Goal: Task Accomplishment & Management: Manage account settings

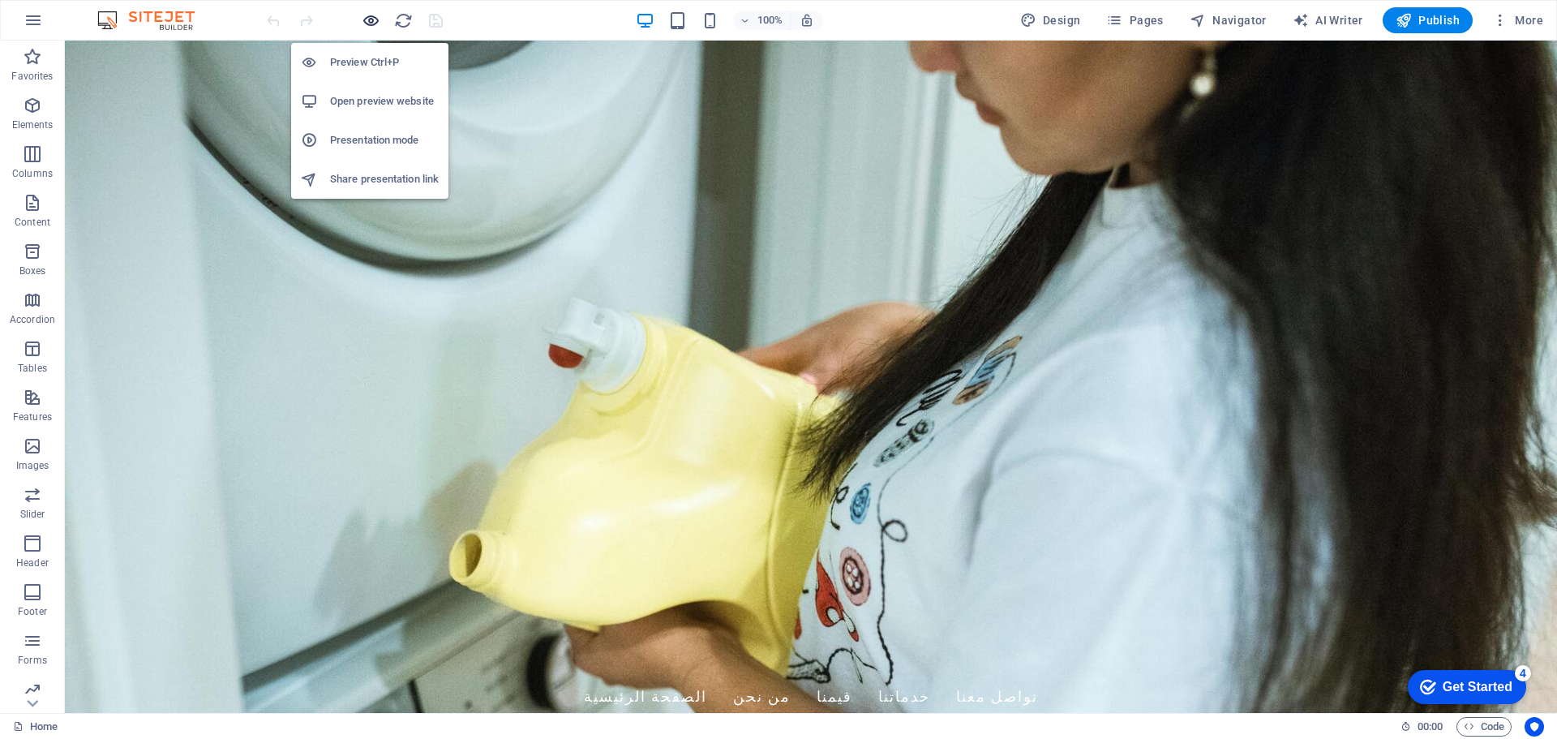
click at [372, 24] on icon "button" at bounding box center [371, 20] width 19 height 19
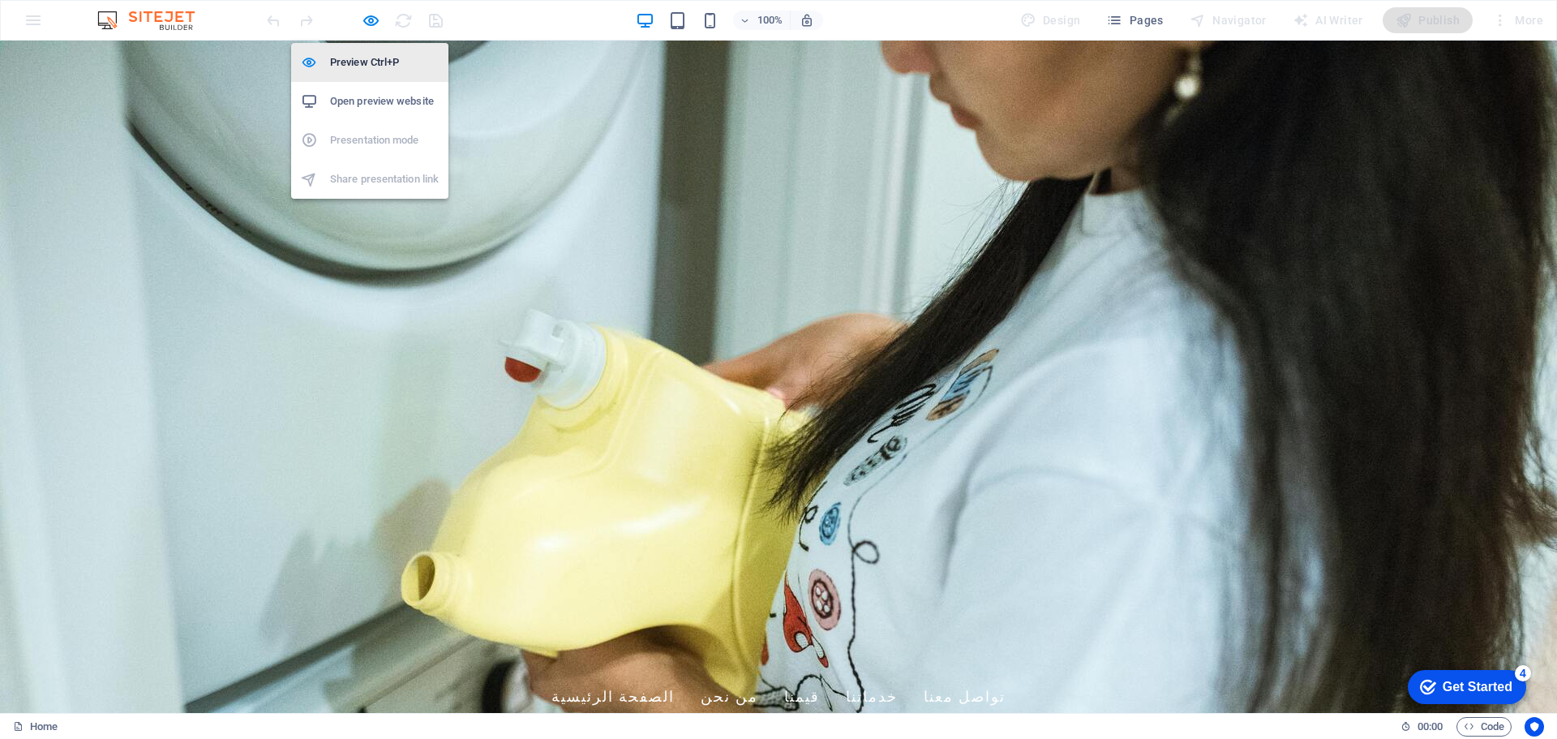
click at [363, 58] on h6 "Preview Ctrl+P" at bounding box center [384, 62] width 109 height 19
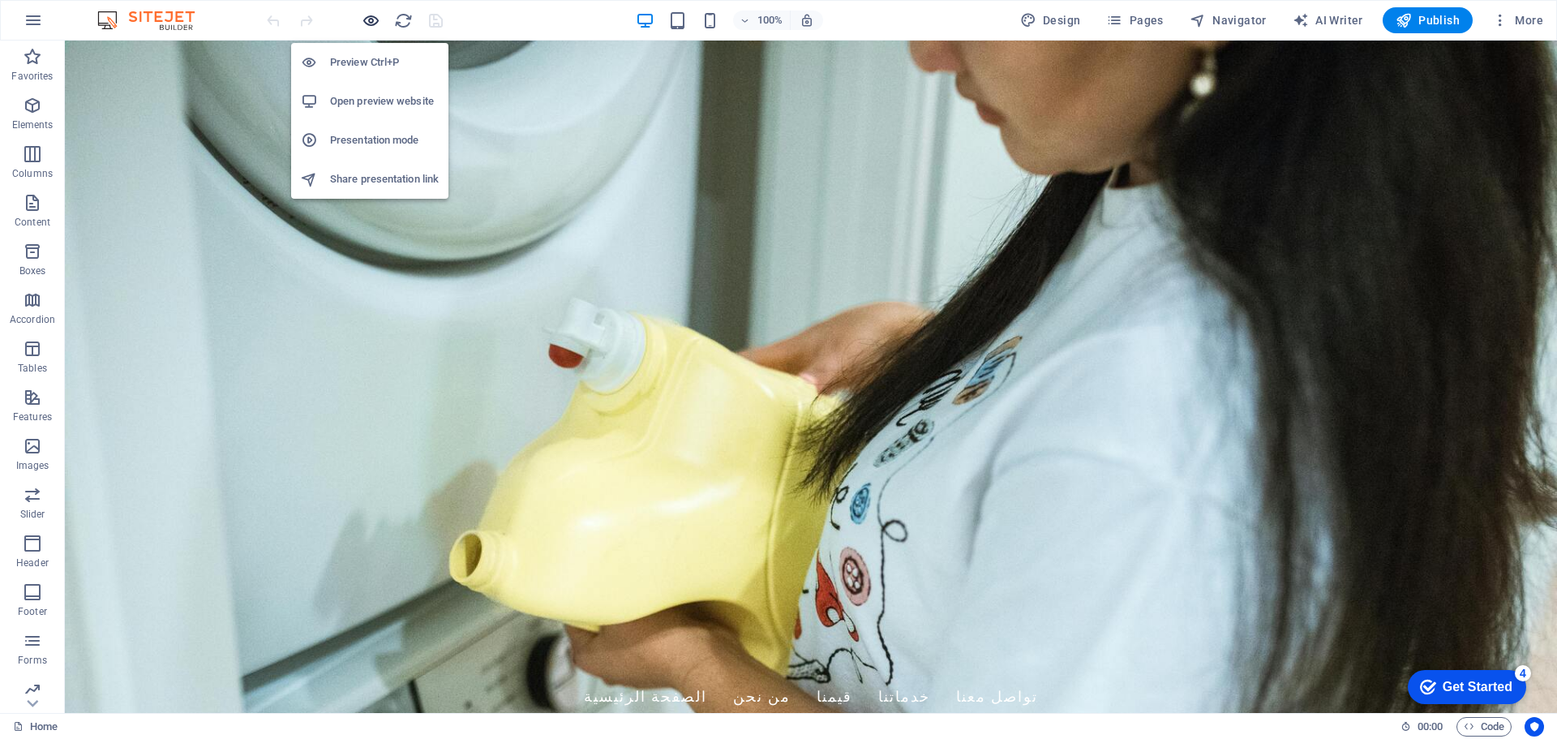
click at [367, 22] on icon "button" at bounding box center [371, 20] width 19 height 19
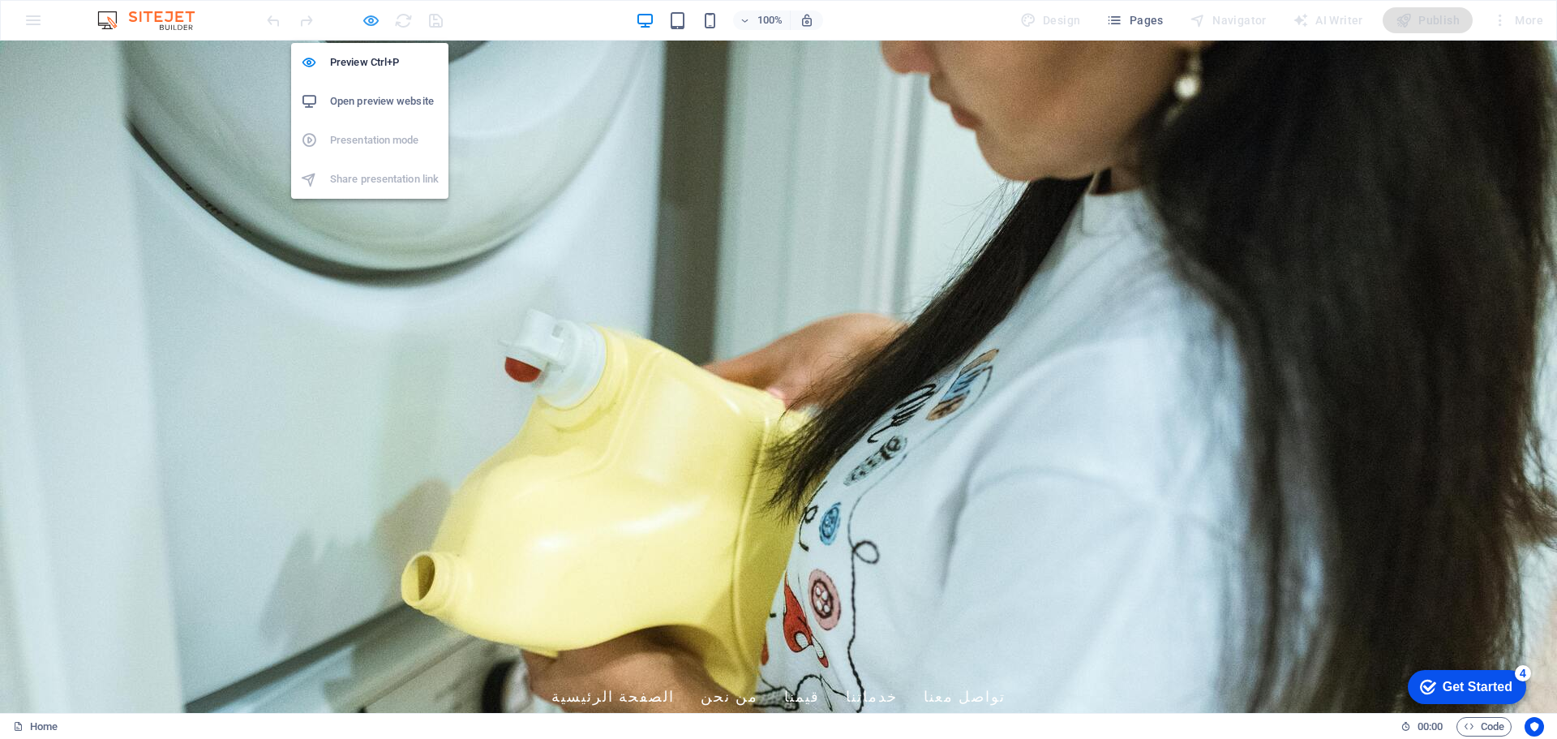
click at [367, 22] on icon "button" at bounding box center [371, 20] width 19 height 19
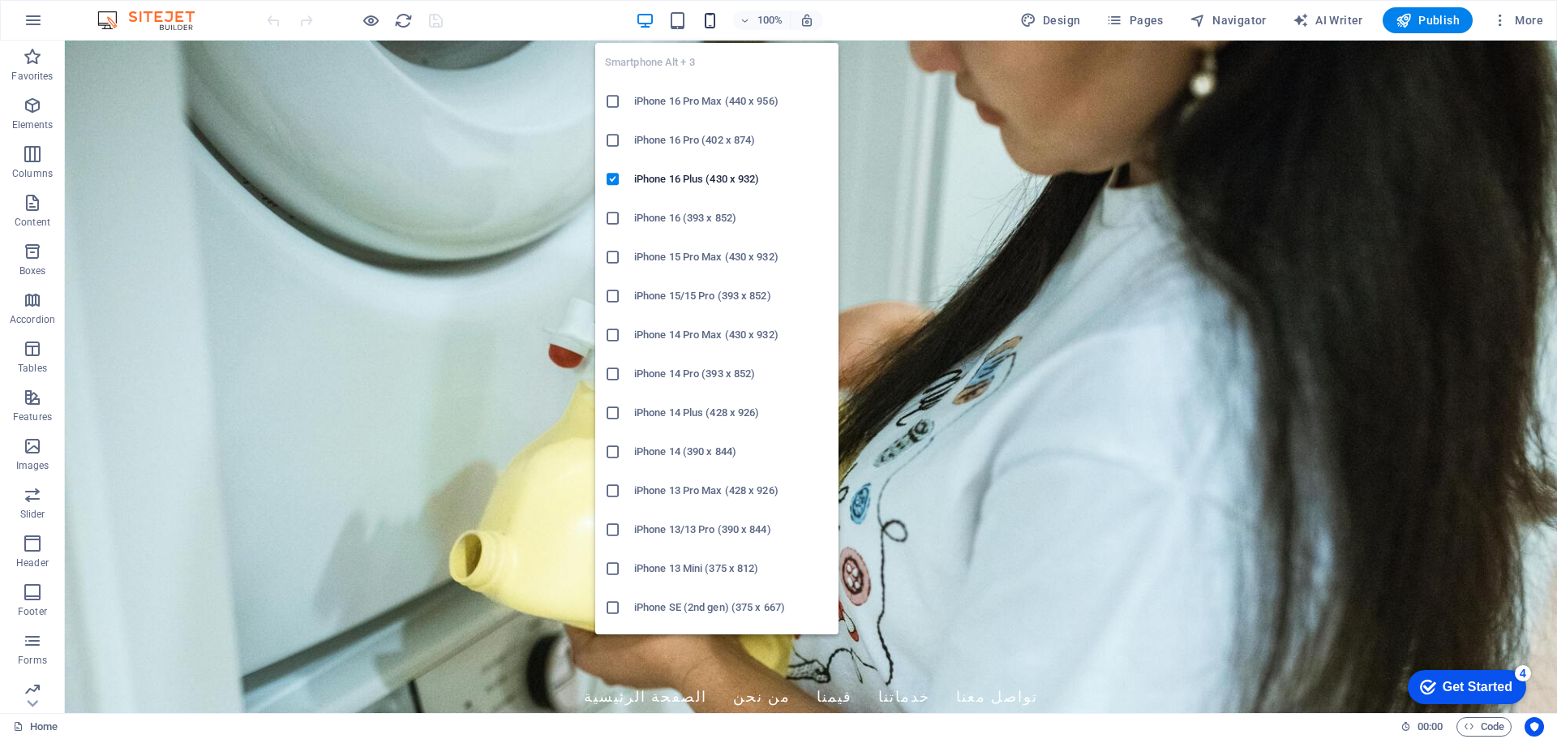
click at [706, 23] on icon "button" at bounding box center [710, 20] width 19 height 19
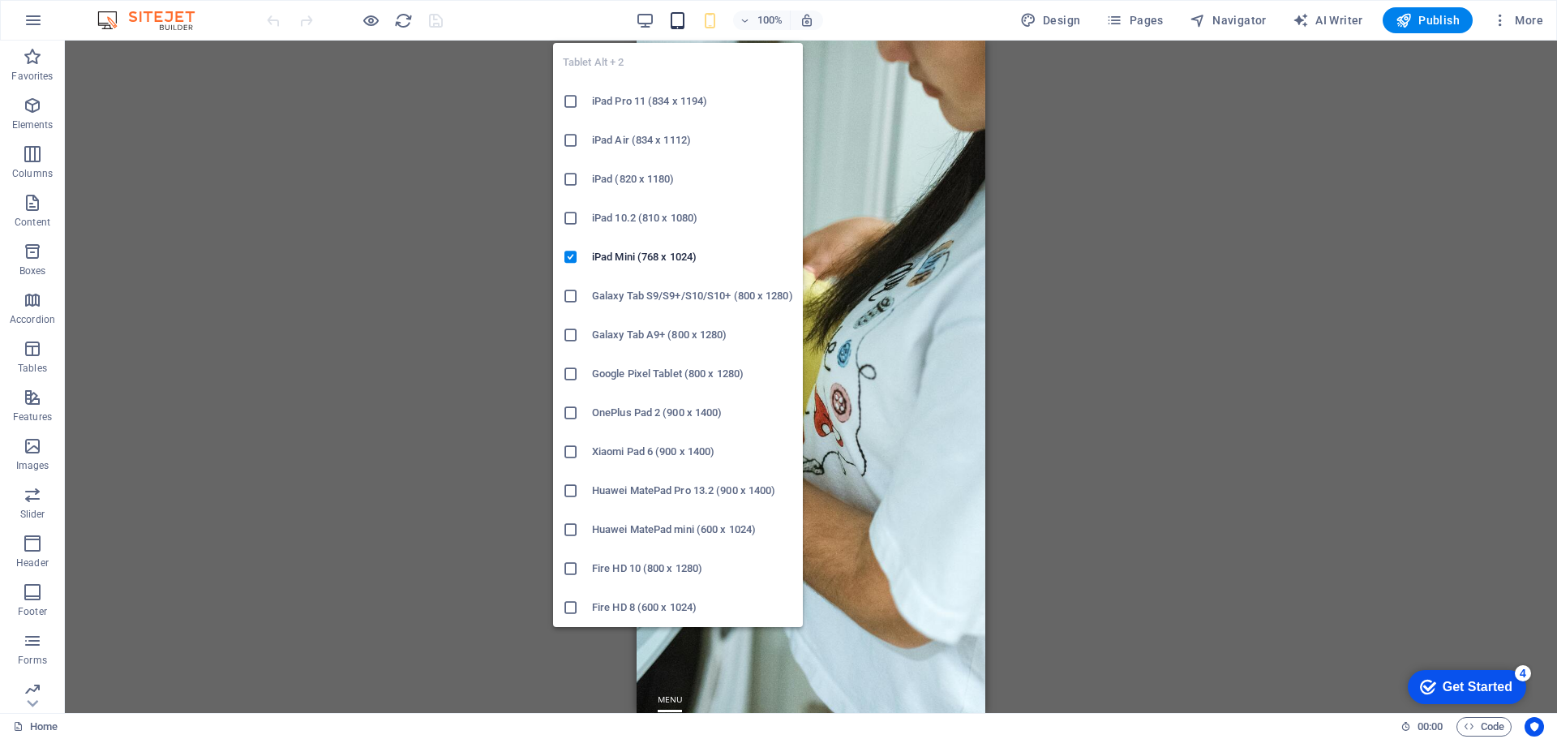
click at [675, 15] on icon "button" at bounding box center [677, 20] width 19 height 19
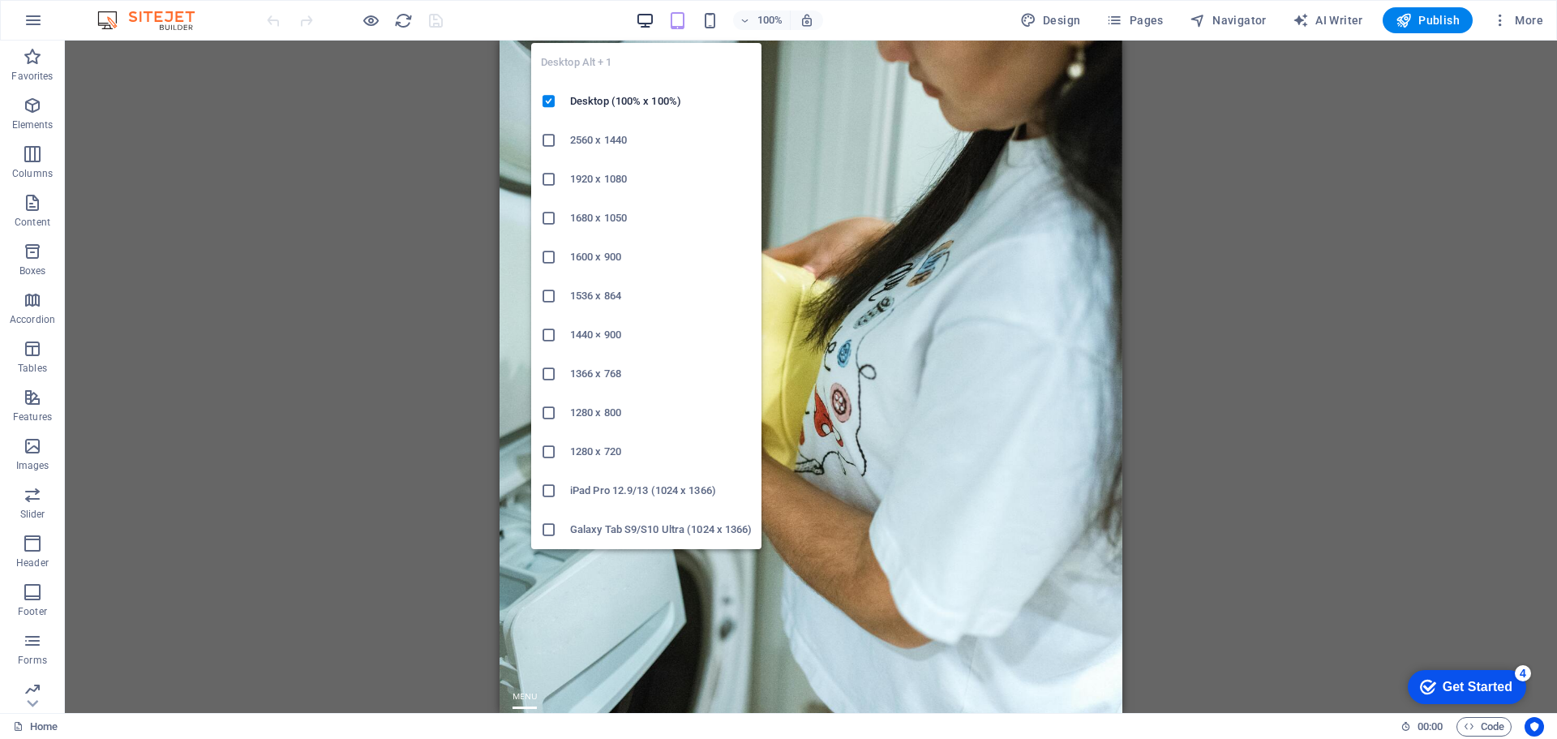
click at [641, 14] on icon "button" at bounding box center [645, 20] width 19 height 19
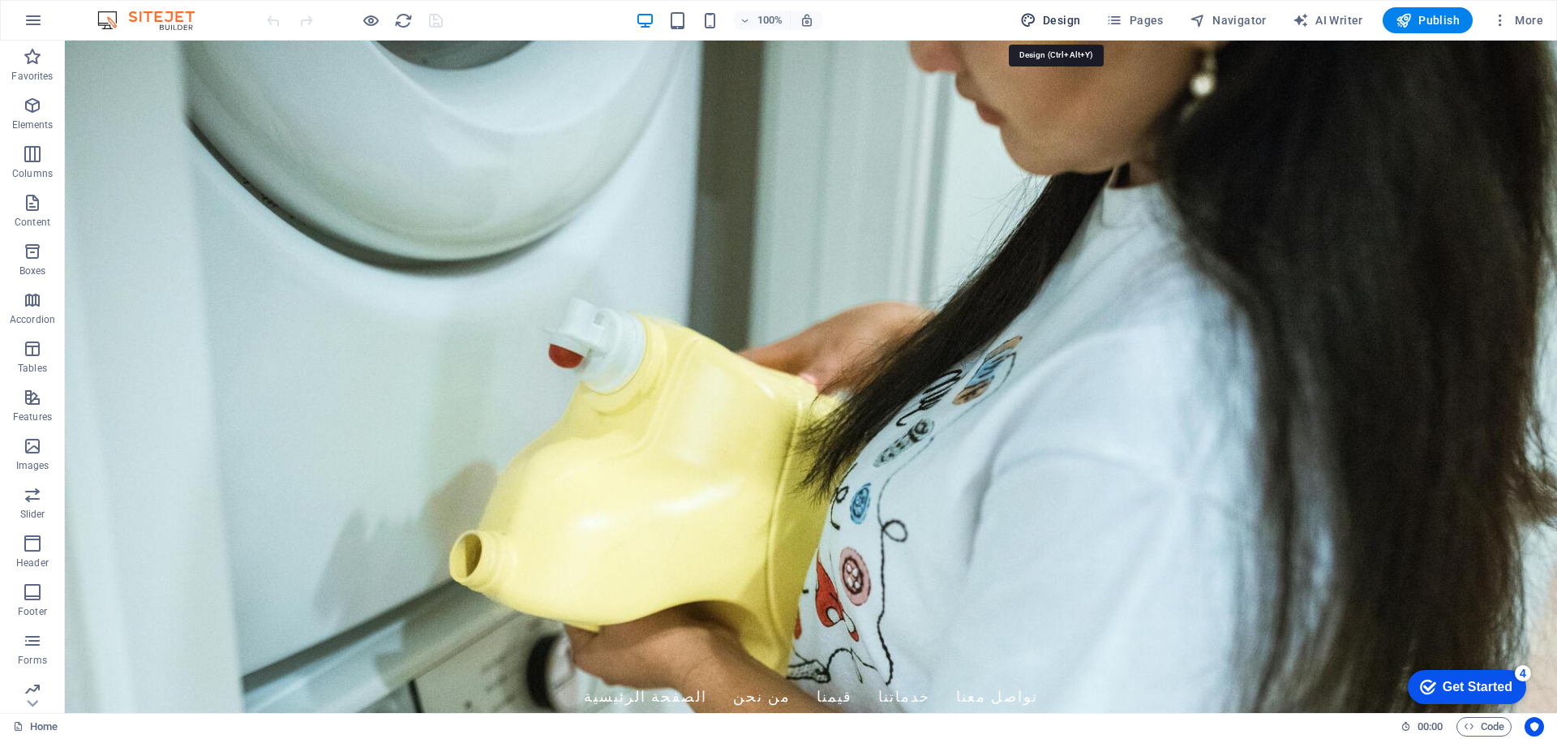
click at [1058, 18] on span "Design" at bounding box center [1050, 20] width 61 height 16
select select "px"
select select "200"
select select "px"
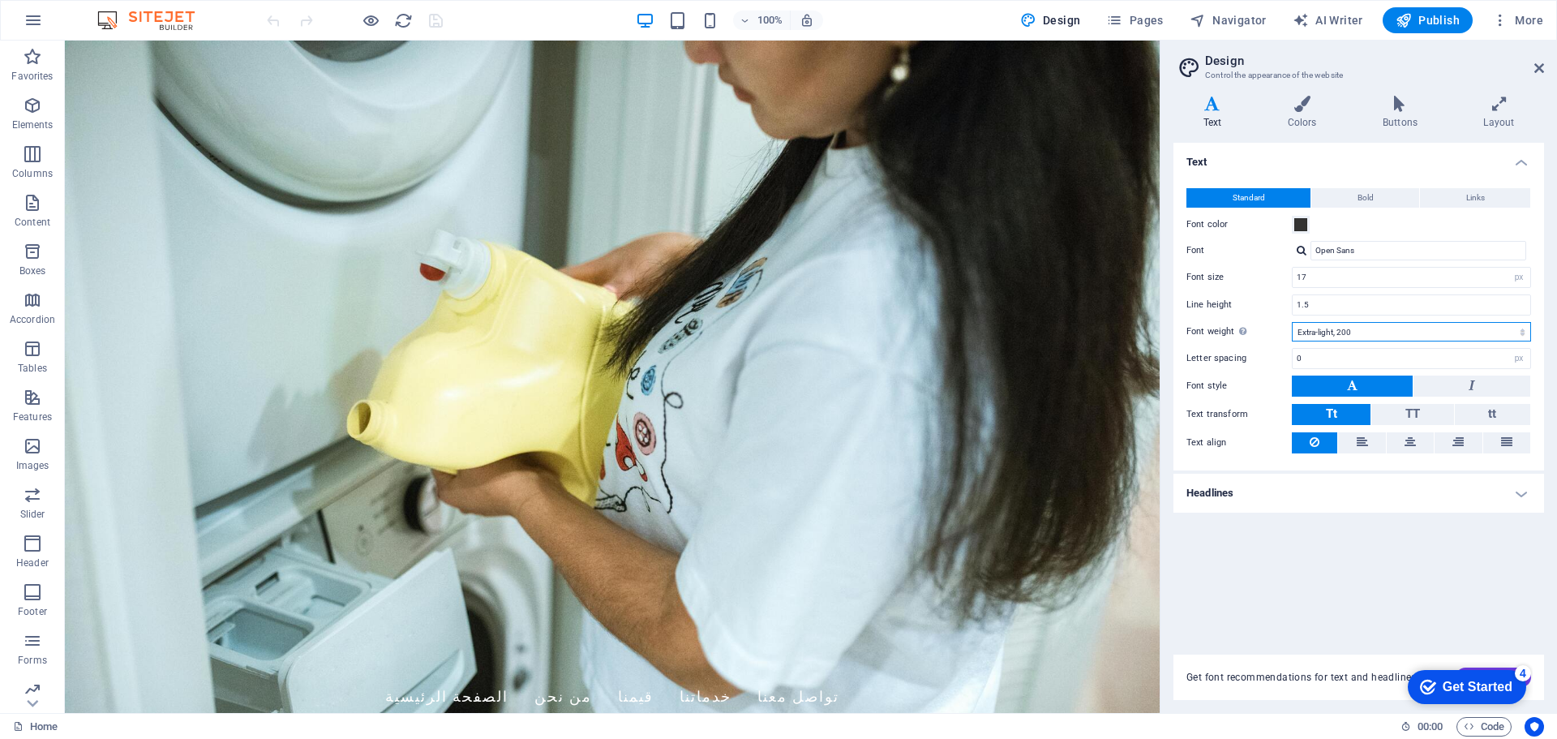
click at [1360, 335] on select "Thin, 100 Extra-light, 200 Light, 300 Regular, 400 Medium, 500 Semi-bold, 600 B…" at bounding box center [1411, 331] width 239 height 19
click at [1312, 99] on icon at bounding box center [1302, 104] width 88 height 16
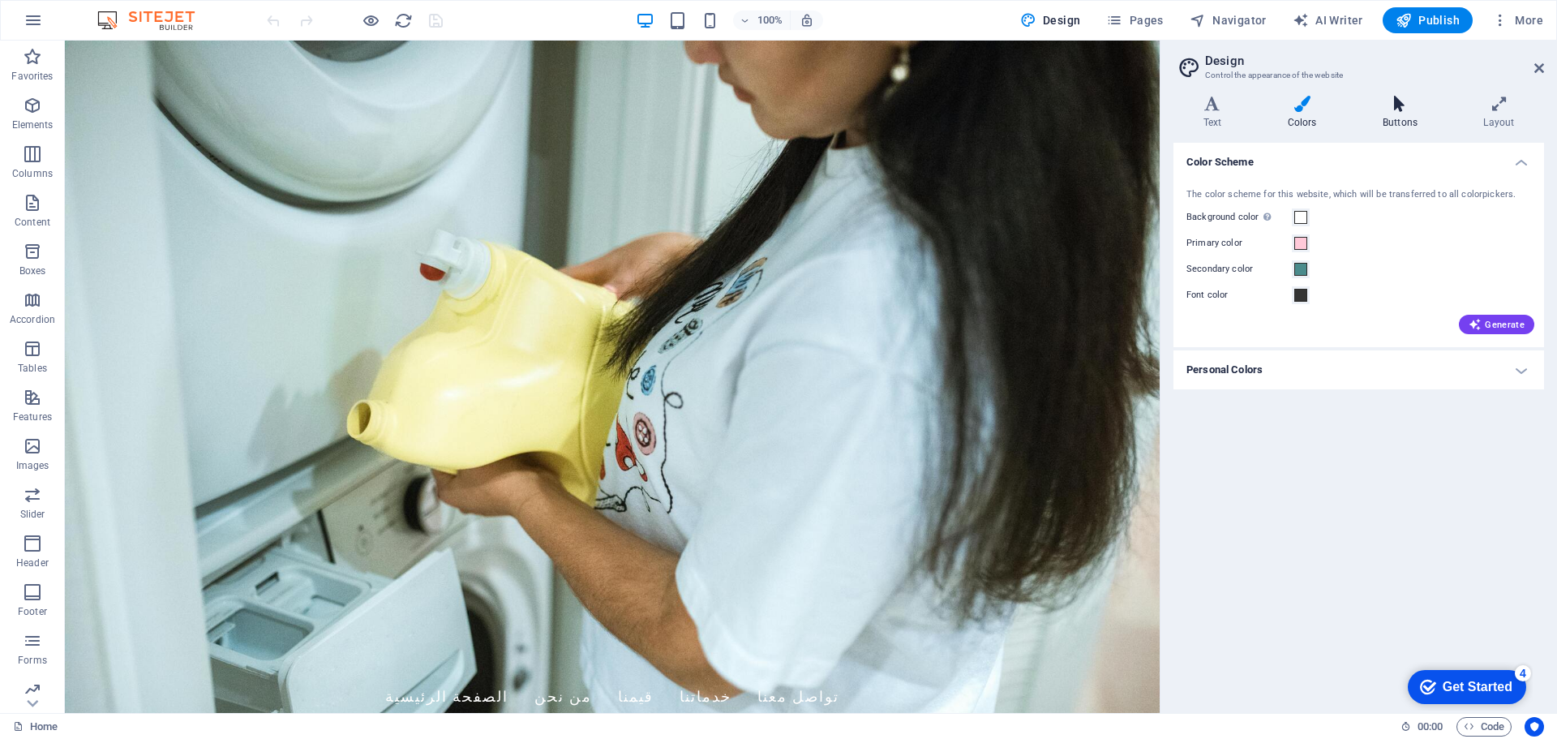
click at [1397, 115] on h4 "Buttons" at bounding box center [1403, 113] width 101 height 34
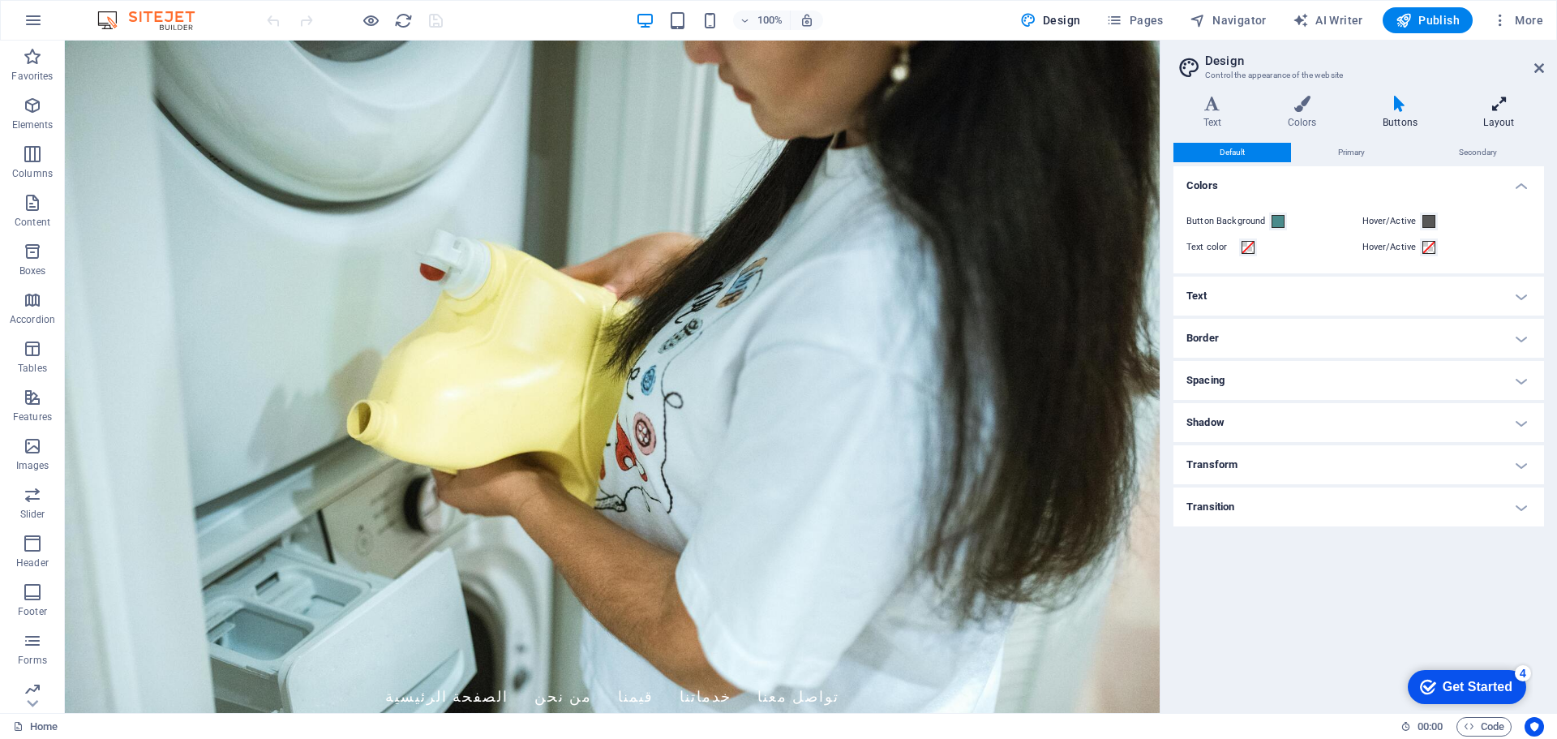
click at [1518, 108] on icon at bounding box center [1499, 104] width 90 height 16
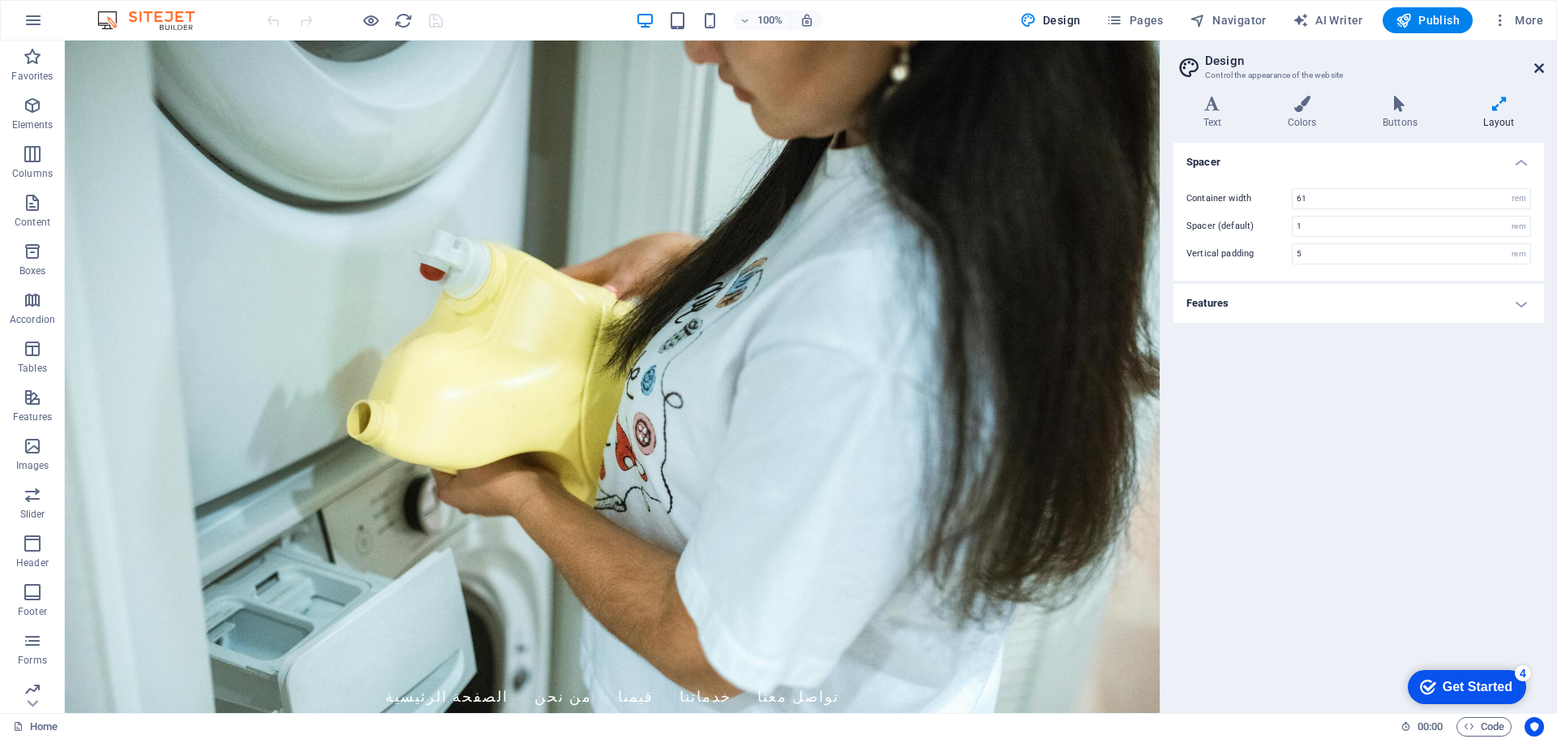
click at [1534, 64] on icon at bounding box center [1539, 68] width 10 height 13
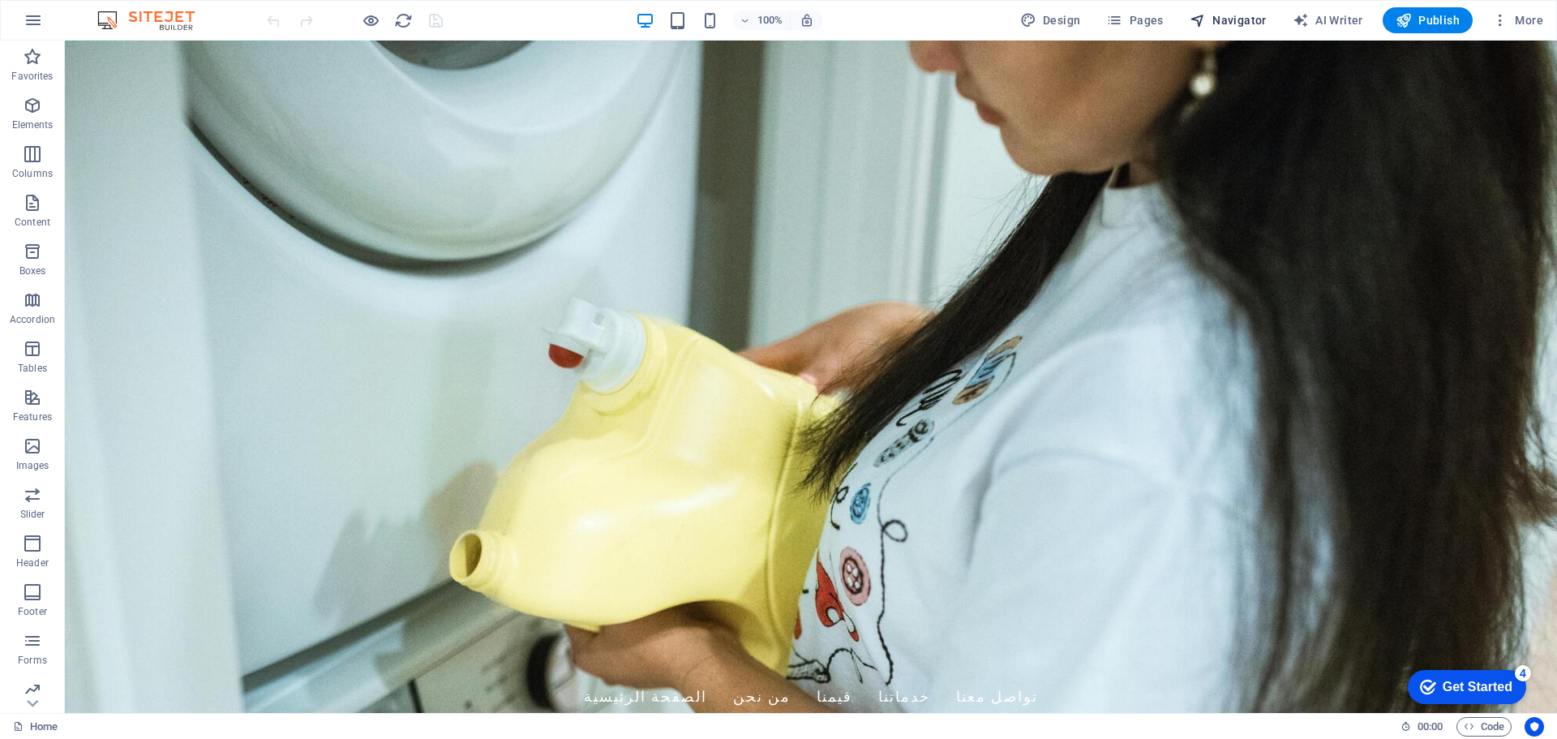
click at [1238, 17] on span "Navigator" at bounding box center [1228, 20] width 77 height 16
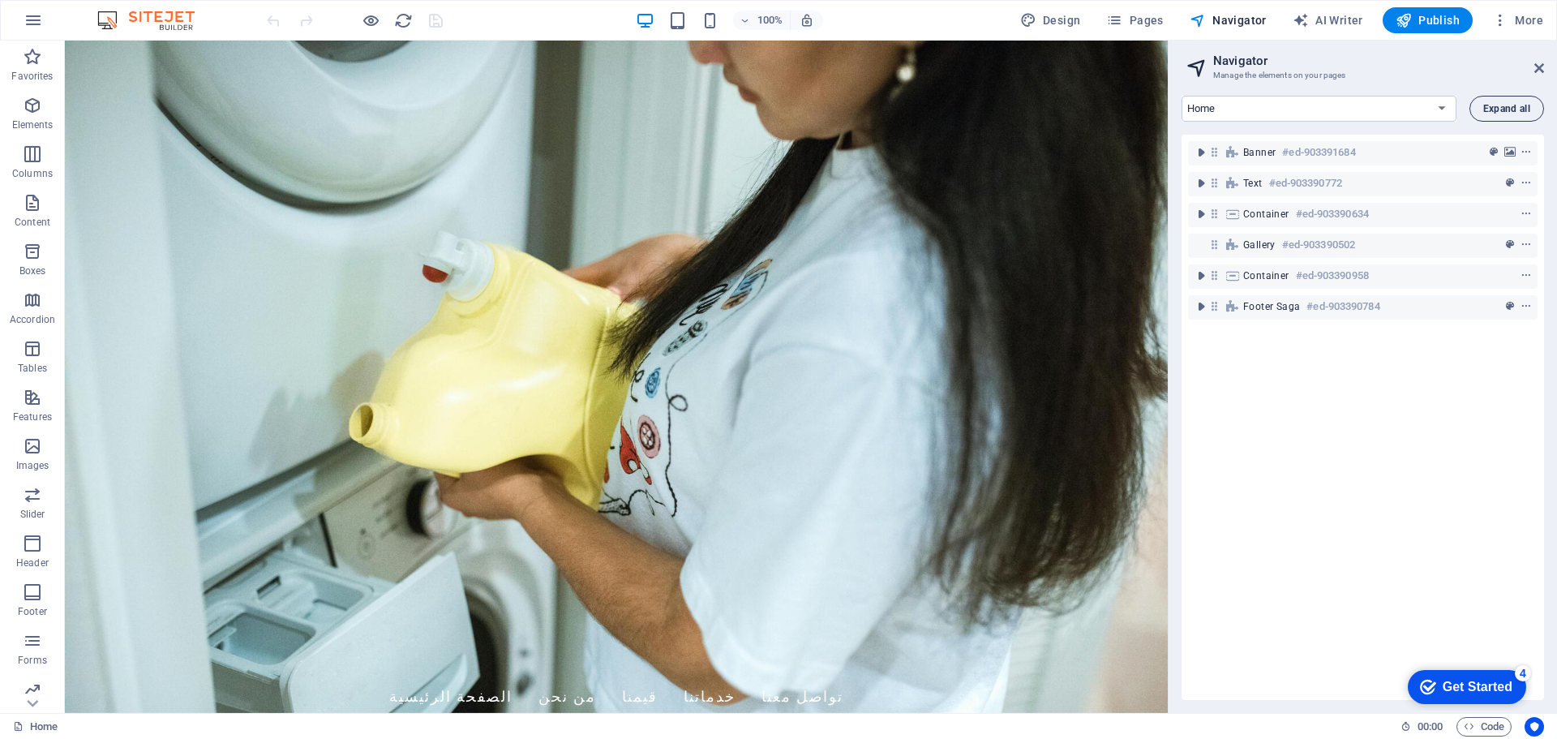
click at [1517, 99] on button "Expand all" at bounding box center [1507, 109] width 75 height 26
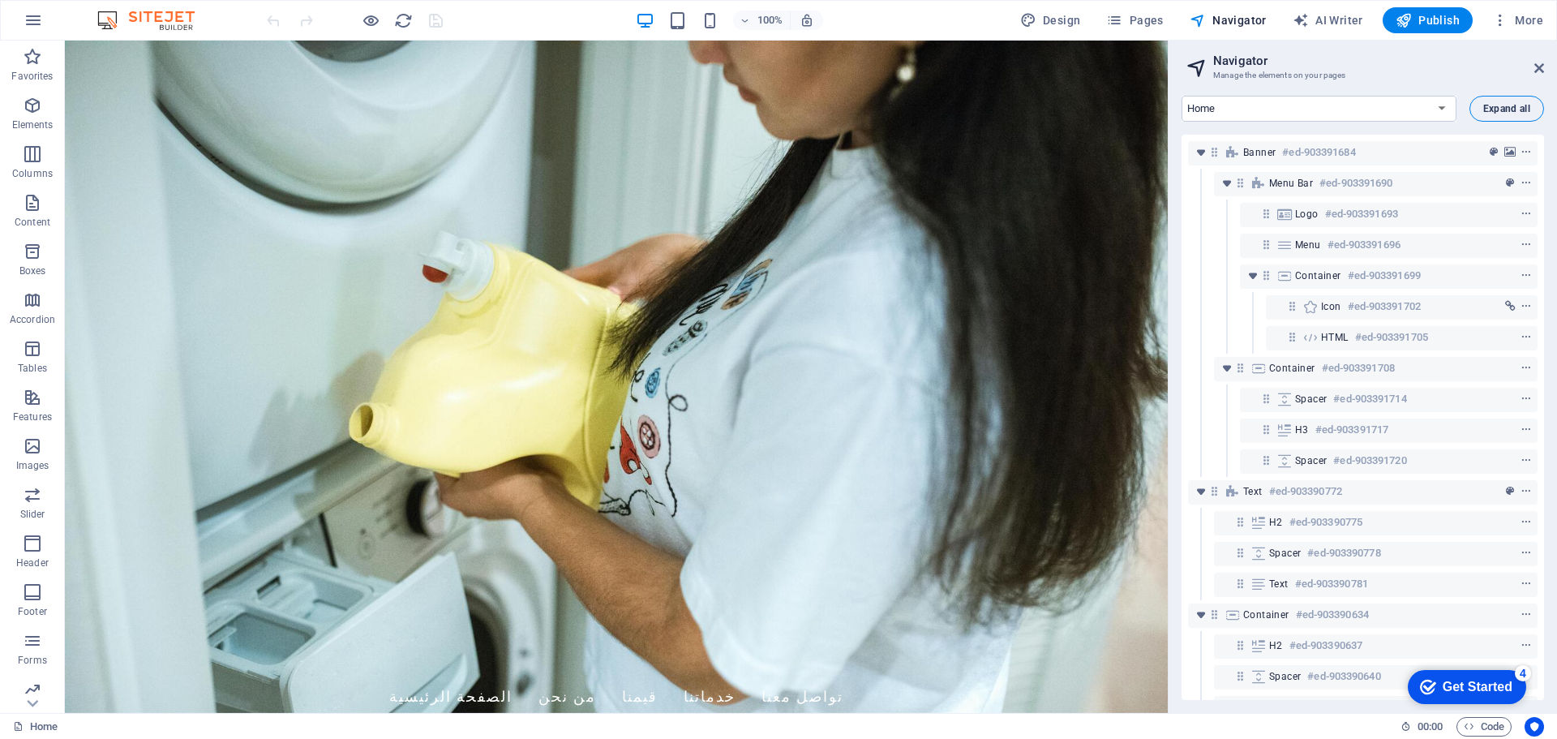
click at [1517, 99] on button "Expand all" at bounding box center [1507, 109] width 75 height 26
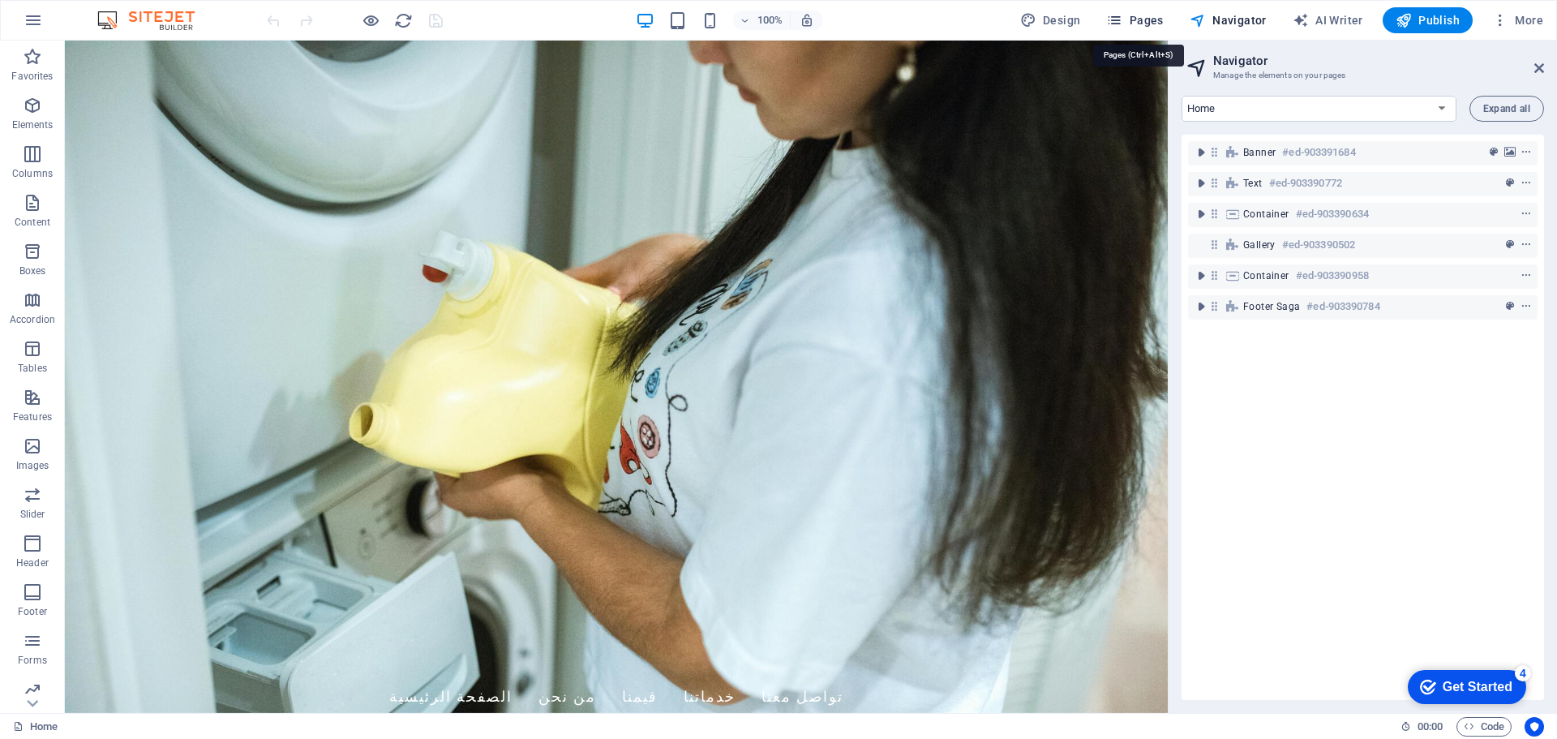
click at [1145, 16] on span "Pages" at bounding box center [1134, 20] width 57 height 16
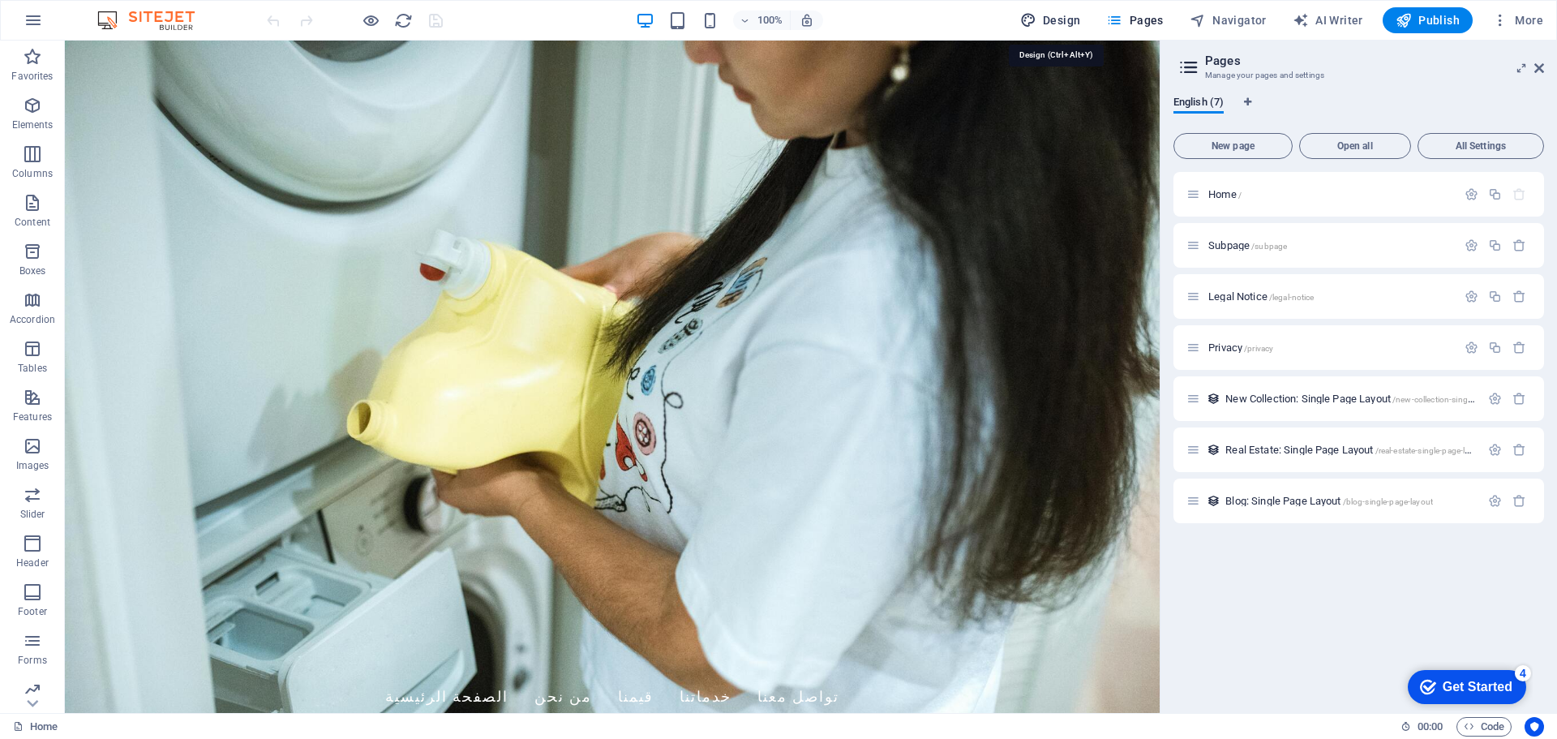
click at [1067, 17] on span "Design" at bounding box center [1050, 20] width 61 height 16
select select "rem"
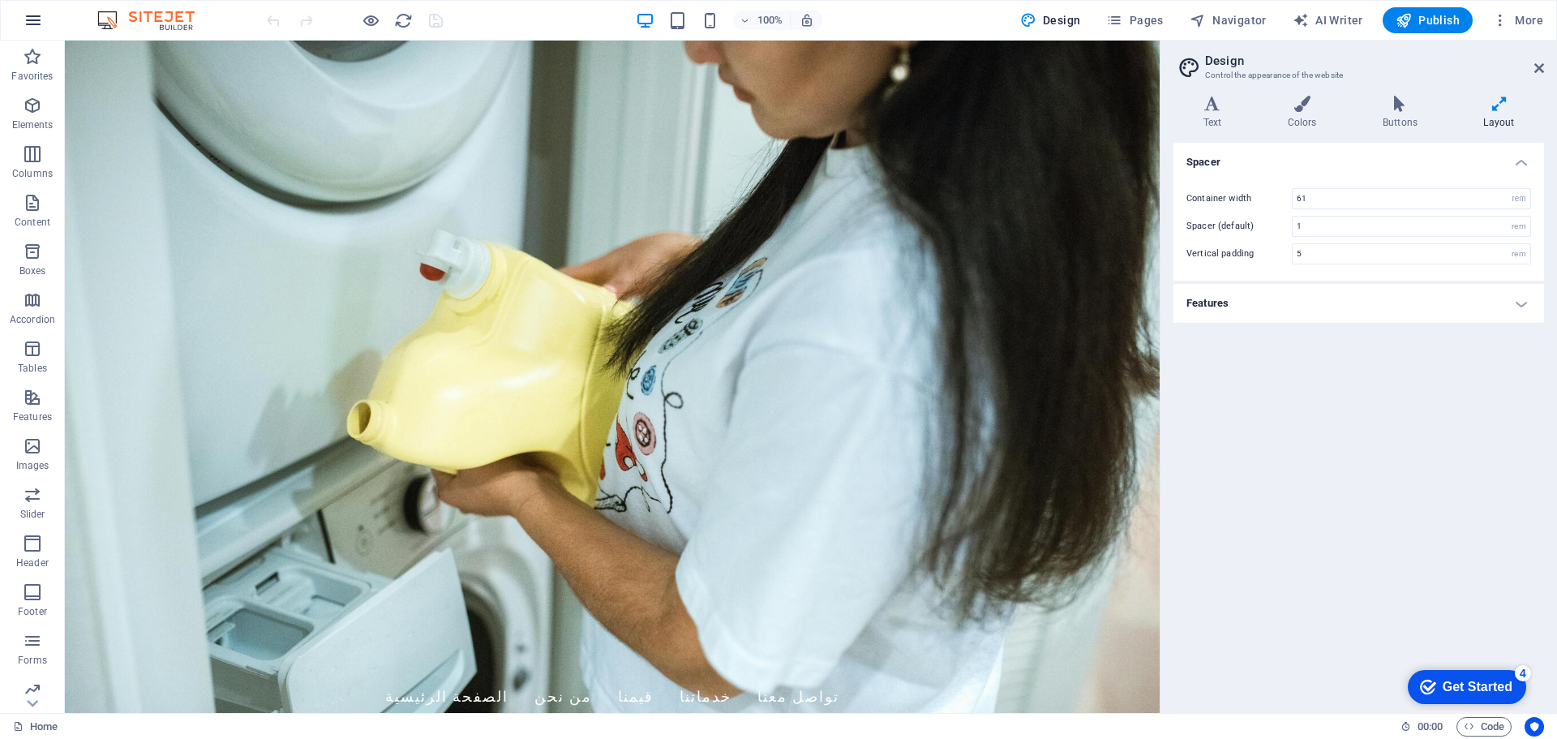
click at [32, 21] on icon "button" at bounding box center [33, 20] width 19 height 19
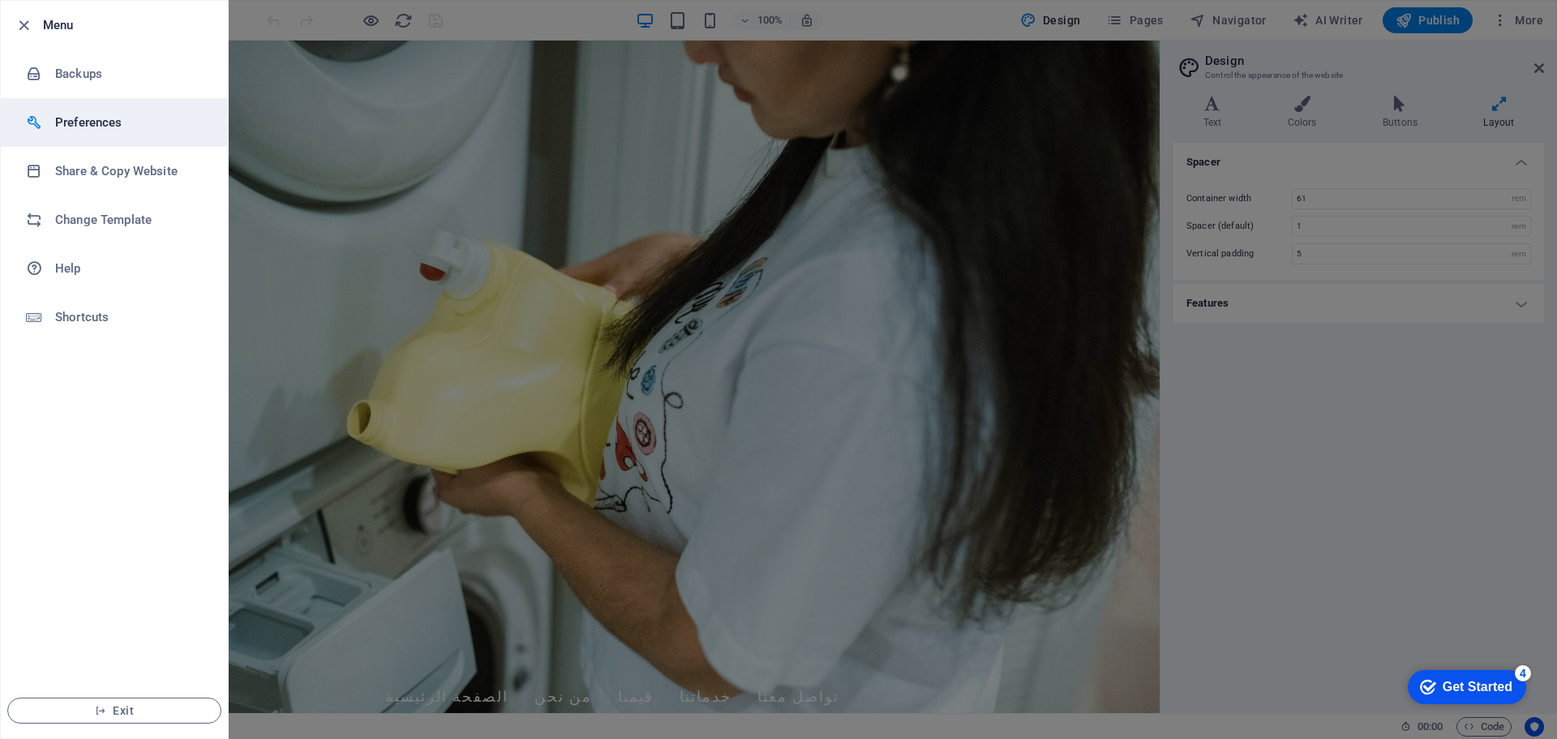
click at [165, 123] on h6 "Preferences" at bounding box center [130, 122] width 150 height 19
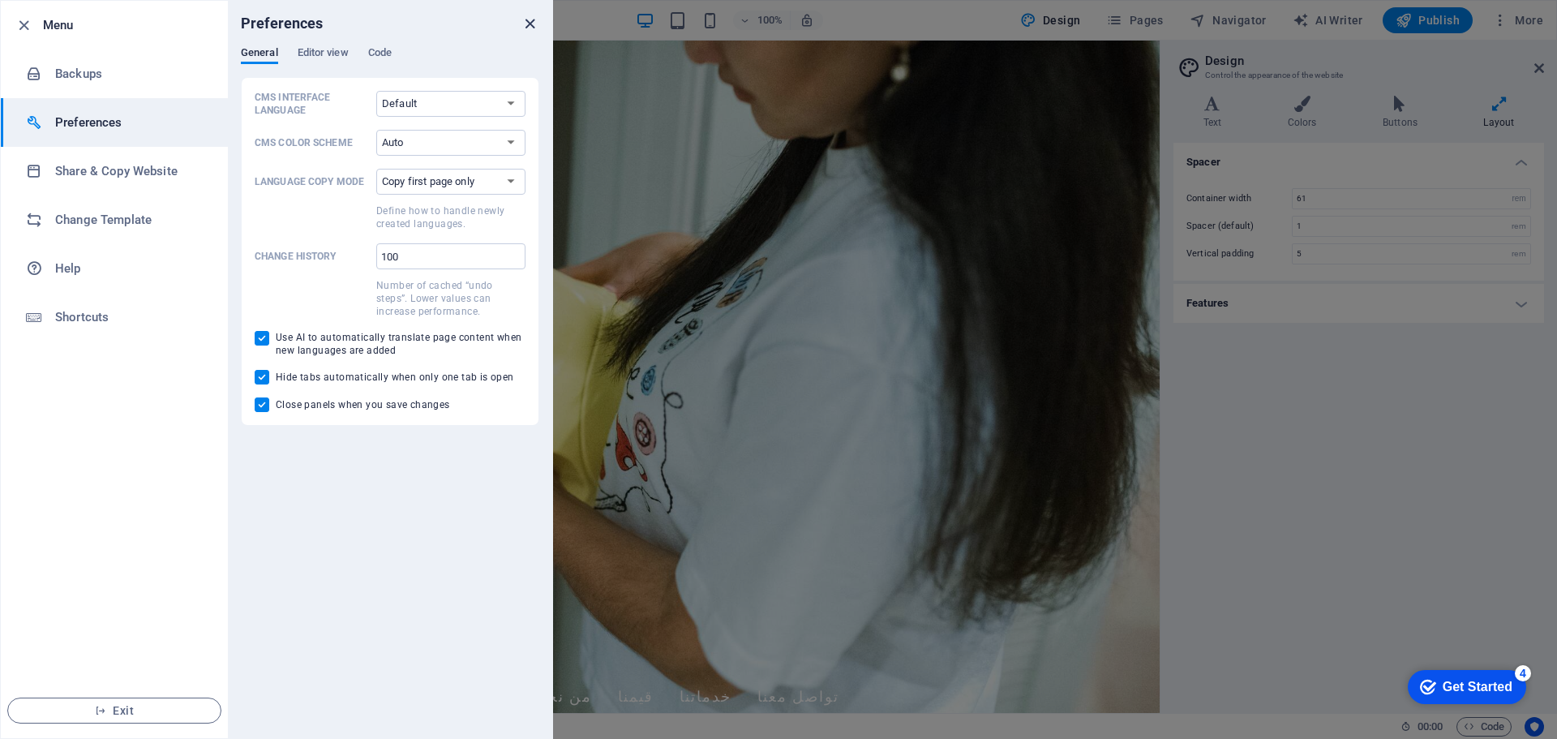
click at [532, 22] on icon "close" at bounding box center [530, 24] width 19 height 19
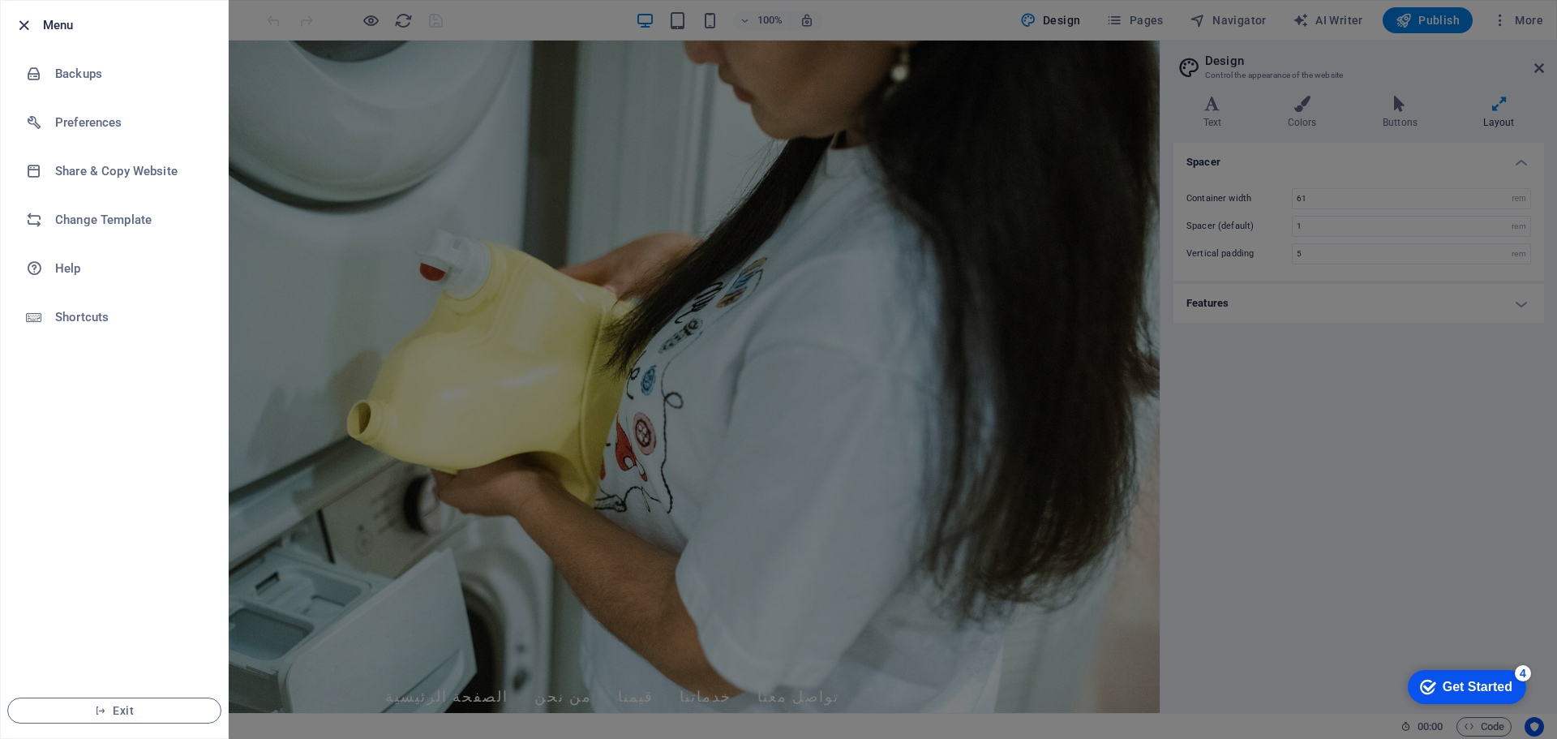
click at [24, 28] on icon "button" at bounding box center [24, 25] width 19 height 19
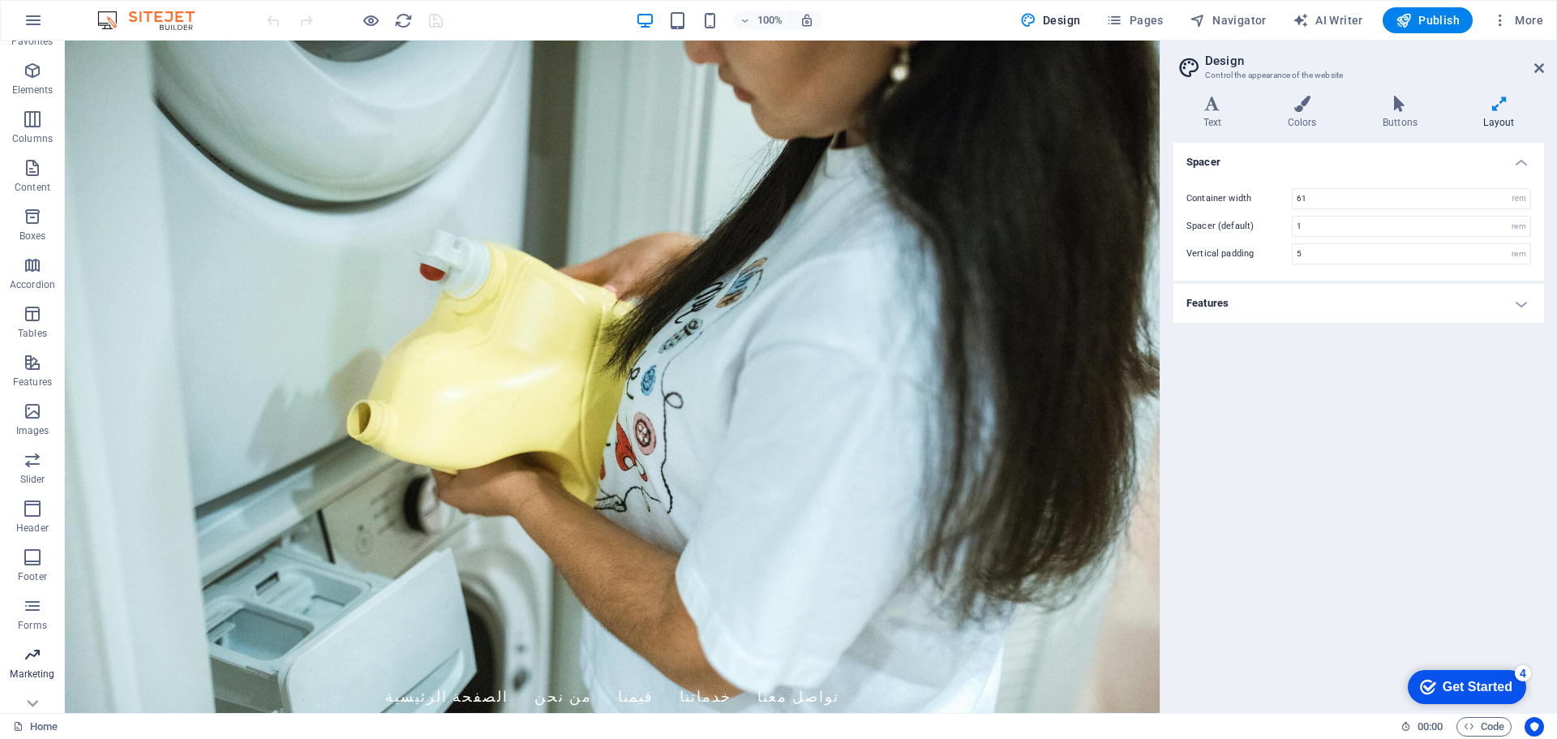
scroll to position [58, 0]
click at [28, 691] on span "Collections" at bounding box center [32, 690] width 65 height 39
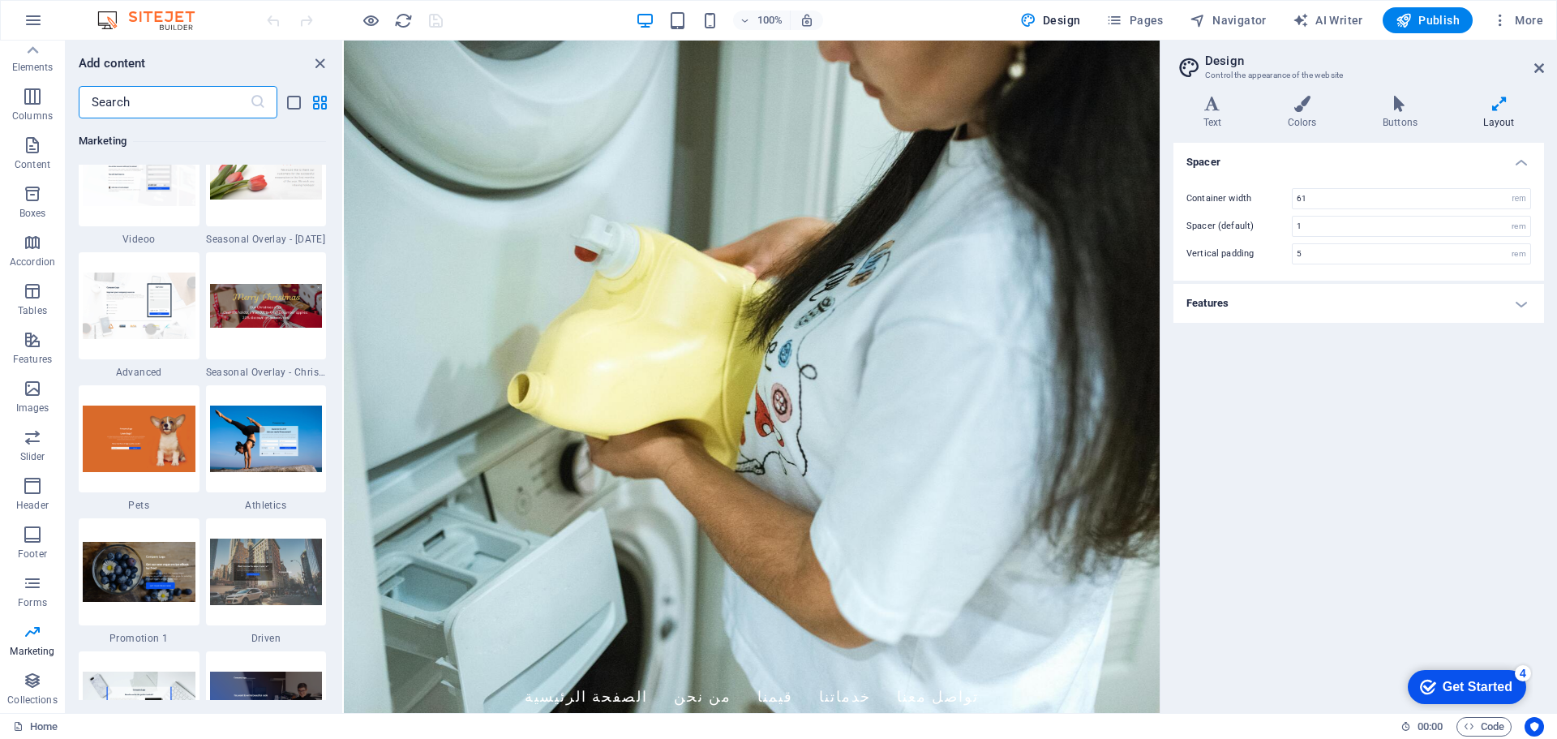
scroll to position [13630, 0]
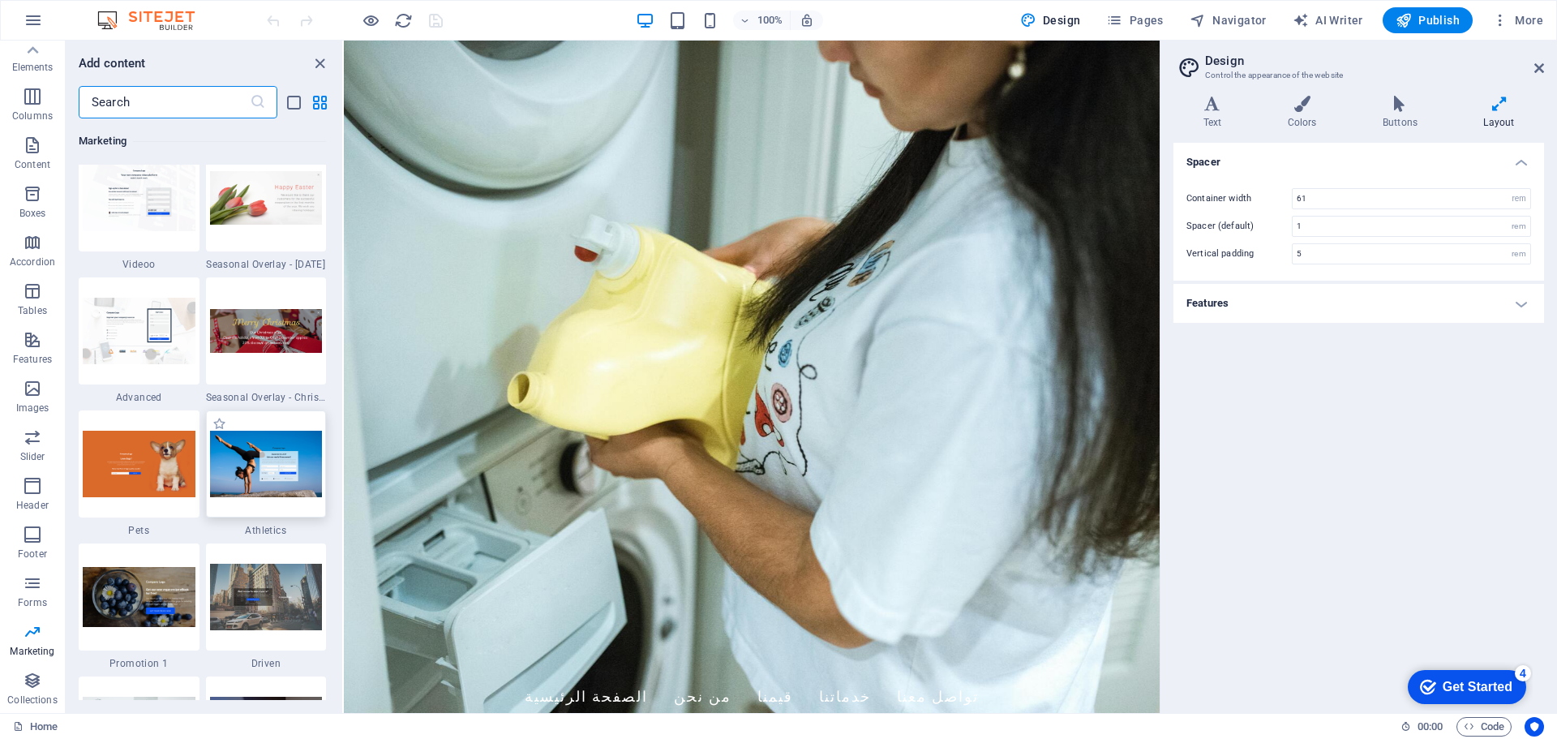
click at [274, 461] on img at bounding box center [266, 464] width 113 height 66
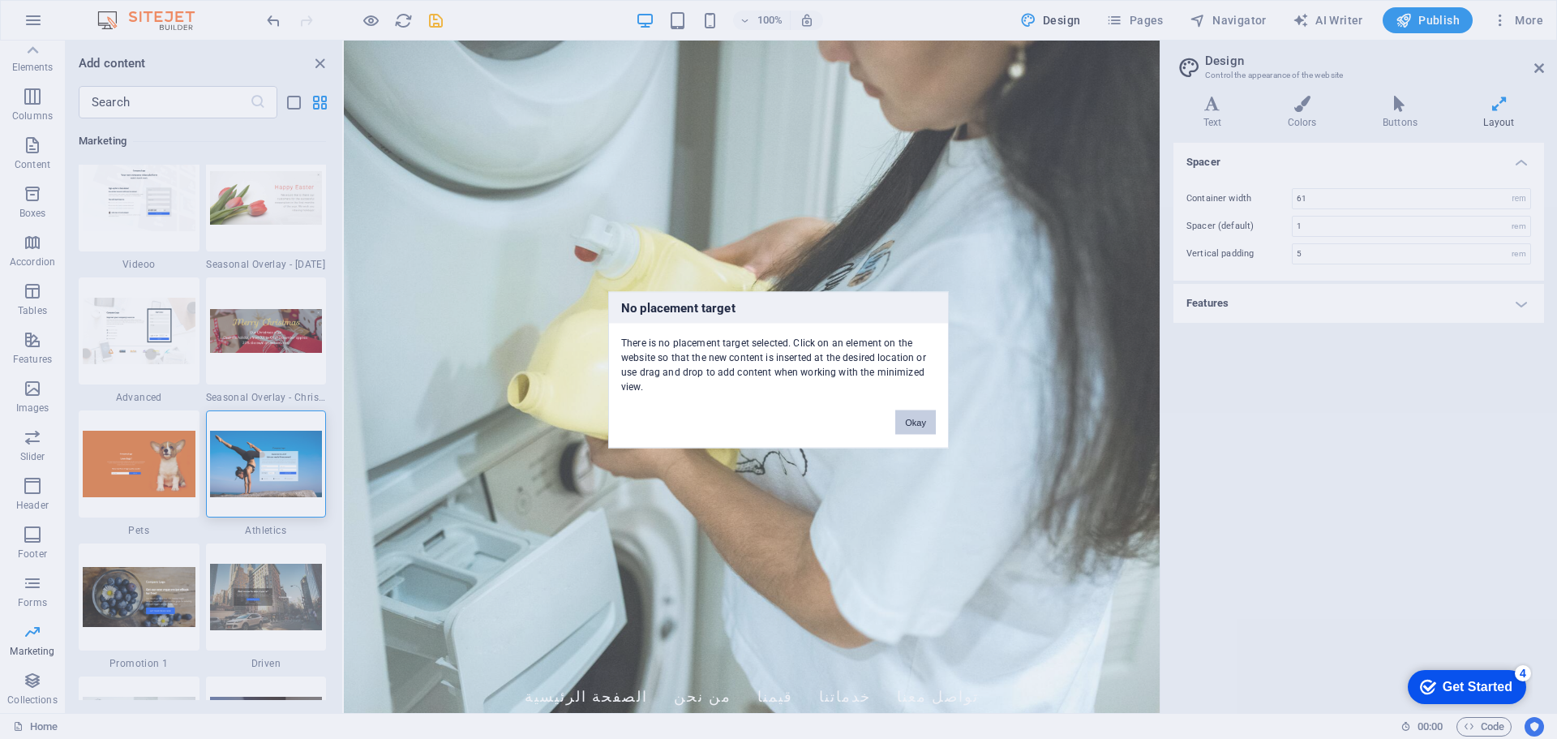
click at [906, 414] on button "Okay" at bounding box center [915, 422] width 41 height 24
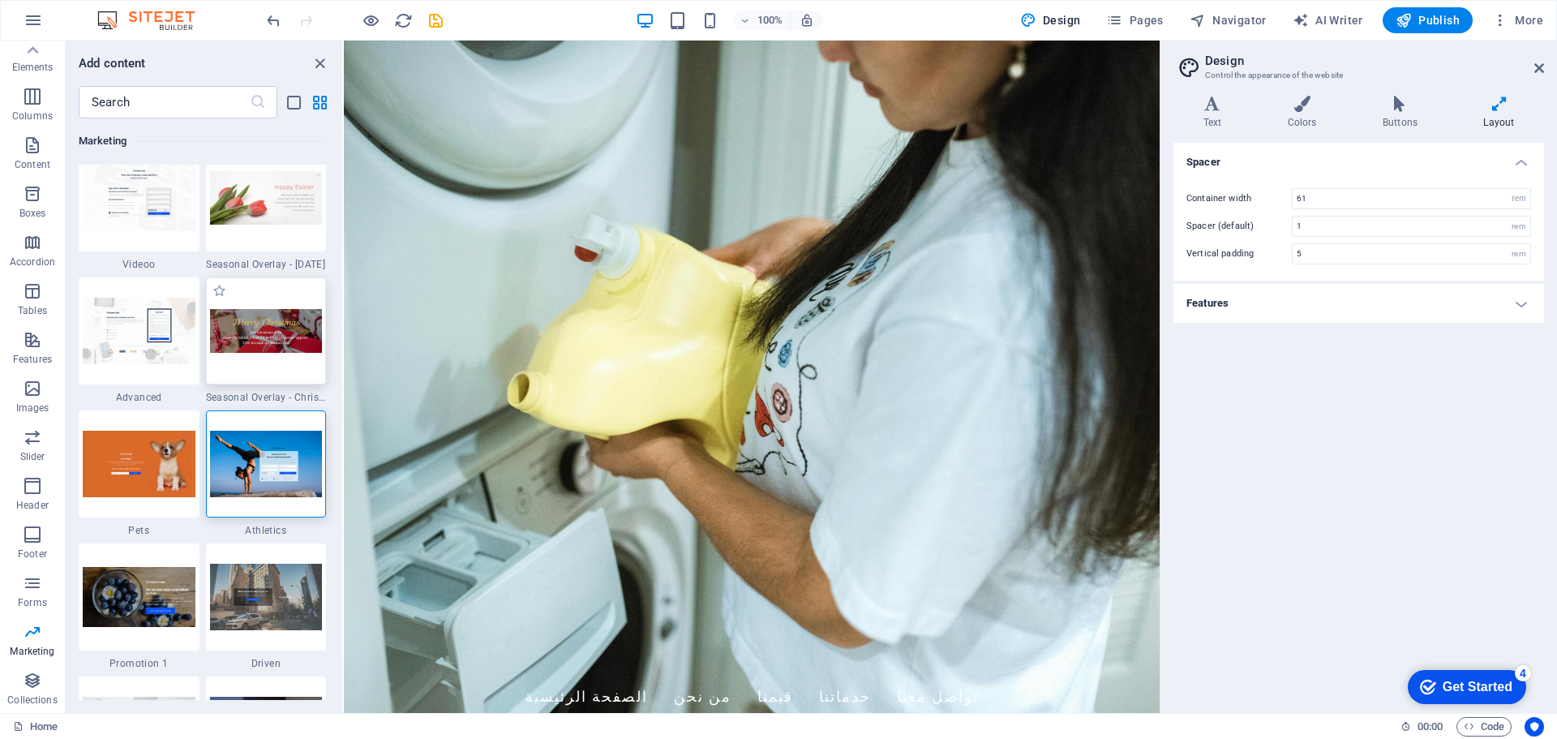
click at [264, 348] on img at bounding box center [266, 331] width 113 height 45
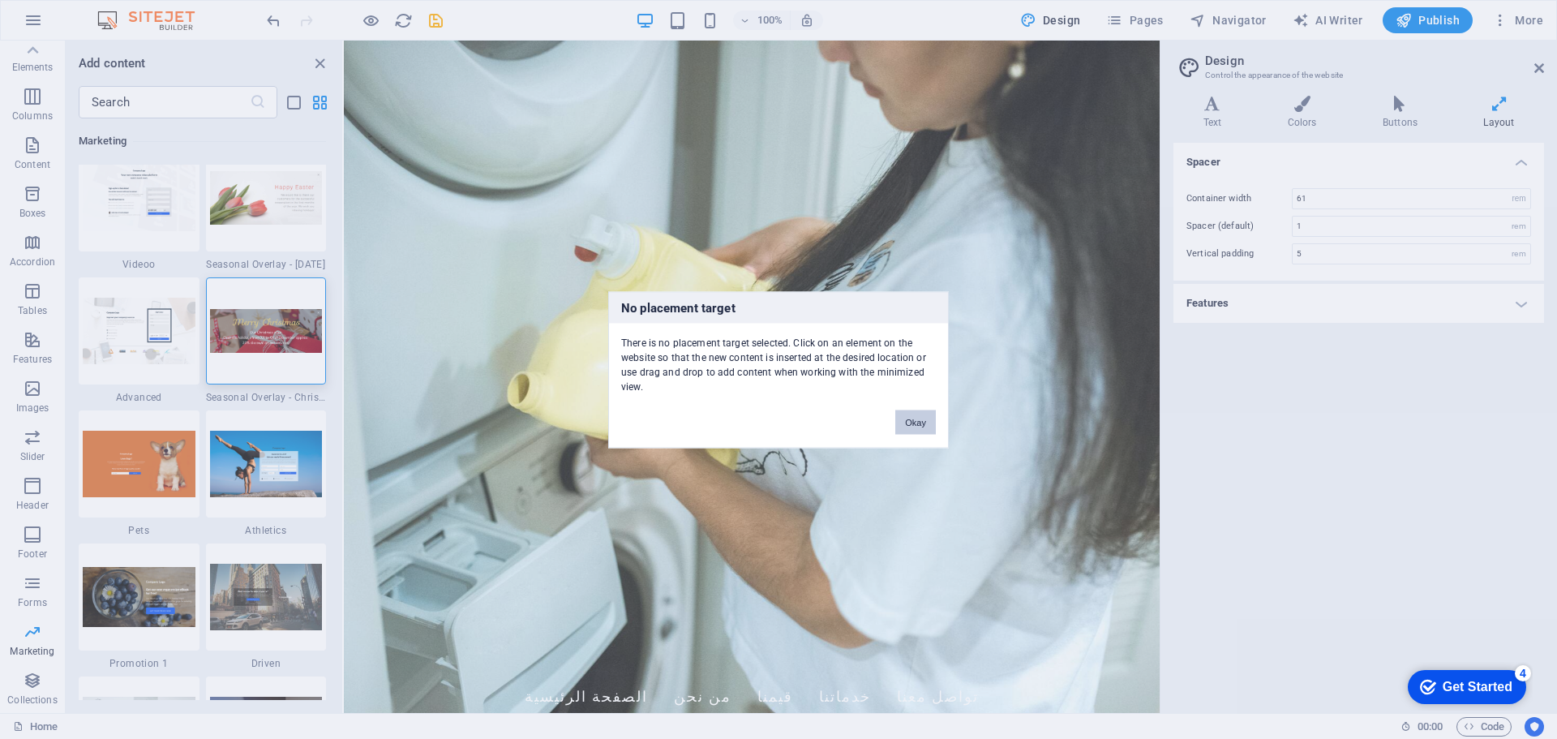
drag, startPoint x: 933, startPoint y: 418, endPoint x: 553, endPoint y: 365, distance: 383.2
click at [933, 418] on button "Okay" at bounding box center [915, 422] width 41 height 24
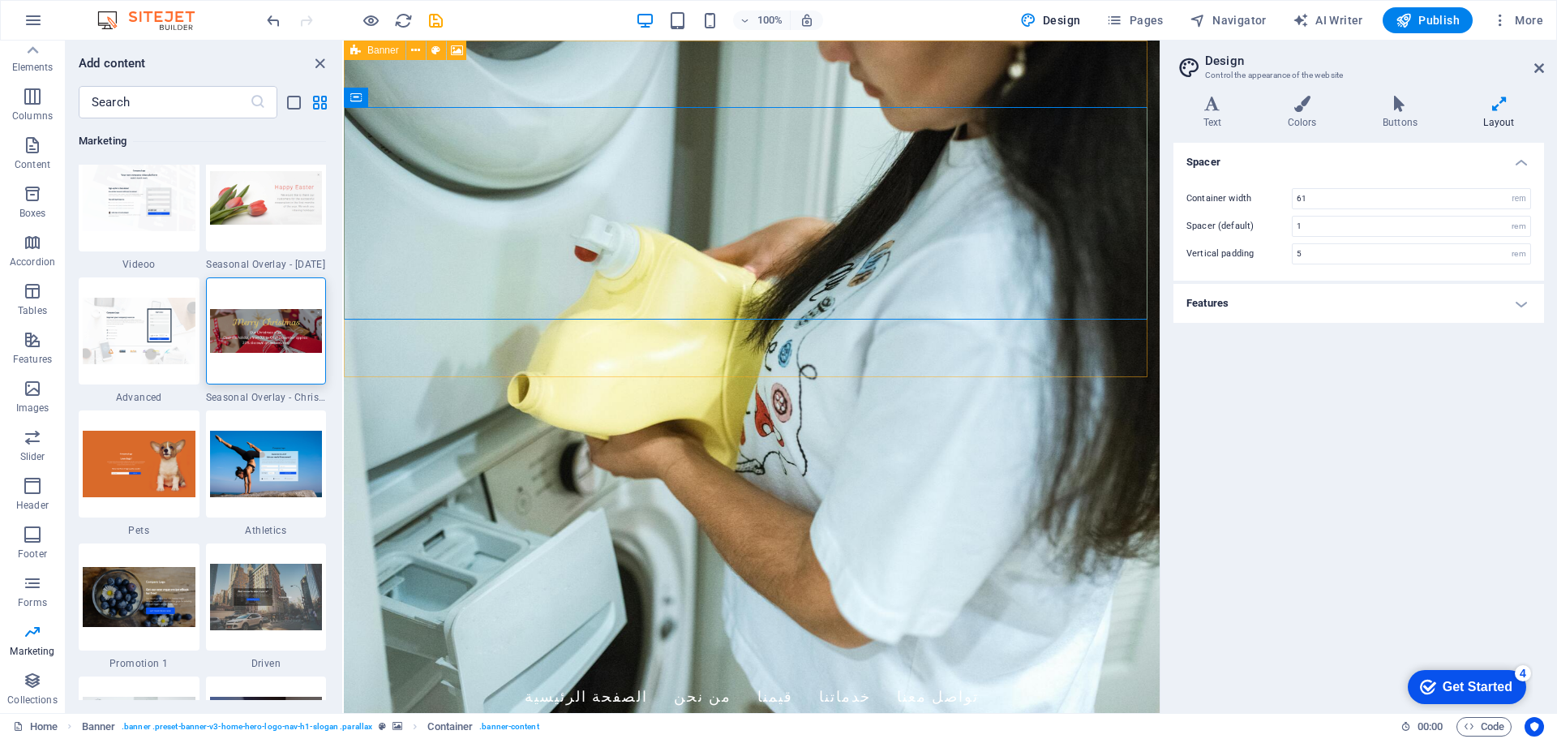
click at [354, 42] on icon at bounding box center [355, 50] width 11 height 19
click at [356, 53] on icon at bounding box center [355, 50] width 11 height 19
click at [352, 46] on icon at bounding box center [355, 50] width 11 height 19
click at [422, 49] on button at bounding box center [415, 50] width 19 height 19
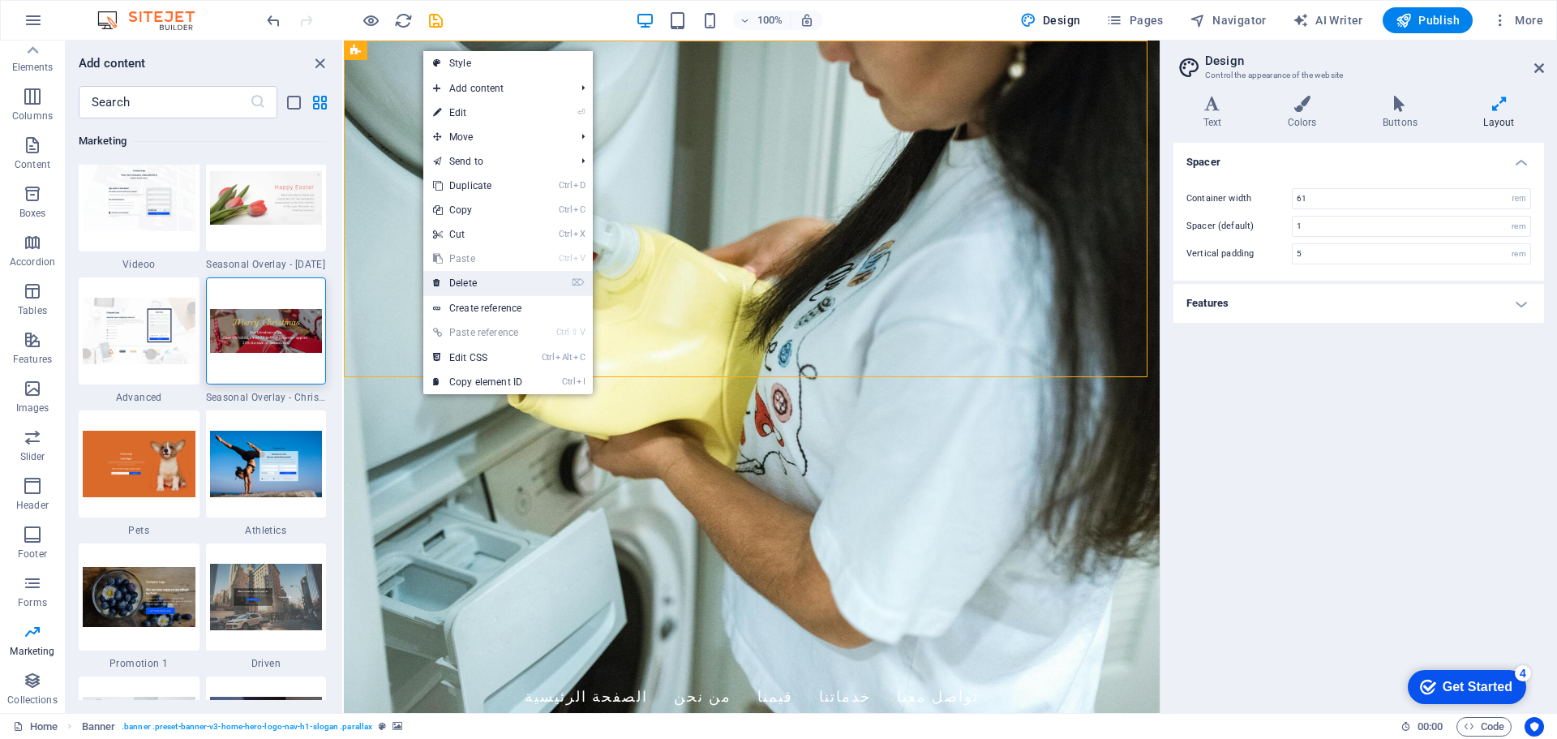
click at [507, 281] on link "⌦ Delete" at bounding box center [477, 283] width 109 height 24
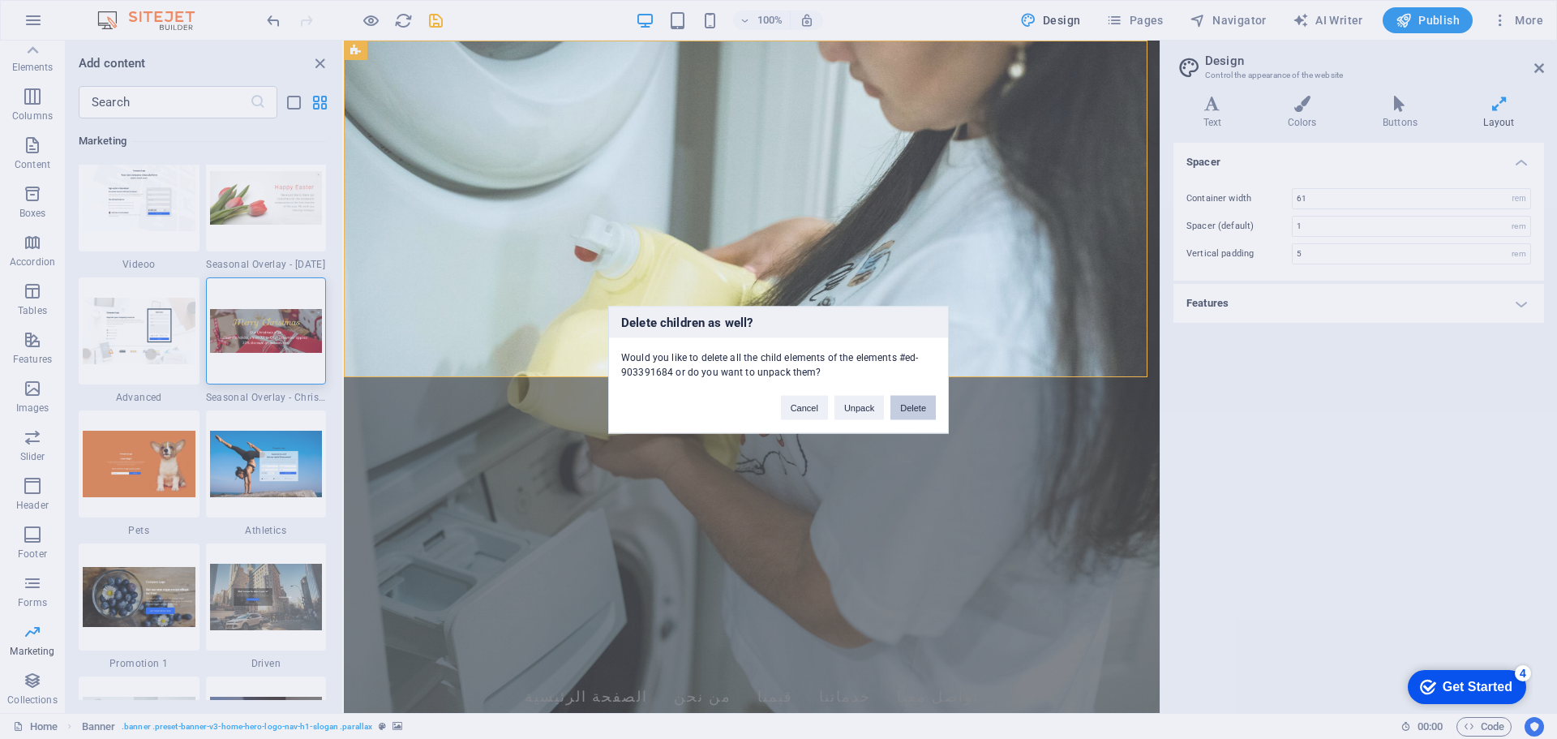
click at [921, 402] on button "Delete" at bounding box center [912, 407] width 45 height 24
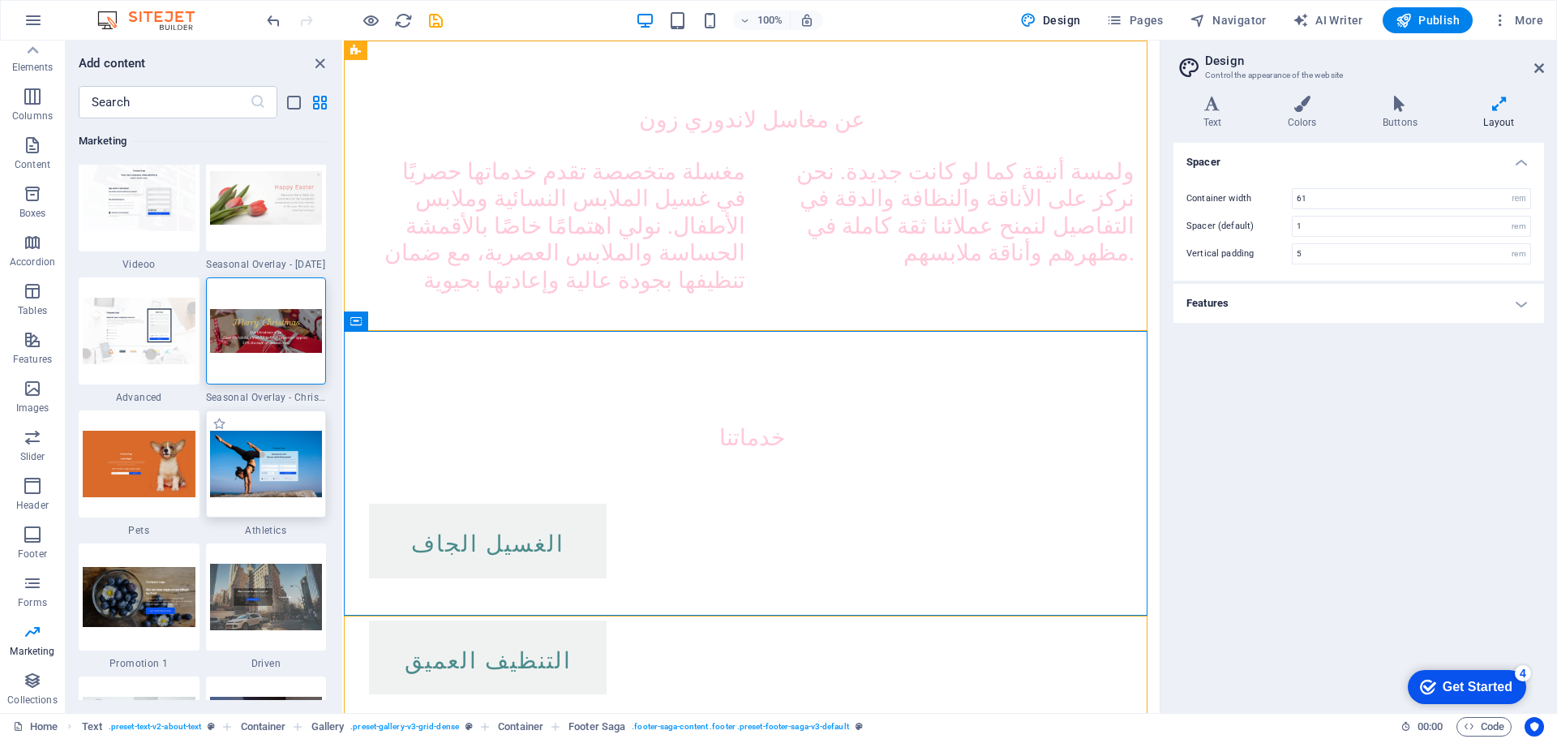
click at [285, 461] on img at bounding box center [266, 464] width 113 height 66
click at [344, 455] on div "Drag here to replace the existing content. Press “Ctrl” if you want to create a…" at bounding box center [752, 377] width 816 height 672
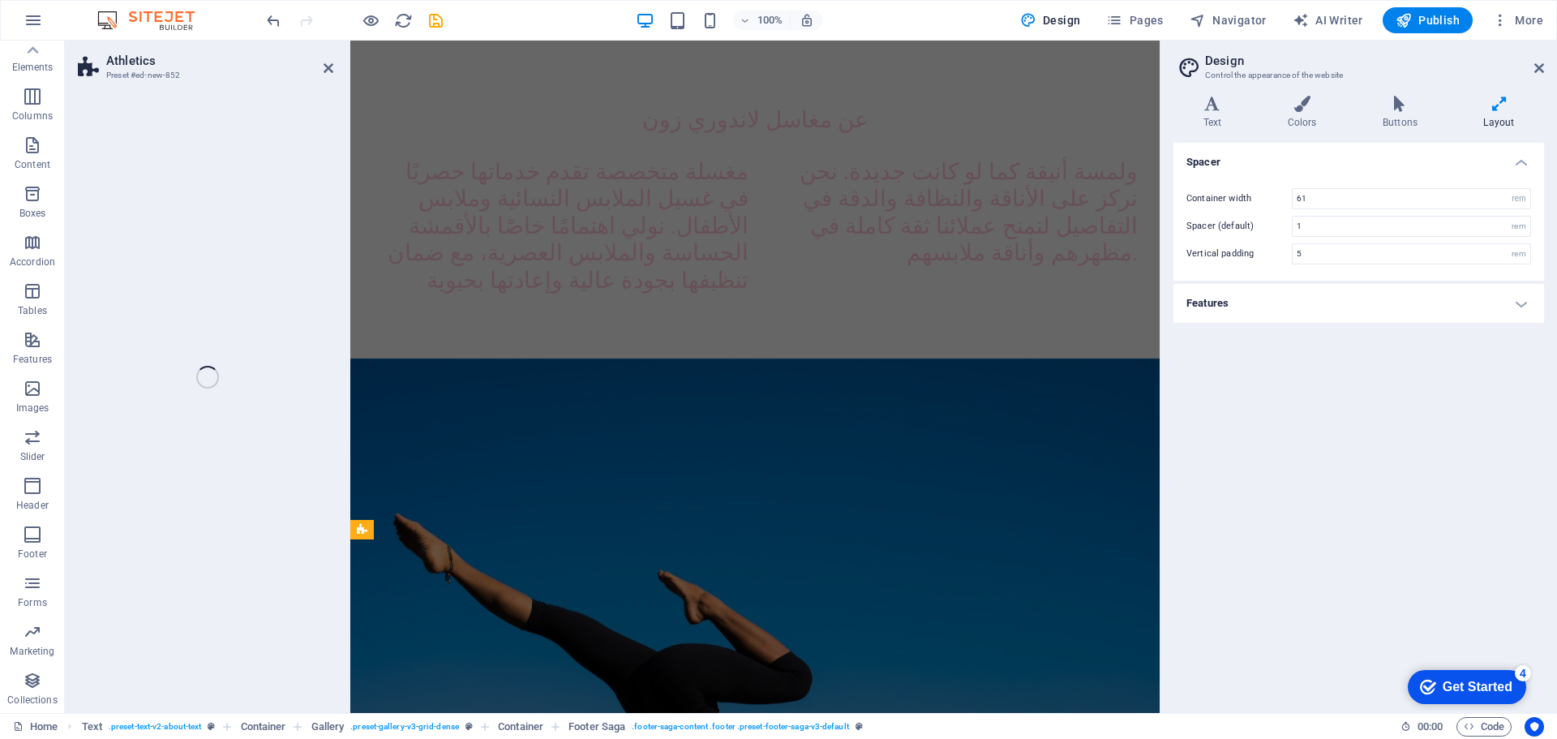
click at [257, 455] on div "Athletics Preset #ed-new-852 Drag here to replace the existing content. Press “…" at bounding box center [612, 377] width 1095 height 672
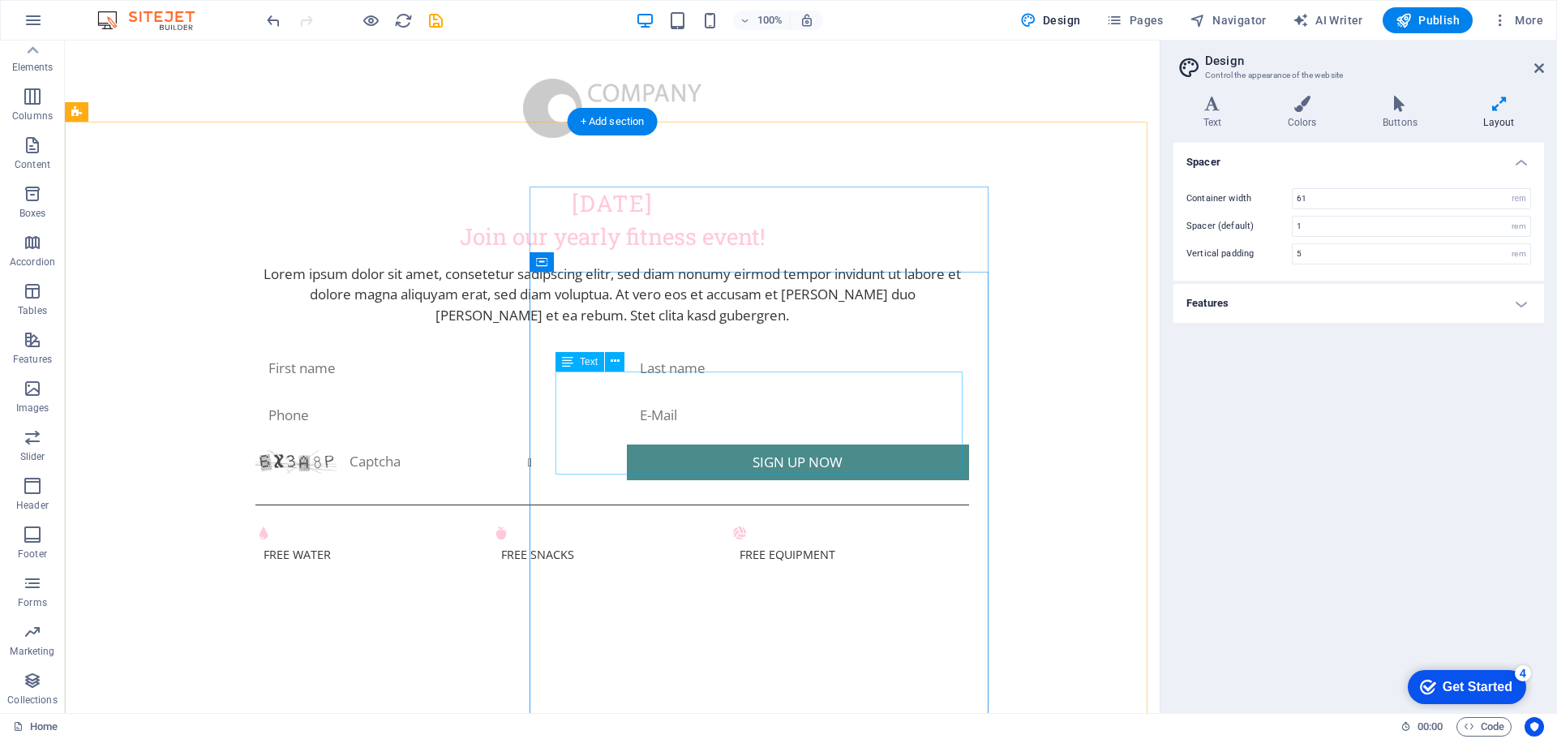
scroll to position [4392, 0]
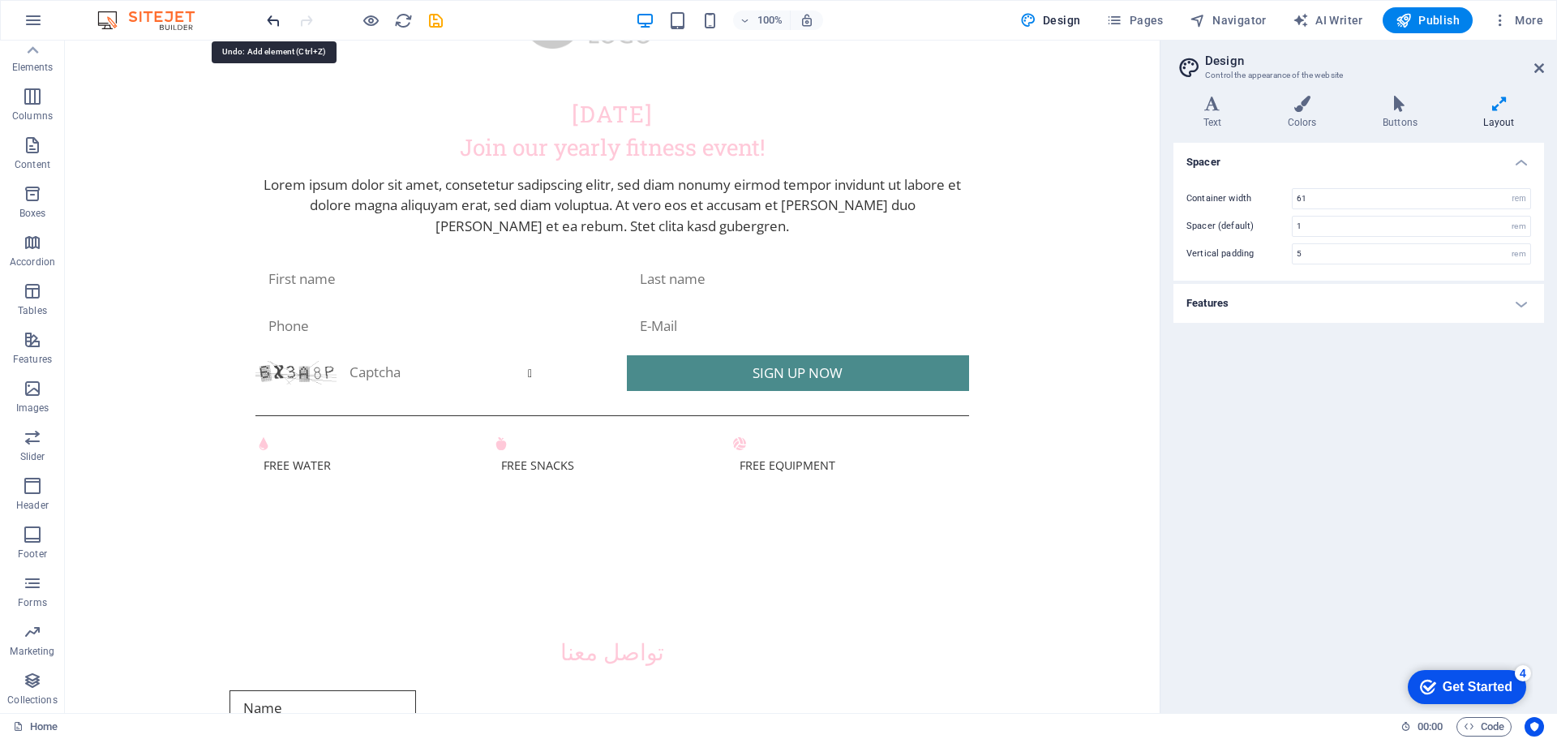
click at [271, 18] on icon "undo" at bounding box center [273, 20] width 19 height 19
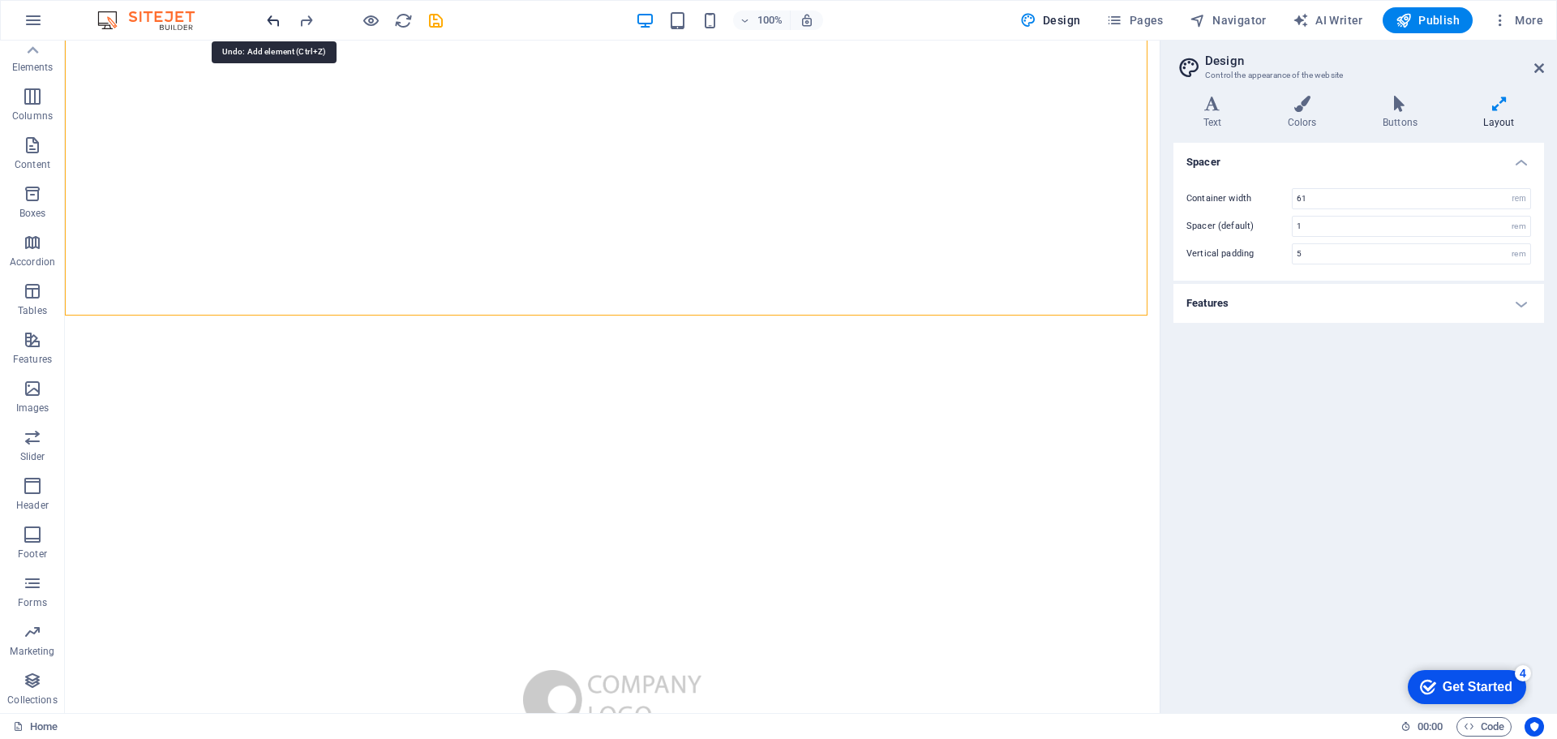
click at [271, 18] on icon "undo" at bounding box center [273, 20] width 19 height 19
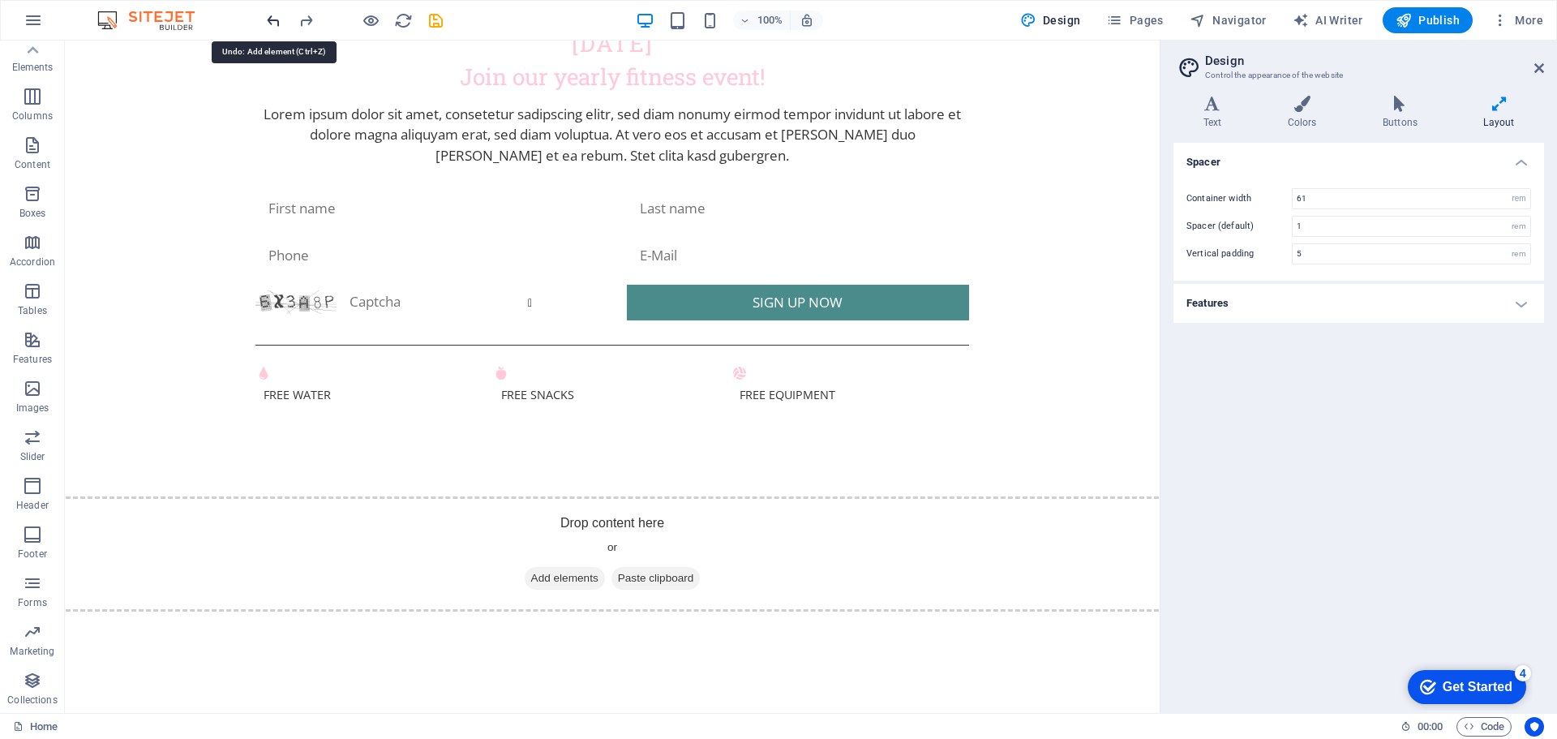
click at [271, 18] on icon "undo" at bounding box center [273, 20] width 19 height 19
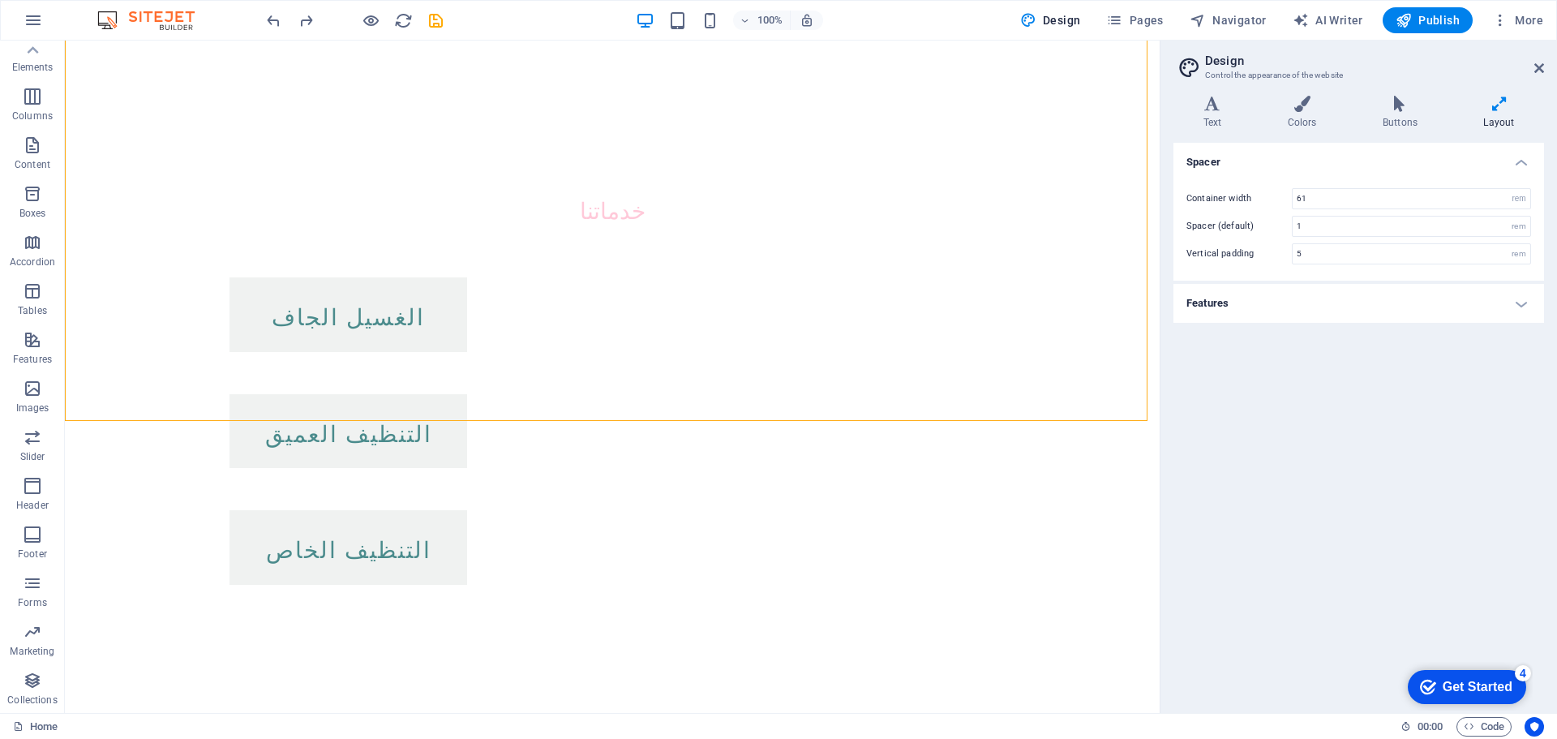
scroll to position [988, 0]
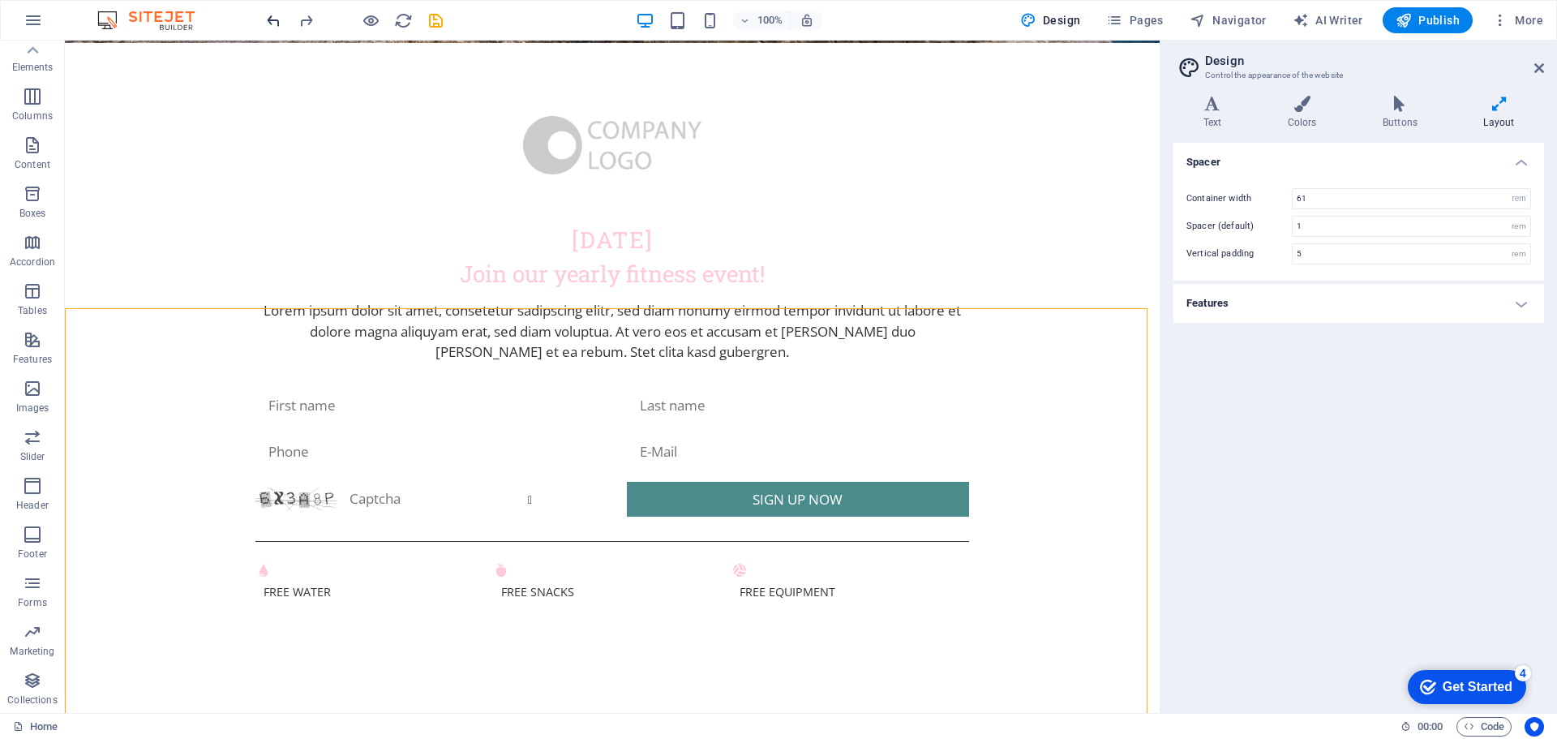
click at [273, 19] on icon "undo" at bounding box center [273, 20] width 19 height 19
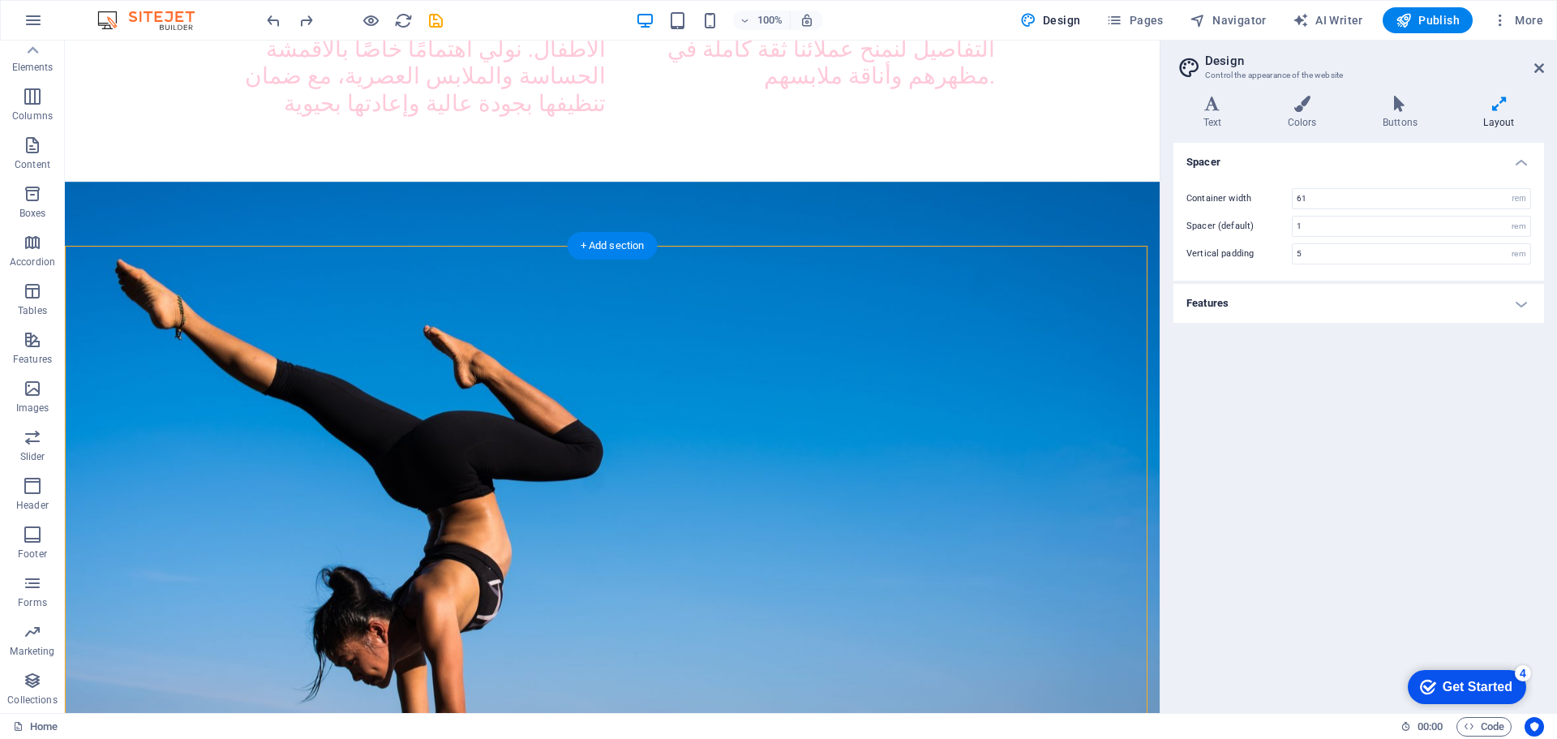
scroll to position [0, 0]
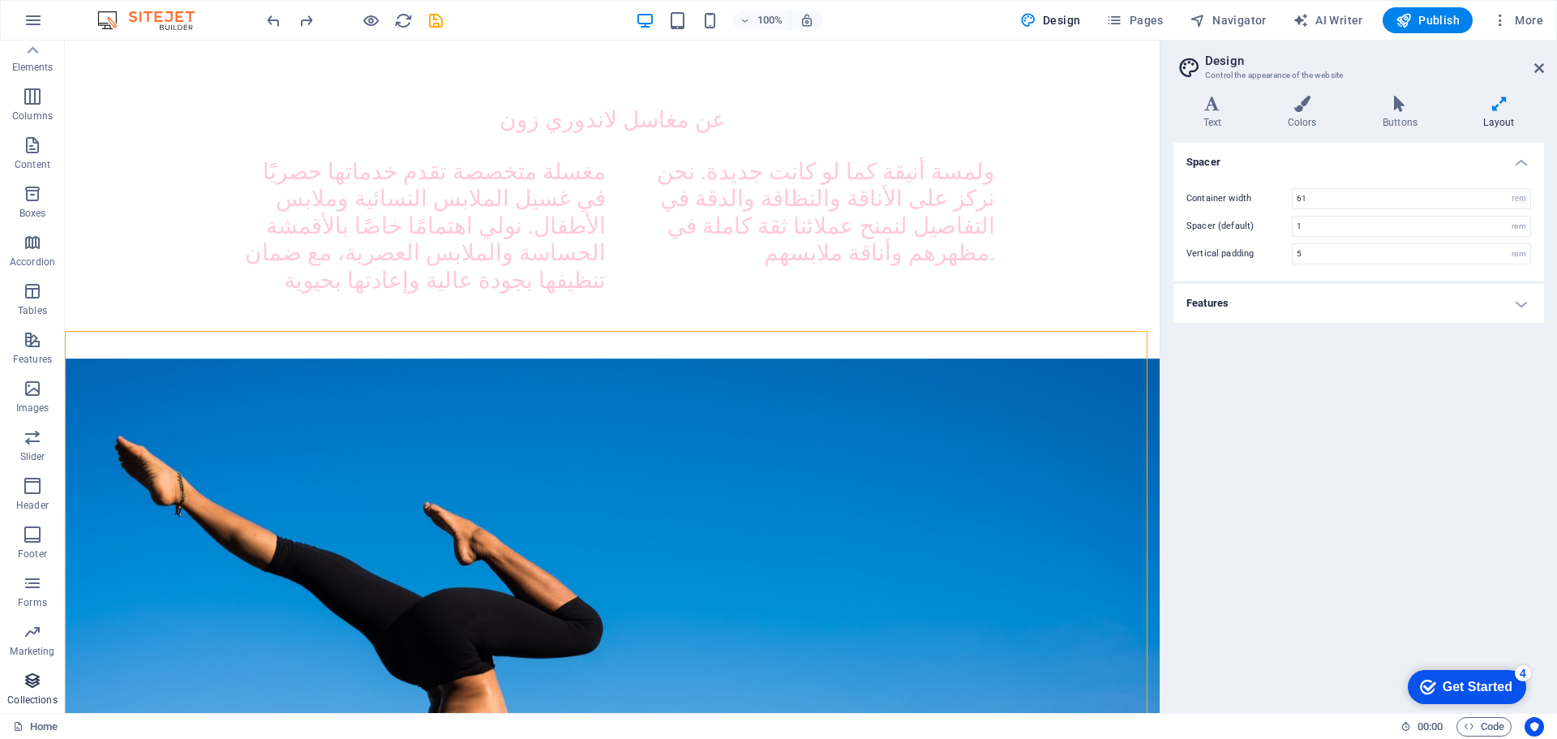
click at [41, 677] on icon "button" at bounding box center [32, 680] width 19 height 19
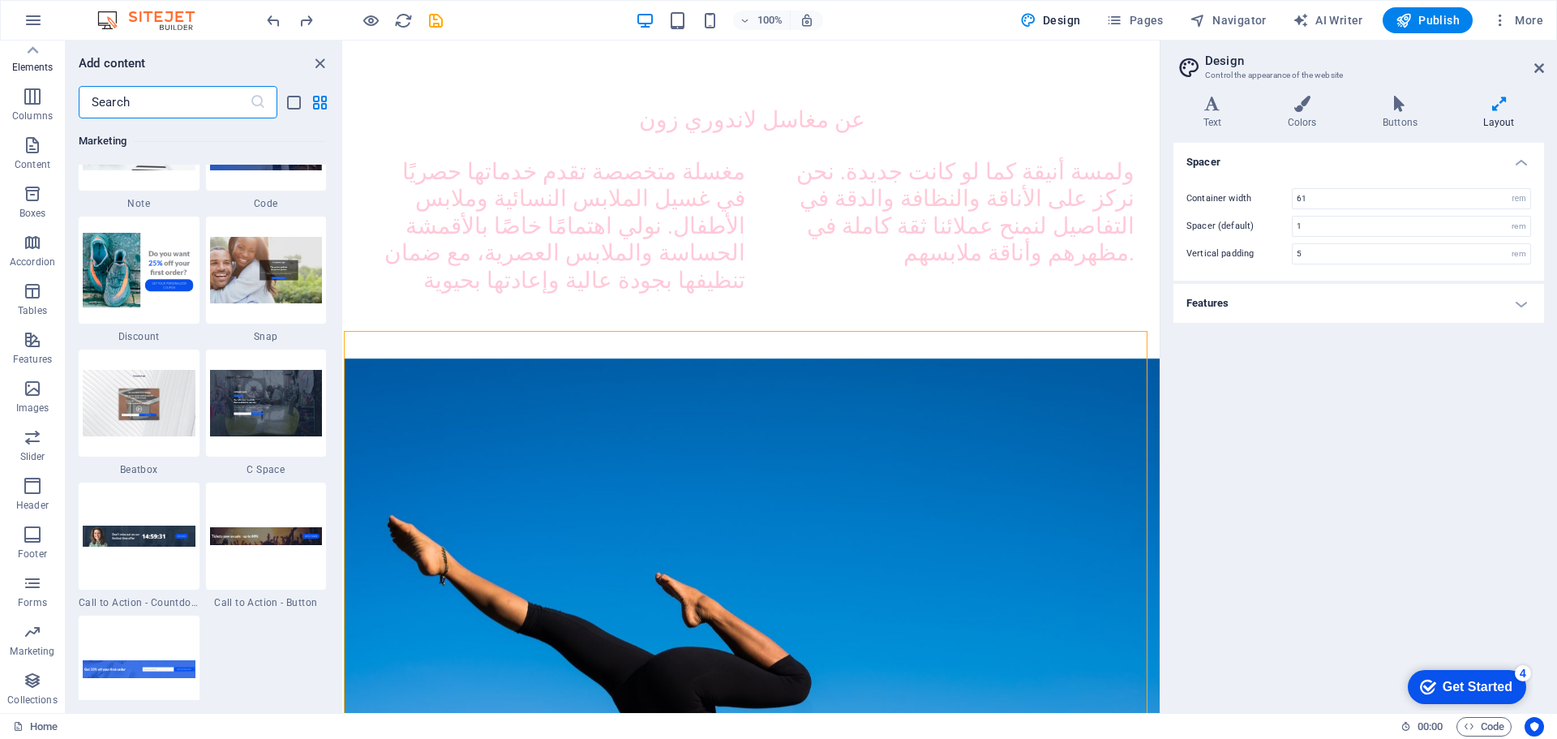
scroll to position [14846, 0]
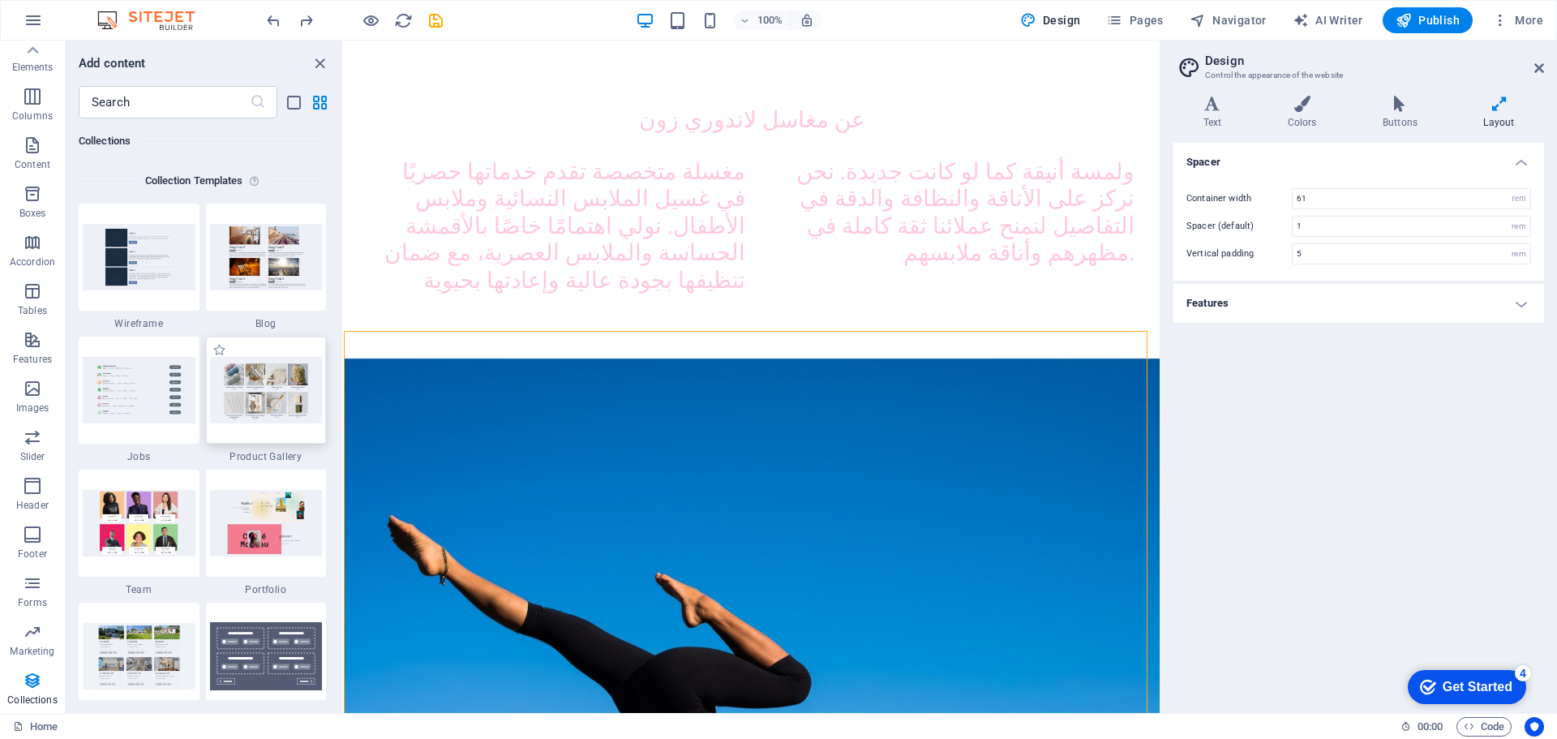
click at [247, 388] on img at bounding box center [266, 390] width 113 height 66
click at [676, 164] on div "مغسلة متخصصة تقدم خدماتها حصريًا في غسيل الملابس النسائية وملابس الأطفال. نولي …" at bounding box center [752, 225] width 766 height 136
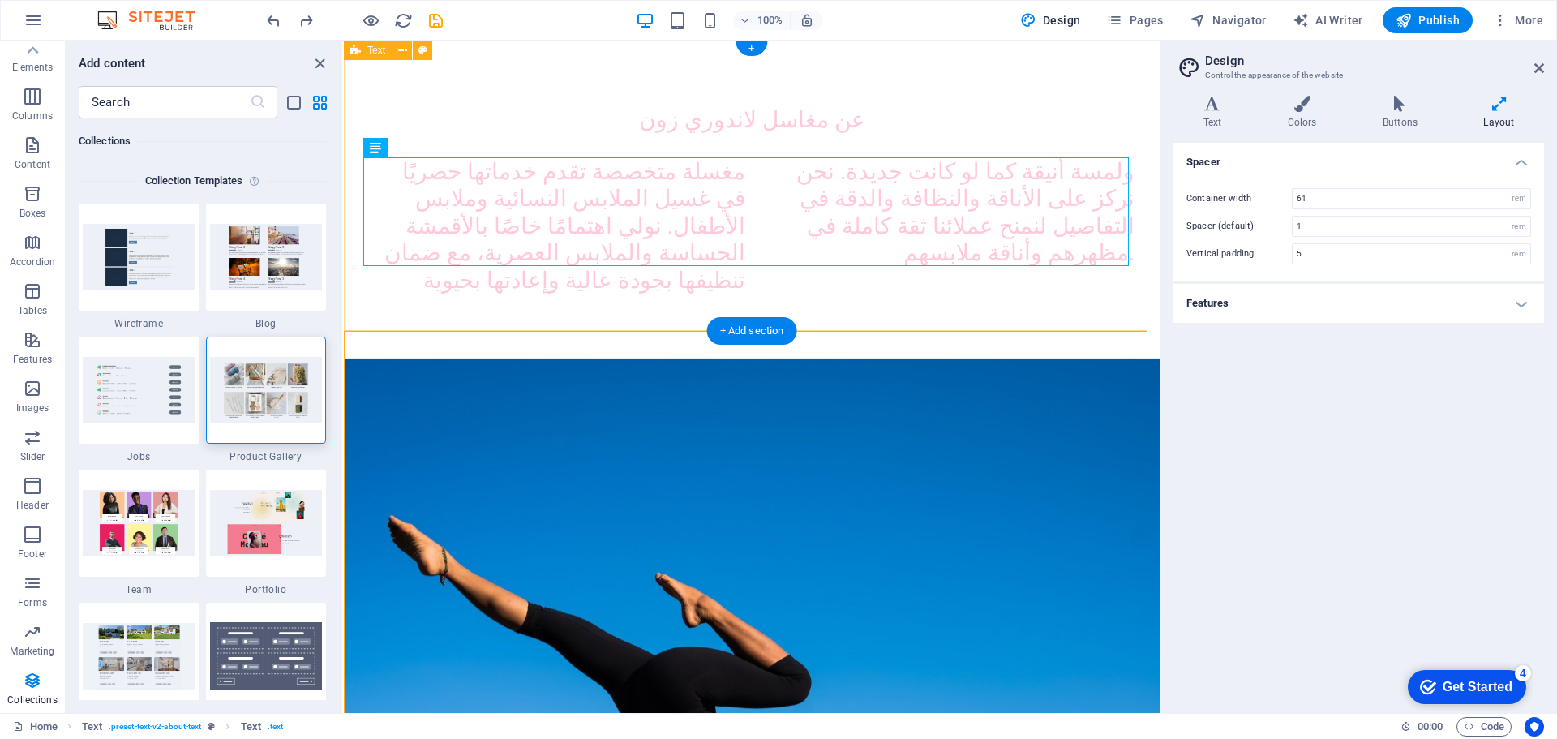
click at [571, 61] on div "عن مغاسل لاندوري زون مغسلة متخصصة تقدم خدماتها حصريًا في غسيل الملابس النسائية …" at bounding box center [752, 200] width 816 height 318
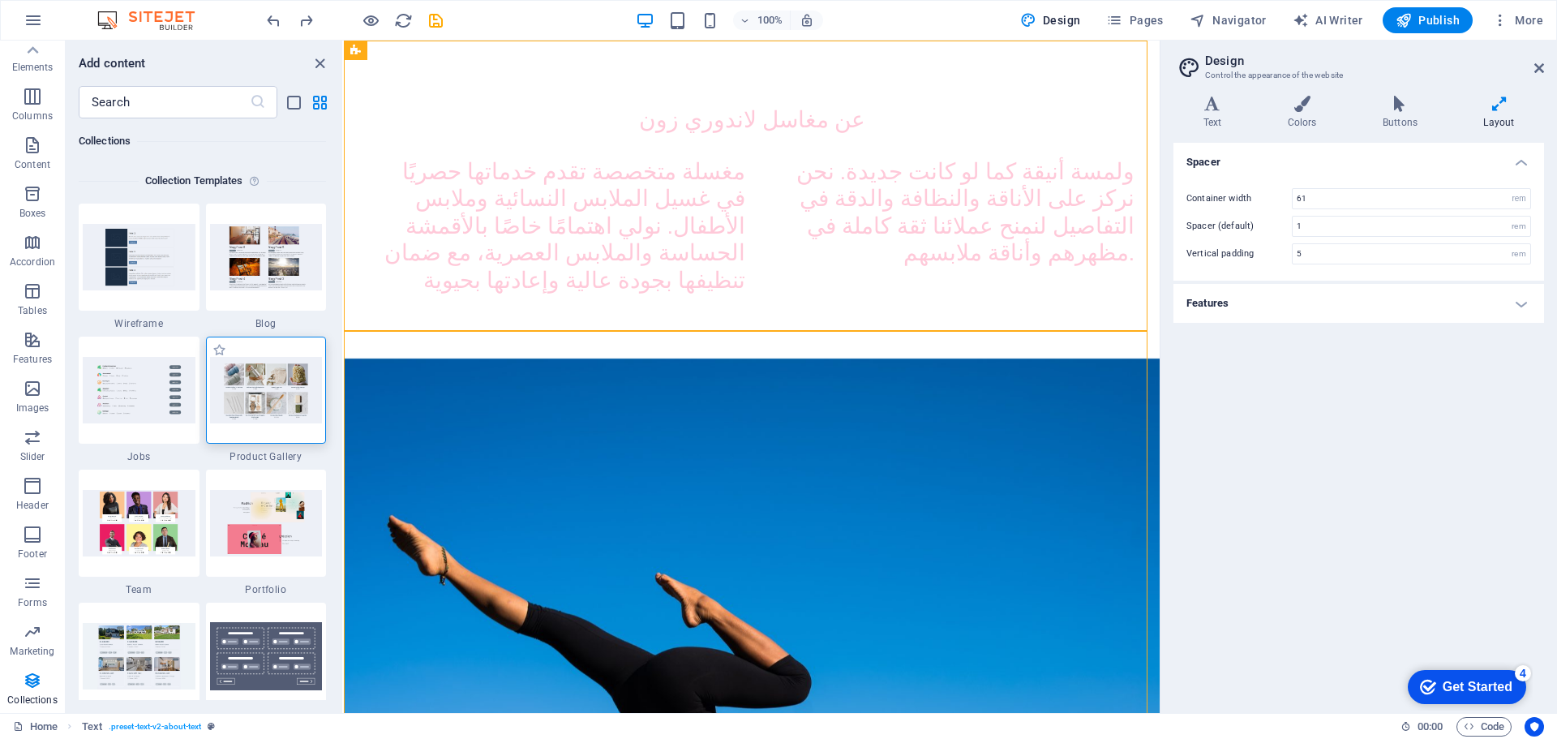
click at [268, 413] on img at bounding box center [266, 390] width 113 height 66
click at [255, 374] on img at bounding box center [266, 390] width 113 height 66
click at [223, 356] on label "1 Star" at bounding box center [219, 350] width 14 height 14
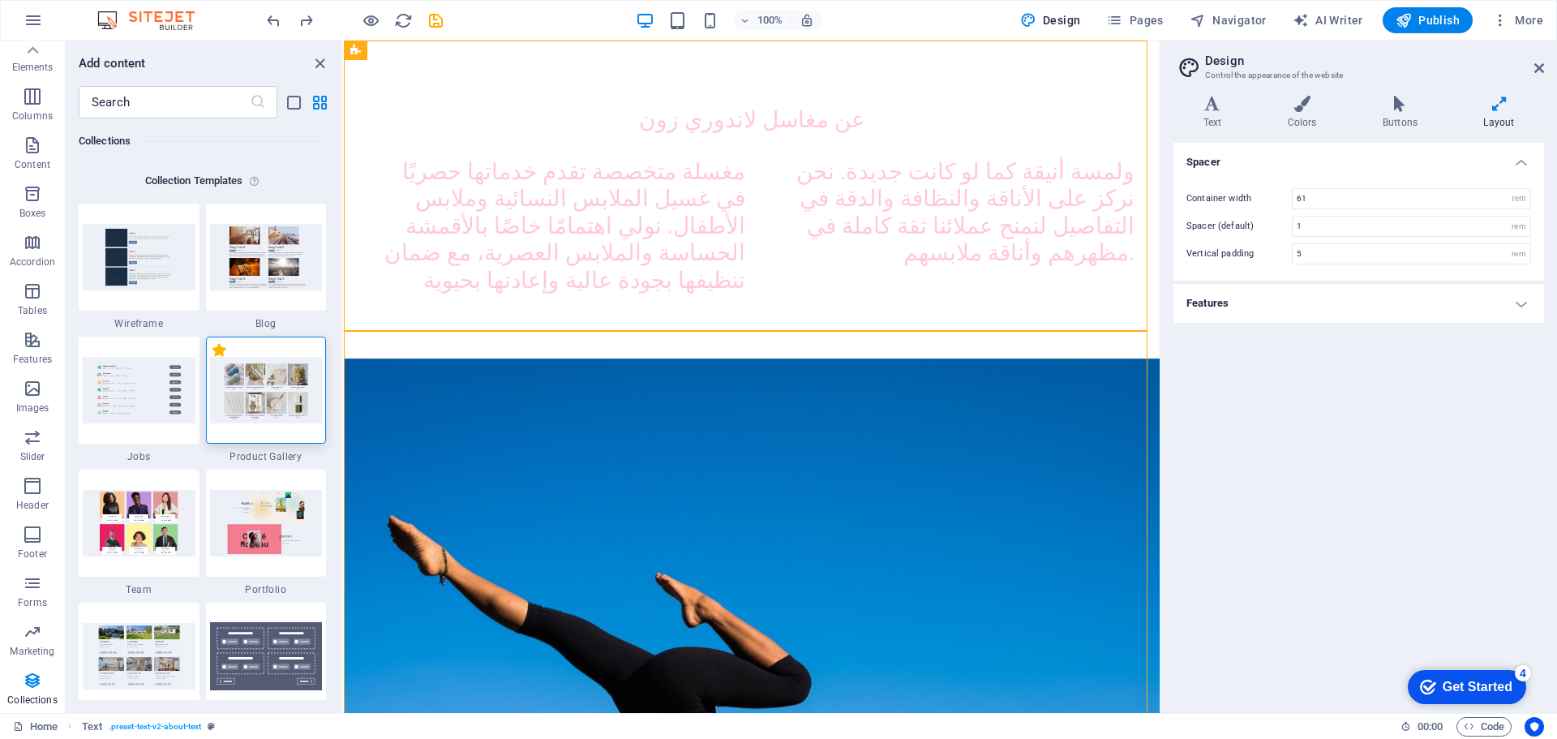
click at [212, 358] on input "1 Star" at bounding box center [212, 358] width 1 height 1
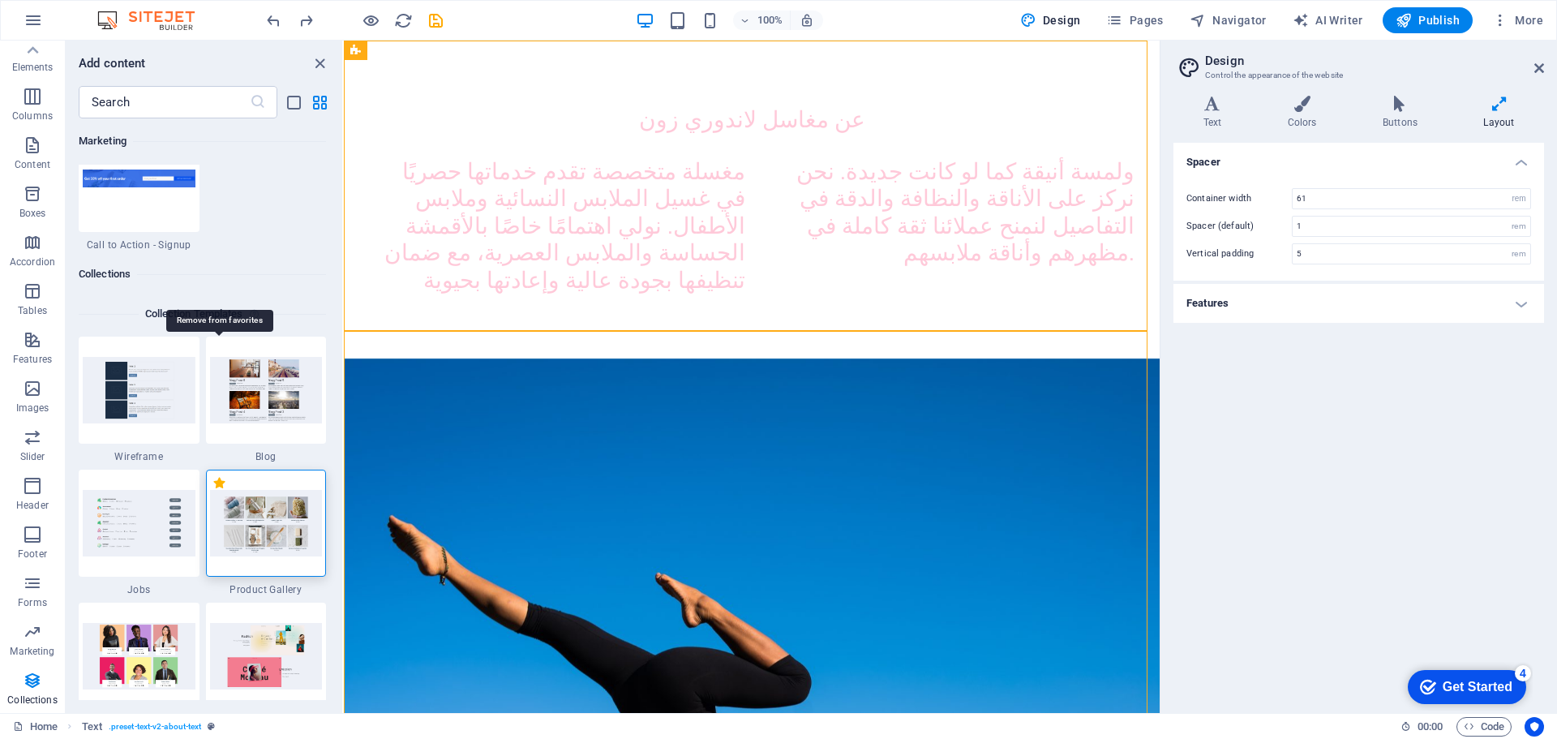
scroll to position [14979, 0]
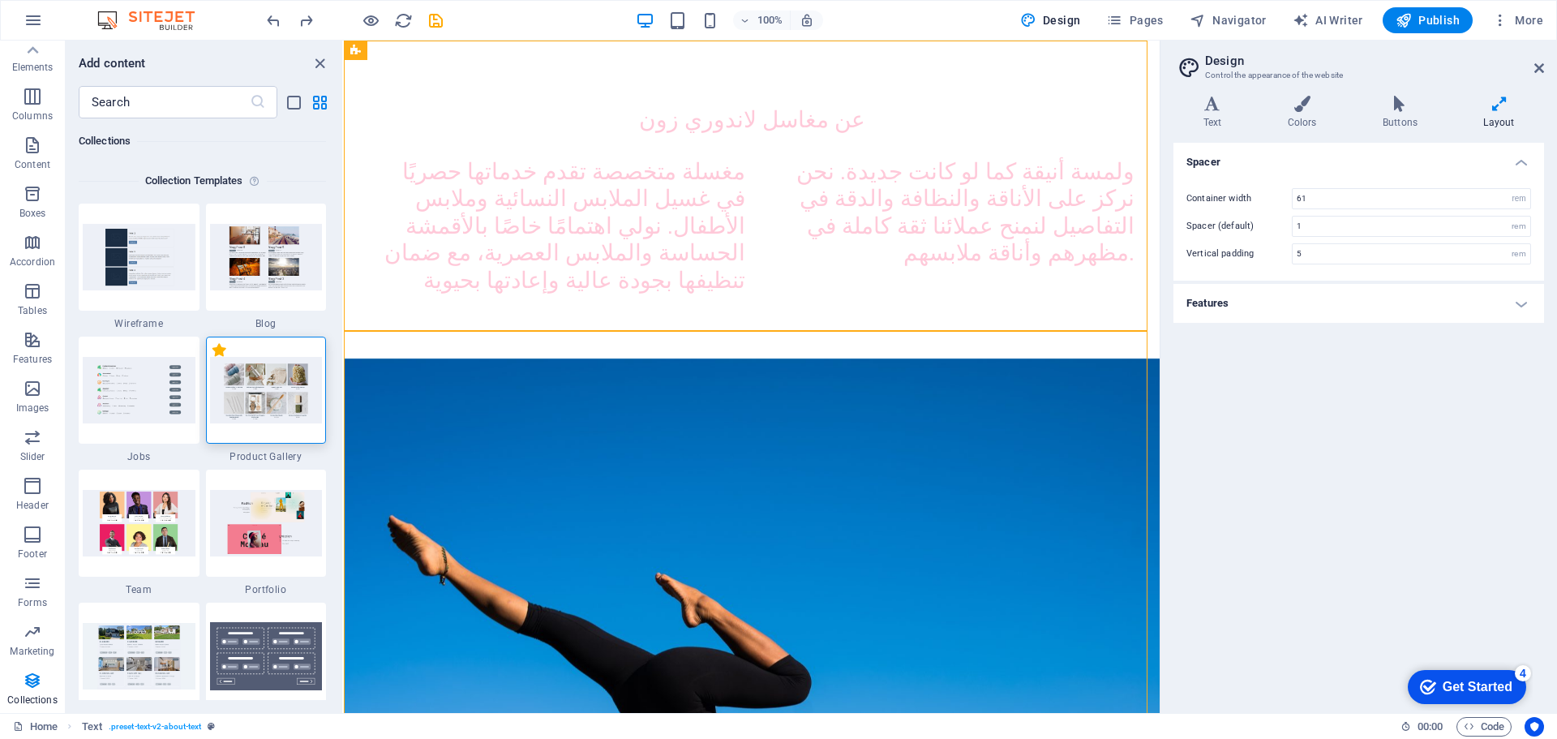
click at [221, 353] on label "1 Star" at bounding box center [219, 350] width 14 height 14
click at [212, 358] on input "1 Star" at bounding box center [212, 358] width 1 height 1
radio input "false"
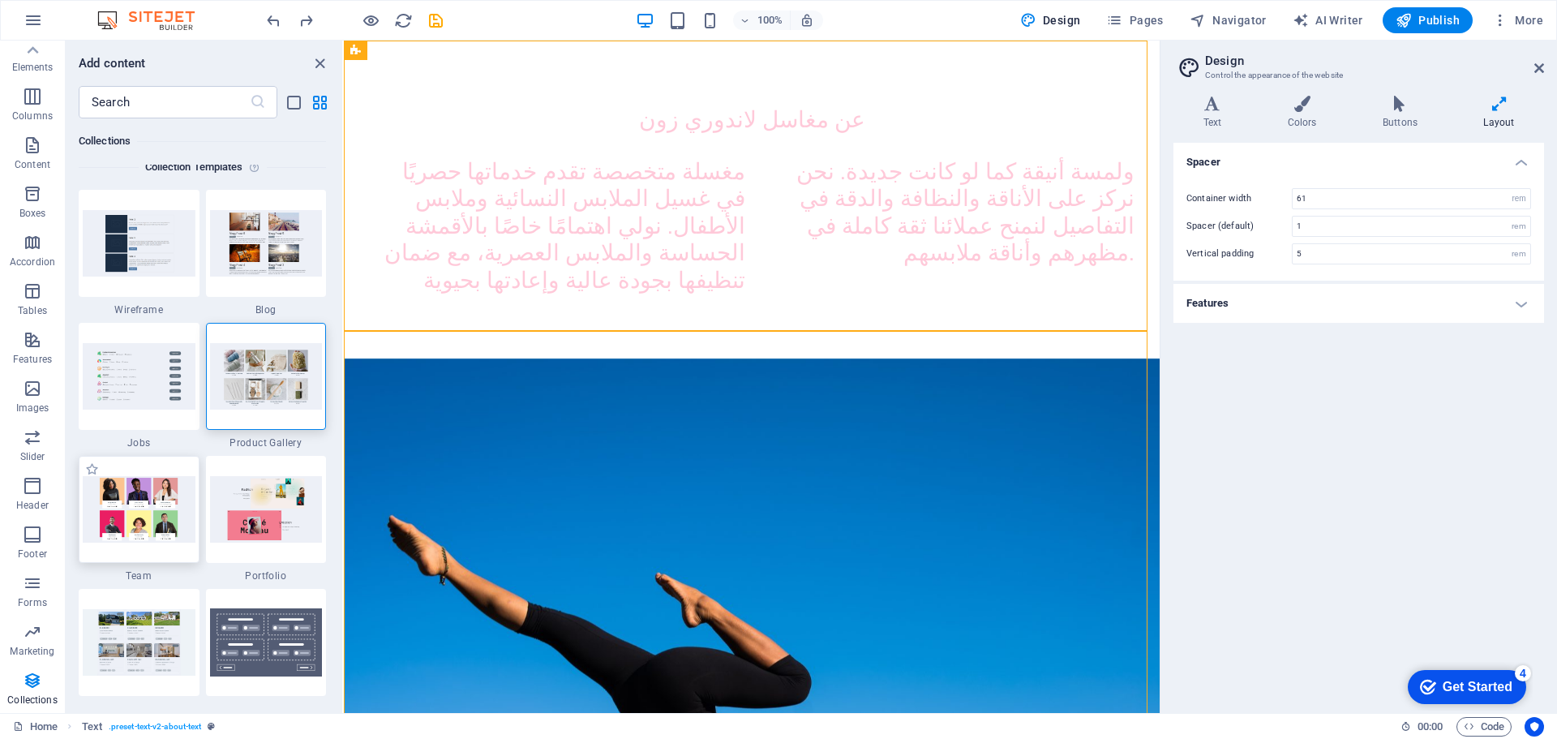
scroll to position [14846, 0]
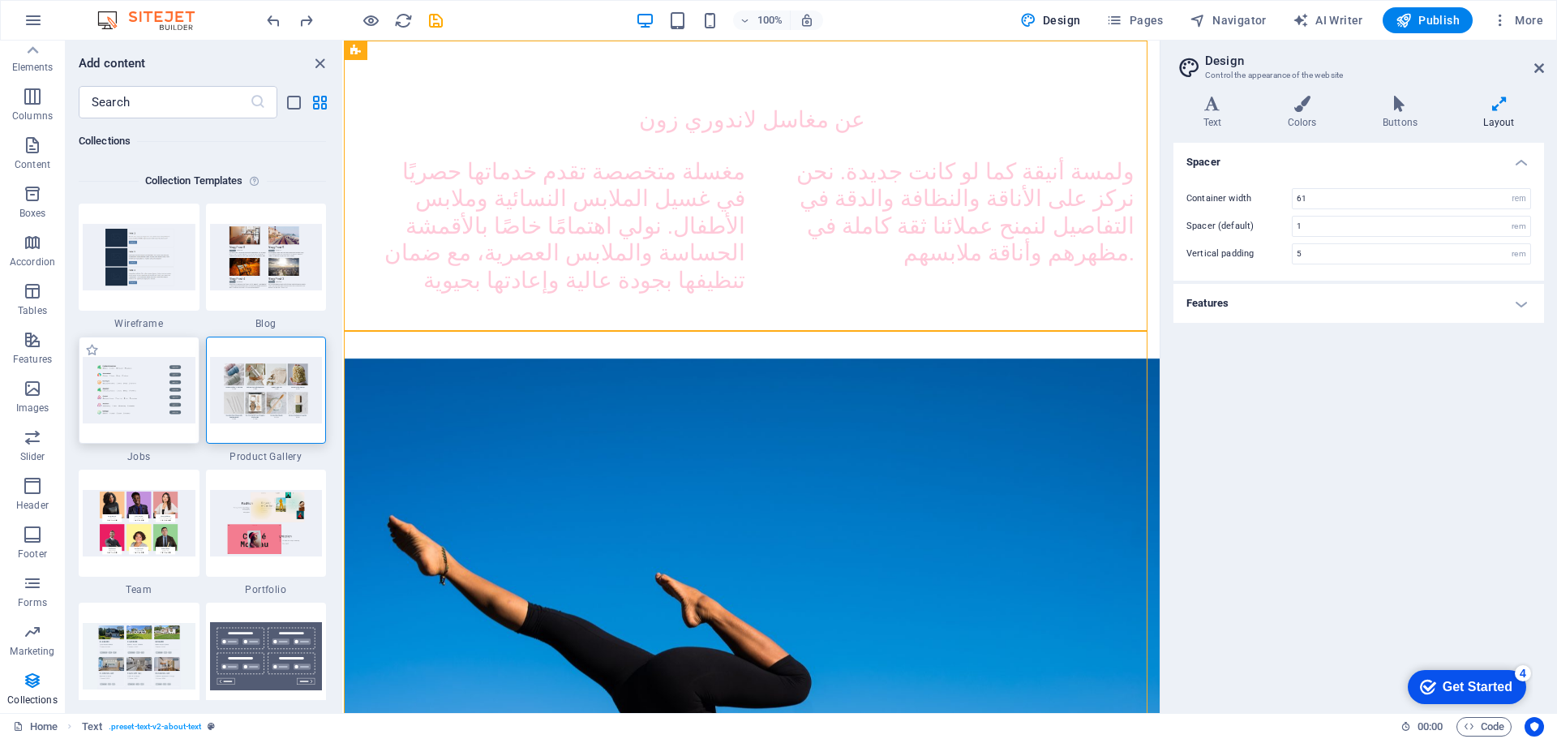
click at [148, 404] on img at bounding box center [139, 390] width 113 height 66
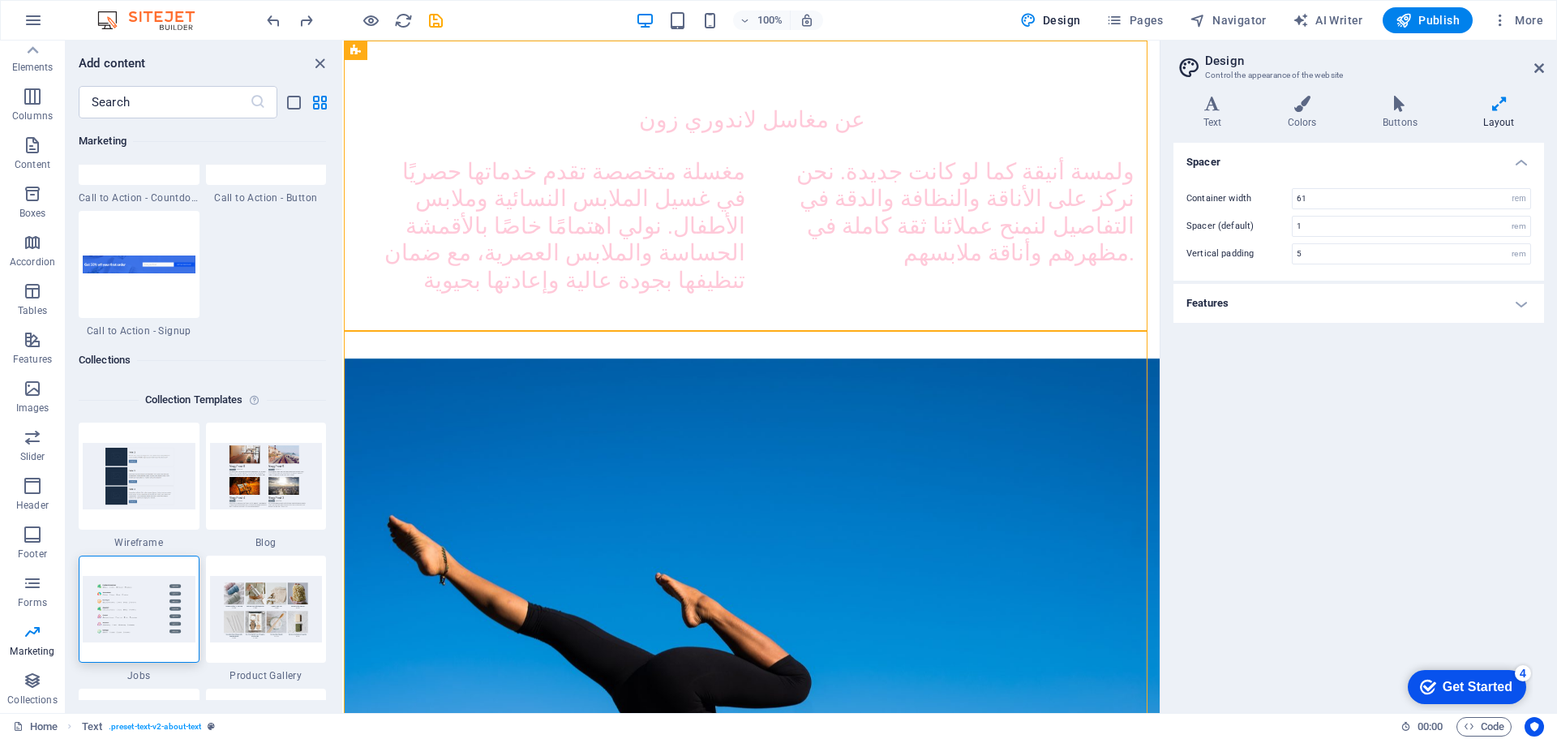
scroll to position [14603, 0]
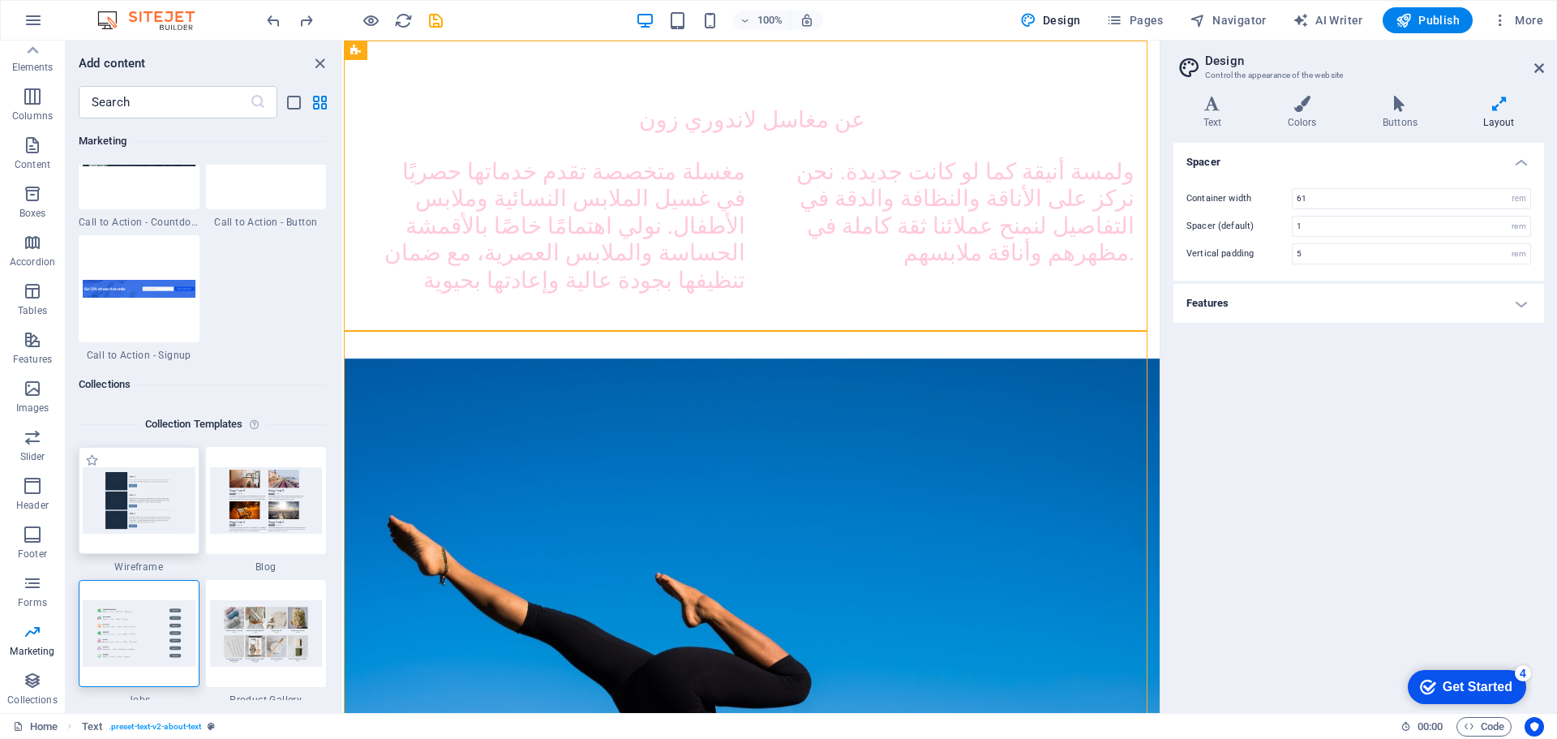
click at [138, 498] on img at bounding box center [139, 500] width 113 height 66
click at [275, 507] on img at bounding box center [266, 500] width 113 height 66
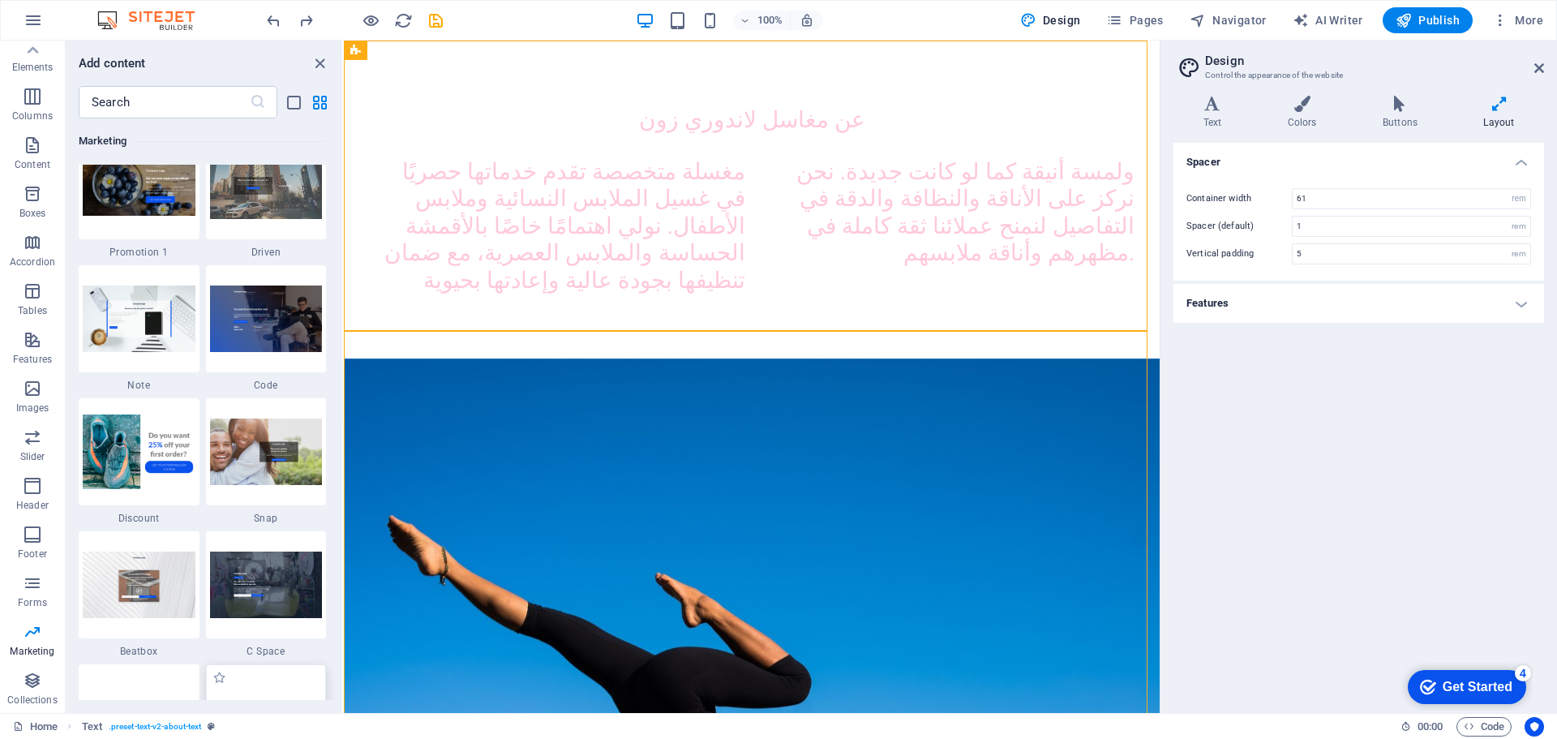
scroll to position [14035, 0]
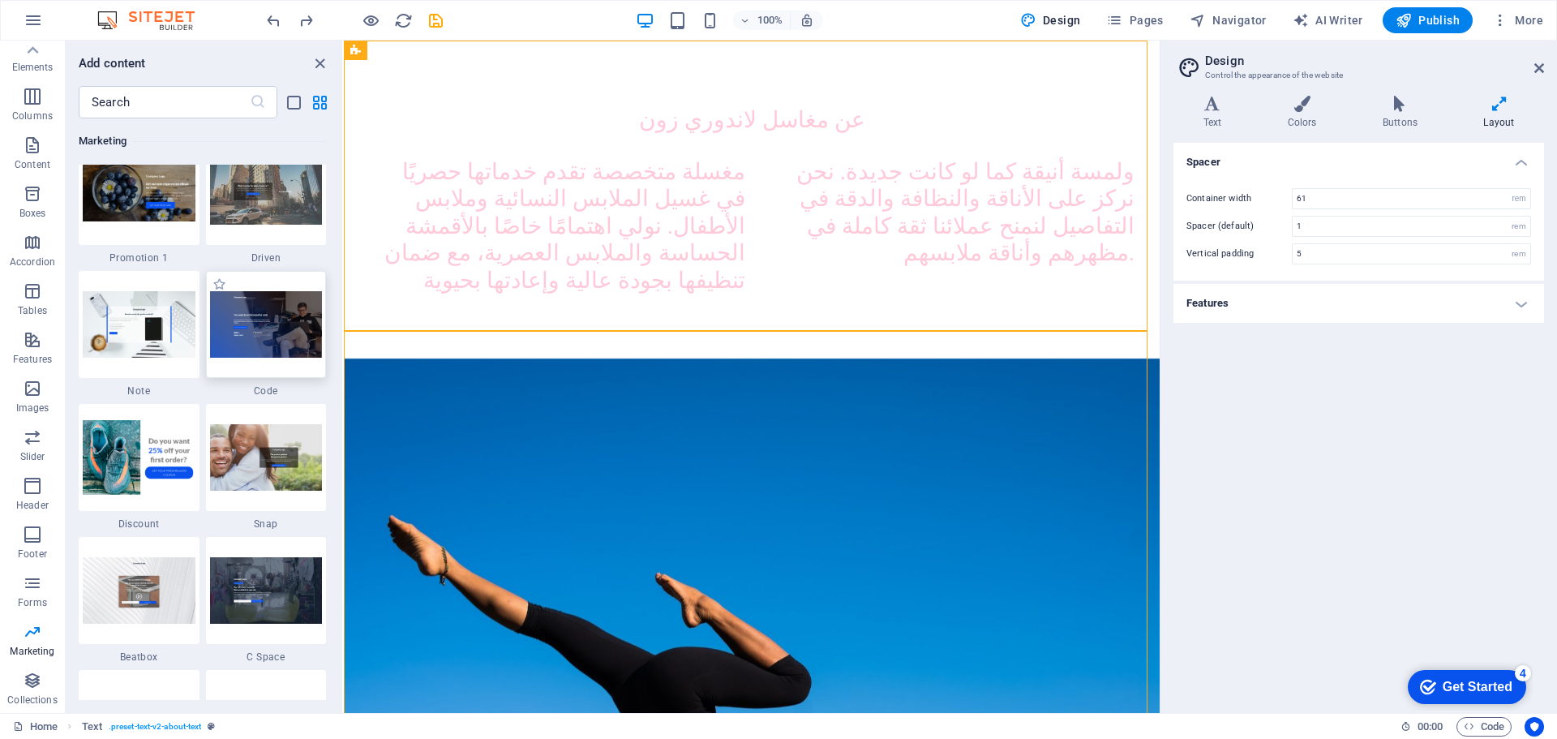
click at [264, 350] on img at bounding box center [266, 324] width 113 height 66
click at [344, 350] on div "Drag here to replace the existing content. Press “Ctrl” if you want to create a…" at bounding box center [752, 377] width 816 height 672
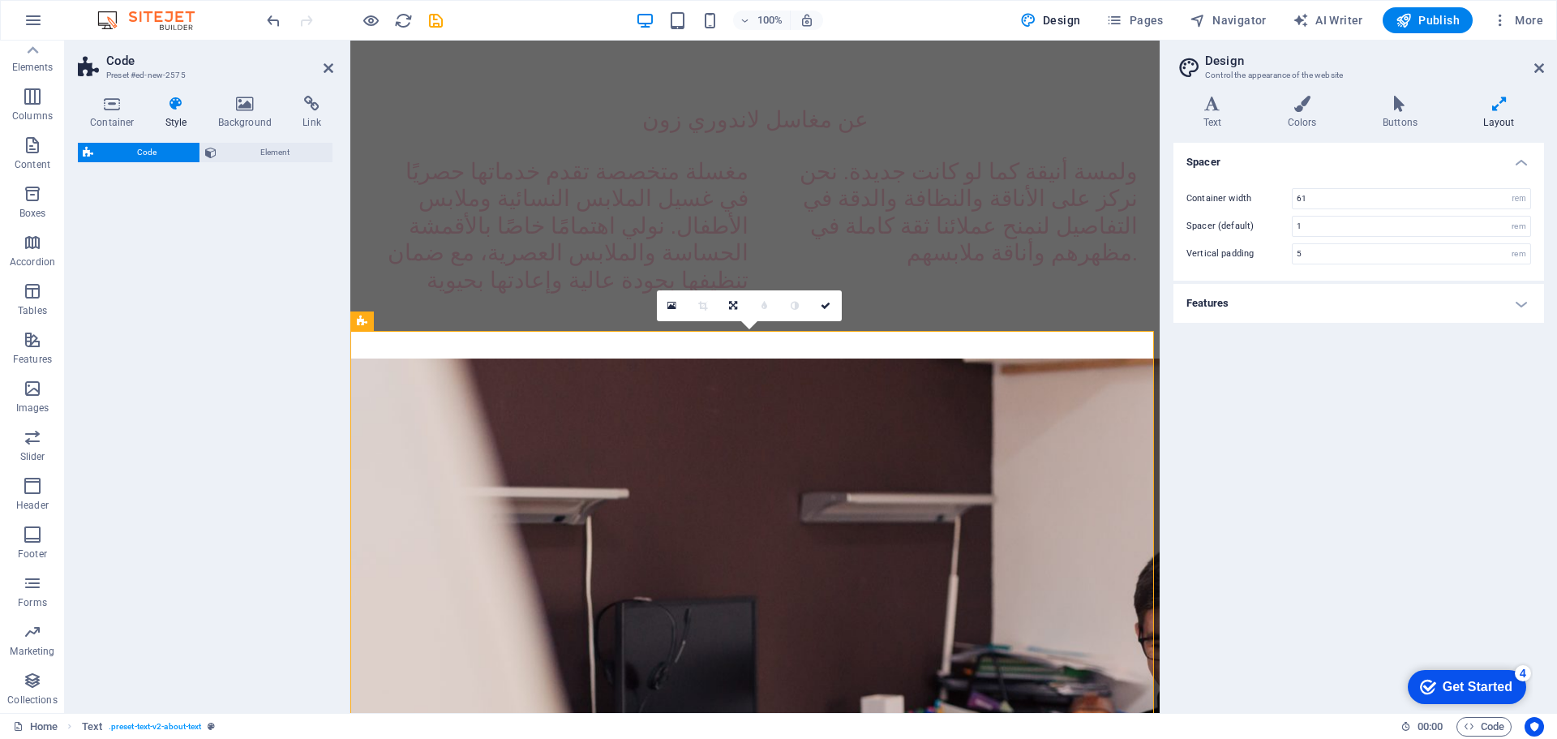
select select "%"
select select "rem"
select select "px"
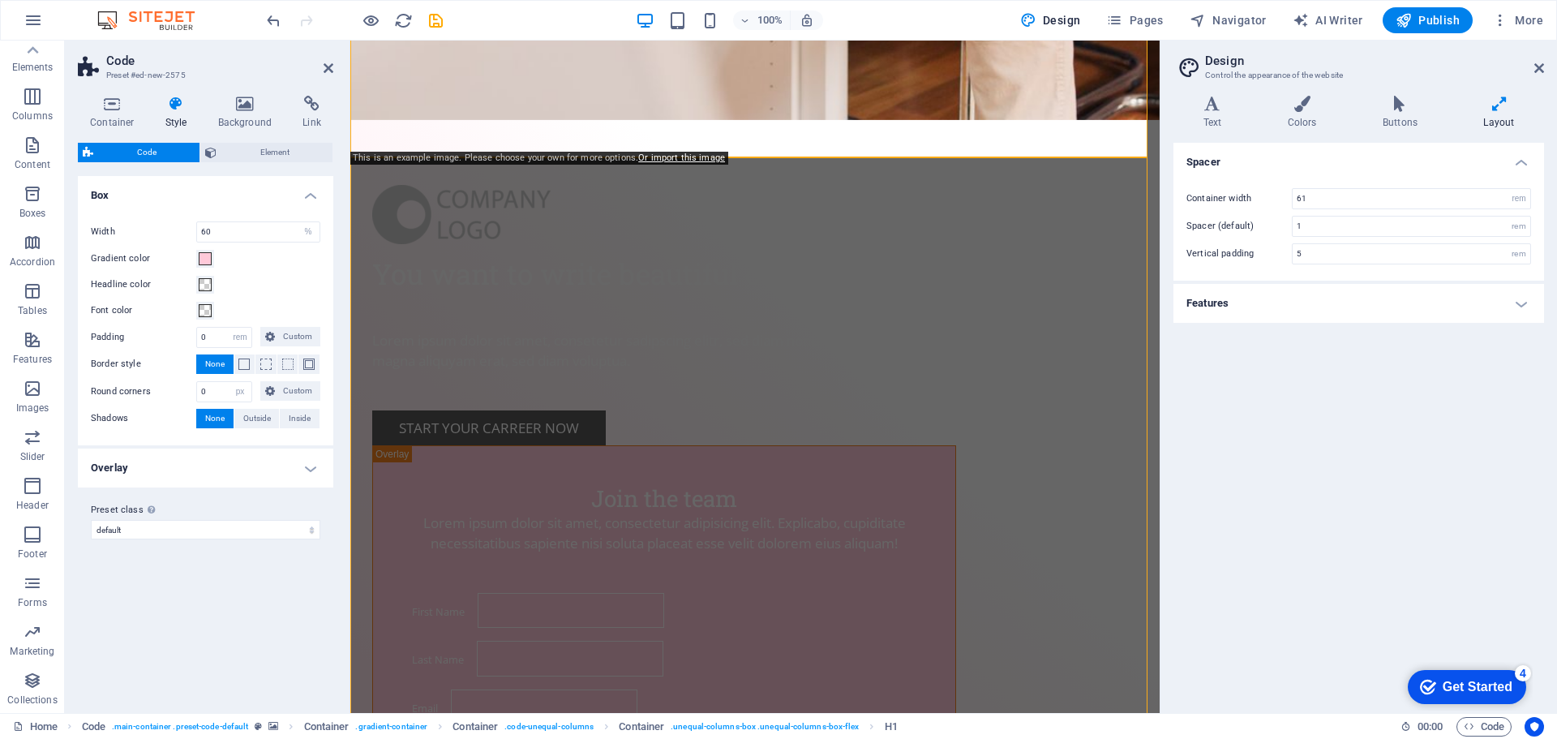
scroll to position [1054, 0]
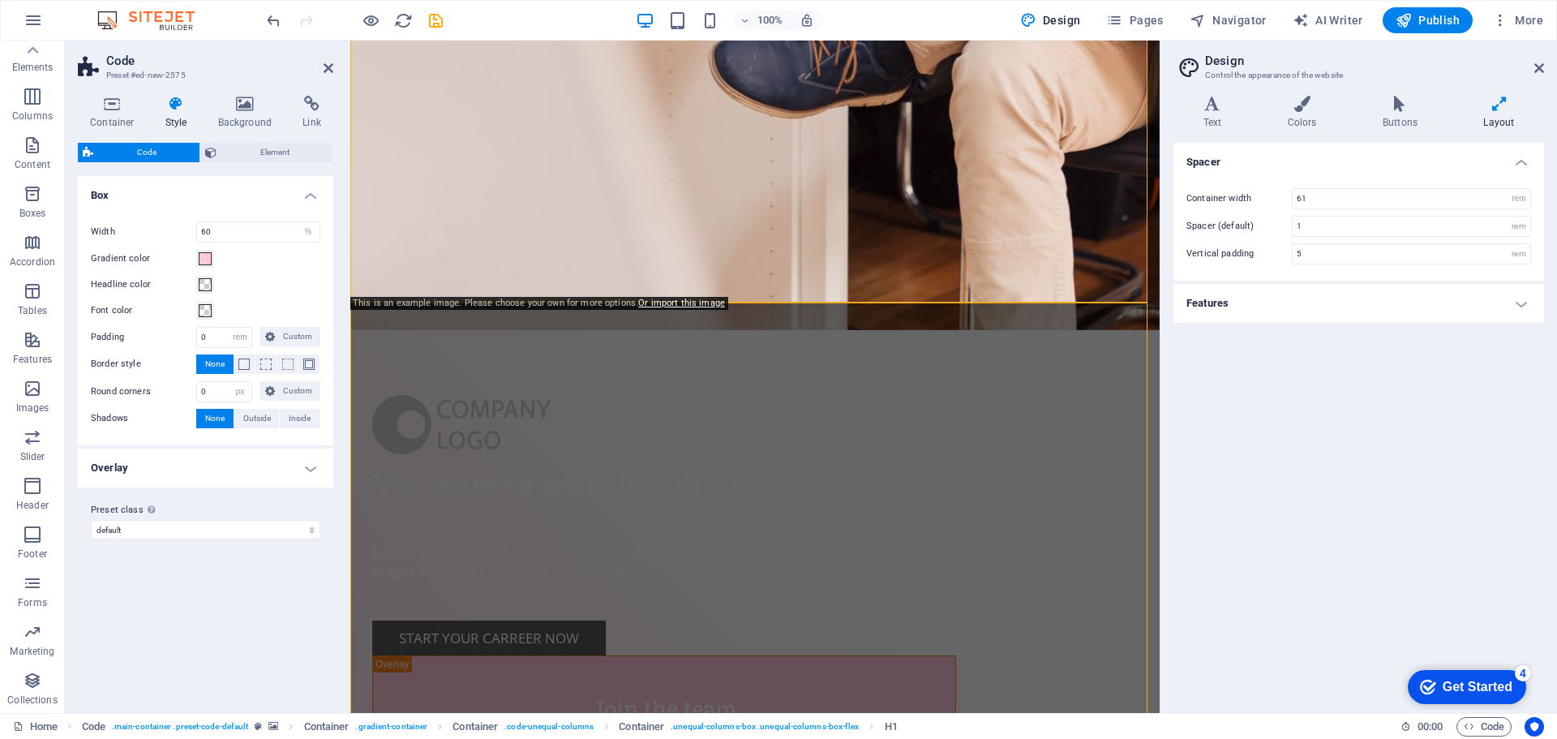
click at [131, 15] on img at bounding box center [154, 20] width 122 height 19
click at [303, 28] on div at bounding box center [355, 20] width 182 height 26
click at [281, 19] on icon "undo" at bounding box center [273, 20] width 19 height 19
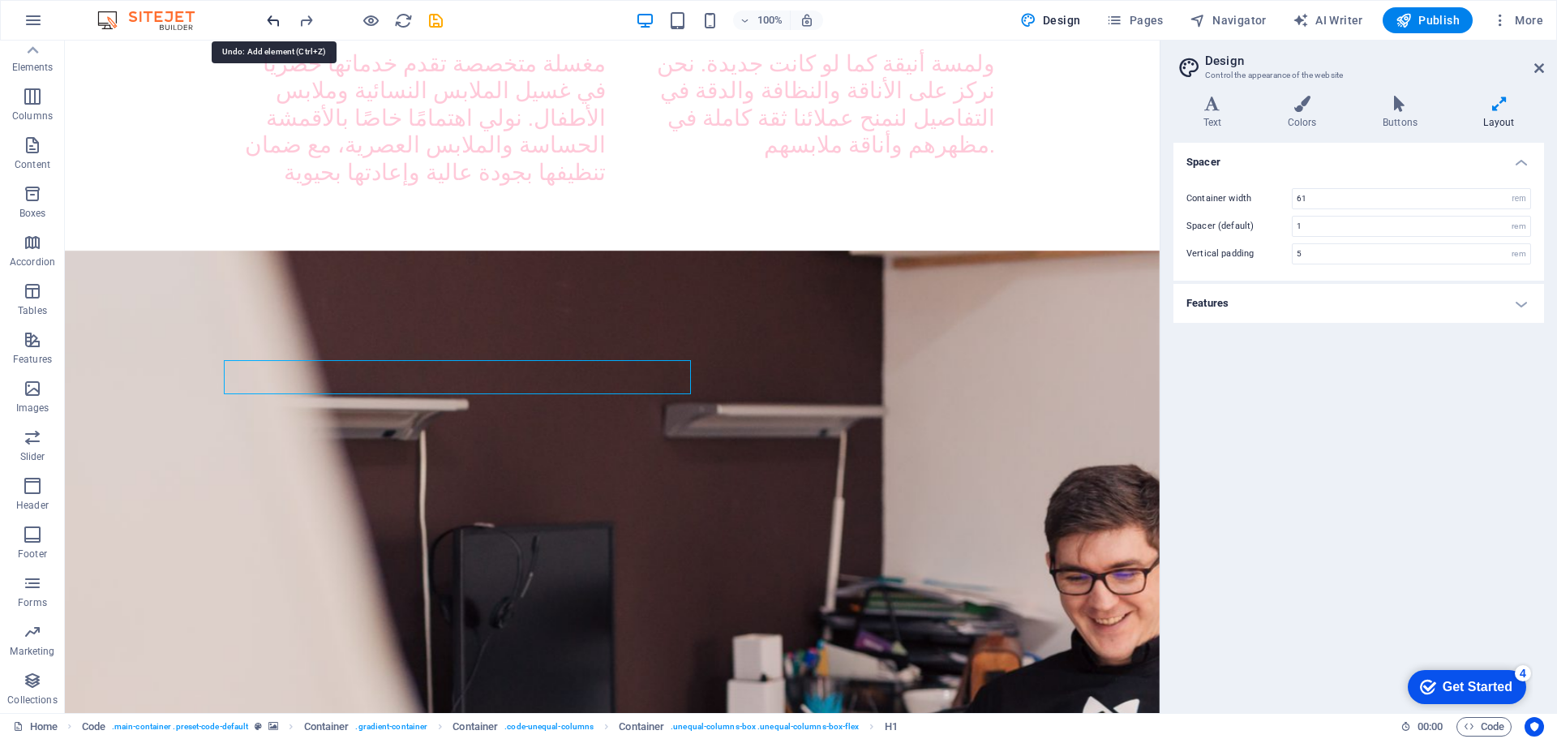
click at [281, 19] on icon "undo" at bounding box center [273, 20] width 19 height 19
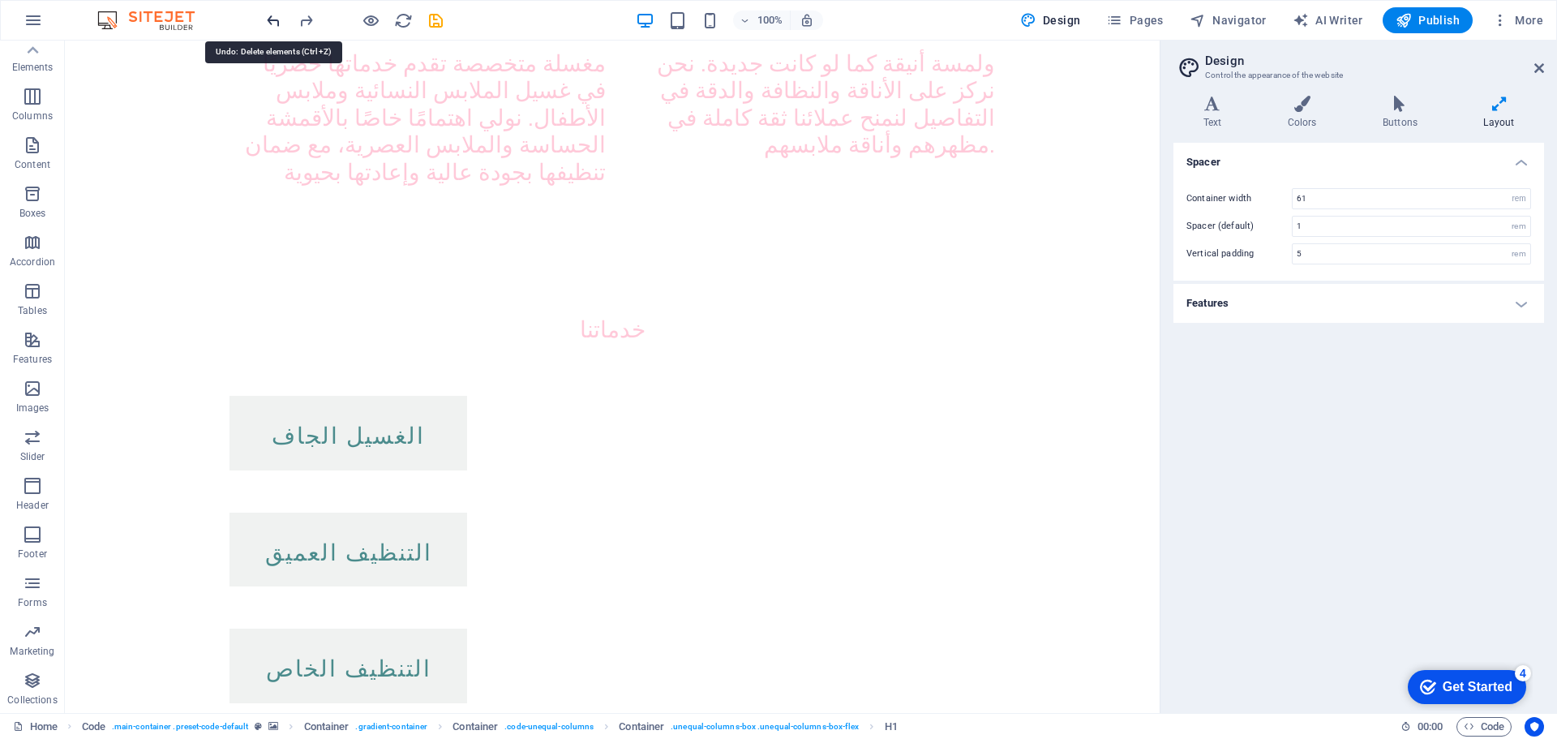
click at [281, 19] on icon "undo" at bounding box center [273, 20] width 19 height 19
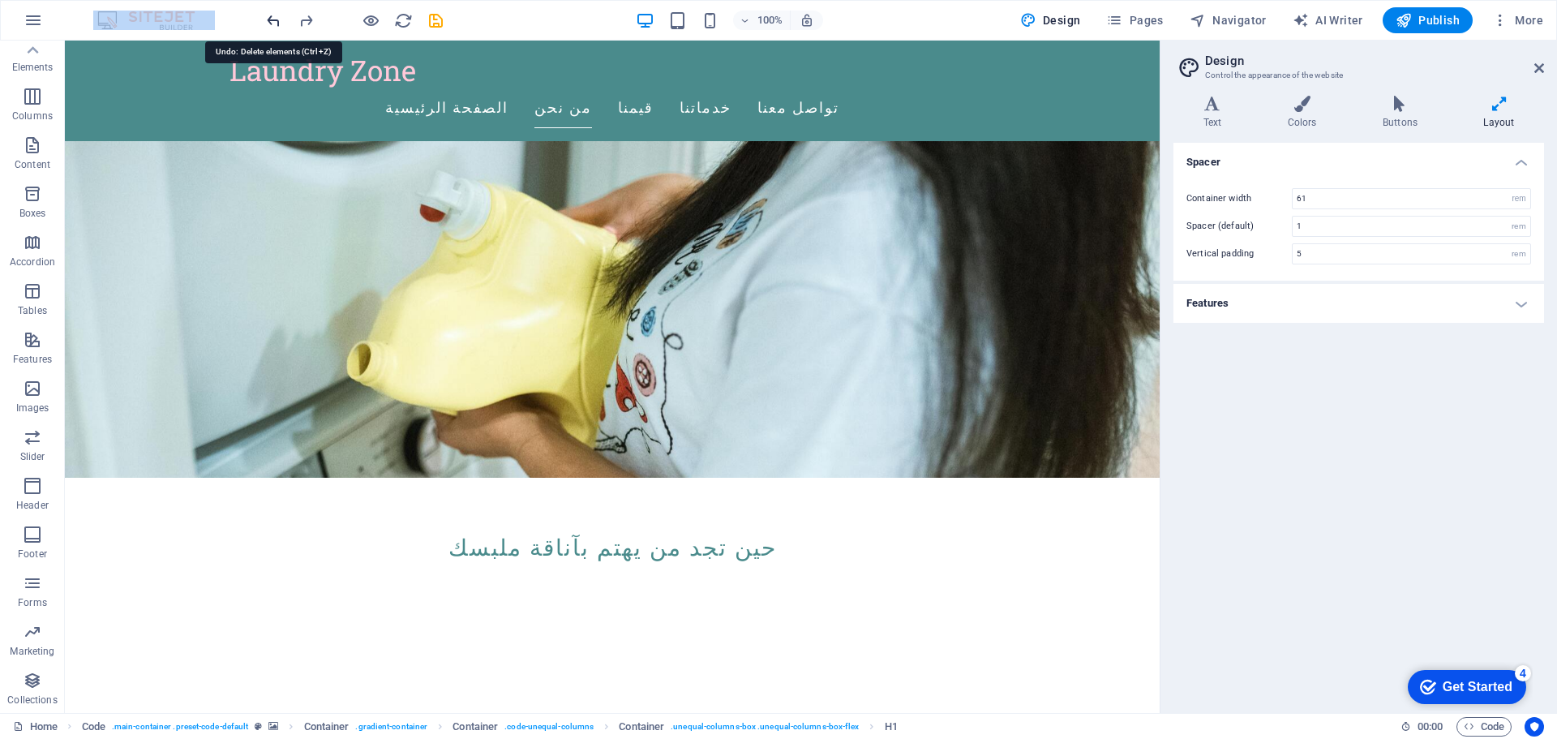
click at [281, 19] on div at bounding box center [355, 20] width 182 height 26
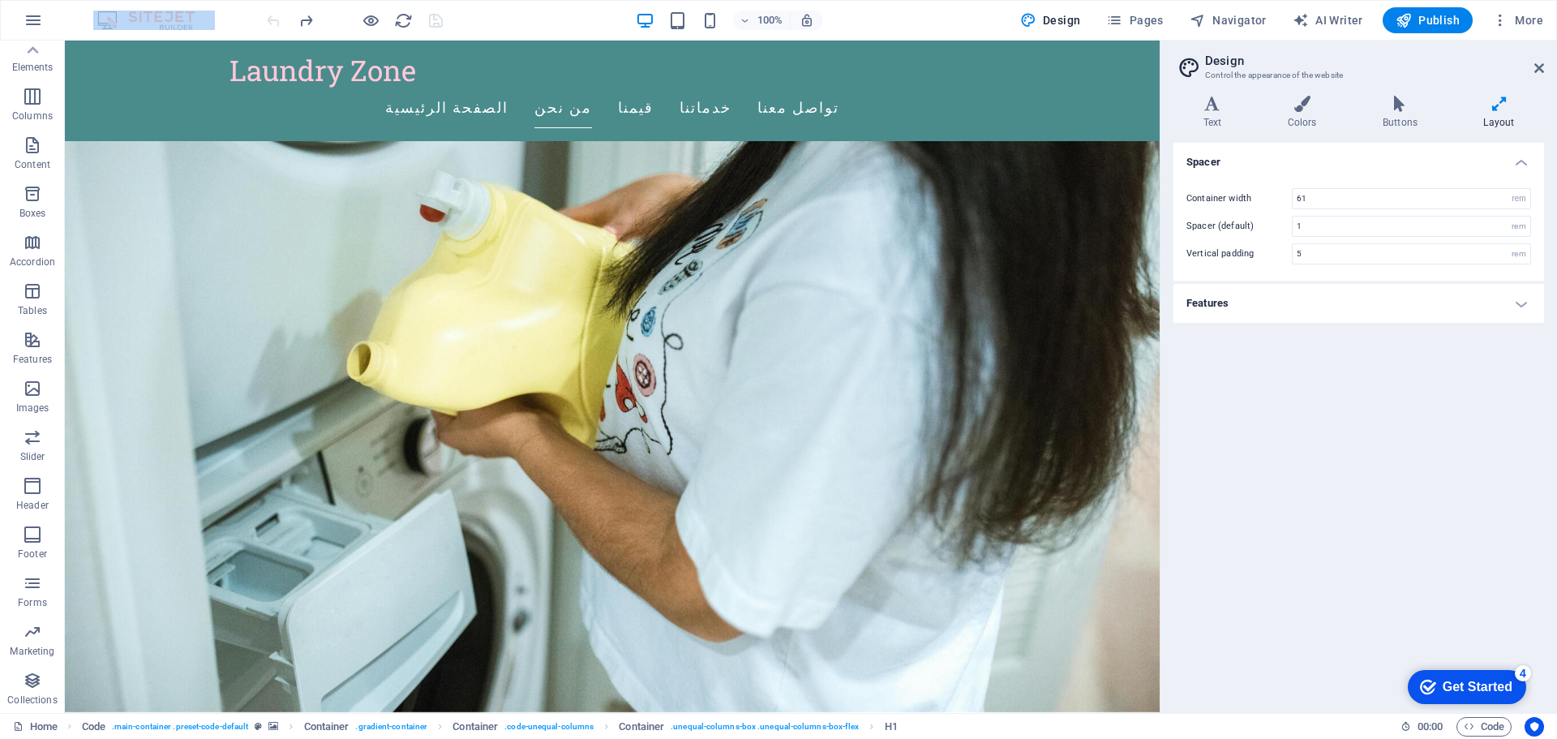
click at [281, 19] on div at bounding box center [355, 20] width 182 height 26
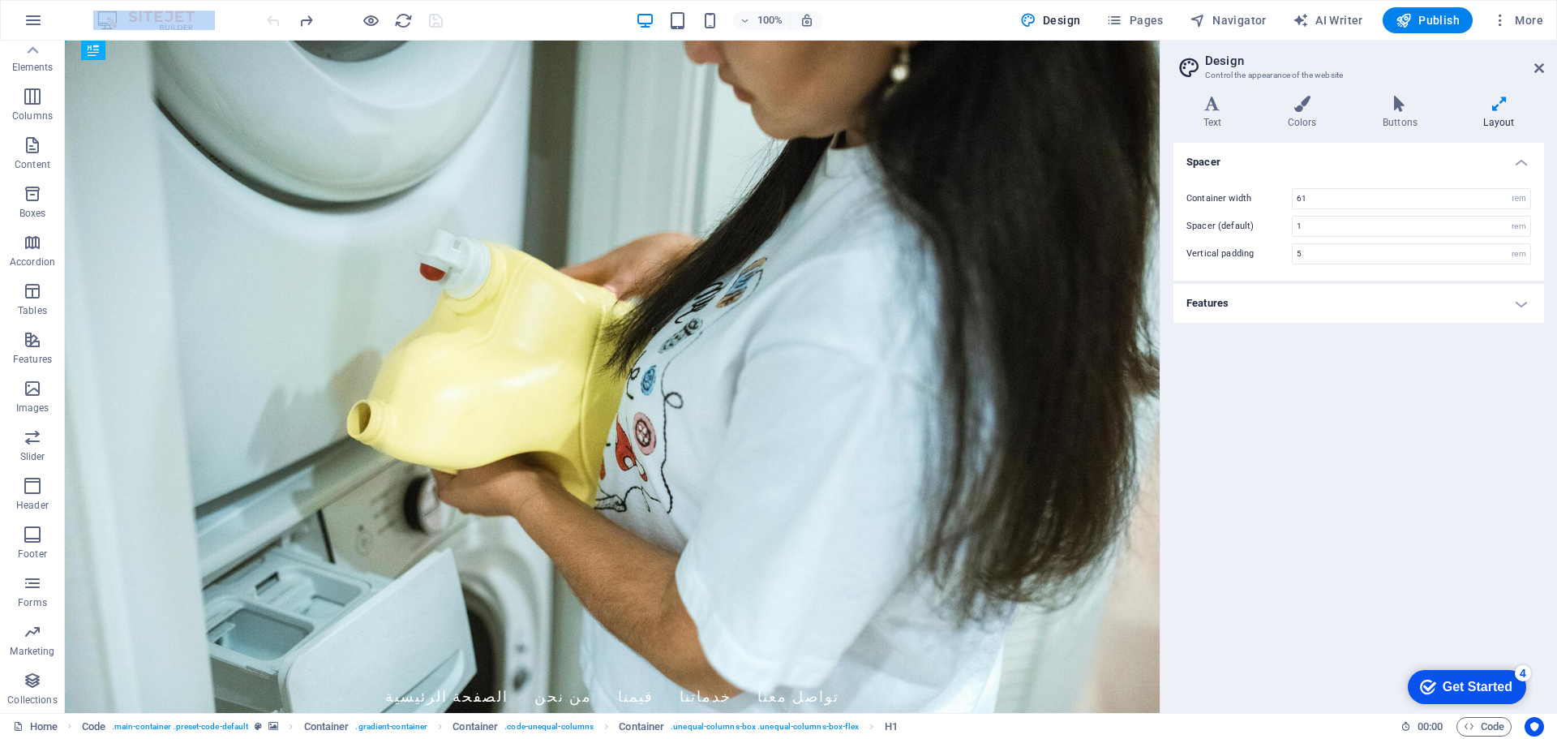
click at [281, 19] on div at bounding box center [355, 20] width 182 height 26
drag, startPoint x: 281, startPoint y: 19, endPoint x: 271, endPoint y: 16, distance: 11.0
click at [279, 19] on div at bounding box center [355, 20] width 182 height 26
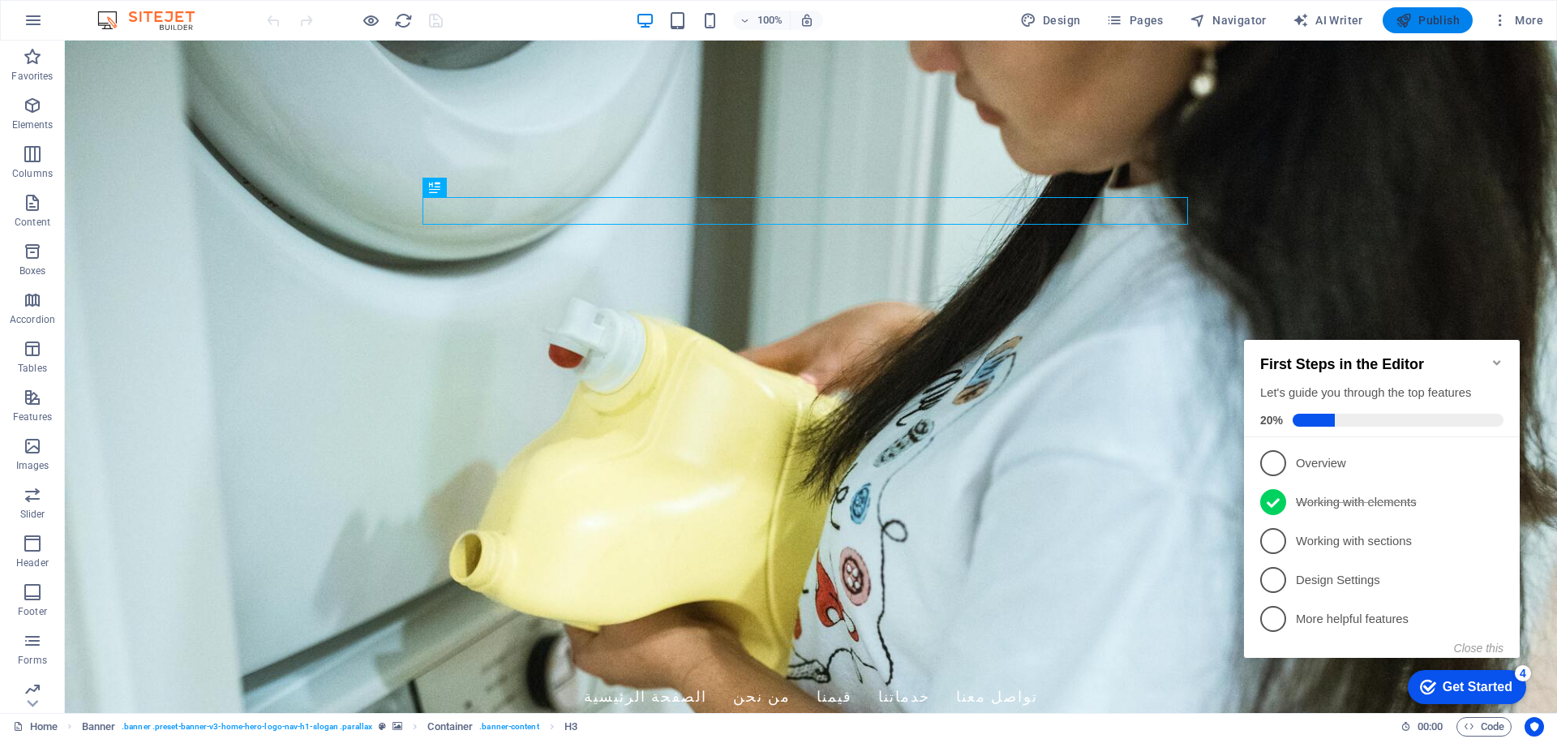
click at [1411, 15] on icon "button" at bounding box center [1404, 20] width 16 height 16
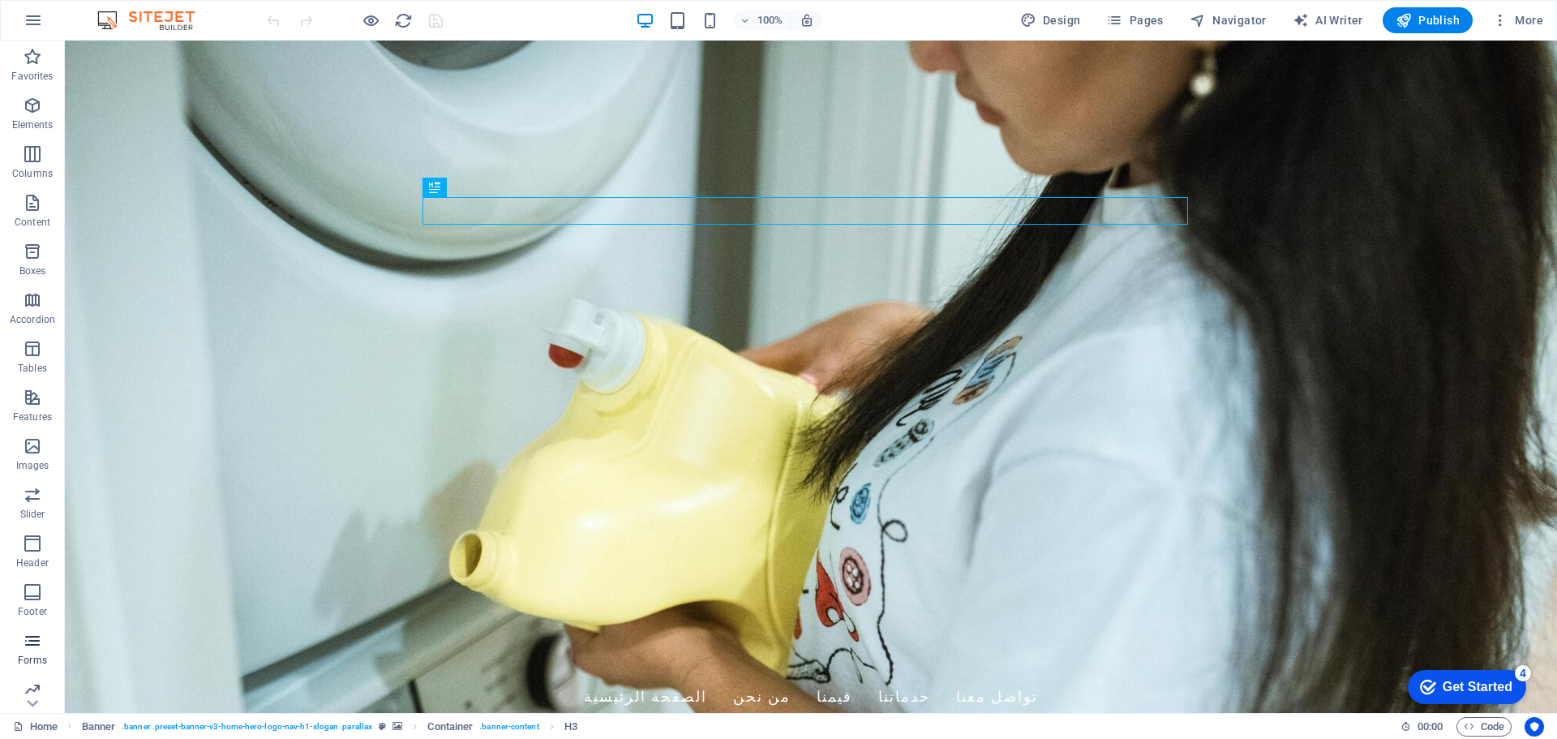
click at [20, 644] on span "Forms" at bounding box center [32, 650] width 65 height 39
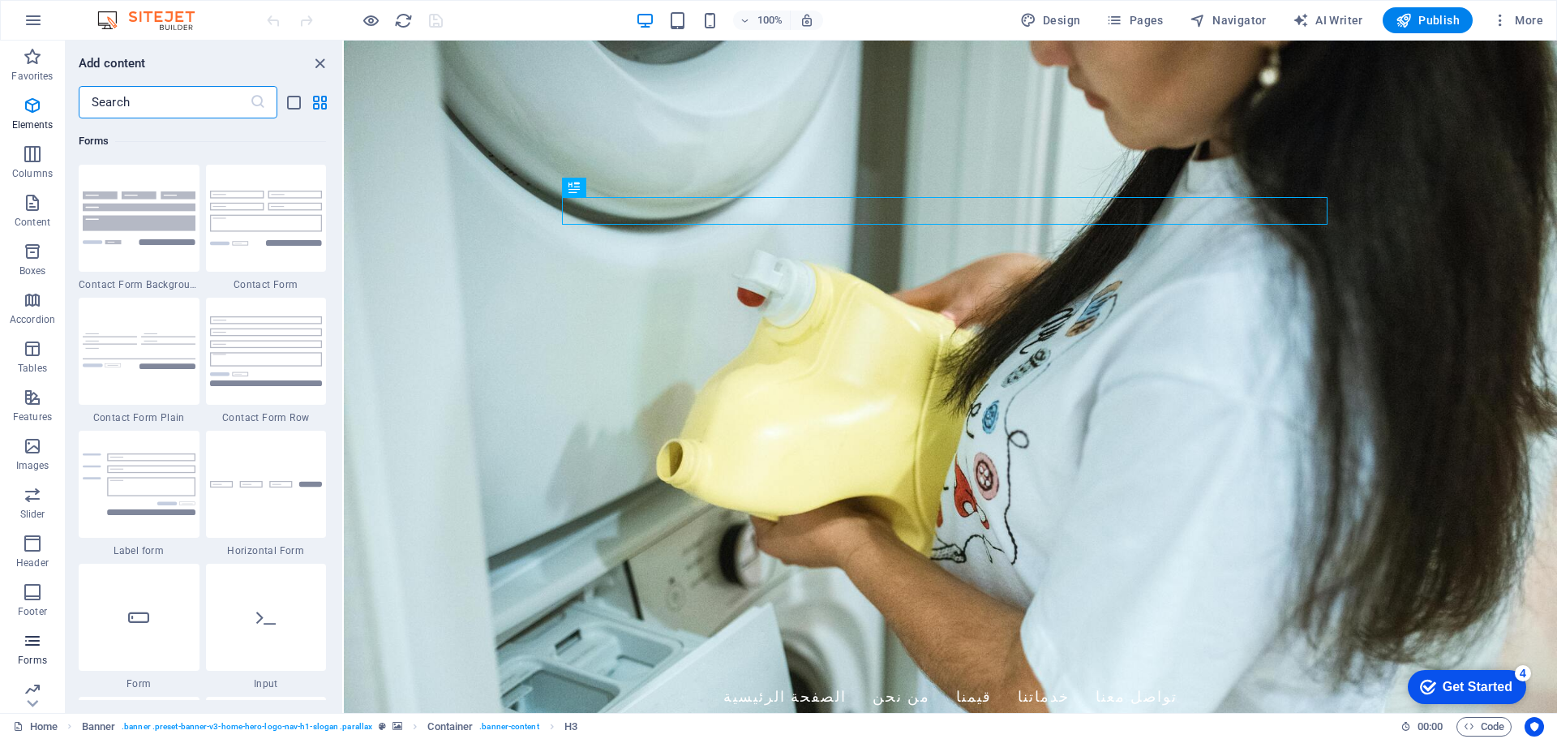
scroll to position [11841, 0]
click at [407, 629] on div "Laundry Zone الصفحة الرئيسية من نحن قيمنا خدماتنا تواصل معنا" at bounding box center [950, 679] width 1213 height 101
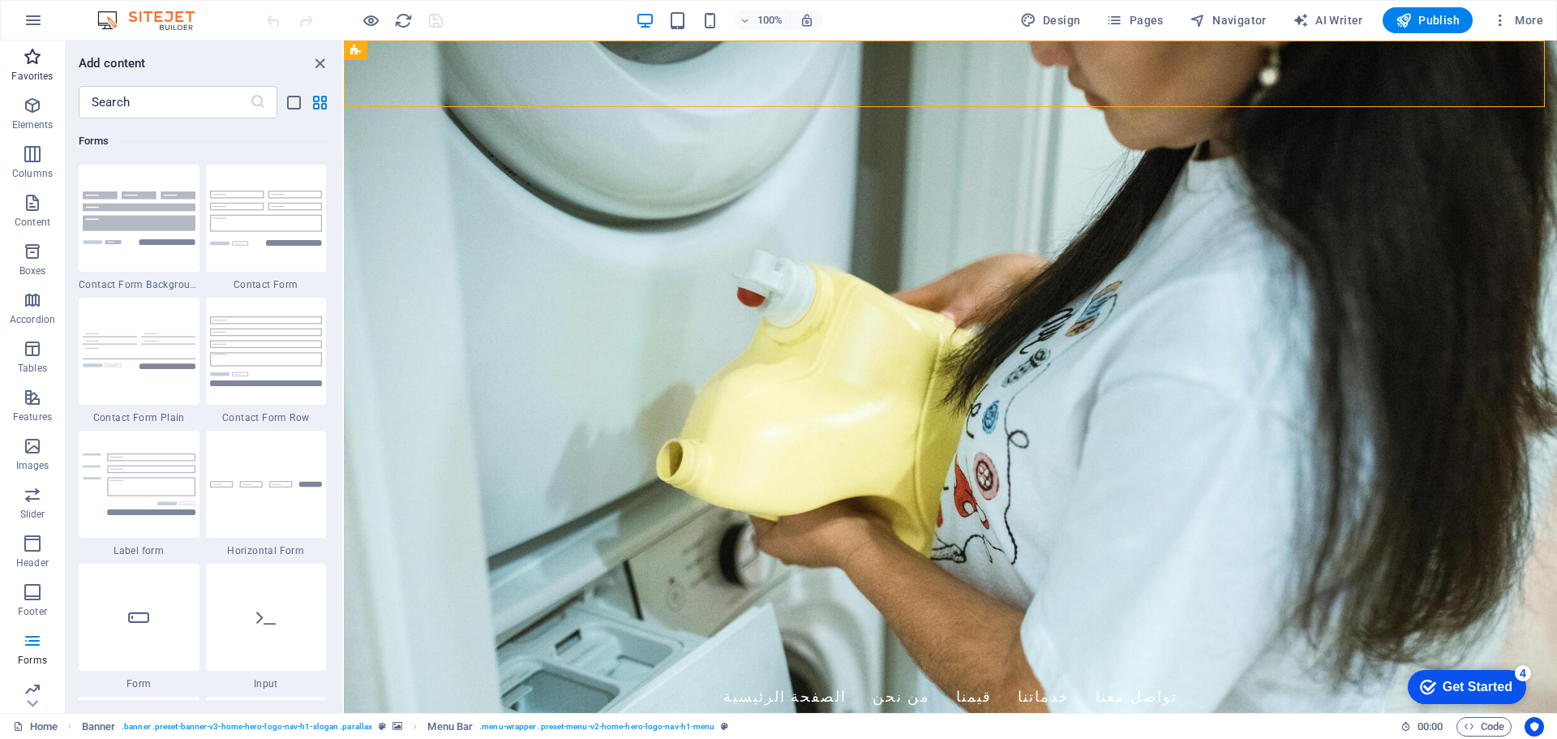
click at [32, 50] on icon "button" at bounding box center [32, 56] width 19 height 19
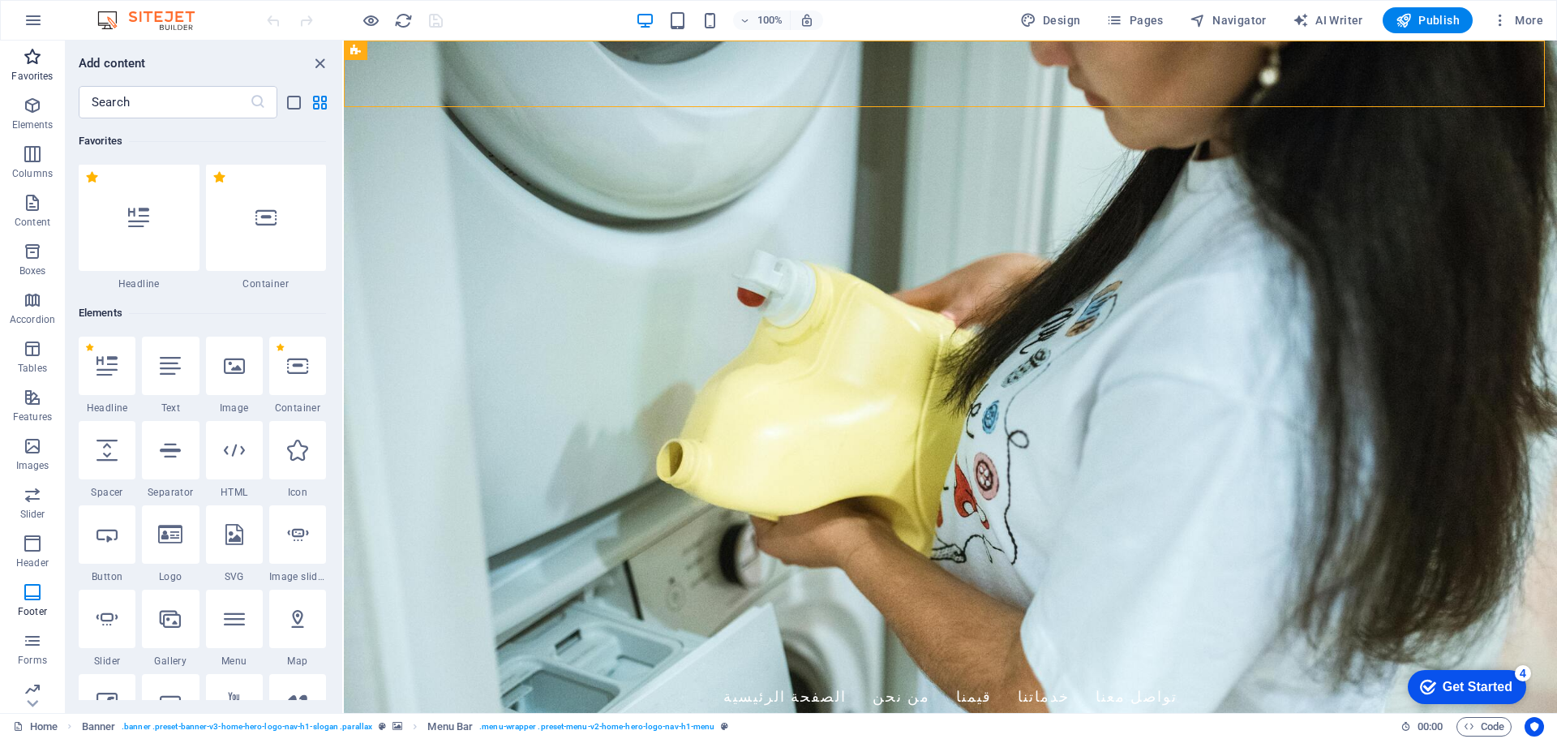
scroll to position [0, 0]
click at [290, 104] on icon "list-view" at bounding box center [294, 102] width 19 height 19
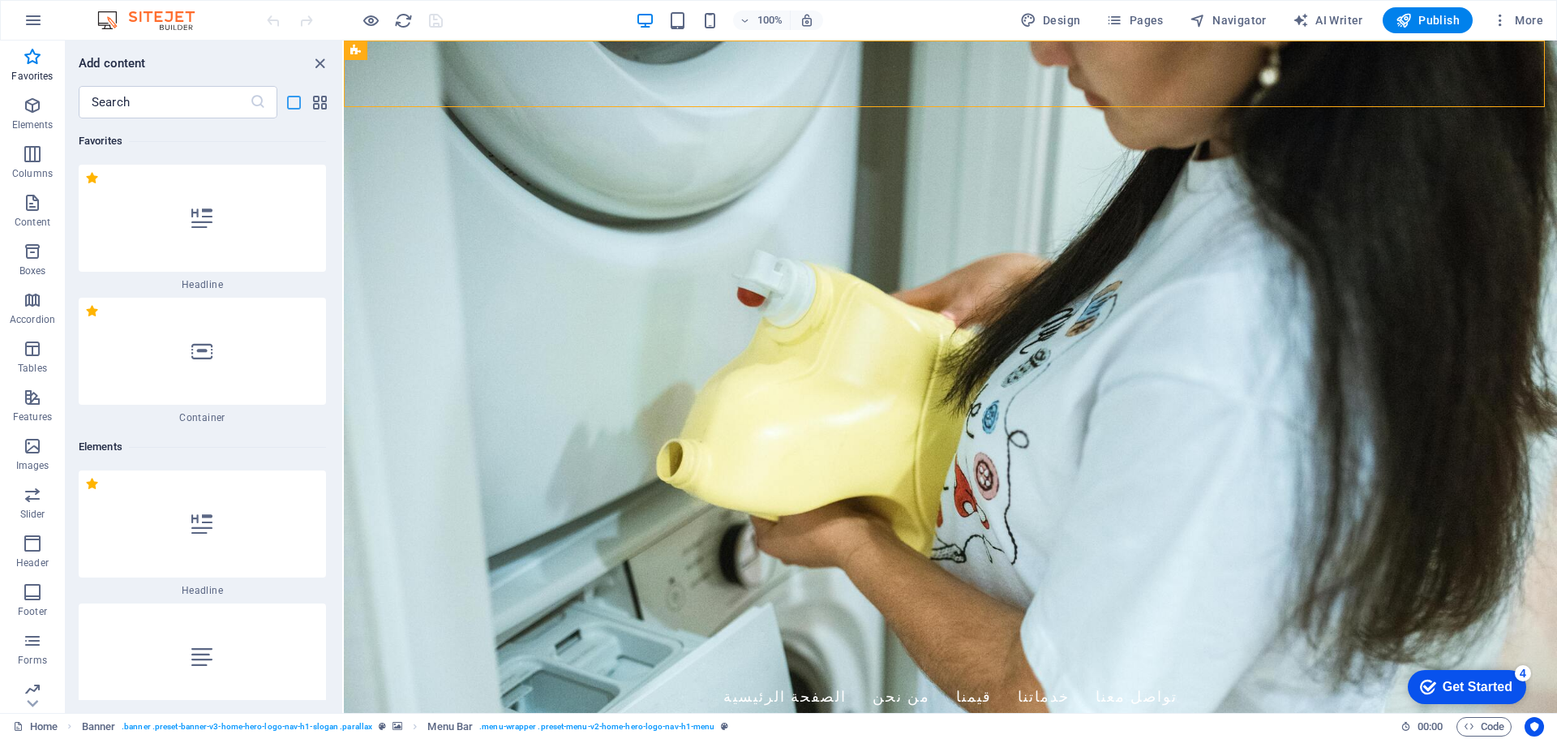
click at [290, 104] on icon "list-view" at bounding box center [294, 102] width 19 height 19
click at [312, 103] on icon "grid-view" at bounding box center [320, 102] width 19 height 19
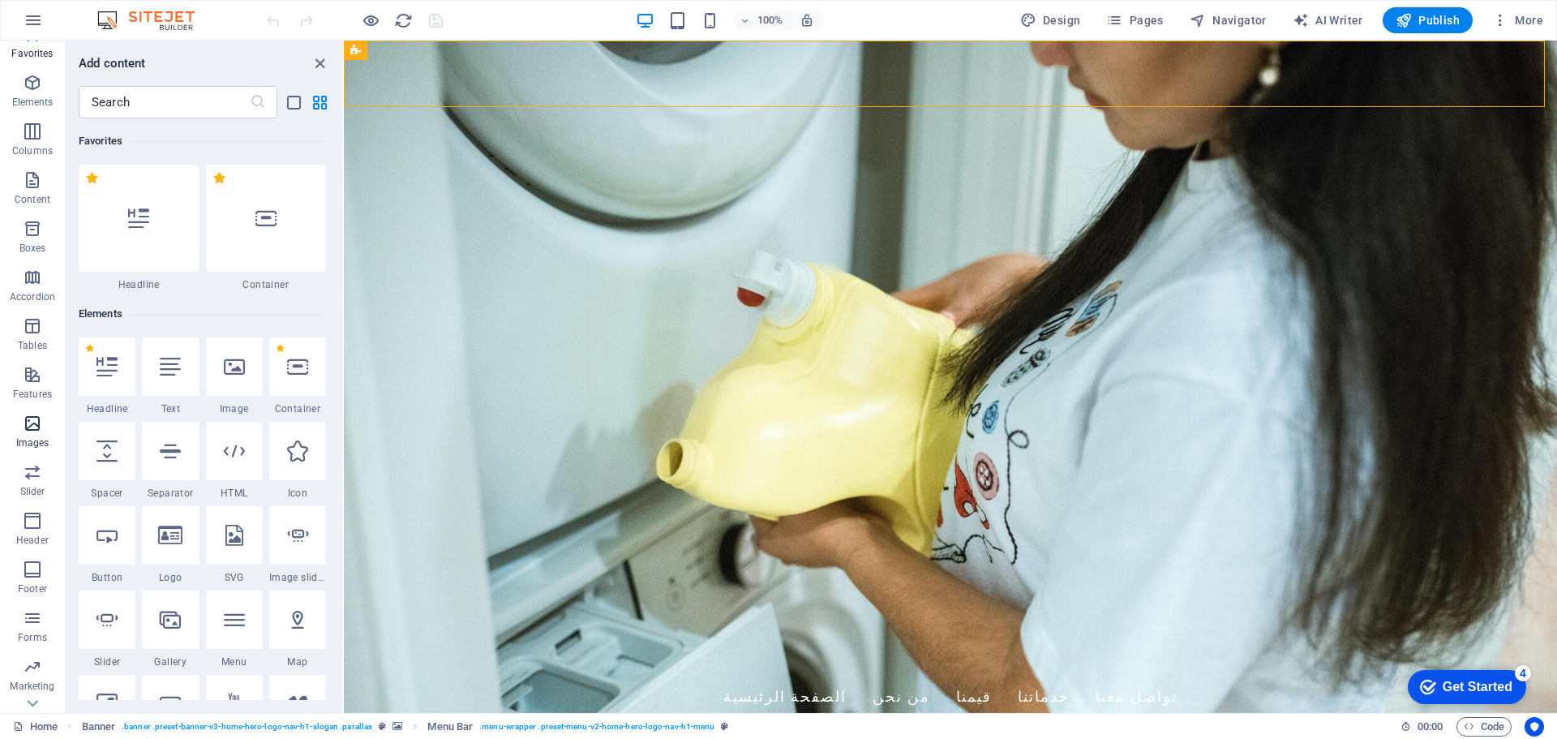
scroll to position [58, 0]
click at [36, 692] on span "Collections" at bounding box center [32, 690] width 65 height 39
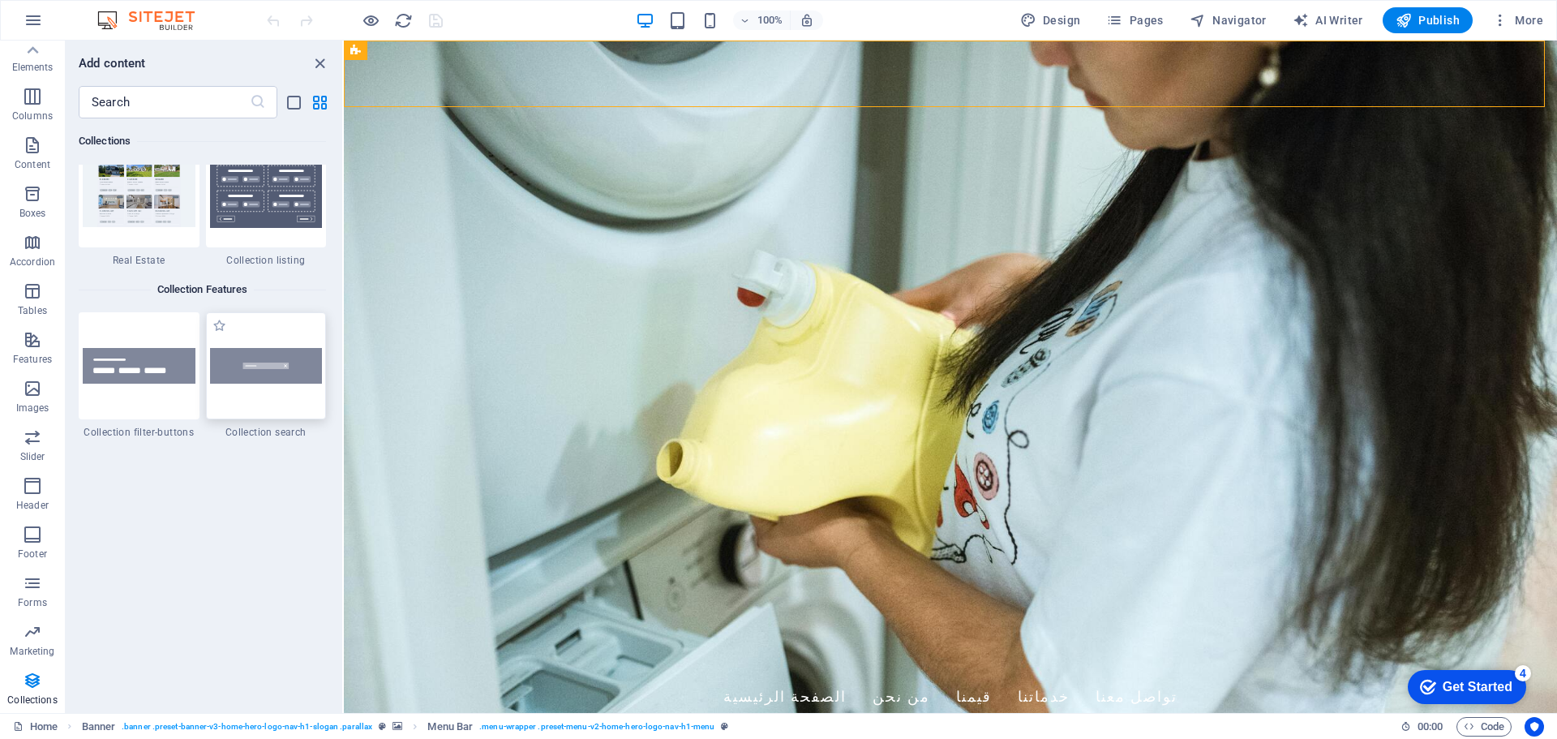
scroll to position [15333, 0]
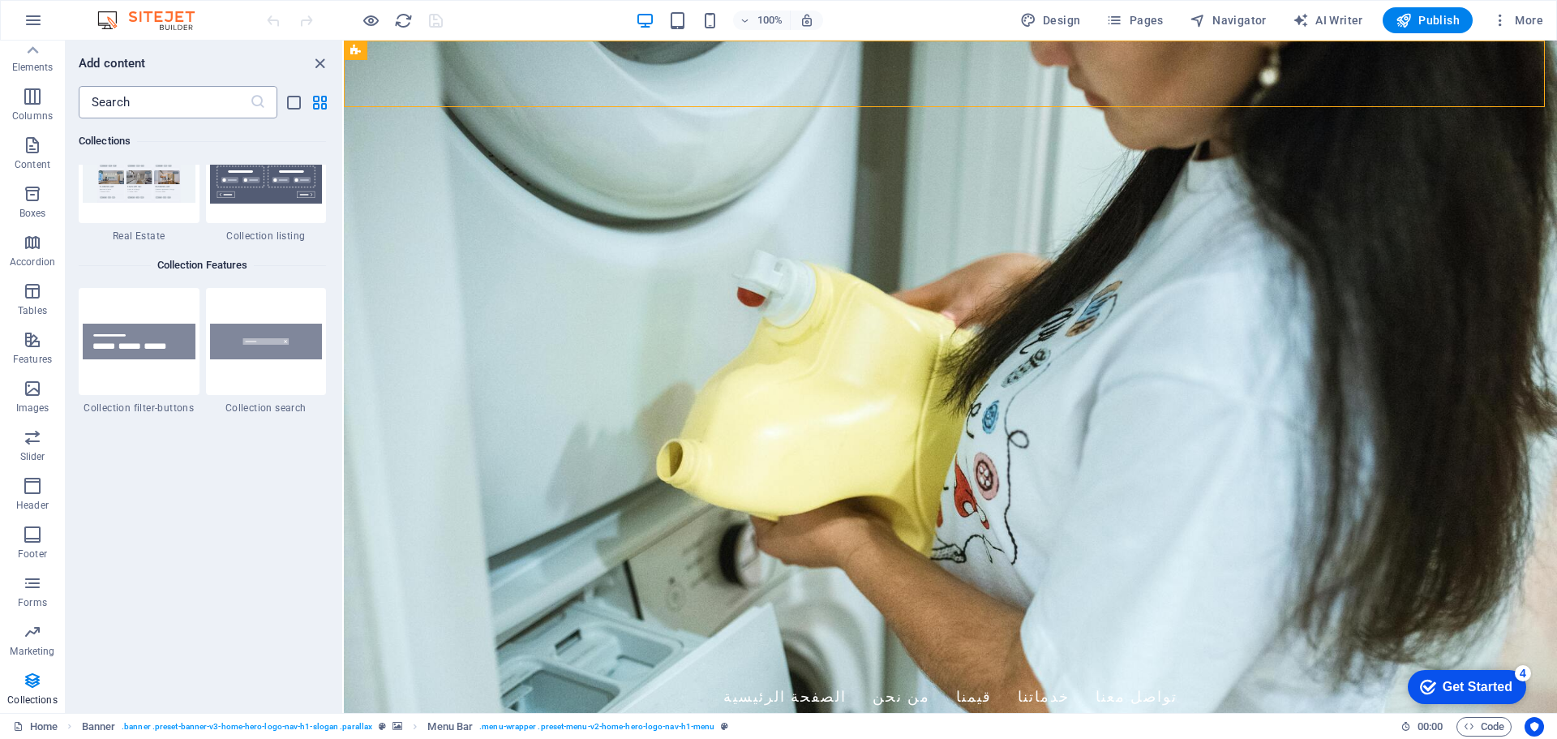
click at [180, 104] on input "text" at bounding box center [164, 102] width 171 height 32
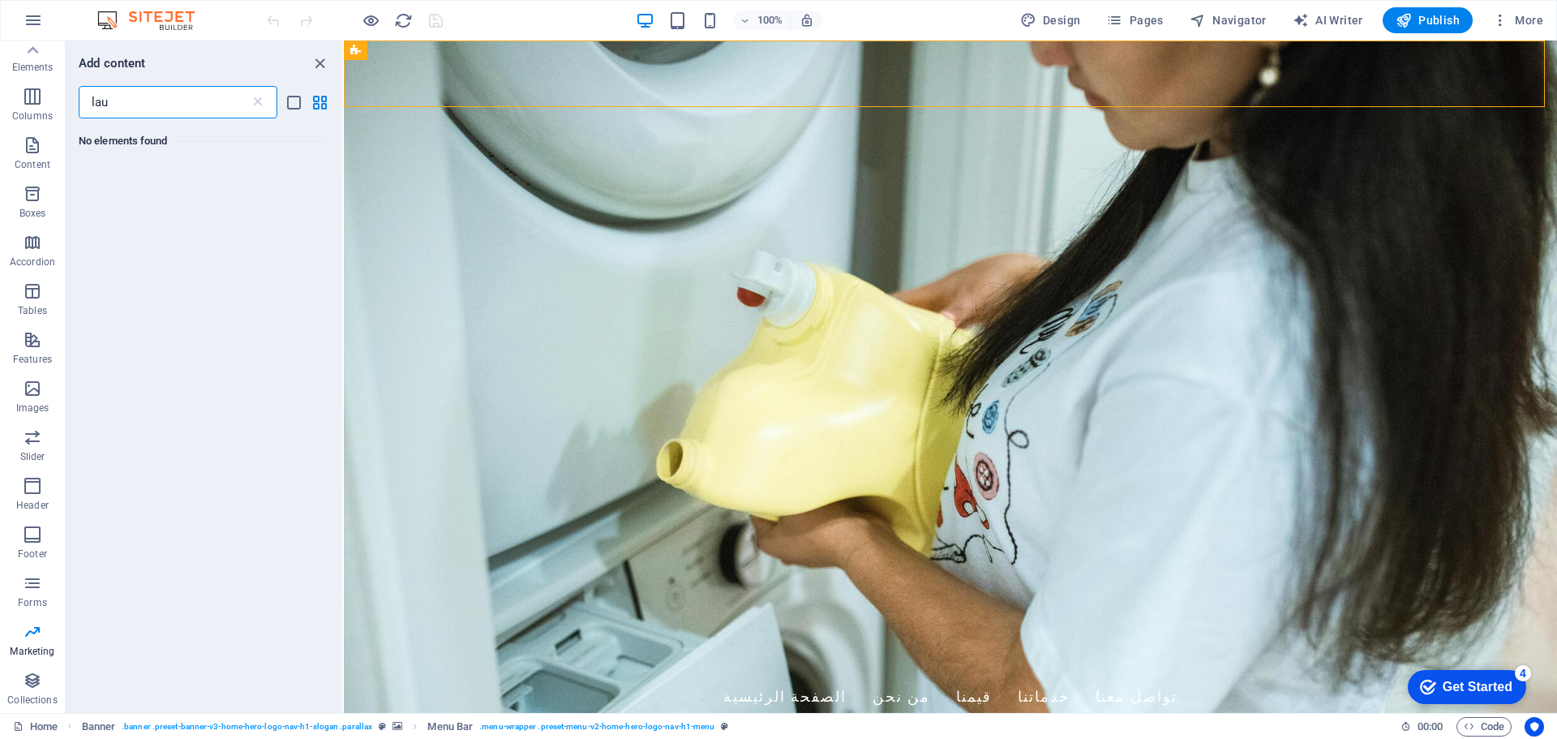
scroll to position [0, 0]
type input "l"
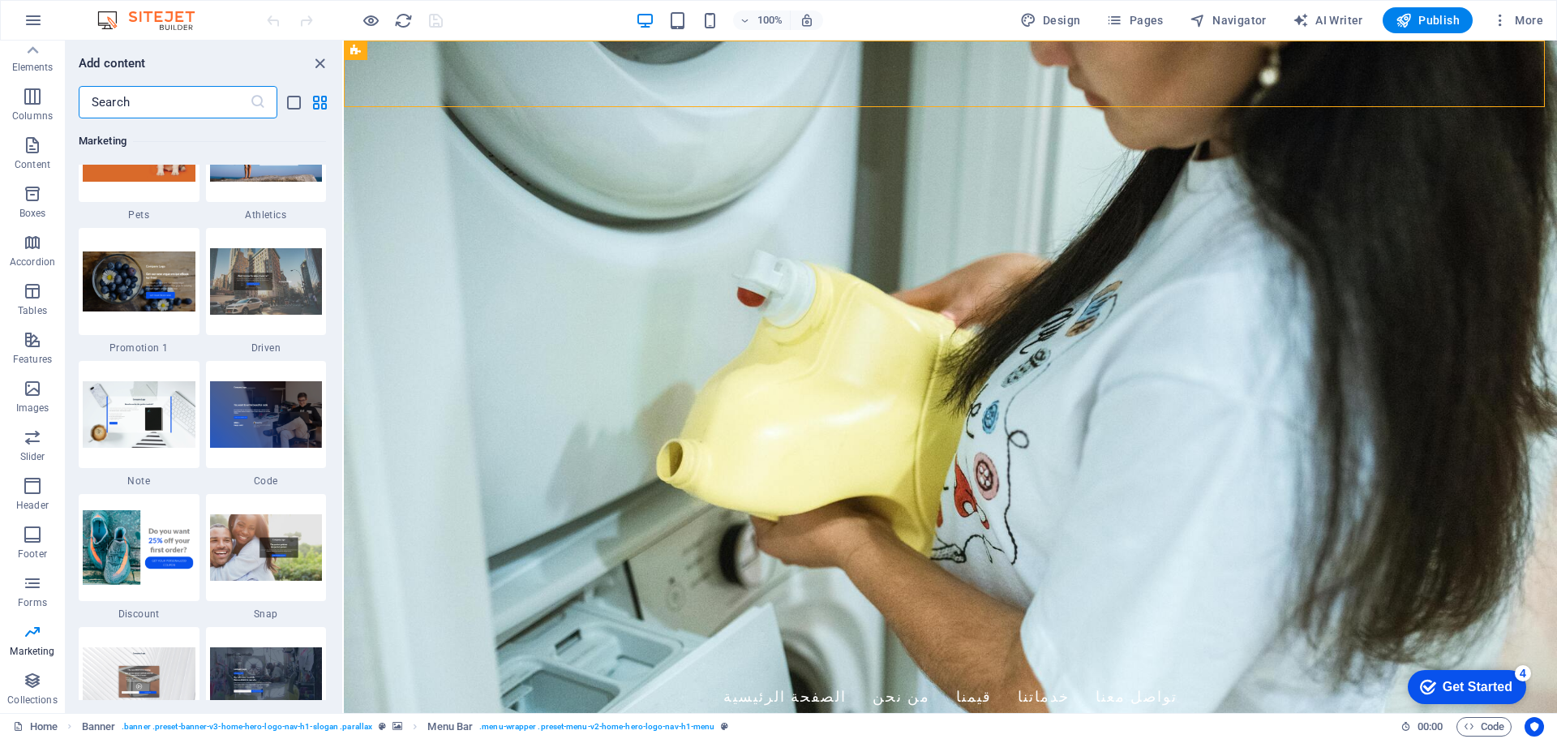
scroll to position [13743, 0]
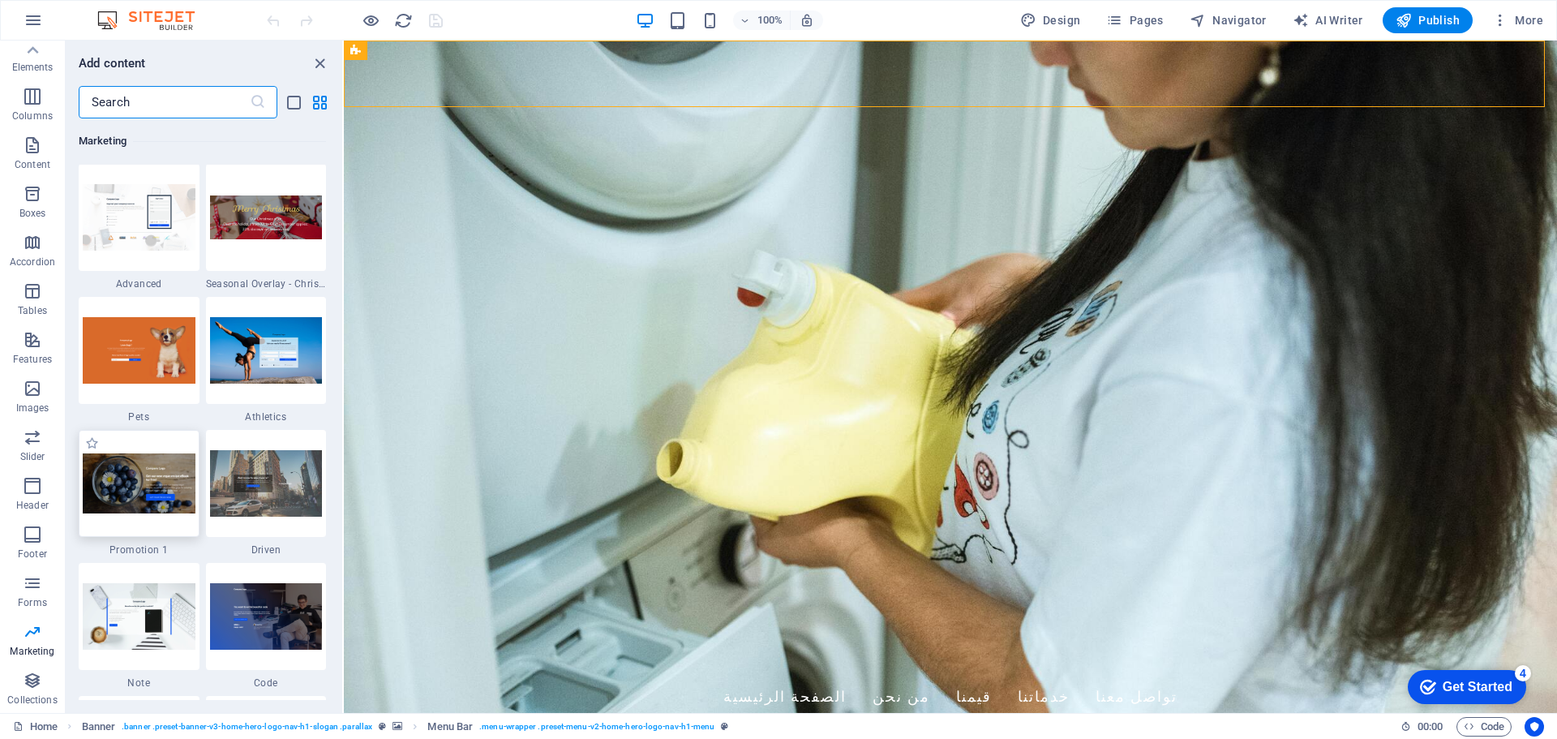
click at [150, 481] on img at bounding box center [139, 483] width 113 height 61
click at [344, 481] on div "Drag here to replace the existing content. Press “Ctrl” if you want to create a…" at bounding box center [950, 377] width 1213 height 672
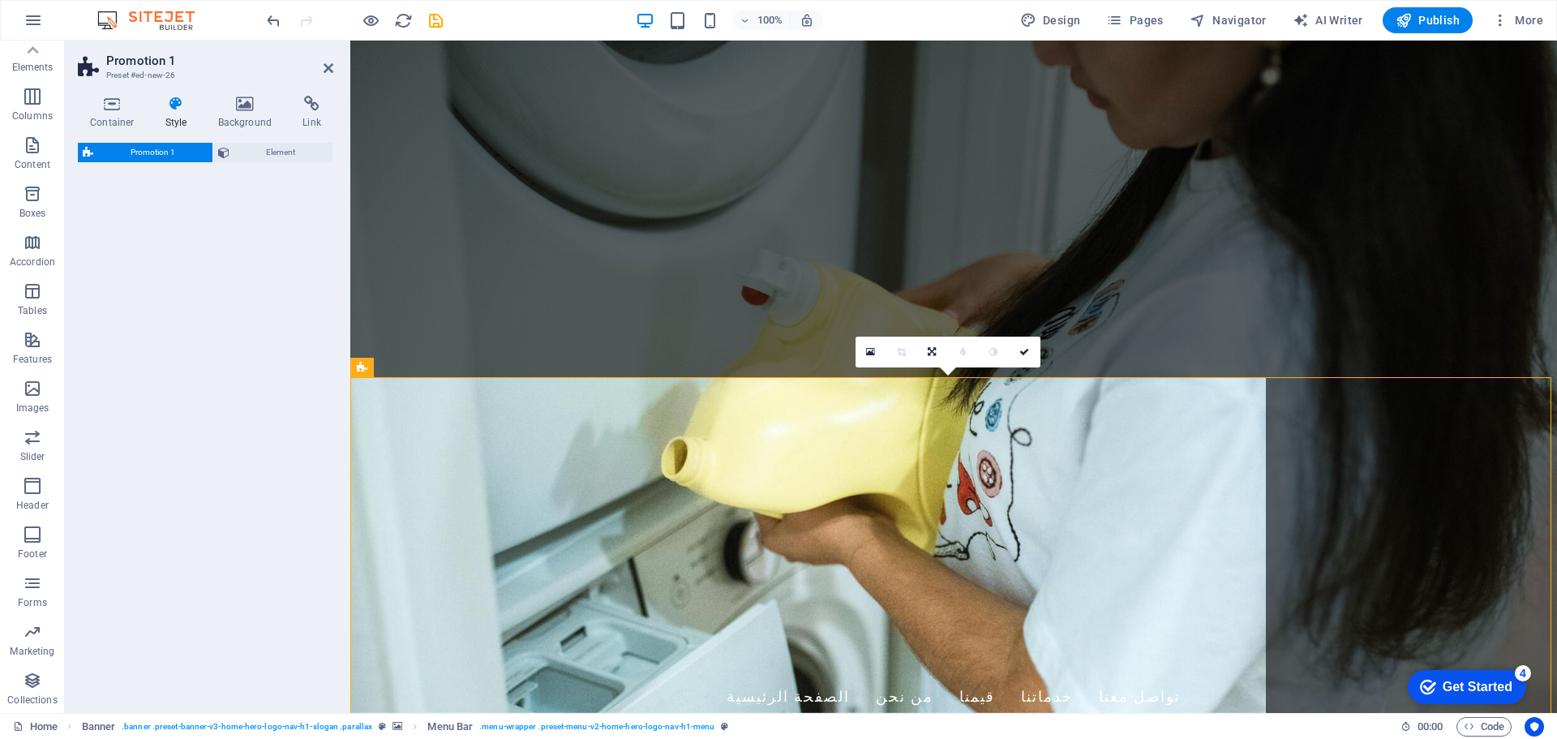
select select "rem"
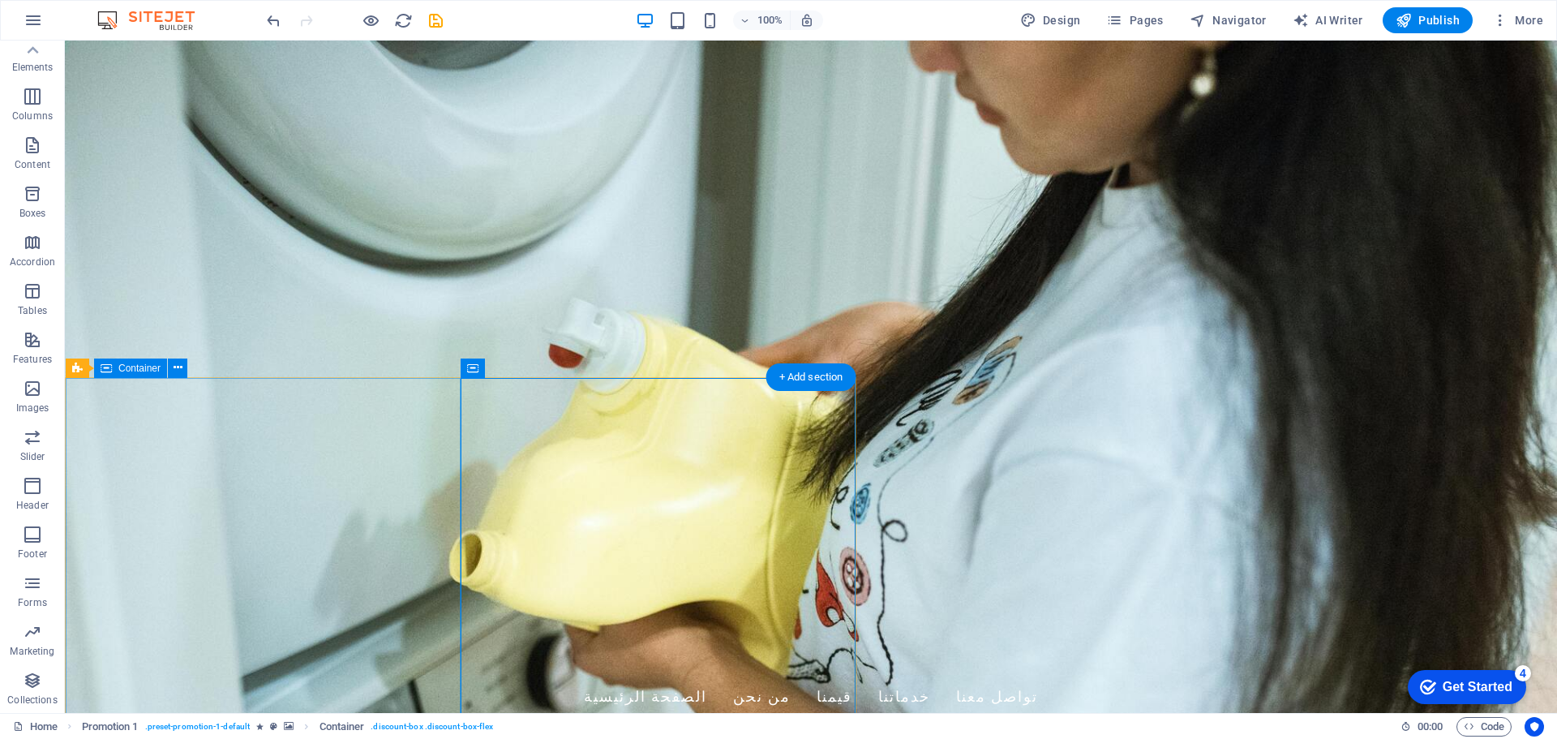
click at [29, 62] on p "Elements" at bounding box center [32, 67] width 41 height 13
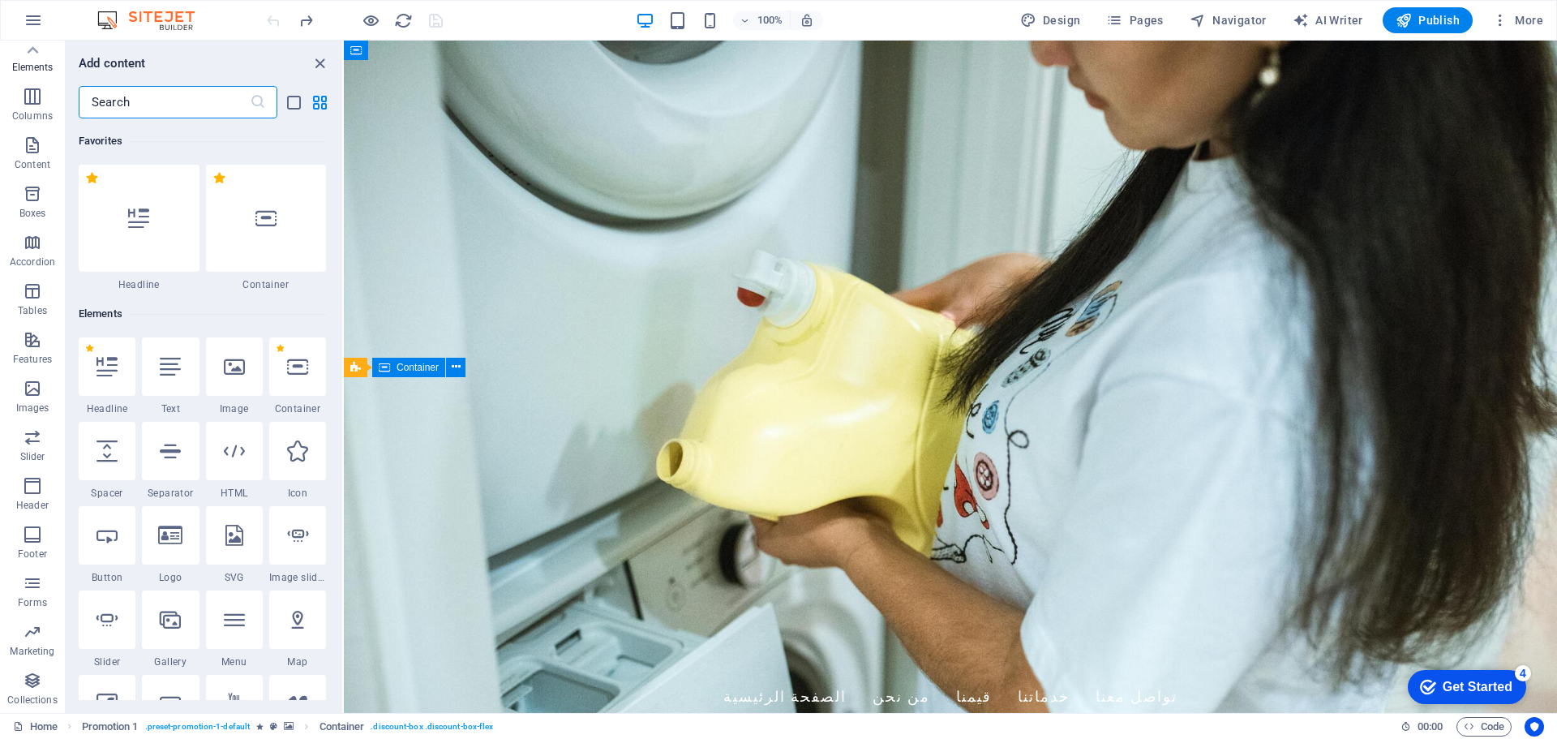
scroll to position [7, 0]
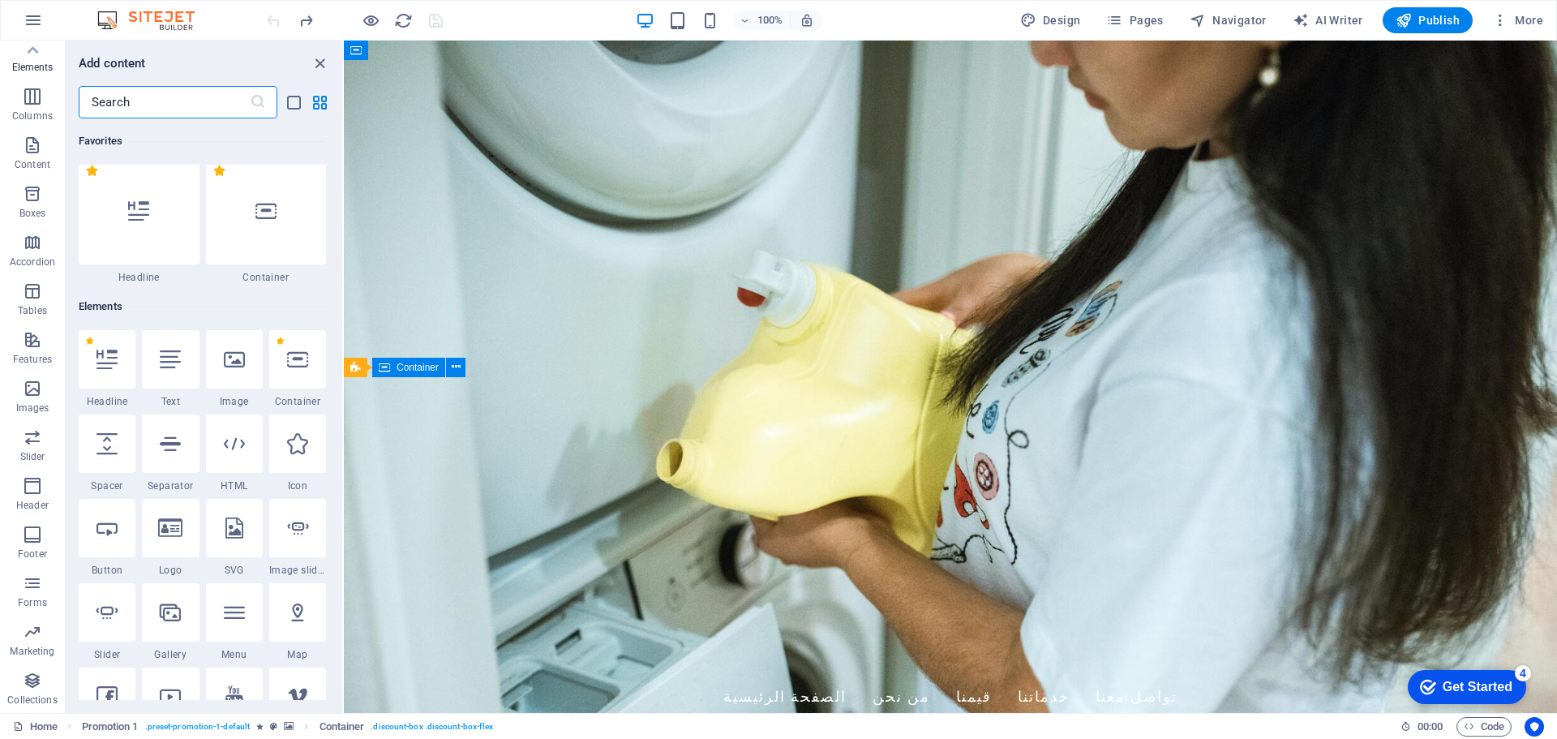
click at [29, 62] on p "Elements" at bounding box center [32, 67] width 41 height 13
click at [33, 54] on icon at bounding box center [32, 50] width 23 height 23
click at [28, 46] on button "Favorites" at bounding box center [32, 65] width 65 height 49
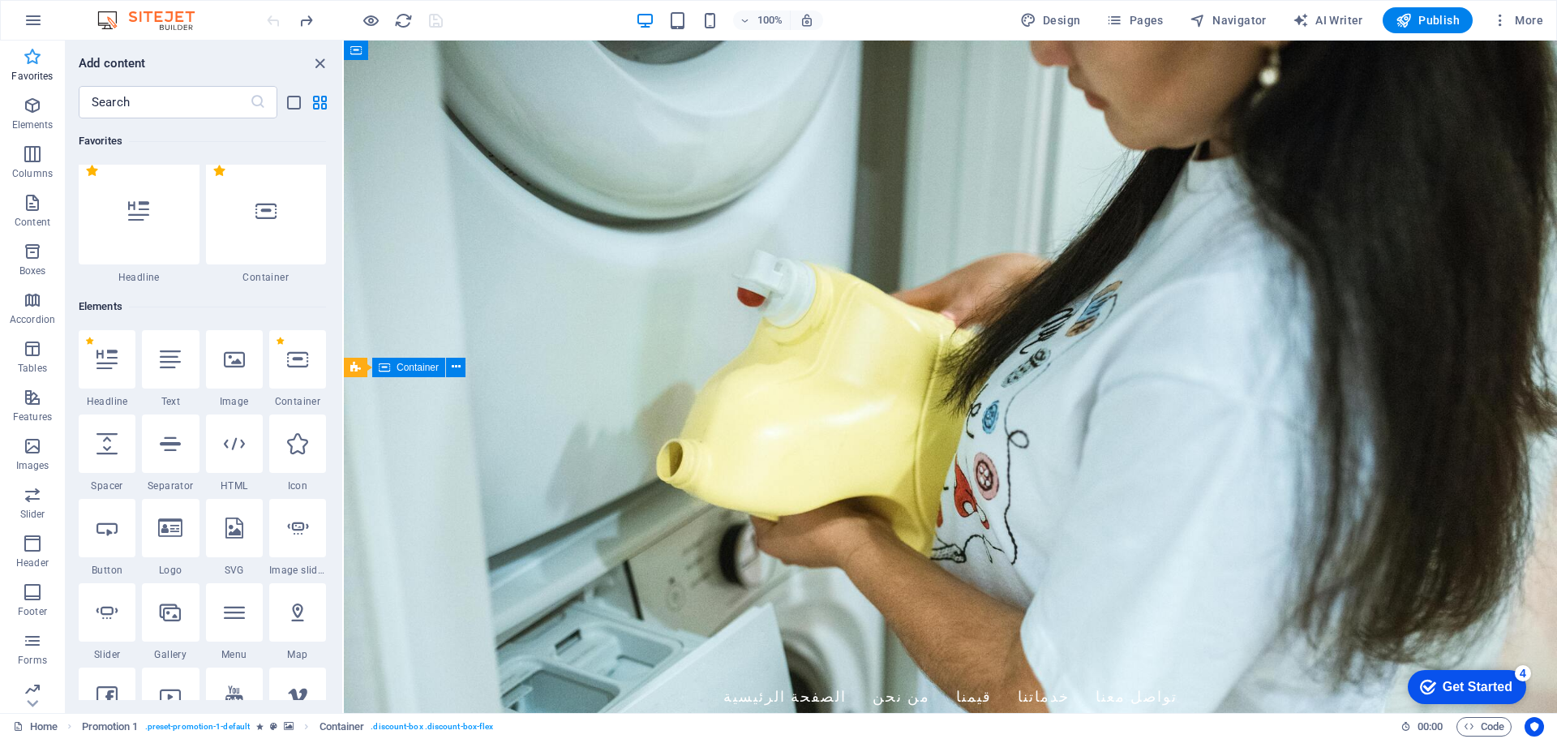
click at [28, 46] on button "Favorites" at bounding box center [32, 65] width 65 height 49
click at [40, 114] on icon "button" at bounding box center [32, 105] width 19 height 19
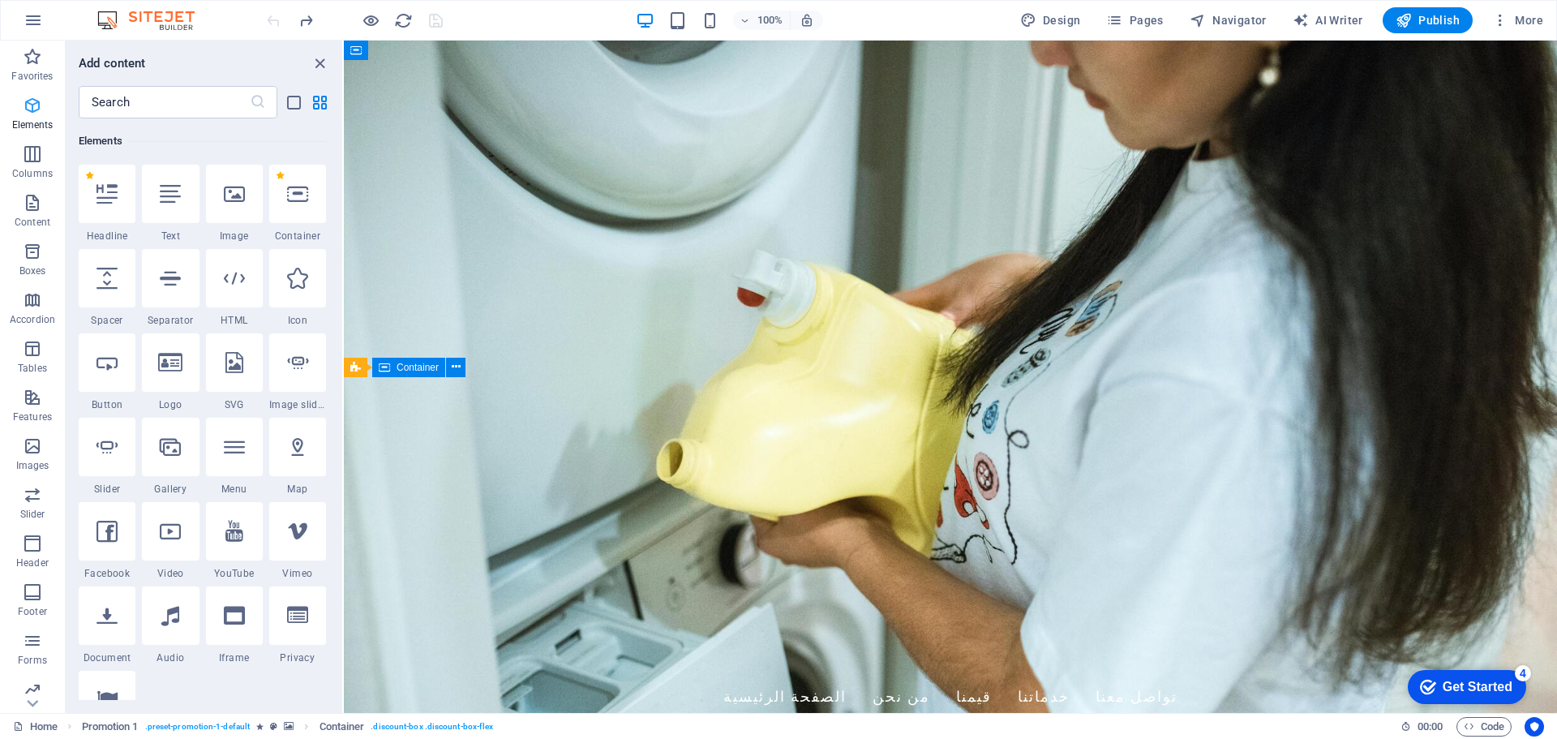
scroll to position [173, 0]
click at [129, 214] on div at bounding box center [107, 194] width 57 height 58
click at [141, 19] on img at bounding box center [154, 20] width 122 height 19
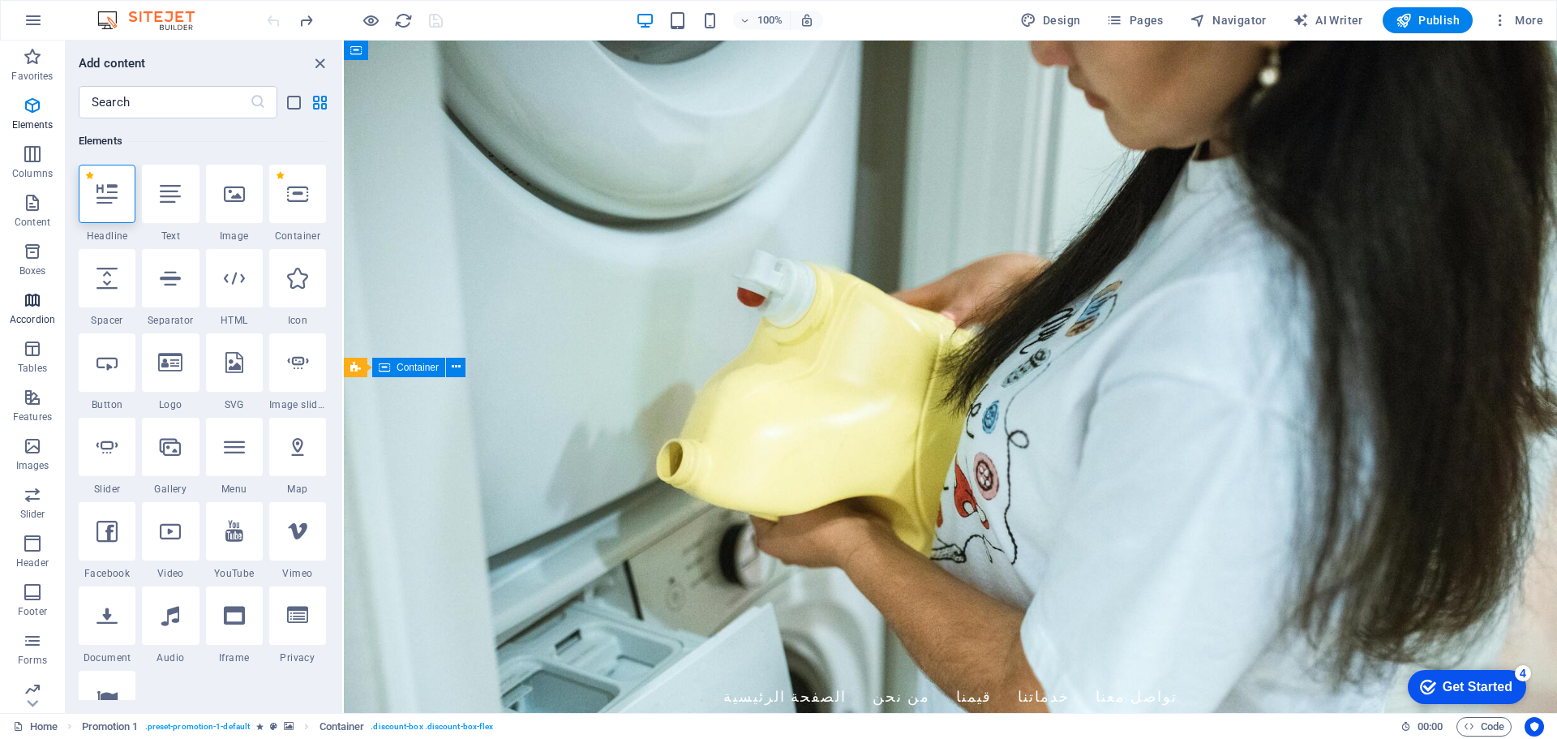
click at [27, 310] on span "Accordion" at bounding box center [32, 309] width 65 height 39
click at [46, 307] on span "Accordion" at bounding box center [32, 309] width 65 height 39
click at [100, 273] on icon at bounding box center [107, 278] width 21 height 21
click at [155, 294] on div at bounding box center [170, 278] width 57 height 58
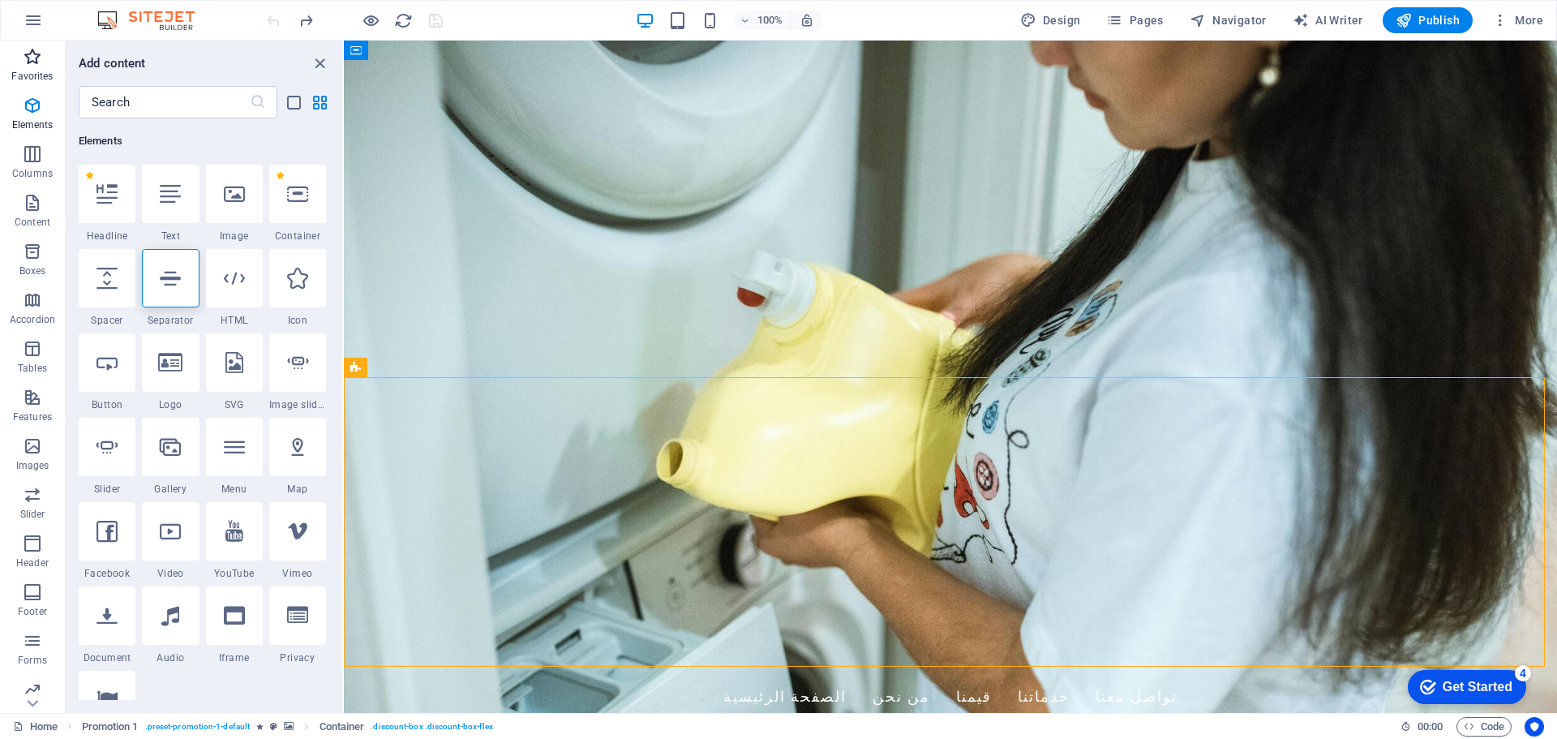
click at [21, 62] on span "Favorites" at bounding box center [32, 66] width 65 height 39
click at [35, 17] on icon "button" at bounding box center [33, 20] width 19 height 19
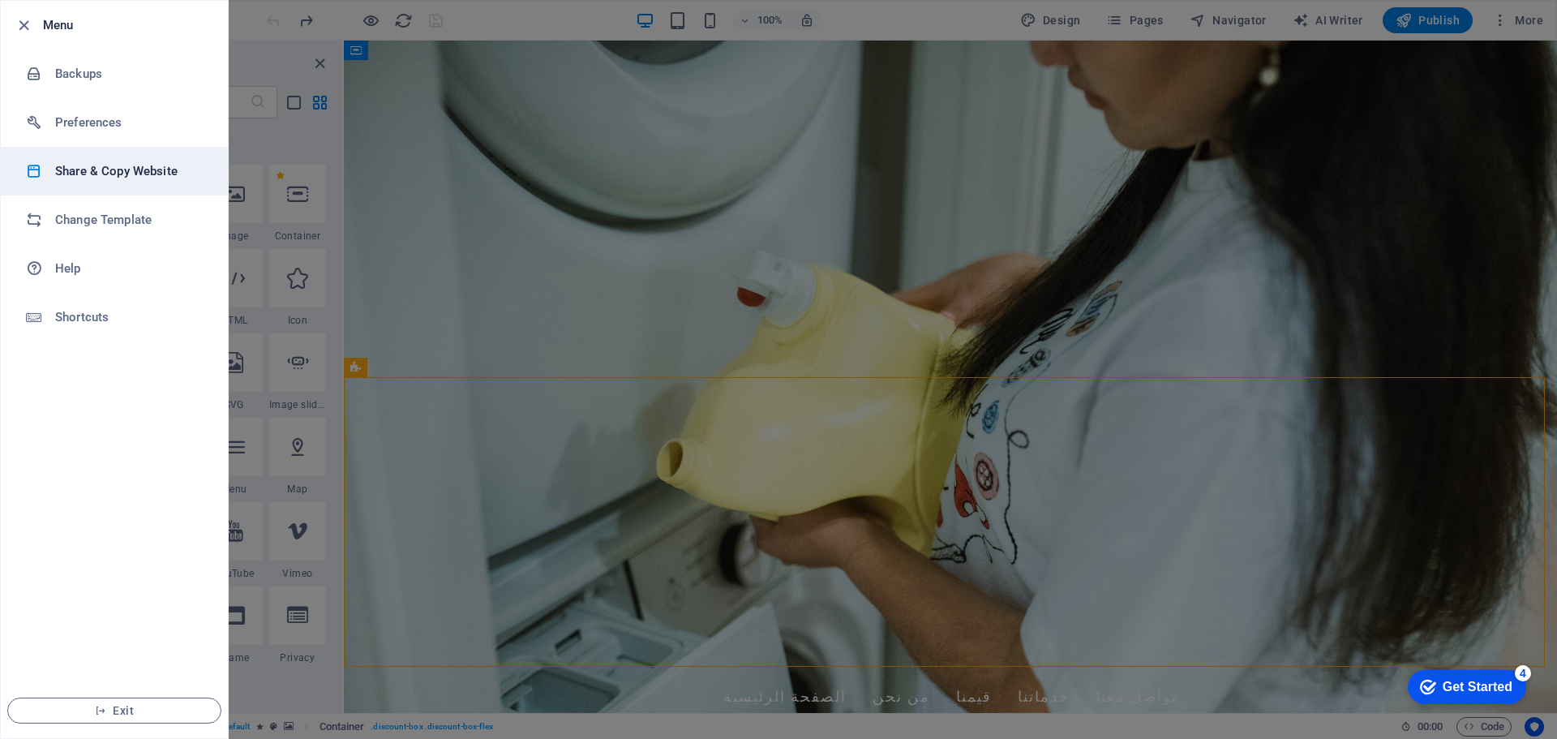
click at [105, 178] on h6 "Share & Copy Website" at bounding box center [130, 170] width 150 height 19
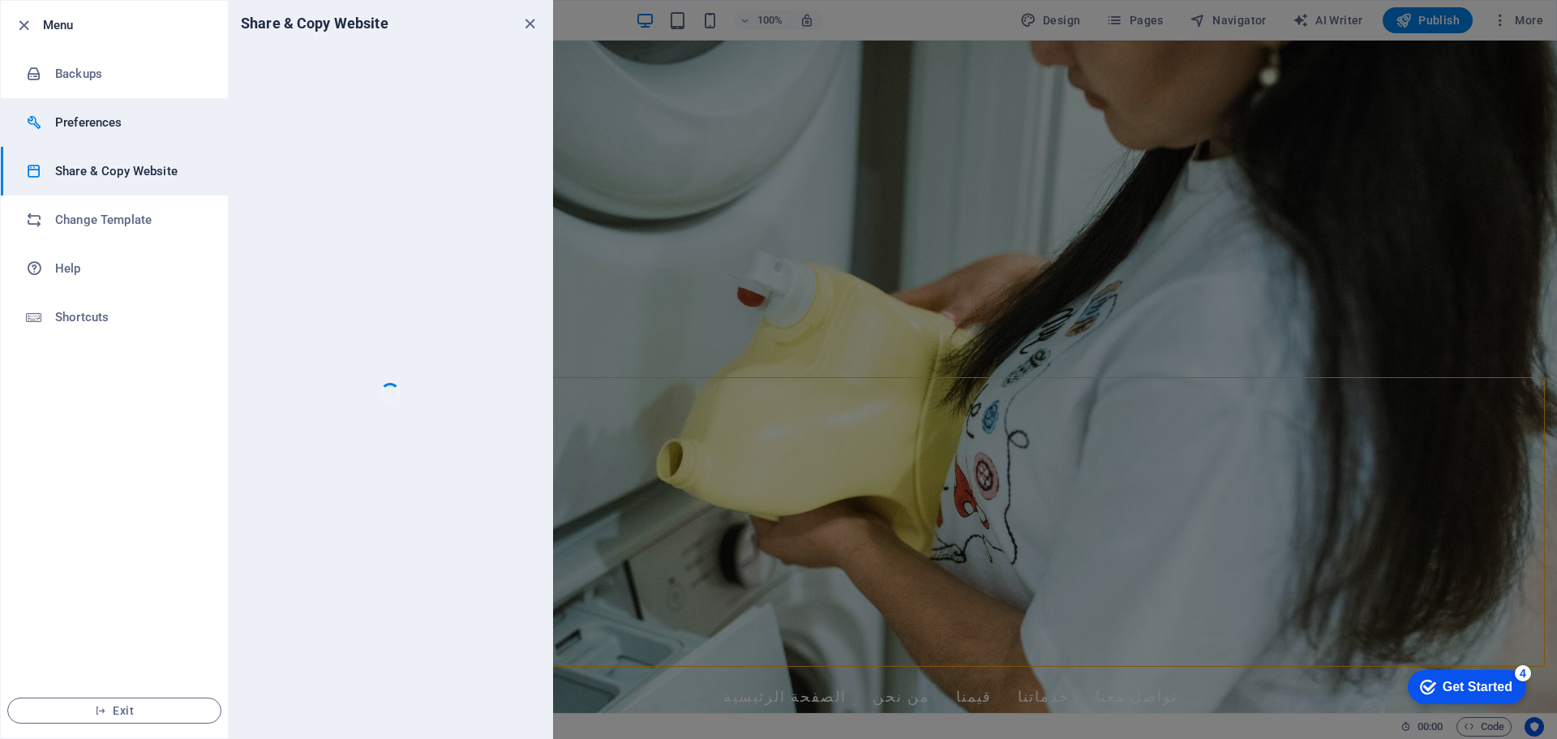
click at [91, 129] on h6 "Preferences" at bounding box center [130, 122] width 150 height 19
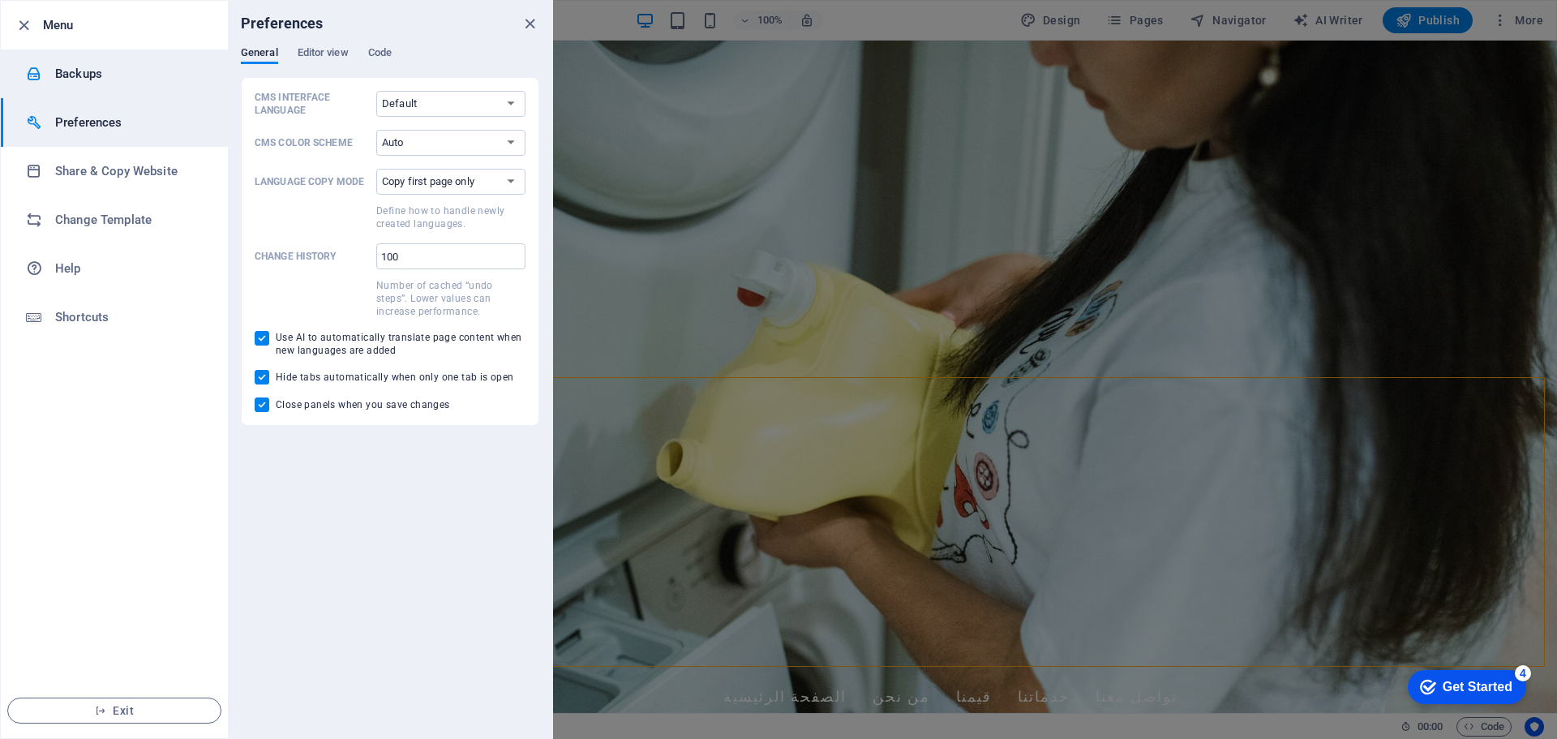
click at [71, 73] on h6 "Backups" at bounding box center [130, 73] width 150 height 19
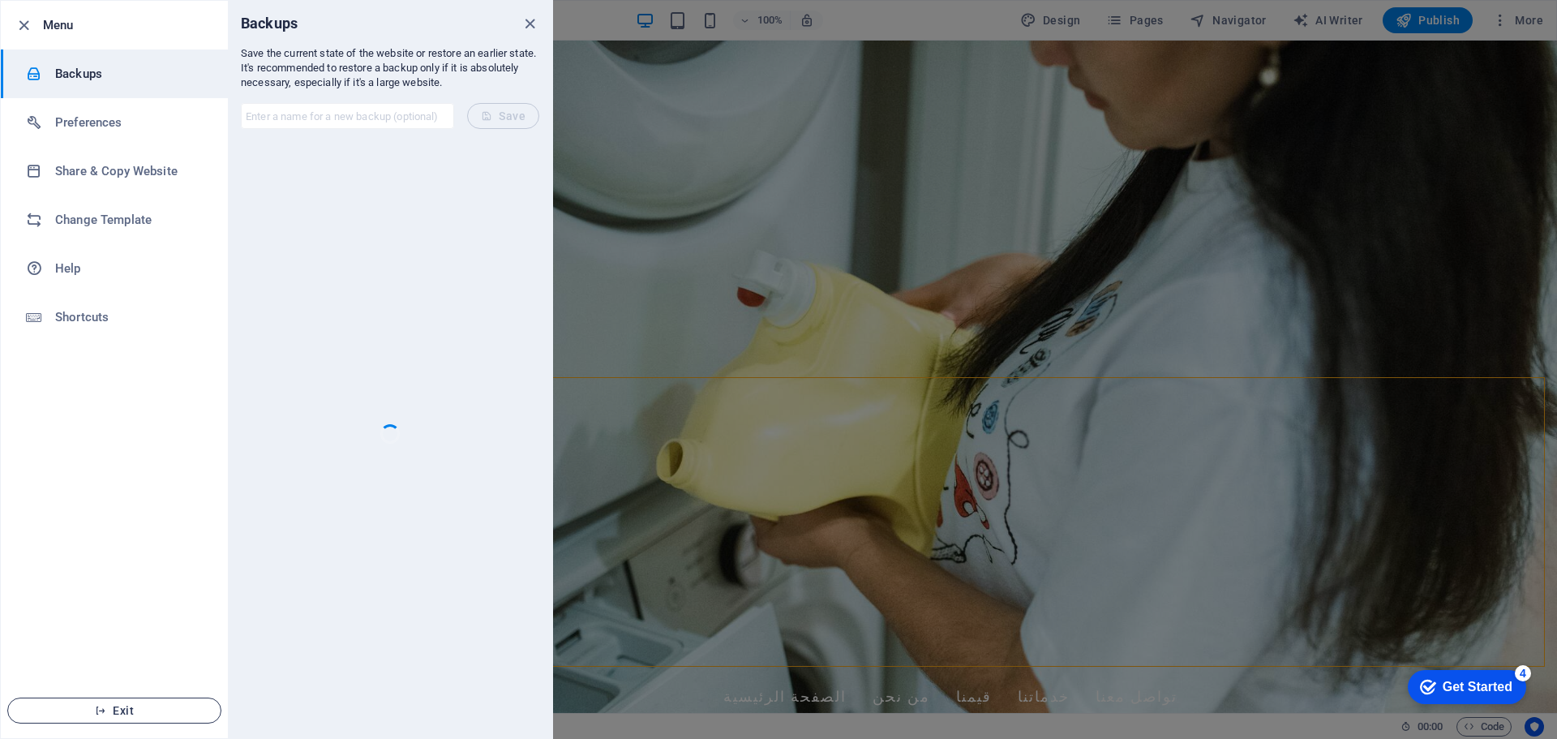
click at [141, 707] on span "Exit" at bounding box center [114, 710] width 187 height 13
click at [106, 706] on icon "button" at bounding box center [100, 710] width 11 height 11
click at [130, 711] on span "Exit" at bounding box center [114, 710] width 187 height 13
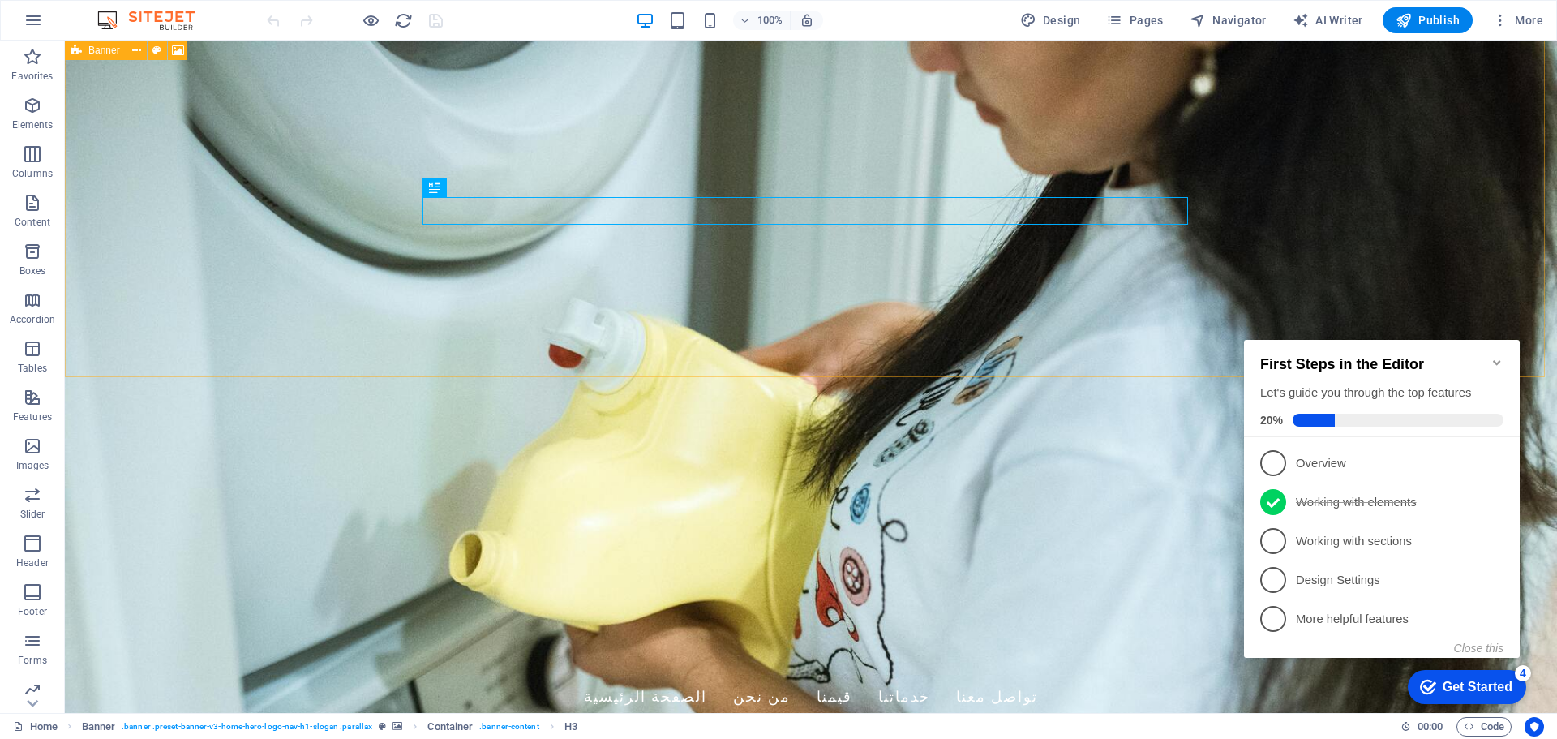
click at [79, 52] on icon at bounding box center [76, 50] width 11 height 19
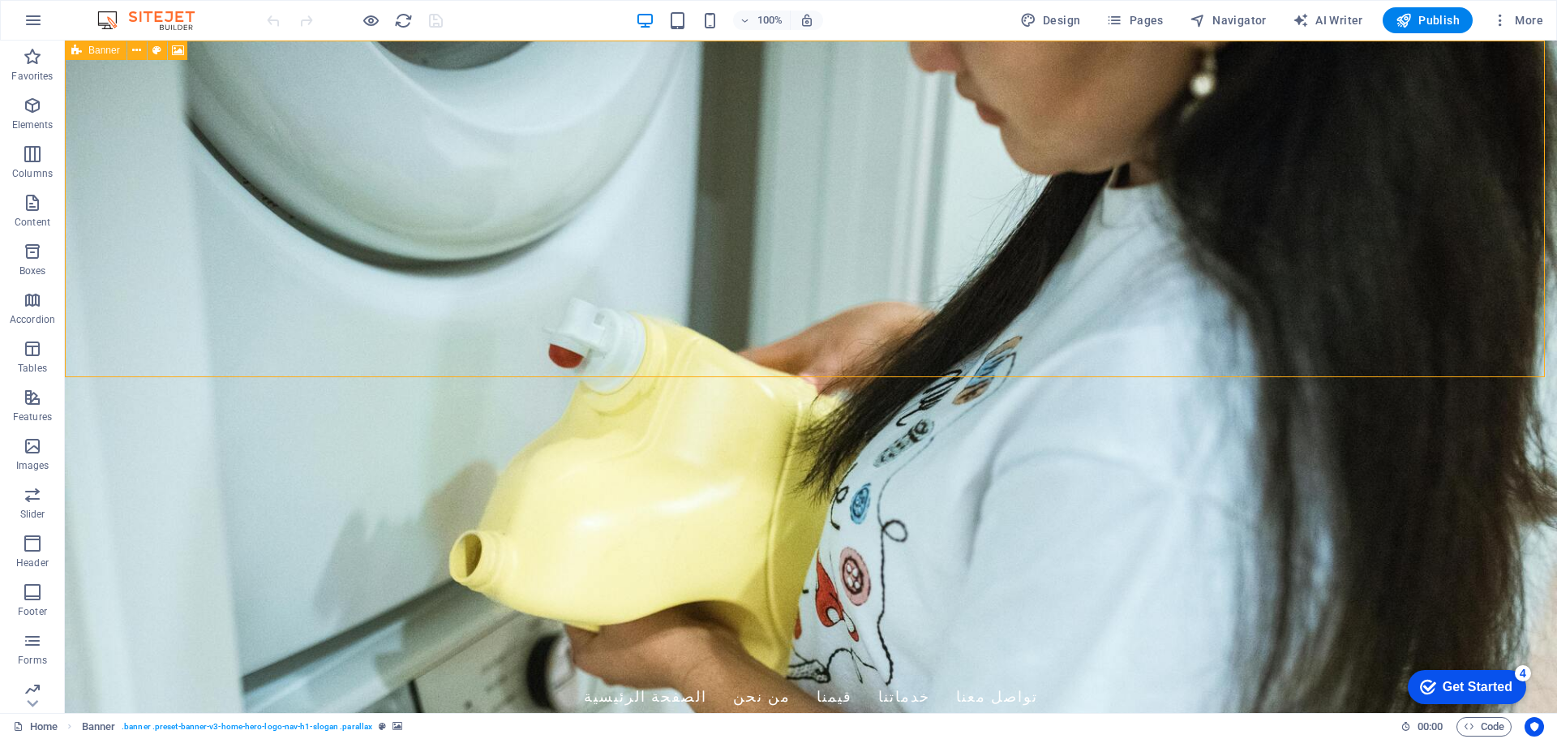
click at [67, 51] on div "Banner" at bounding box center [96, 50] width 62 height 19
click at [79, 51] on icon at bounding box center [76, 50] width 11 height 19
select select "vh"
select select "header"
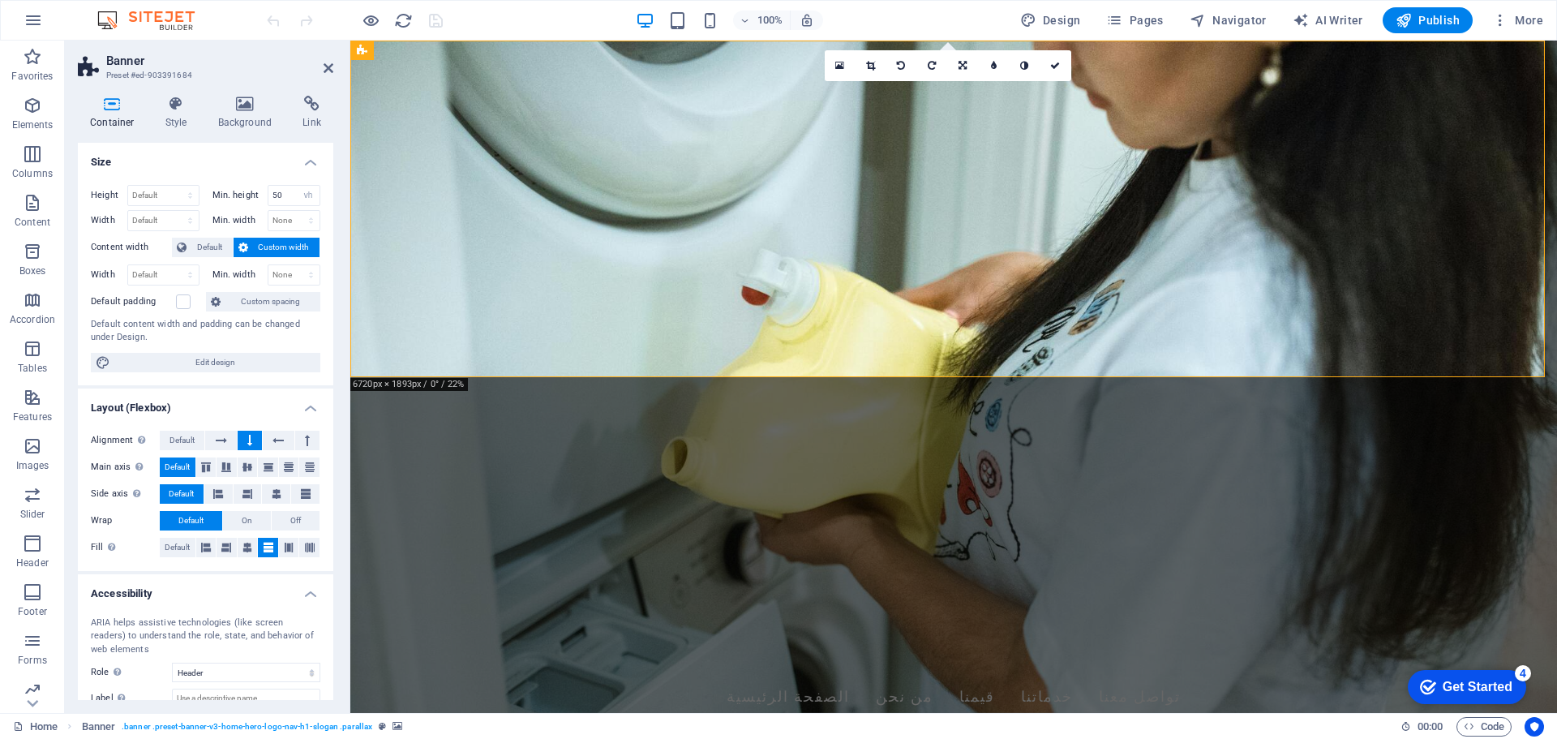
click at [145, 16] on img at bounding box center [154, 20] width 122 height 19
click at [2, 15] on div "100% Design Pages Navigator AI Writer Publish More" at bounding box center [779, 20] width 1556 height 39
click at [22, 16] on button "button" at bounding box center [33, 20] width 39 height 39
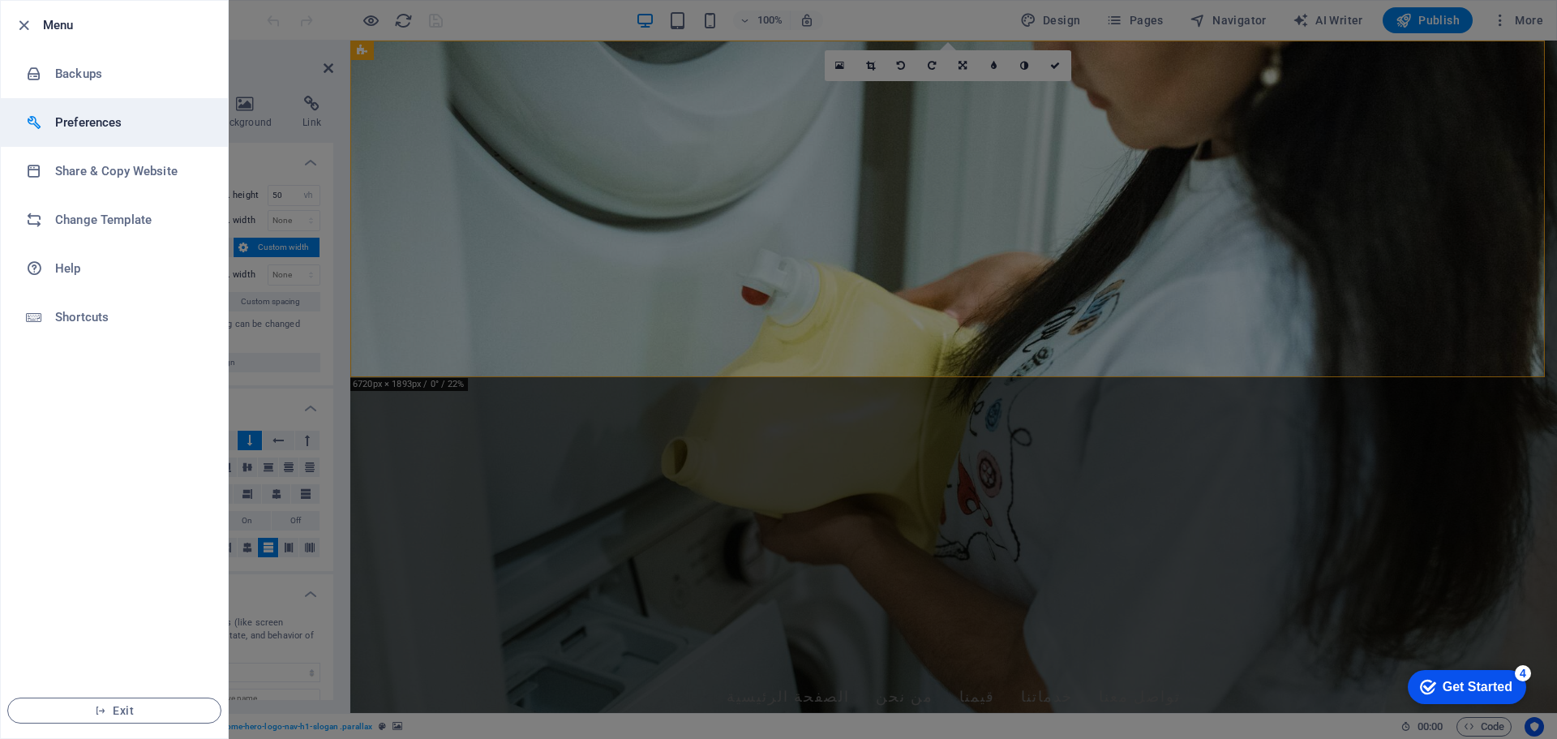
click at [178, 143] on li "Preferences" at bounding box center [114, 122] width 227 height 49
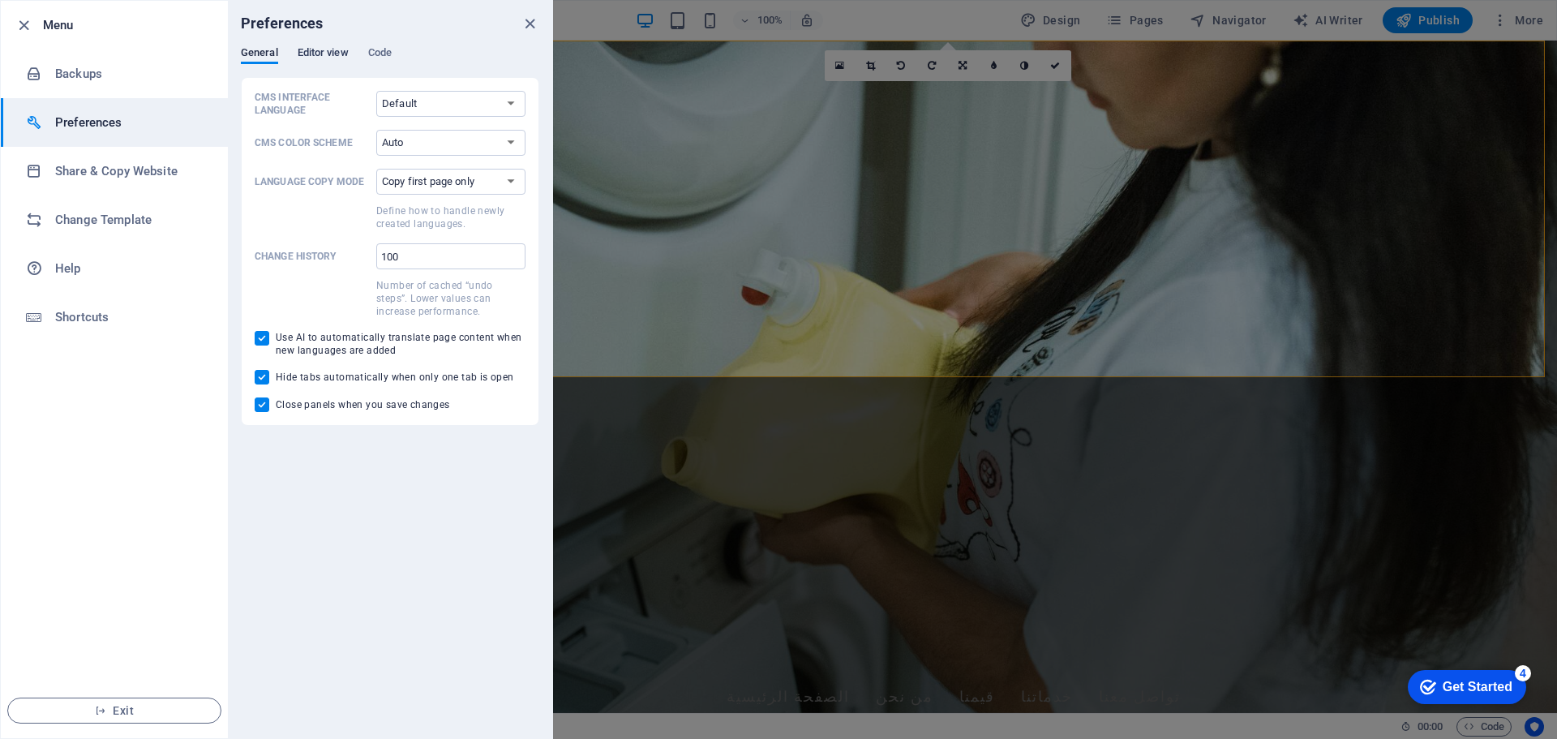
click at [337, 52] on span "Editor view" at bounding box center [323, 54] width 51 height 23
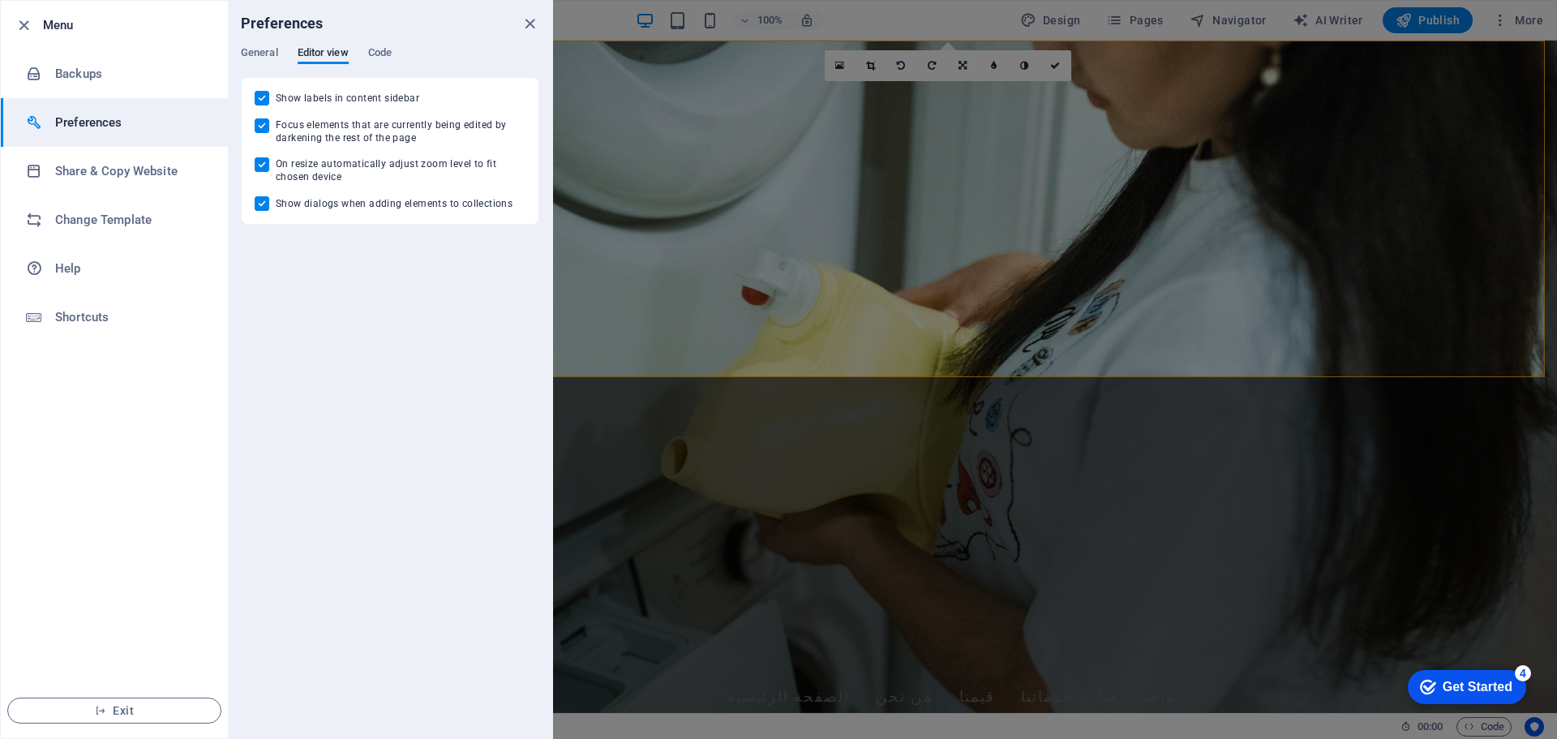
click at [404, 53] on div "General Editor view Code" at bounding box center [390, 61] width 298 height 31
click at [387, 54] on span "Code" at bounding box center [380, 54] width 24 height 23
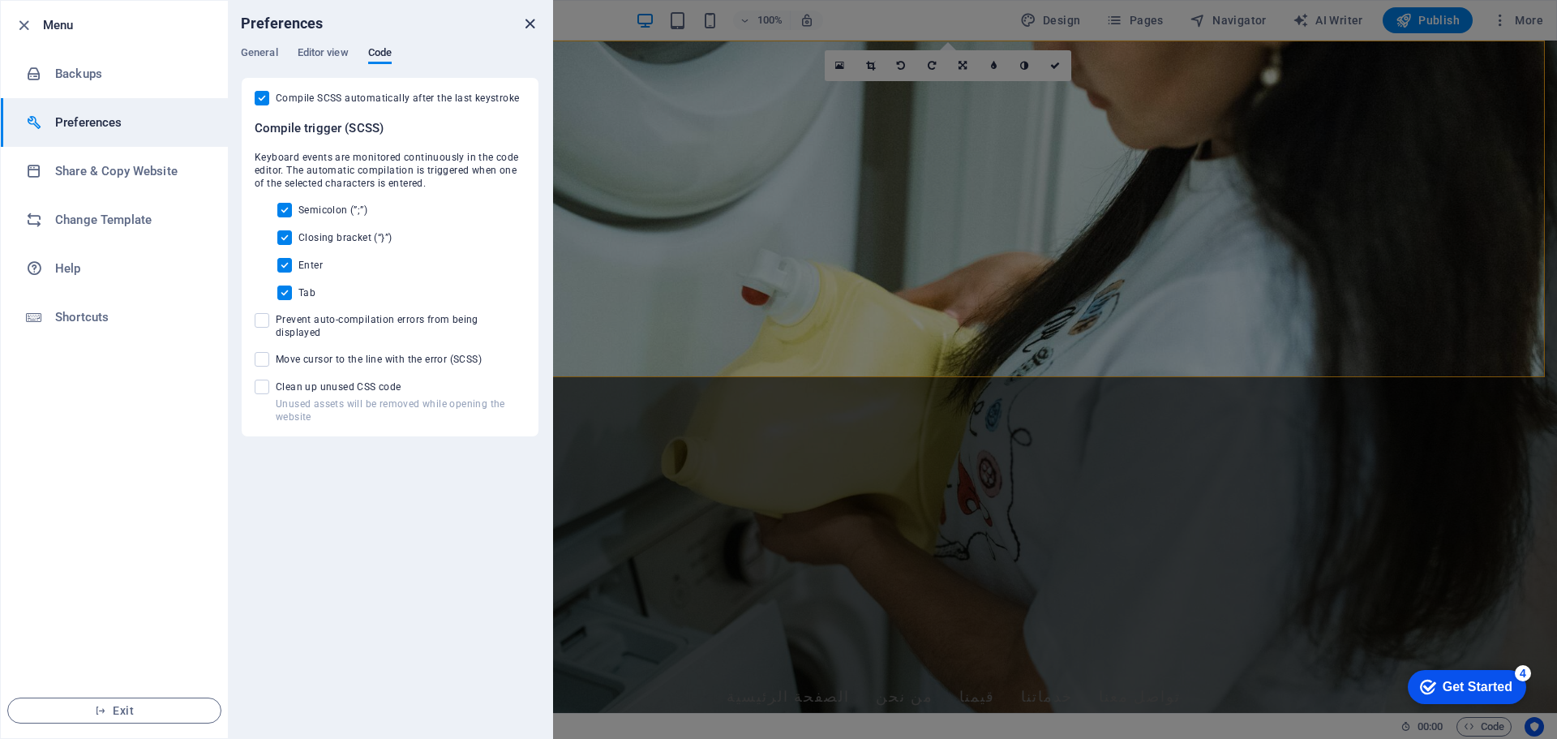
click at [526, 21] on icon "close" at bounding box center [530, 24] width 19 height 19
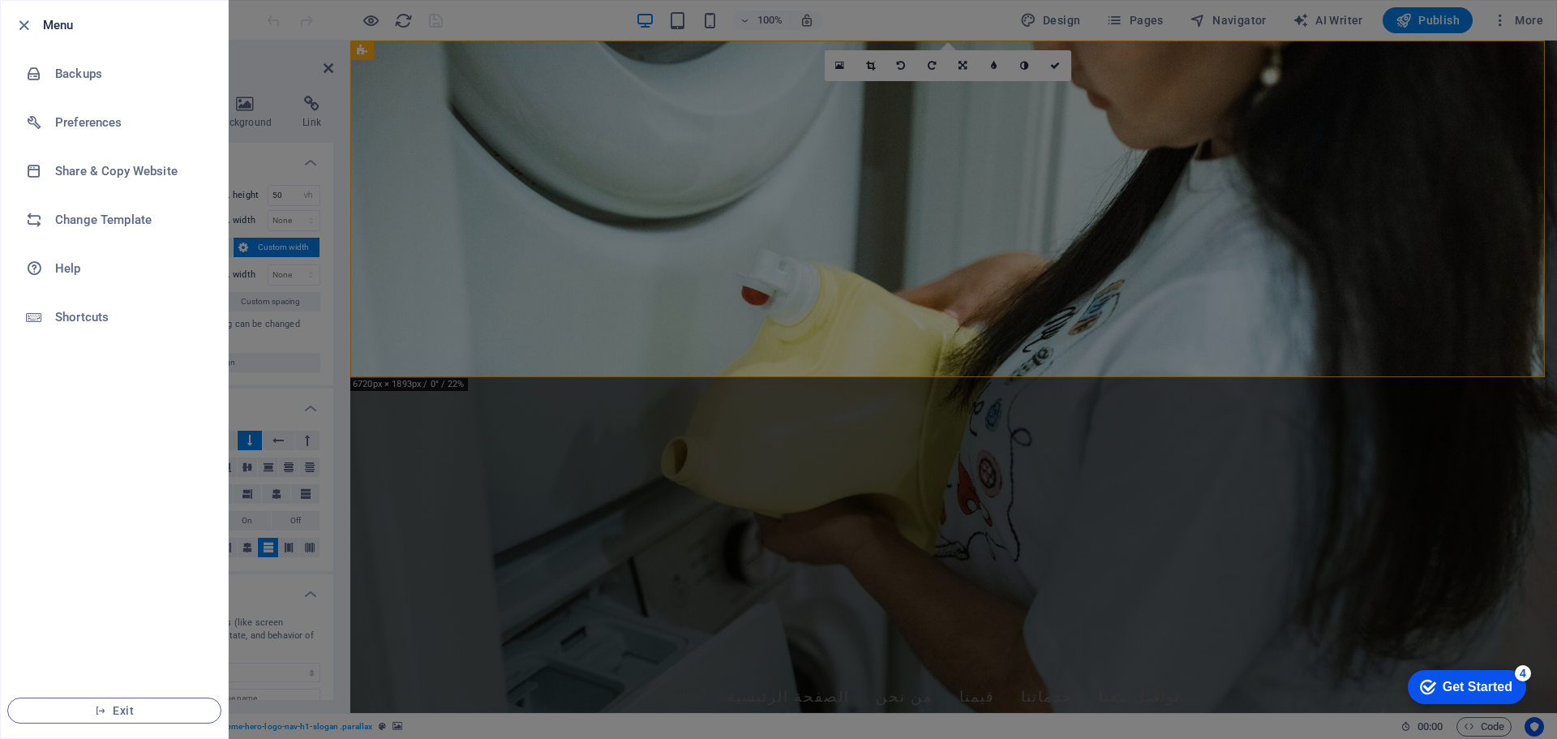
click at [533, 508] on div at bounding box center [778, 369] width 1557 height 739
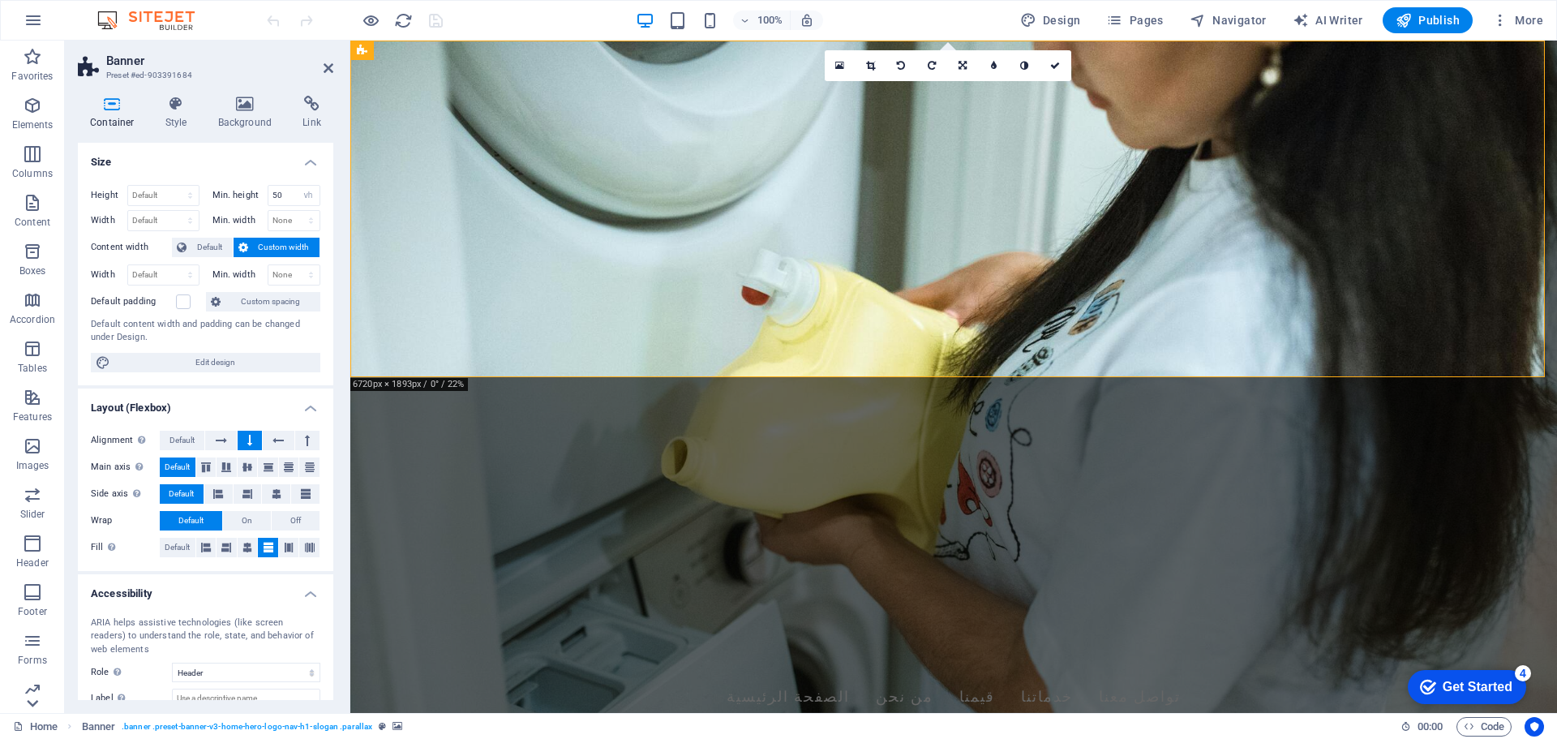
click at [21, 697] on div at bounding box center [32, 702] width 65 height 19
click at [23, 680] on icon "button" at bounding box center [32, 680] width 19 height 19
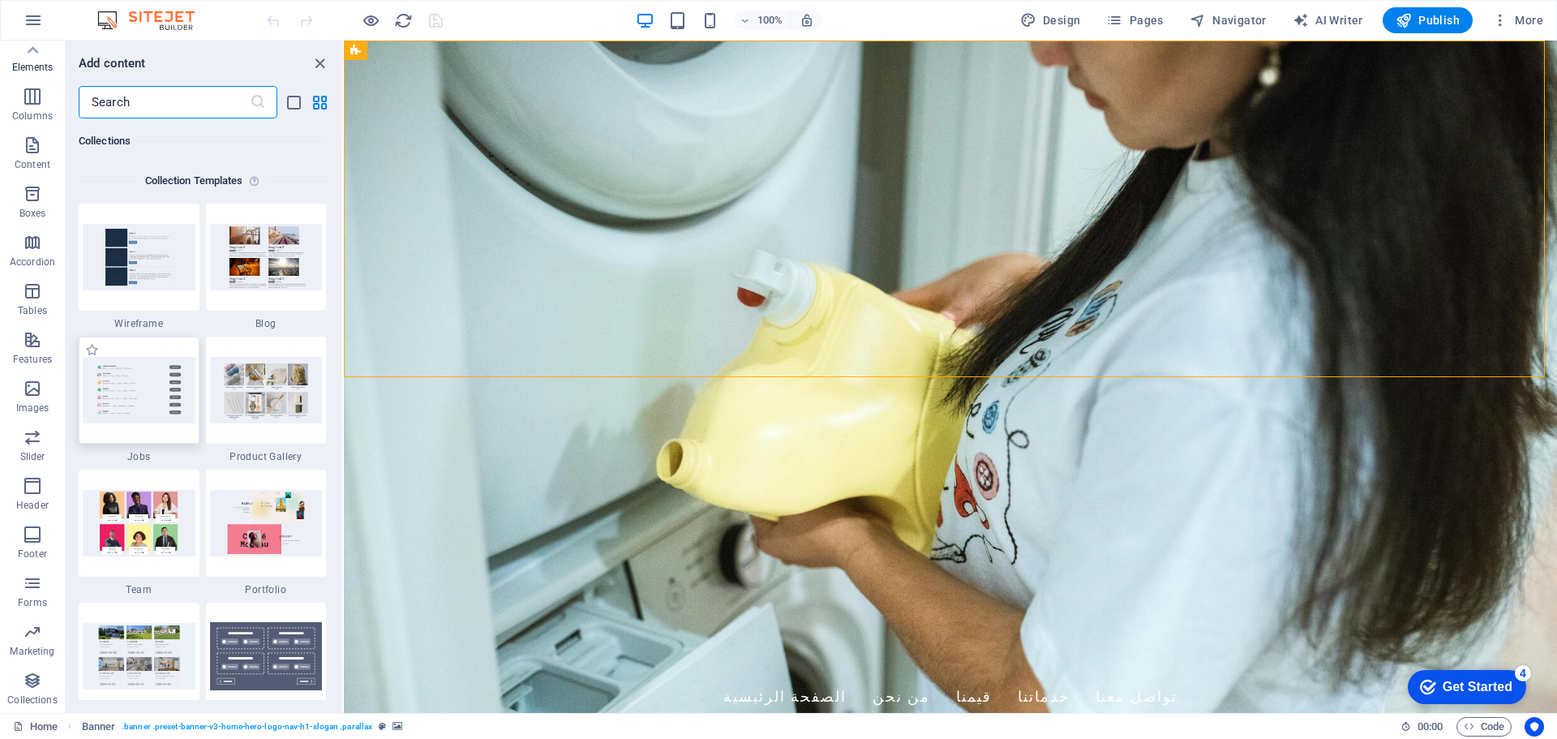
scroll to position [14846, 0]
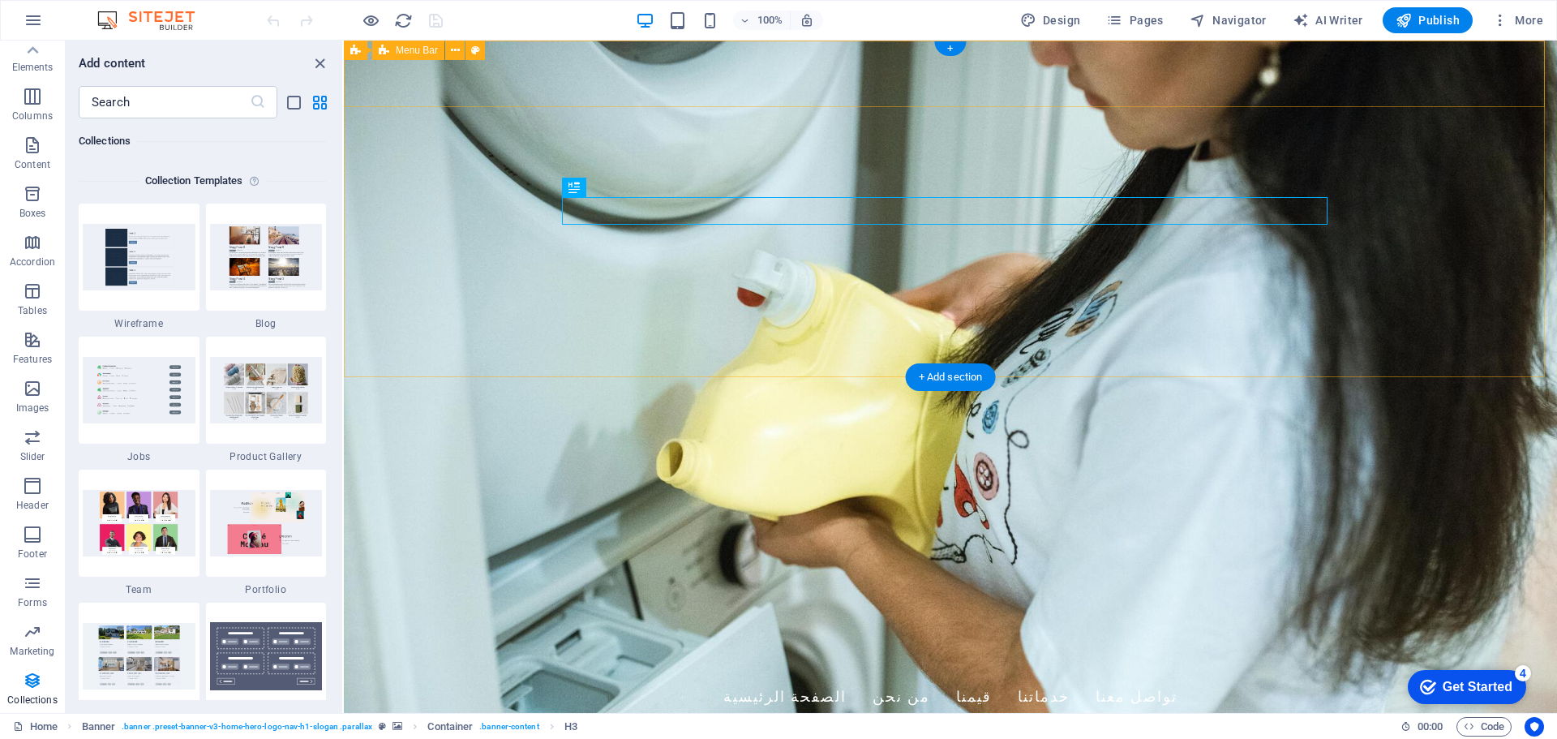
click at [1383, 629] on div "Laundry Zone الصفحة الرئيسية من نحن قيمنا خدماتنا تواصل معنا" at bounding box center [950, 679] width 1213 height 101
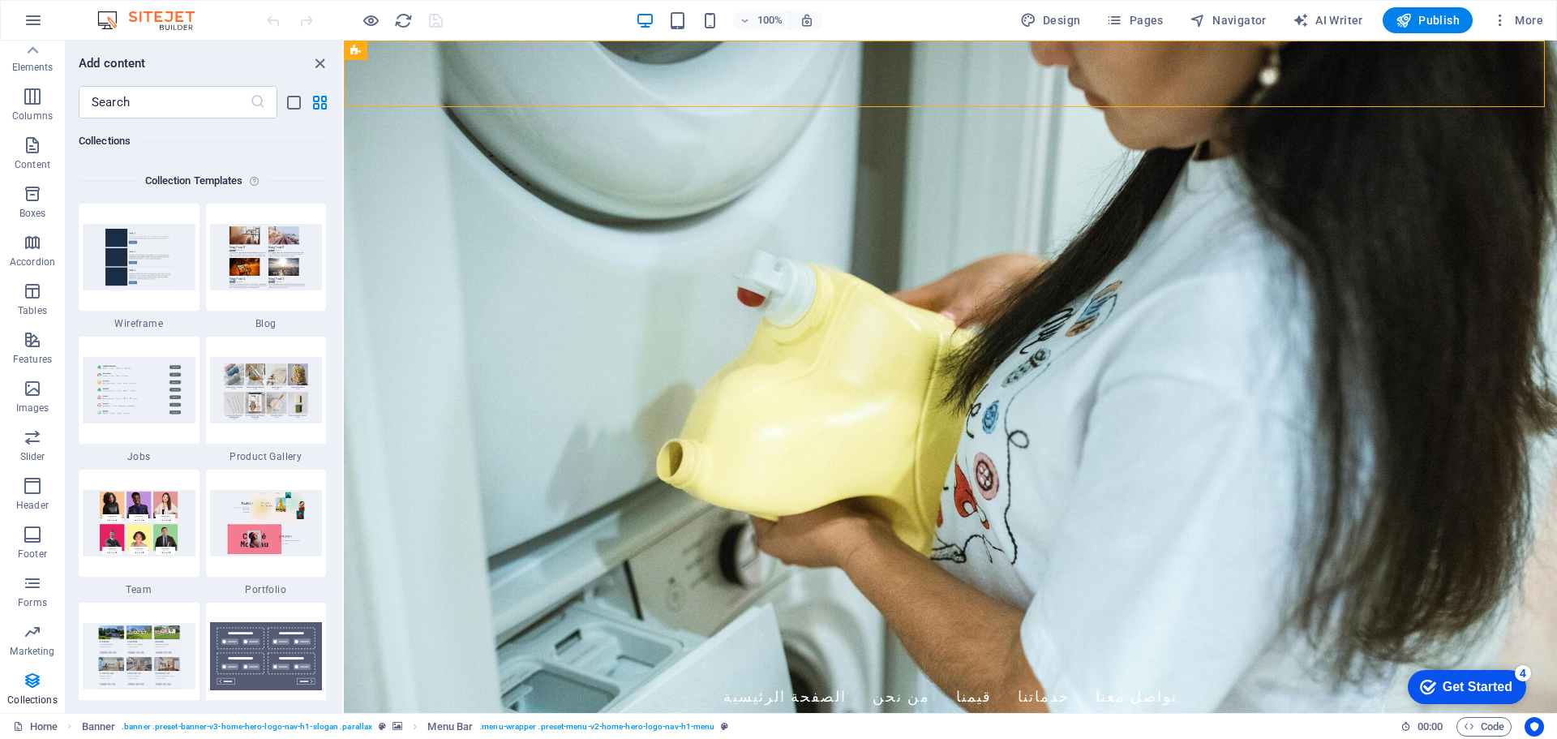
click at [1488, 674] on div "checkmark Get Started 4" at bounding box center [1467, 687] width 118 height 34
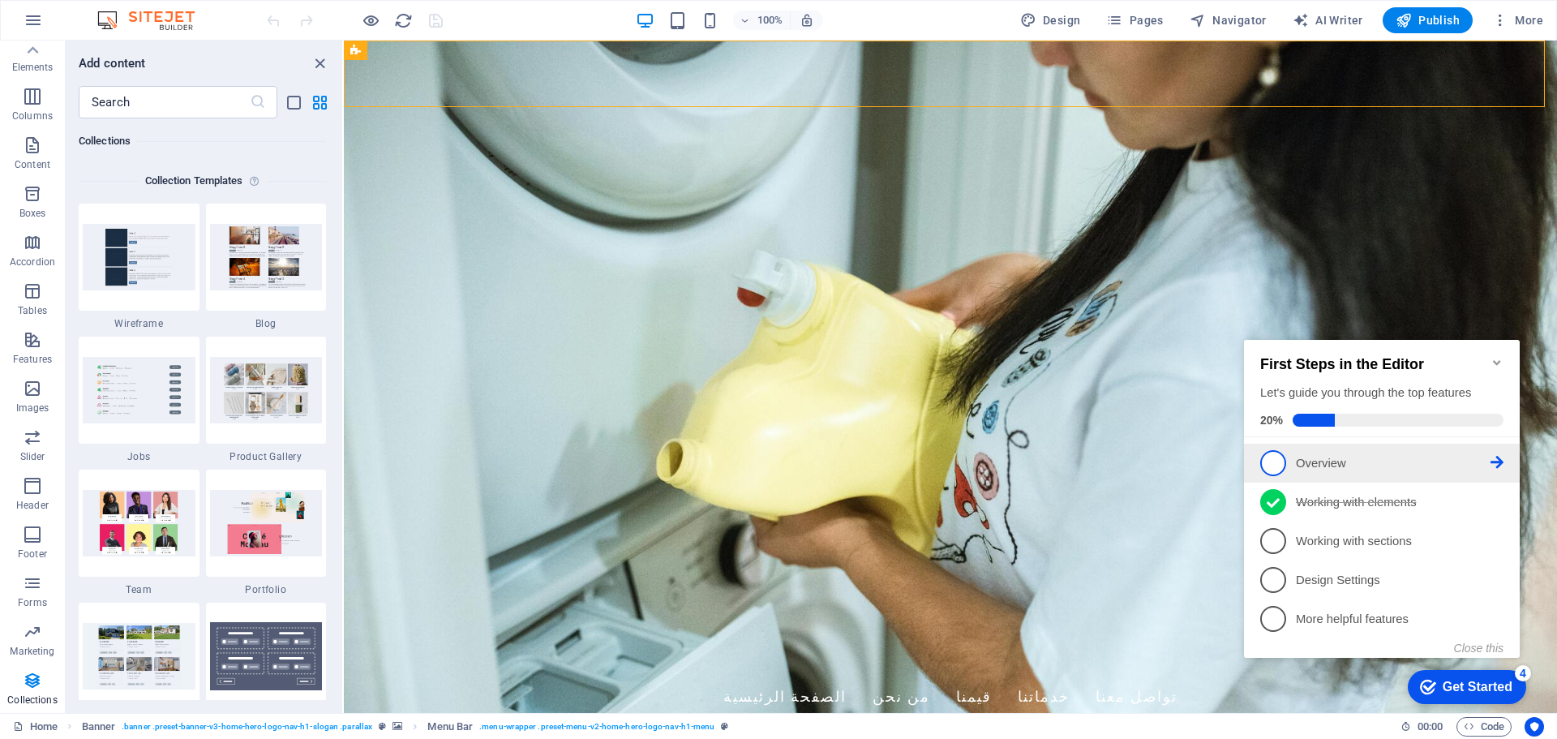
click at [1285, 464] on span "1" at bounding box center [1273, 463] width 26 height 26
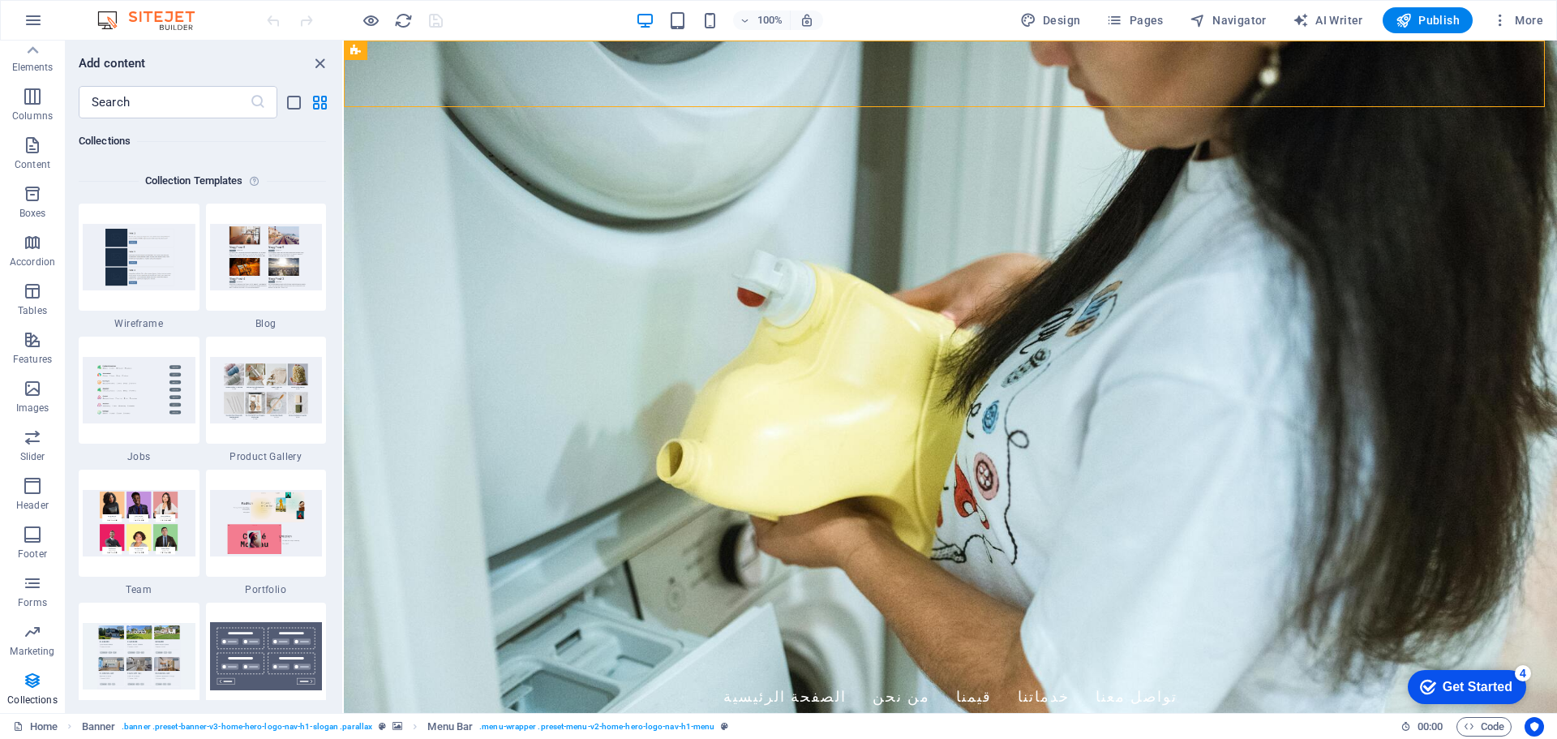
scroll to position [0, 0]
click at [1468, 686] on div "Get Started" at bounding box center [1478, 687] width 70 height 15
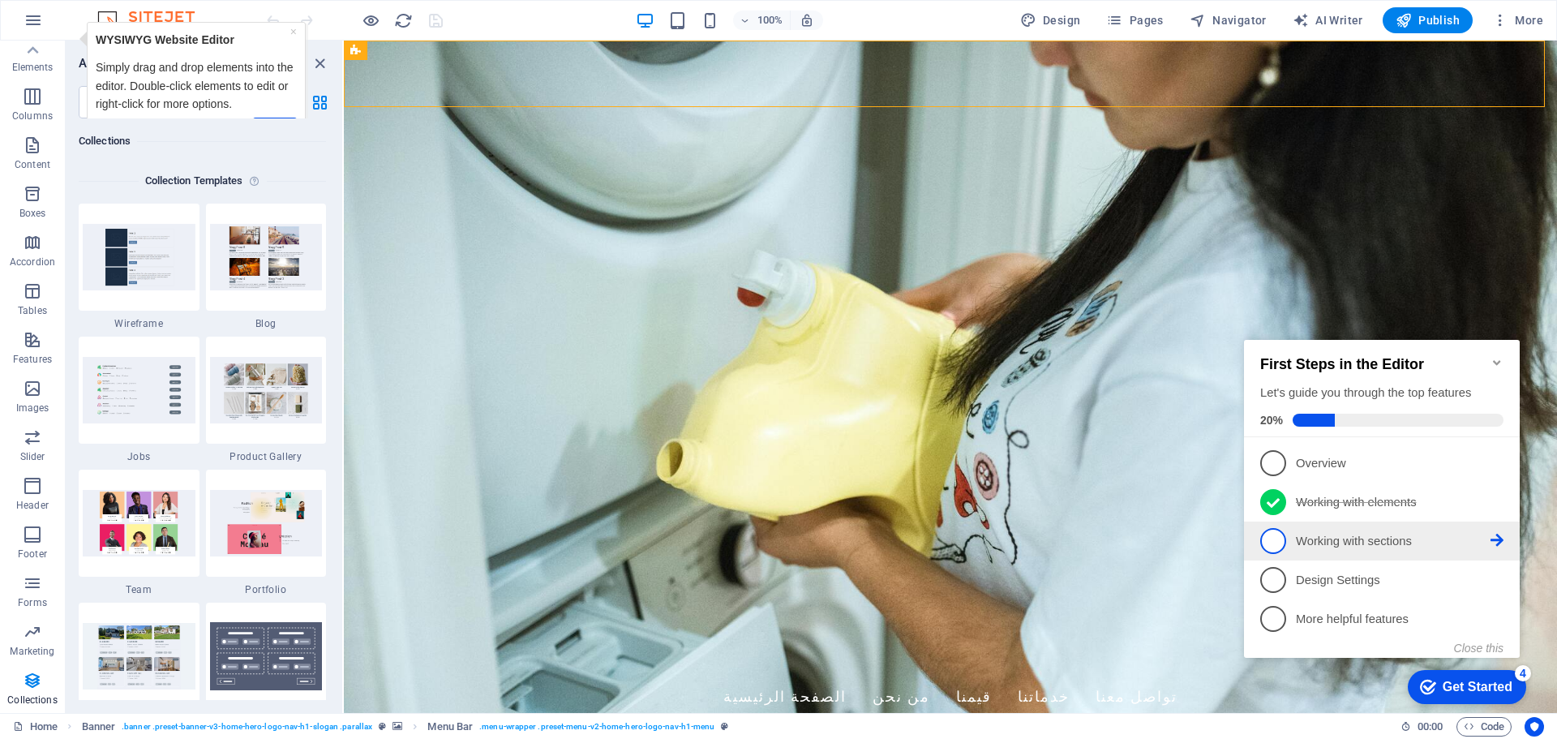
click at [1325, 521] on li "3 Working with sections - incomplete" at bounding box center [1382, 540] width 276 height 39
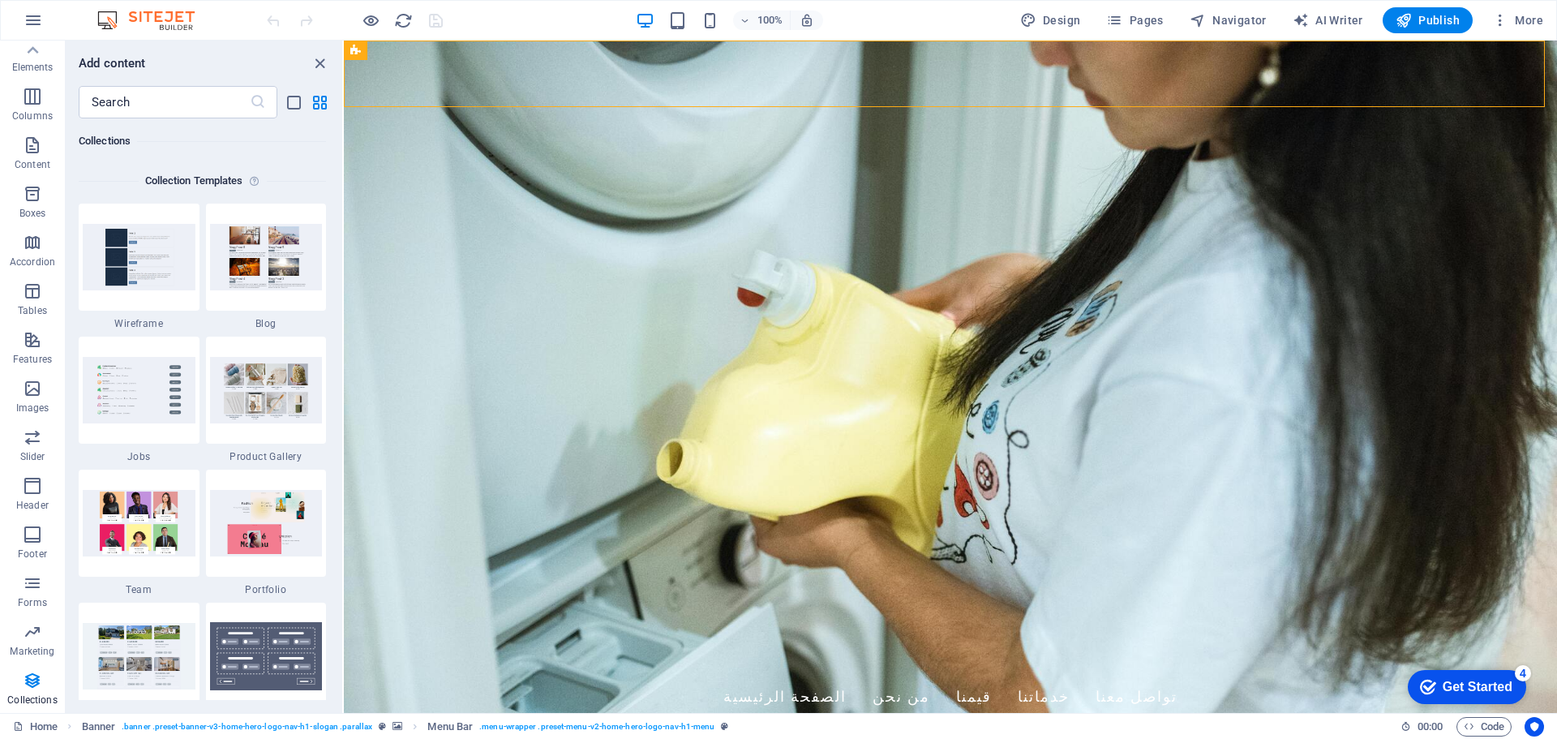
click at [1452, 689] on div "Get Started" at bounding box center [1478, 687] width 70 height 15
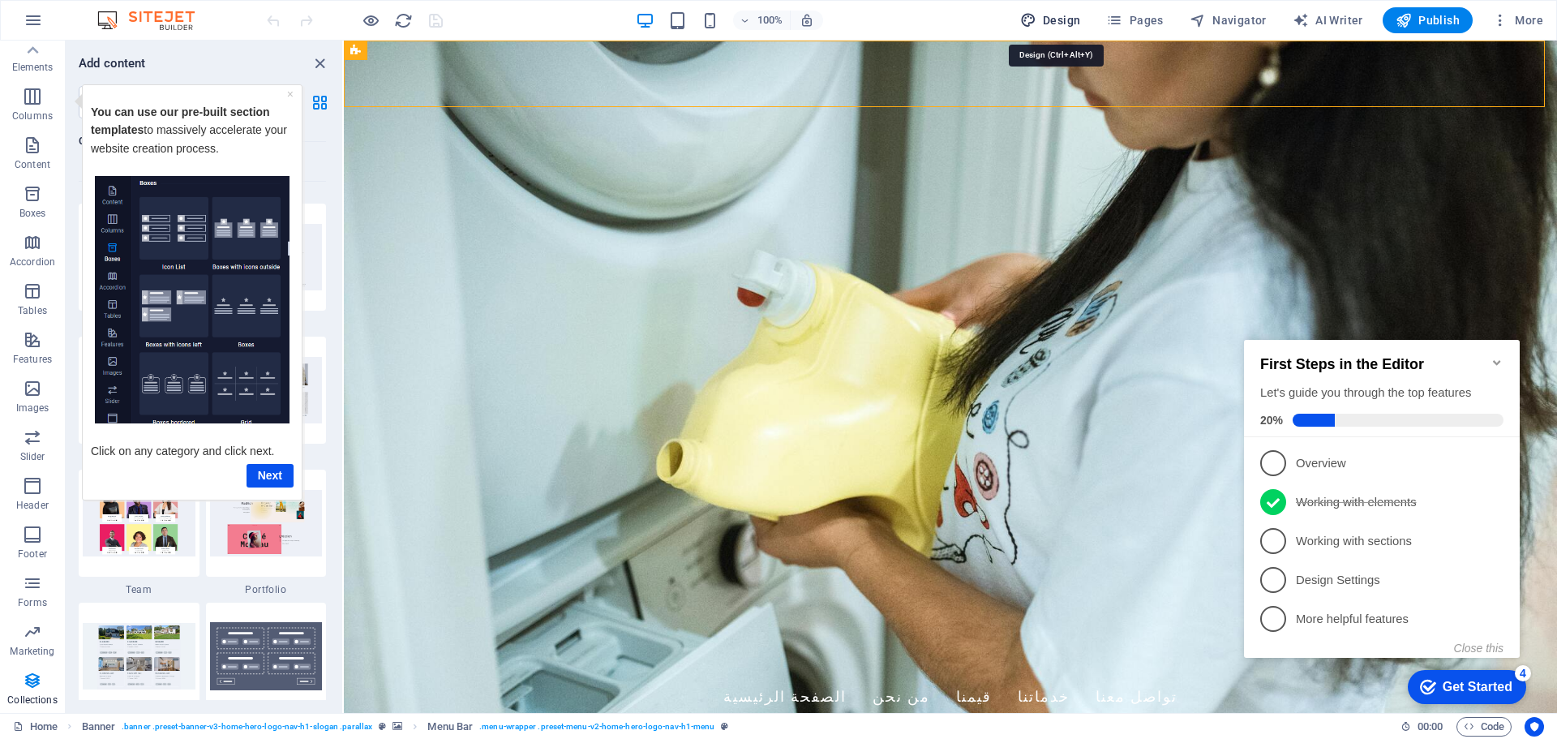
click at [1066, 28] on span "Design" at bounding box center [1050, 20] width 61 height 16
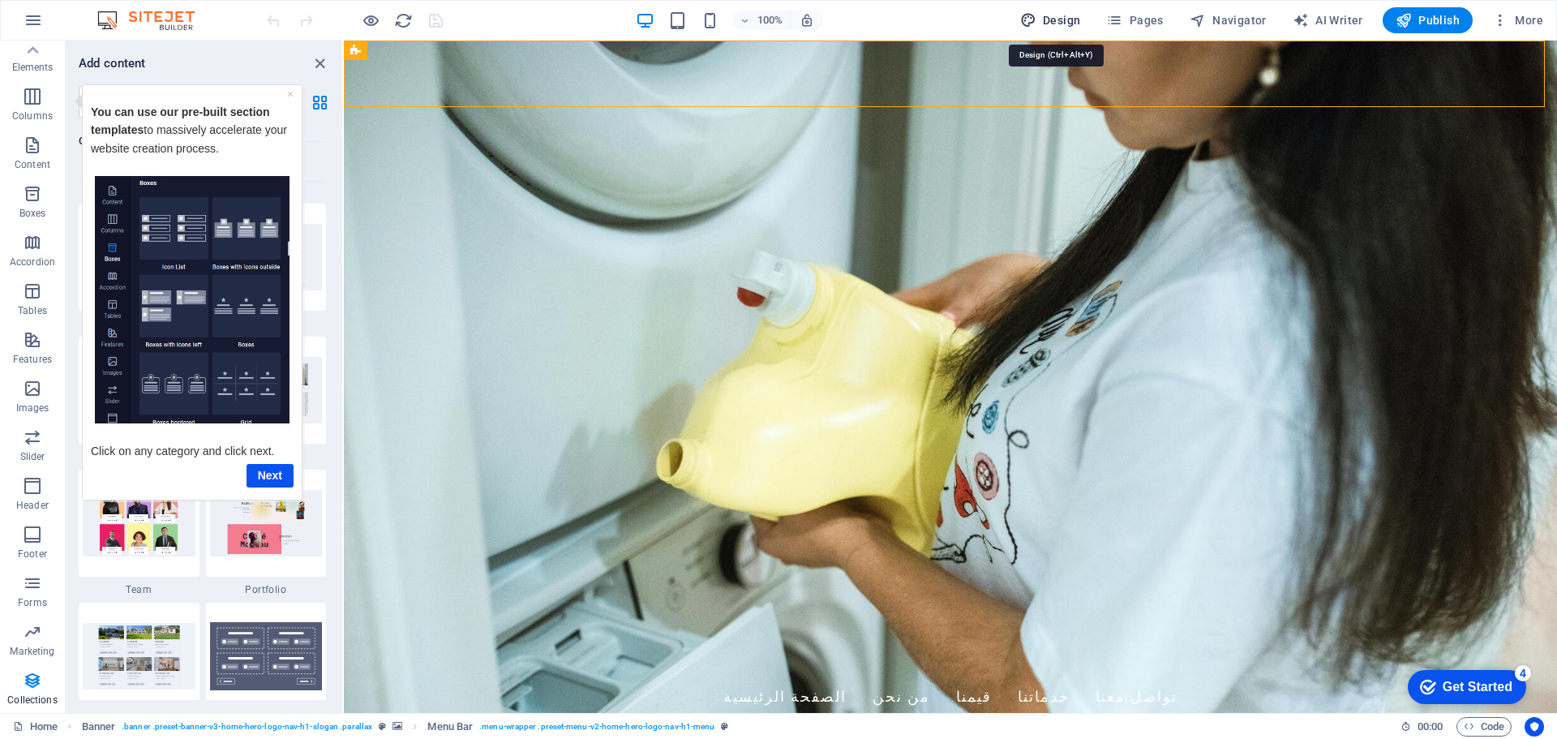
select select "px"
select select "200"
select select "px"
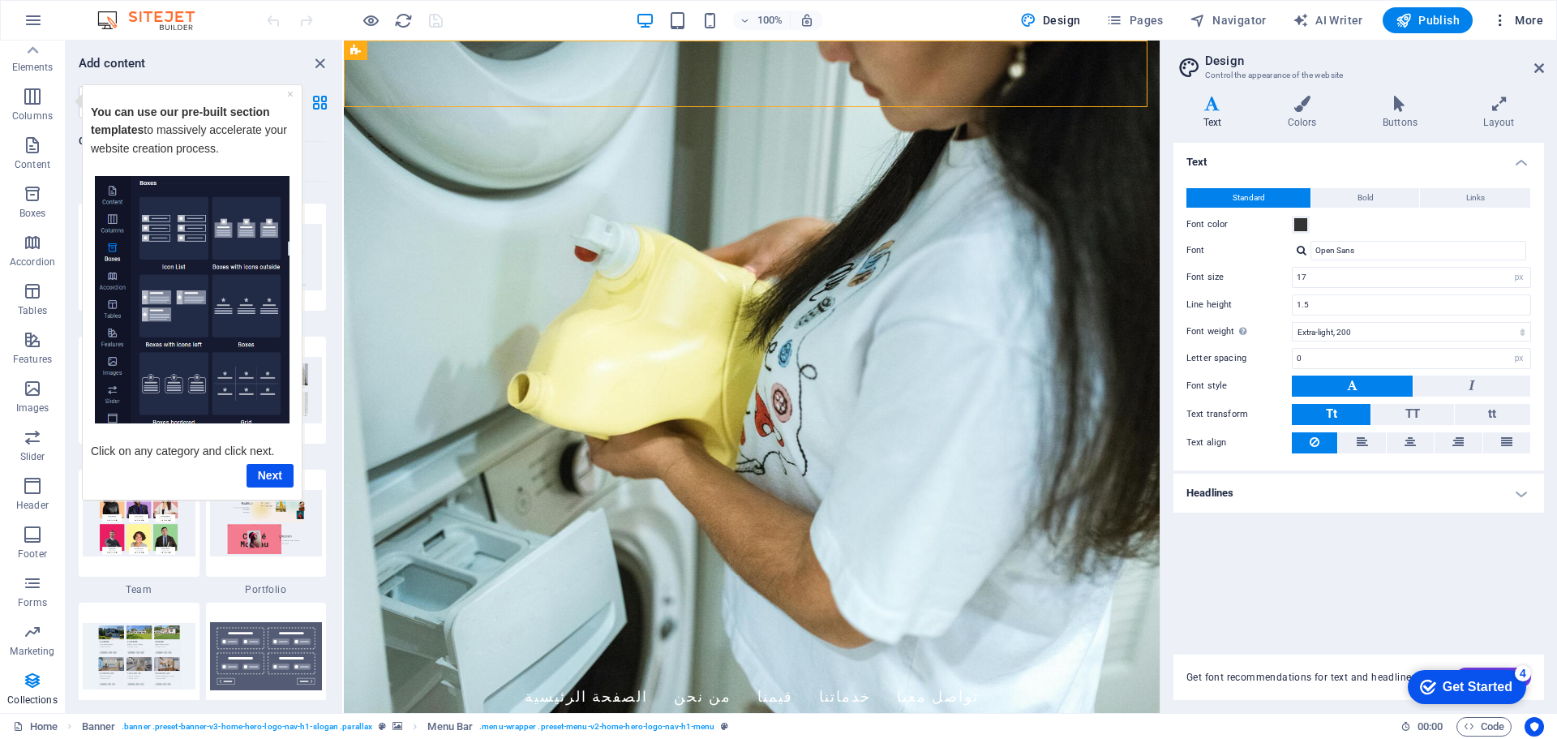
click at [1539, 12] on span "More" at bounding box center [1517, 20] width 51 height 16
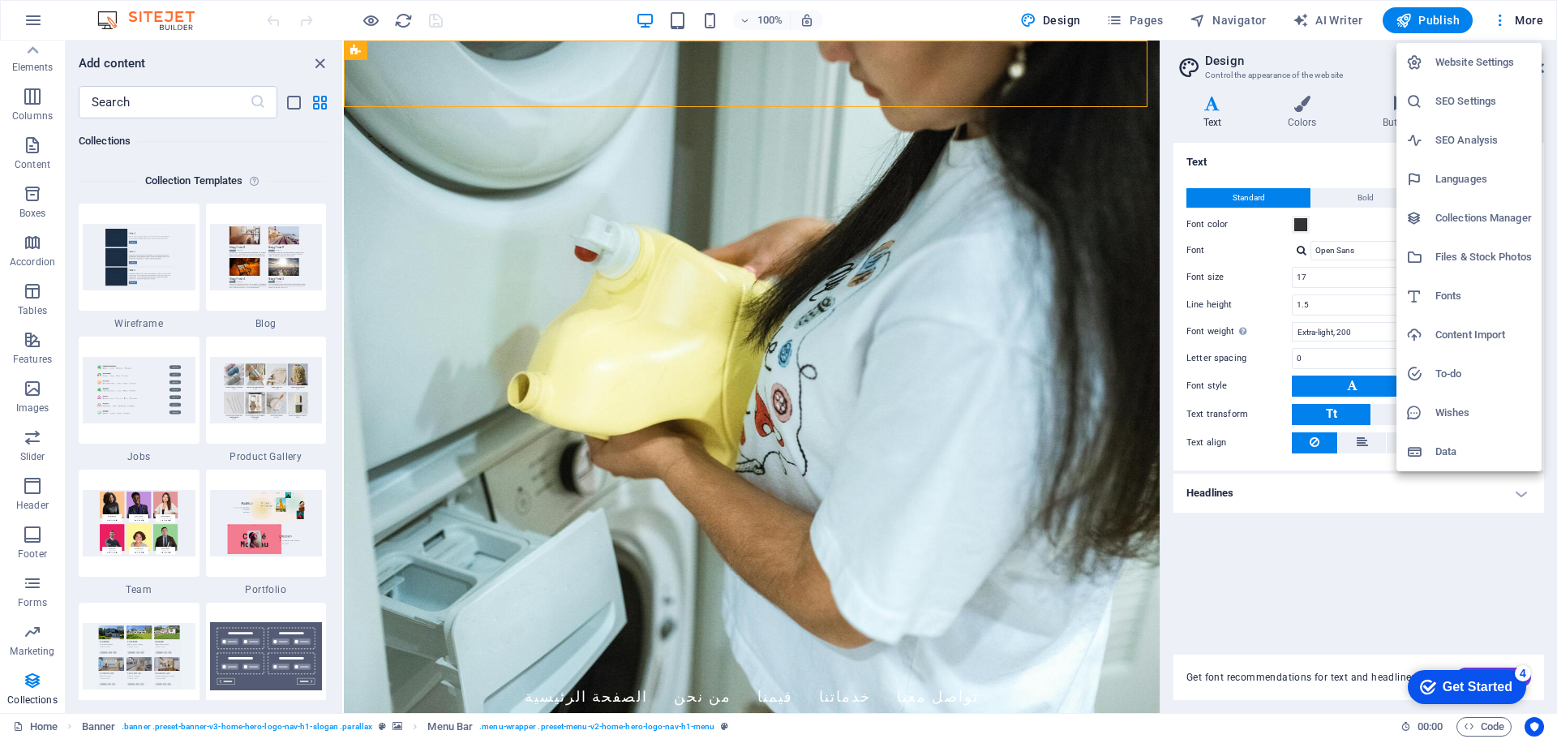
click at [1458, 182] on h6 "Languages" at bounding box center [1483, 179] width 97 height 19
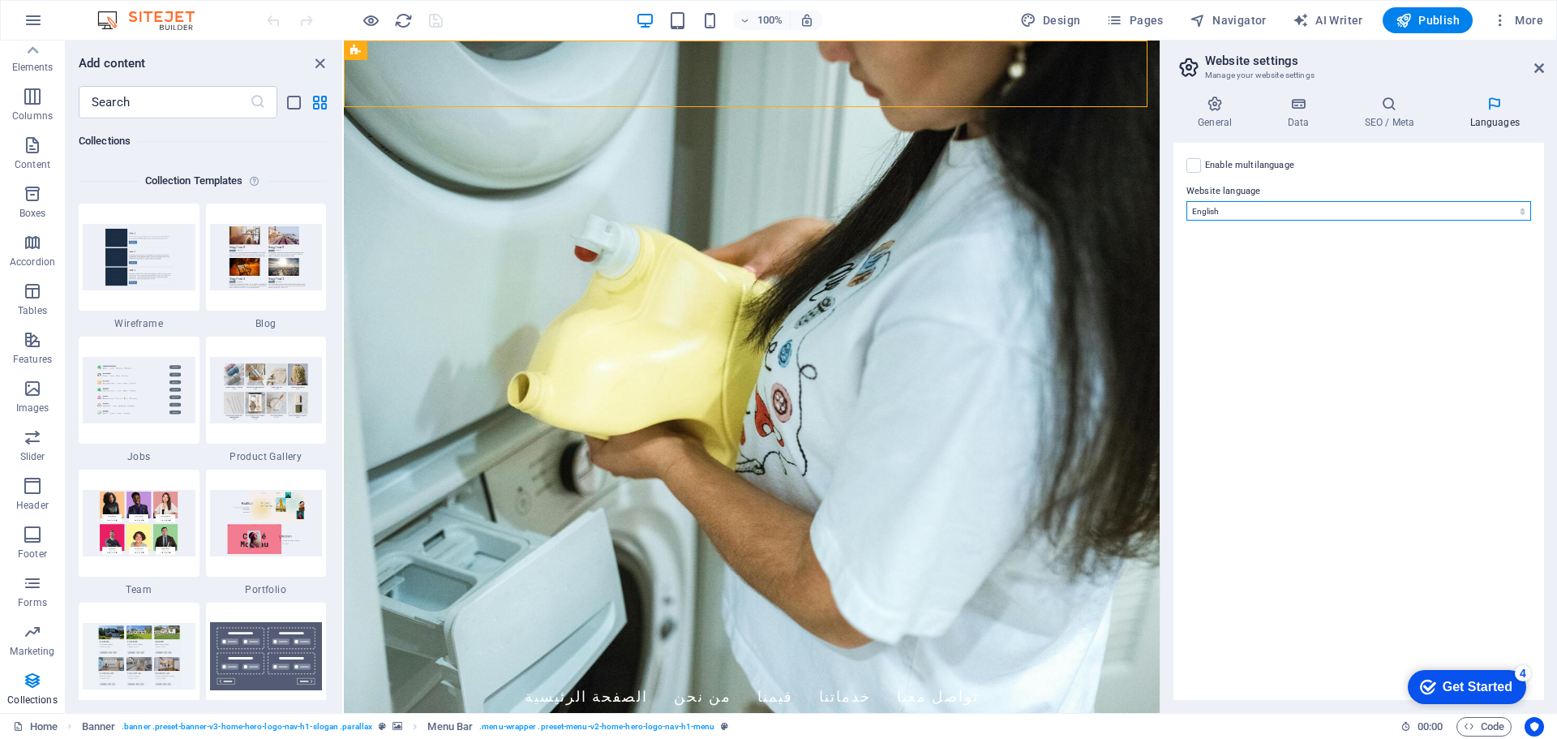
click at [1328, 214] on select "Abkhazian Afar Afrikaans Akan Albanian Amharic Arabic Aragonese Armenian Assame…" at bounding box center [1359, 210] width 345 height 19
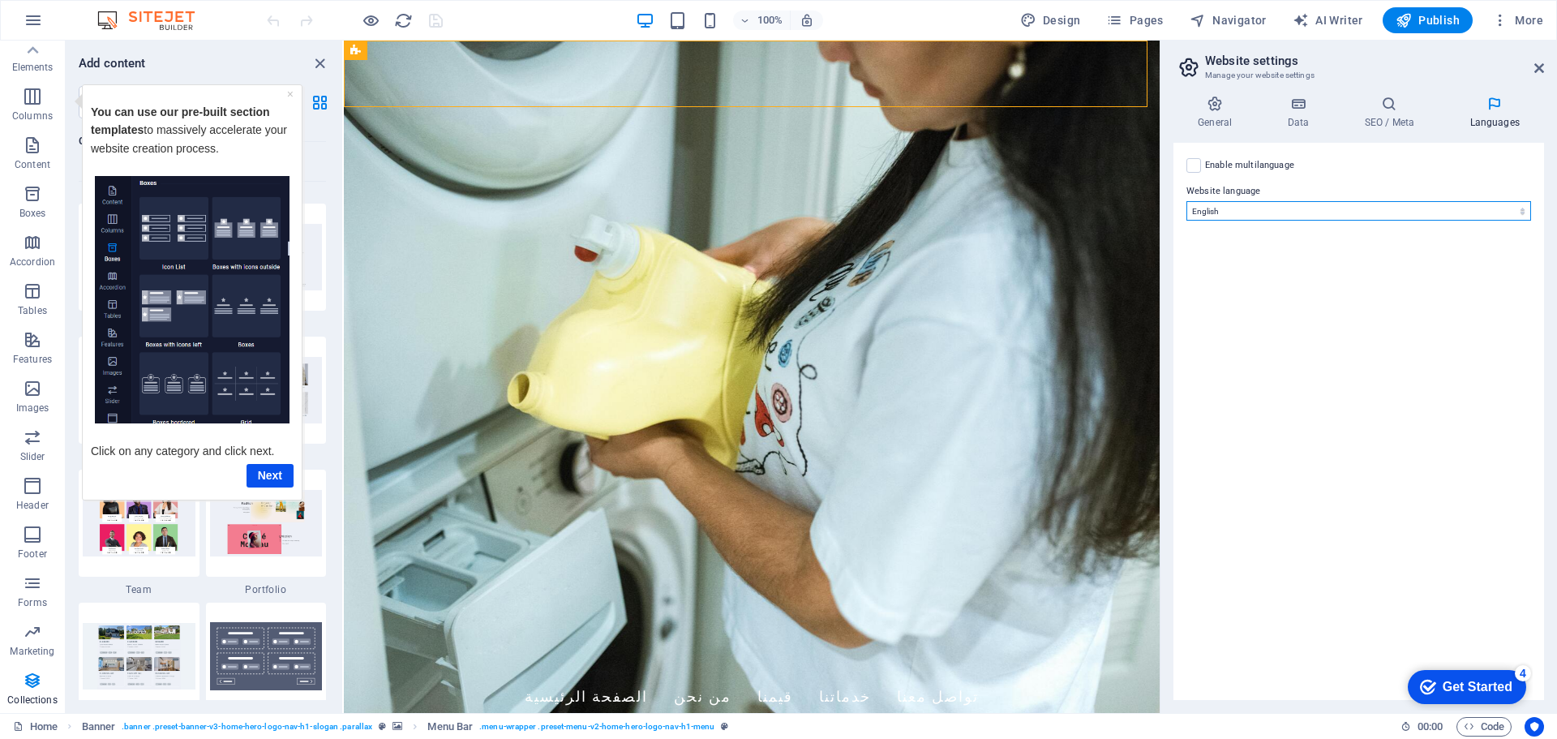
select select "6"
click at [1187, 201] on select "Abkhazian Afar Afrikaans Akan Albanian Amharic Arabic Aragonese Armenian Assame…" at bounding box center [1359, 210] width 345 height 19
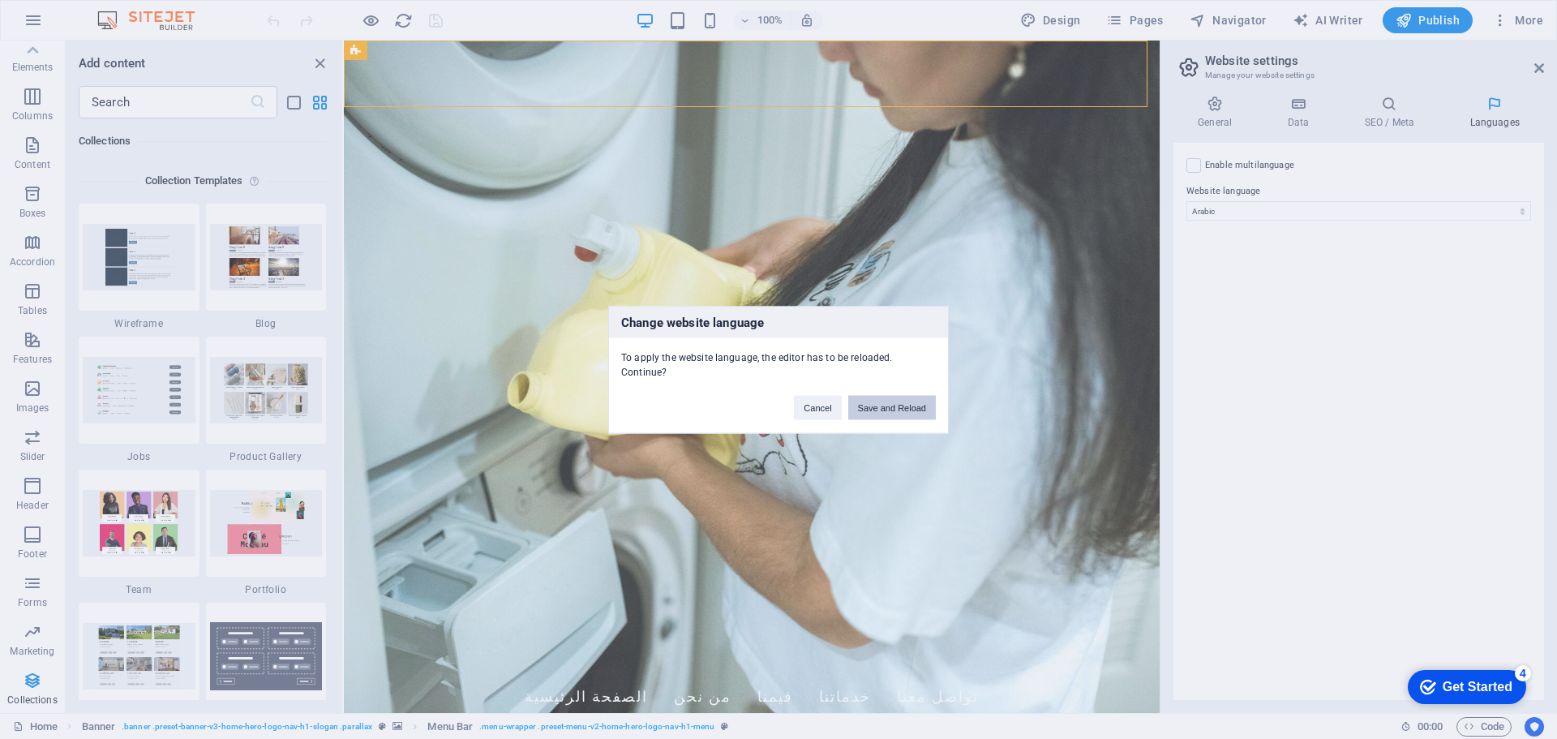
click at [906, 412] on button "Save and Reload" at bounding box center [892, 407] width 88 height 24
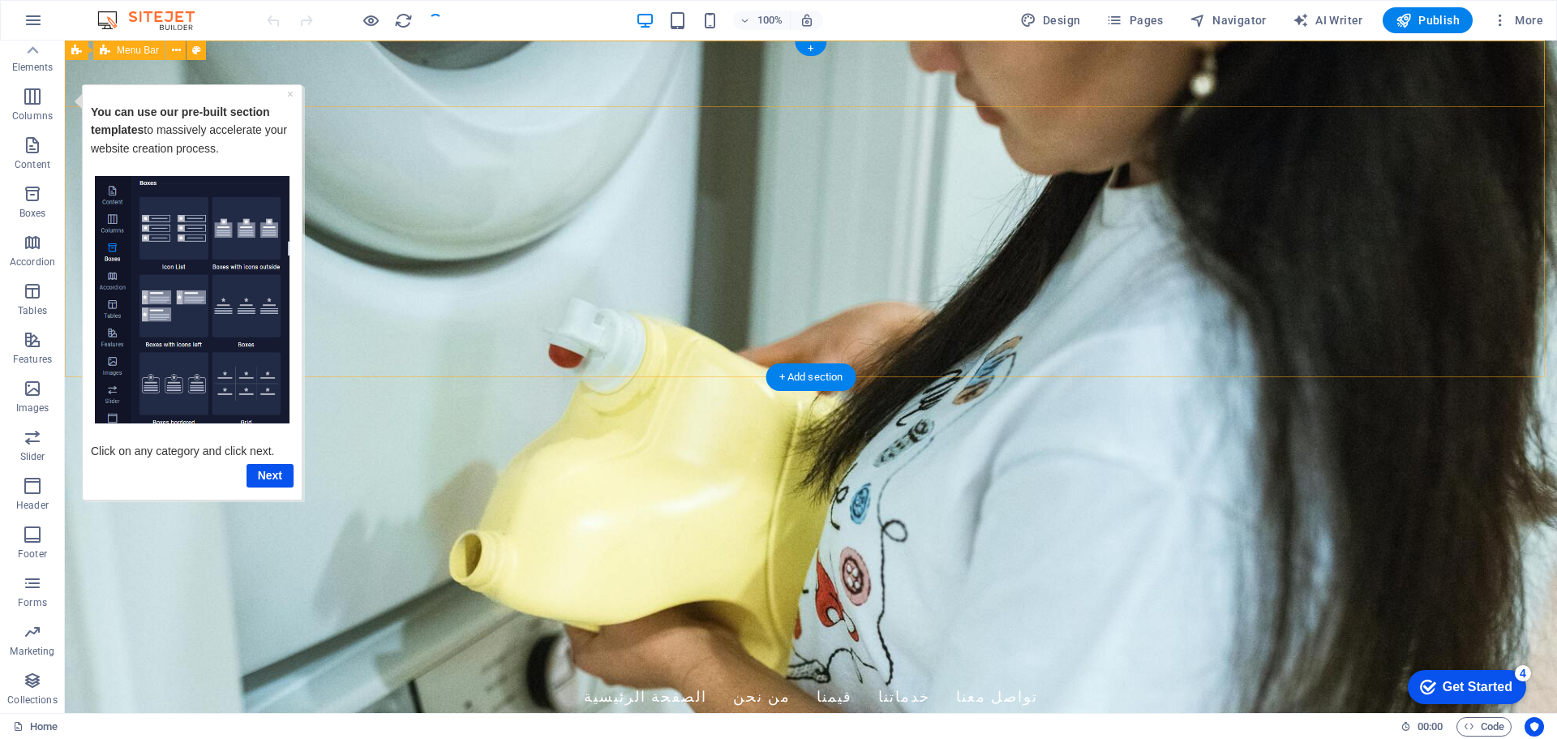
click at [265, 629] on div "Laundry Zone الصفحة الرئيسية من نحن قيمنا خدماتنا تواصل معنا" at bounding box center [811, 679] width 1492 height 101
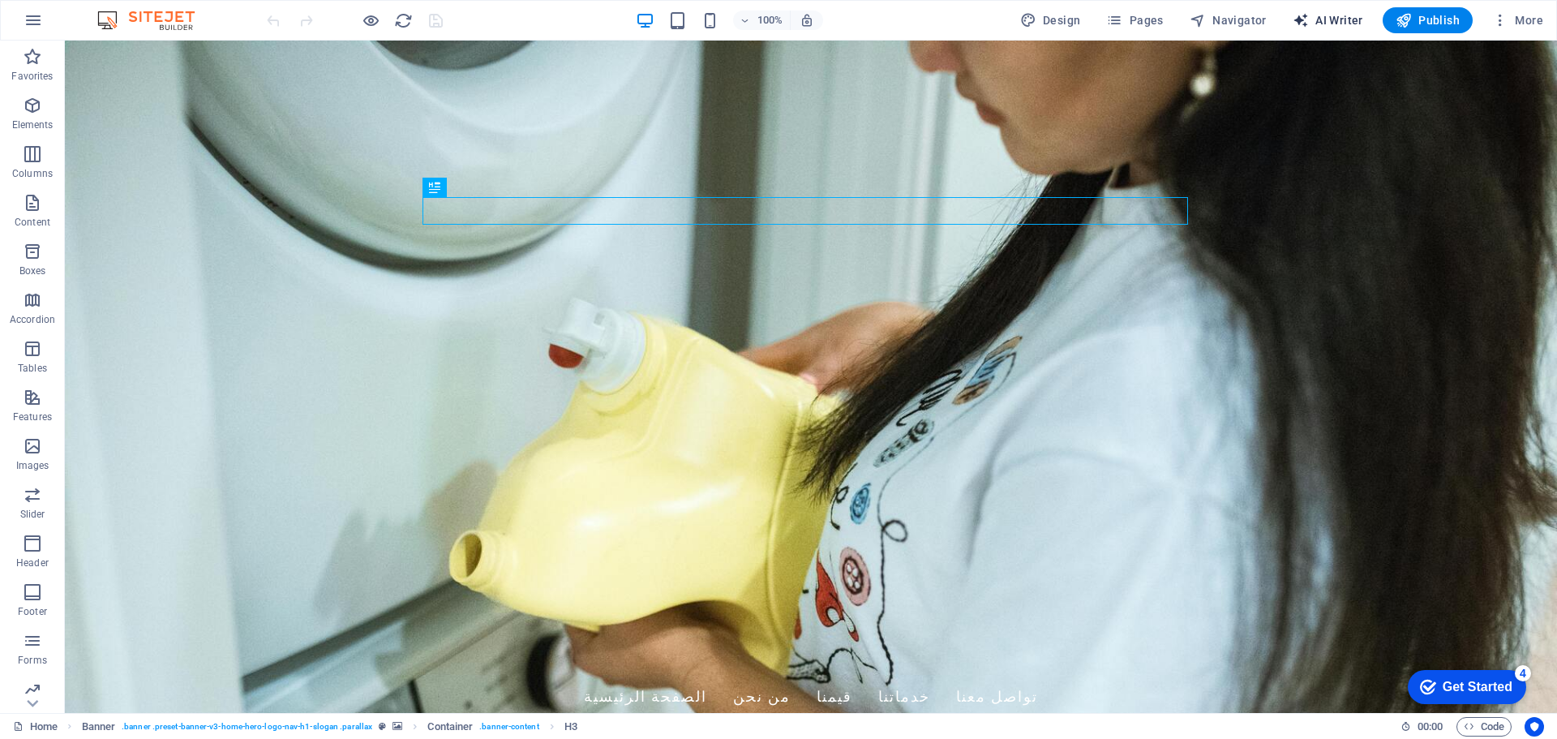
click at [1341, 19] on span "AI Writer" at bounding box center [1328, 20] width 71 height 16
select select "English"
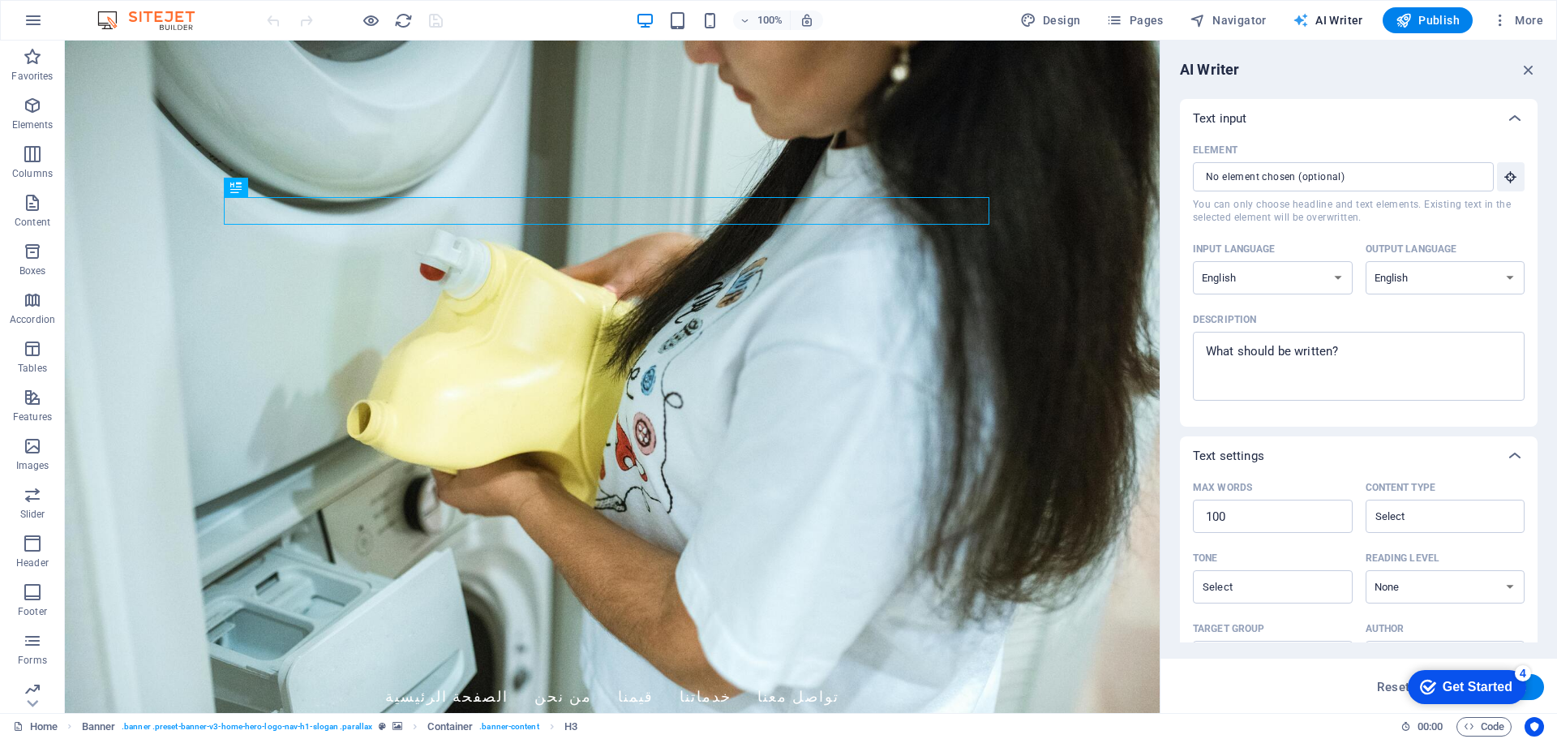
click at [1341, 19] on span "AI Writer" at bounding box center [1328, 20] width 71 height 16
click at [1528, 66] on icon "button" at bounding box center [1529, 70] width 18 height 18
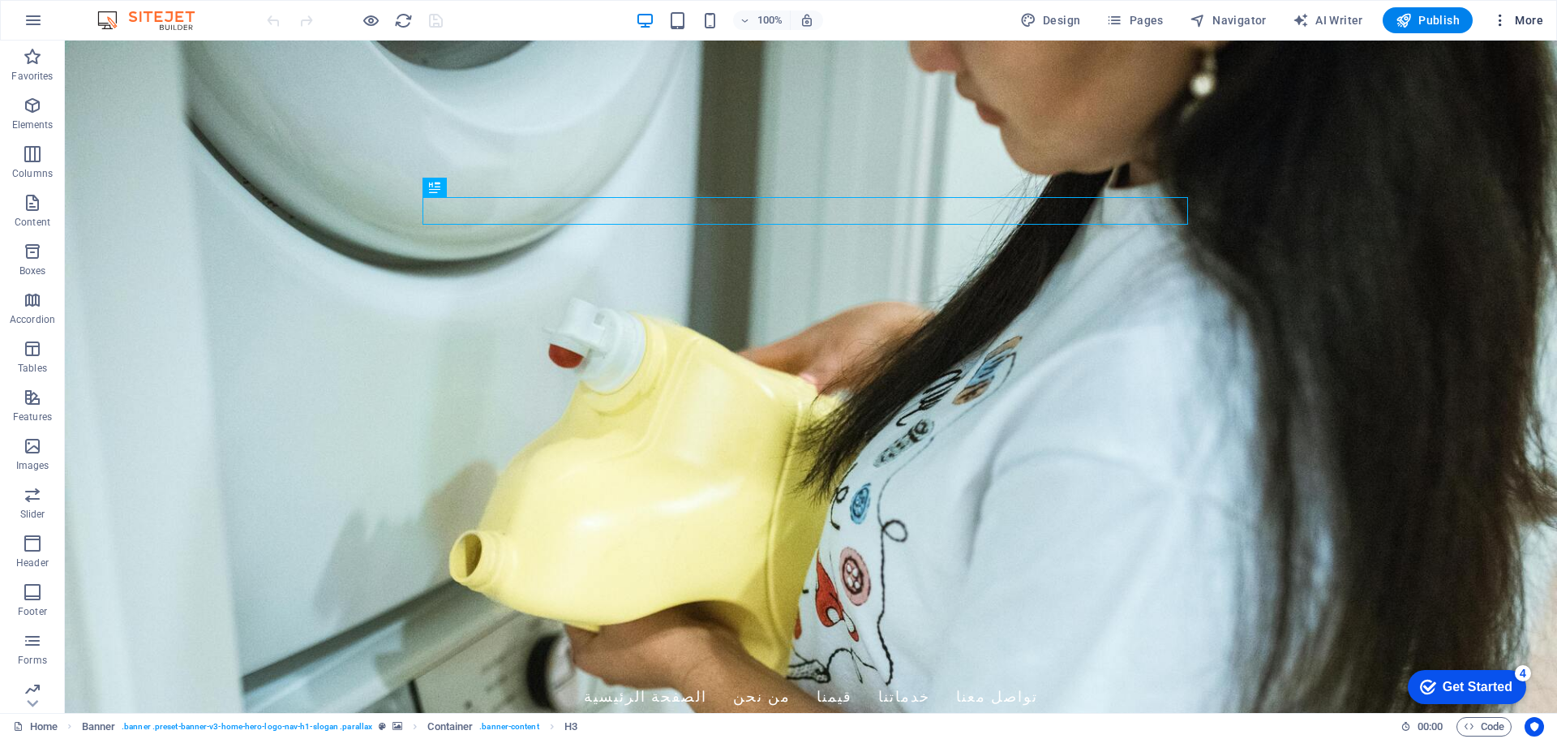
click at [1501, 28] on icon "button" at bounding box center [1500, 20] width 16 height 16
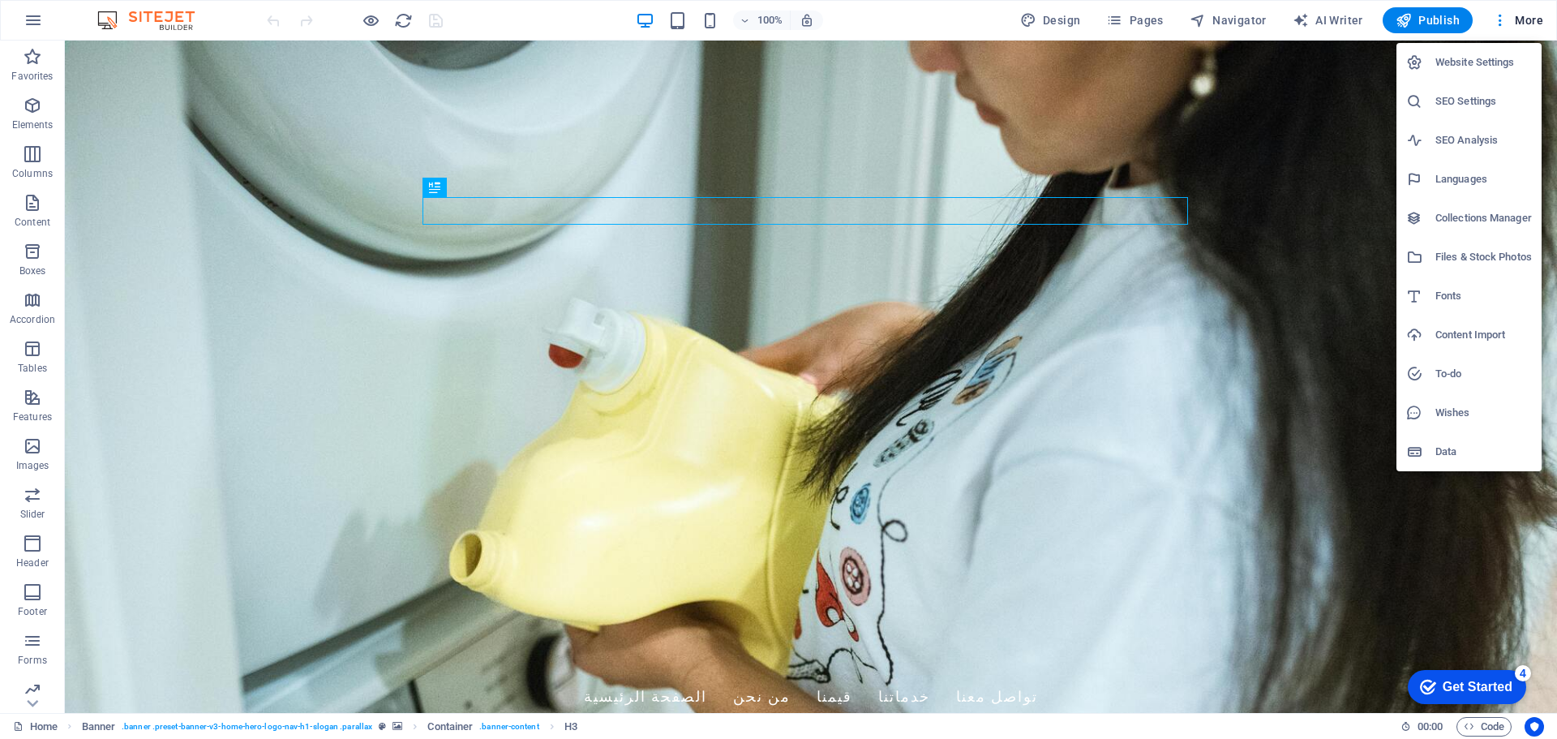
click at [1474, 103] on h6 "SEO Settings" at bounding box center [1483, 101] width 97 height 19
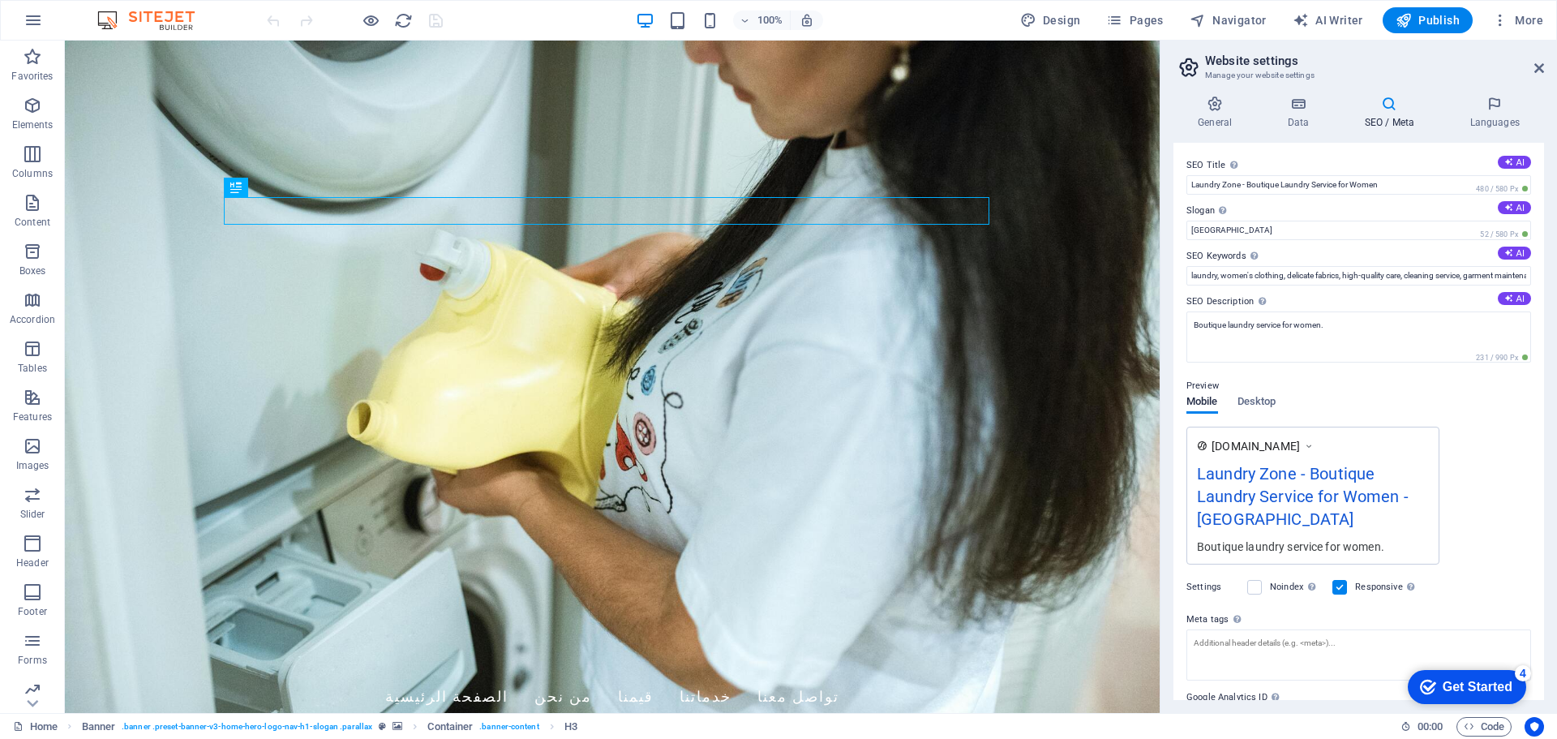
click at [1278, 480] on div "Laundry Zone - Boutique Laundry Service for Women - [GEOGRAPHIC_DATA]" at bounding box center [1313, 499] width 232 height 77
click at [1516, 19] on span "More" at bounding box center [1517, 20] width 51 height 16
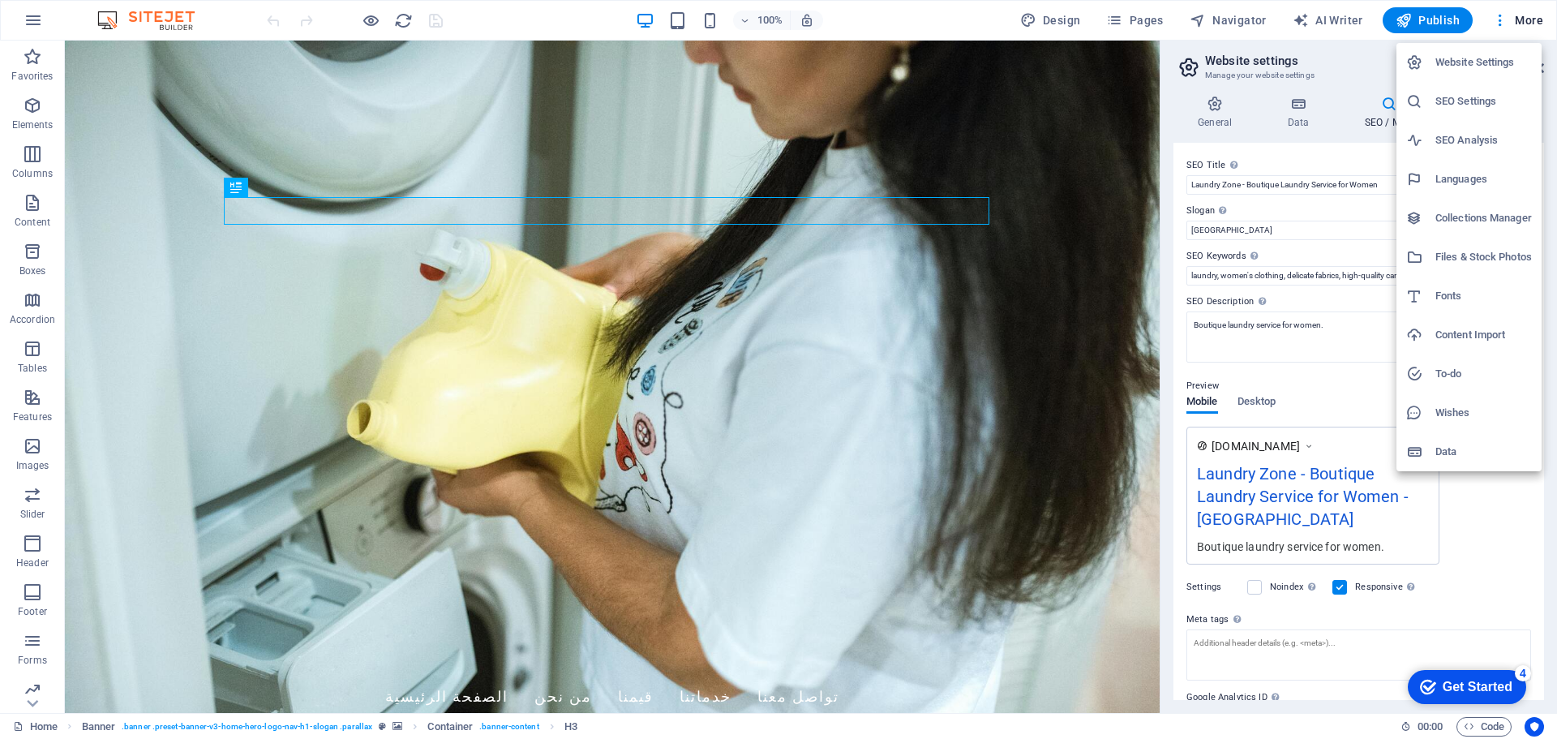
click at [441, 504] on div at bounding box center [778, 369] width 1557 height 739
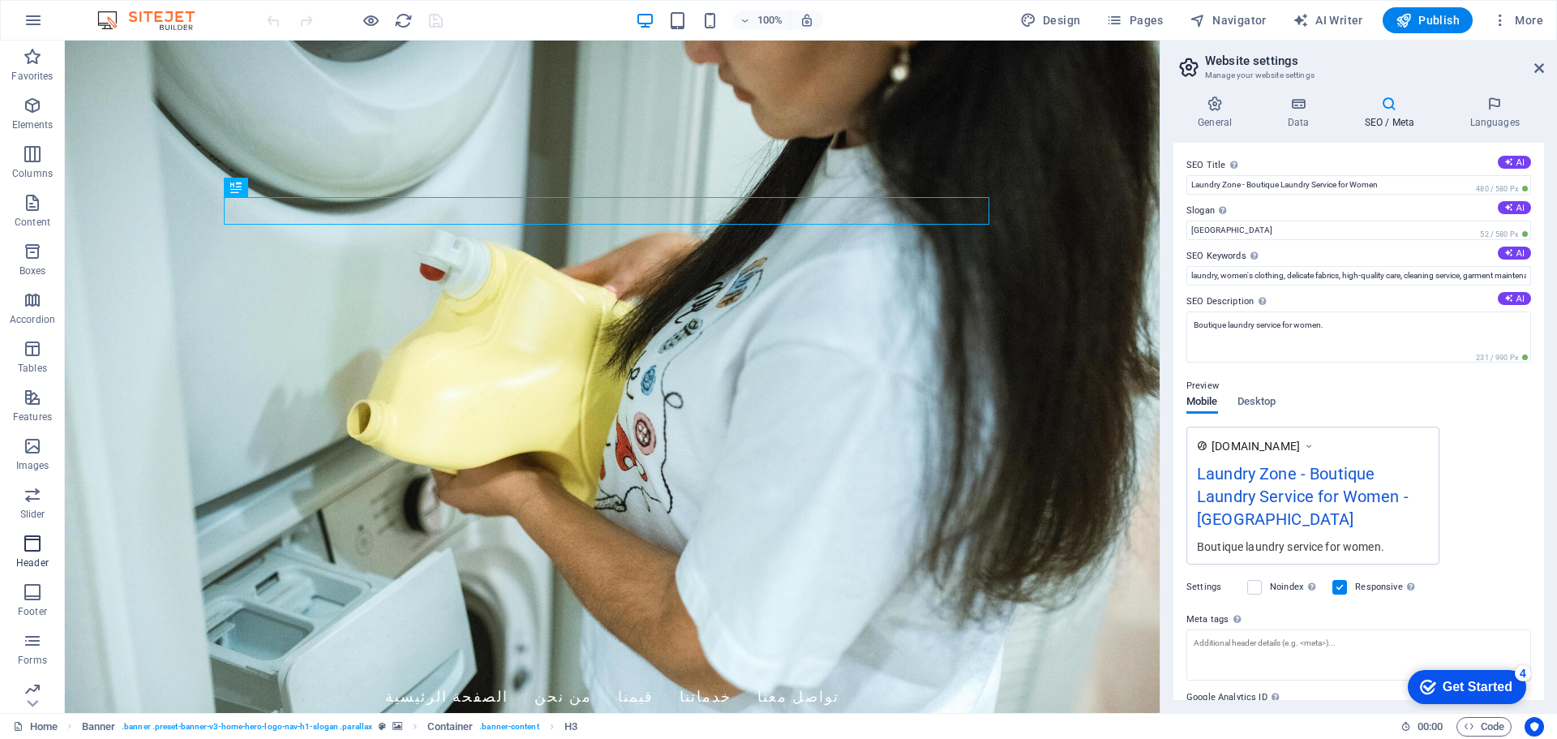
scroll to position [58, 0]
click at [37, 695] on p "Collections" at bounding box center [31, 699] width 49 height 13
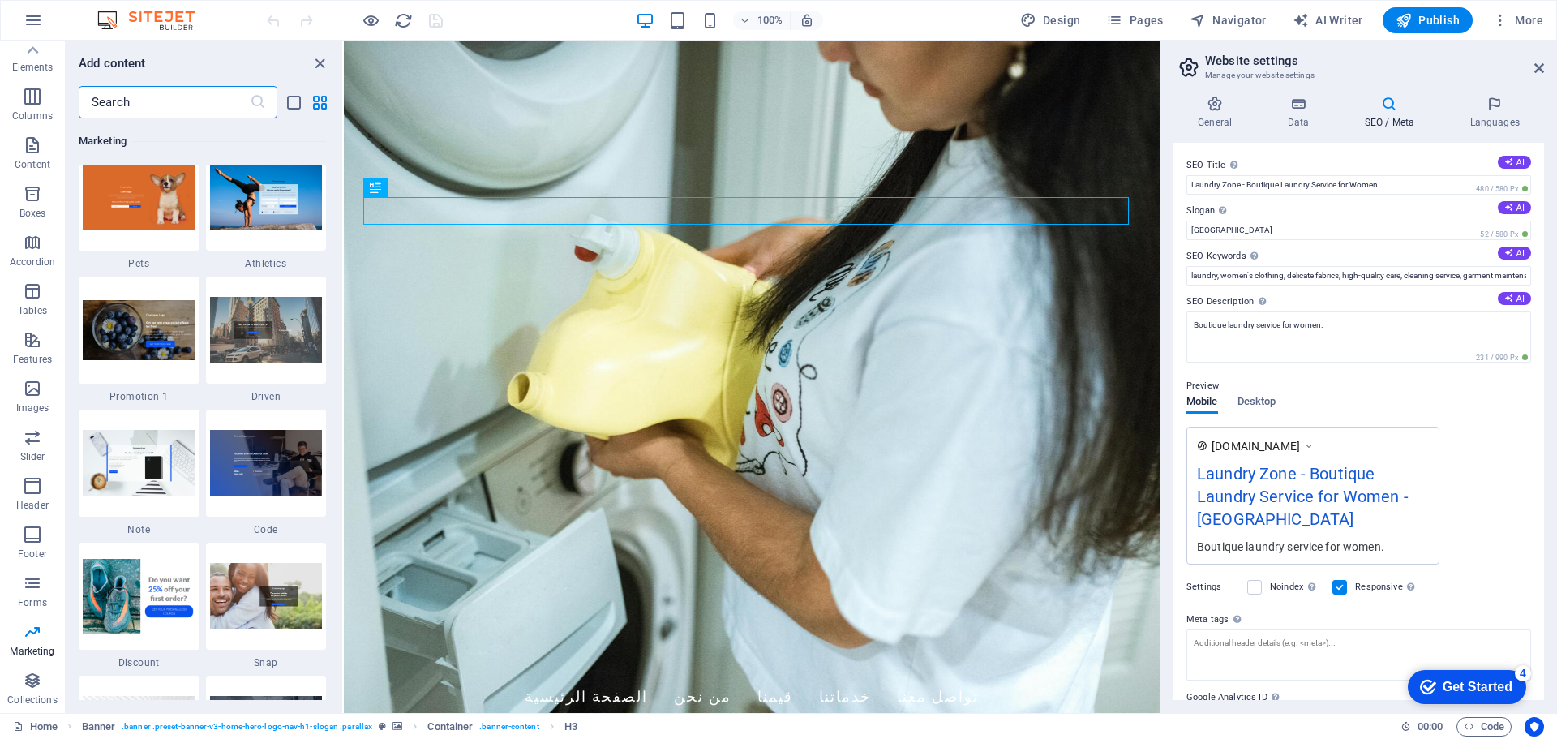
scroll to position [13792, 0]
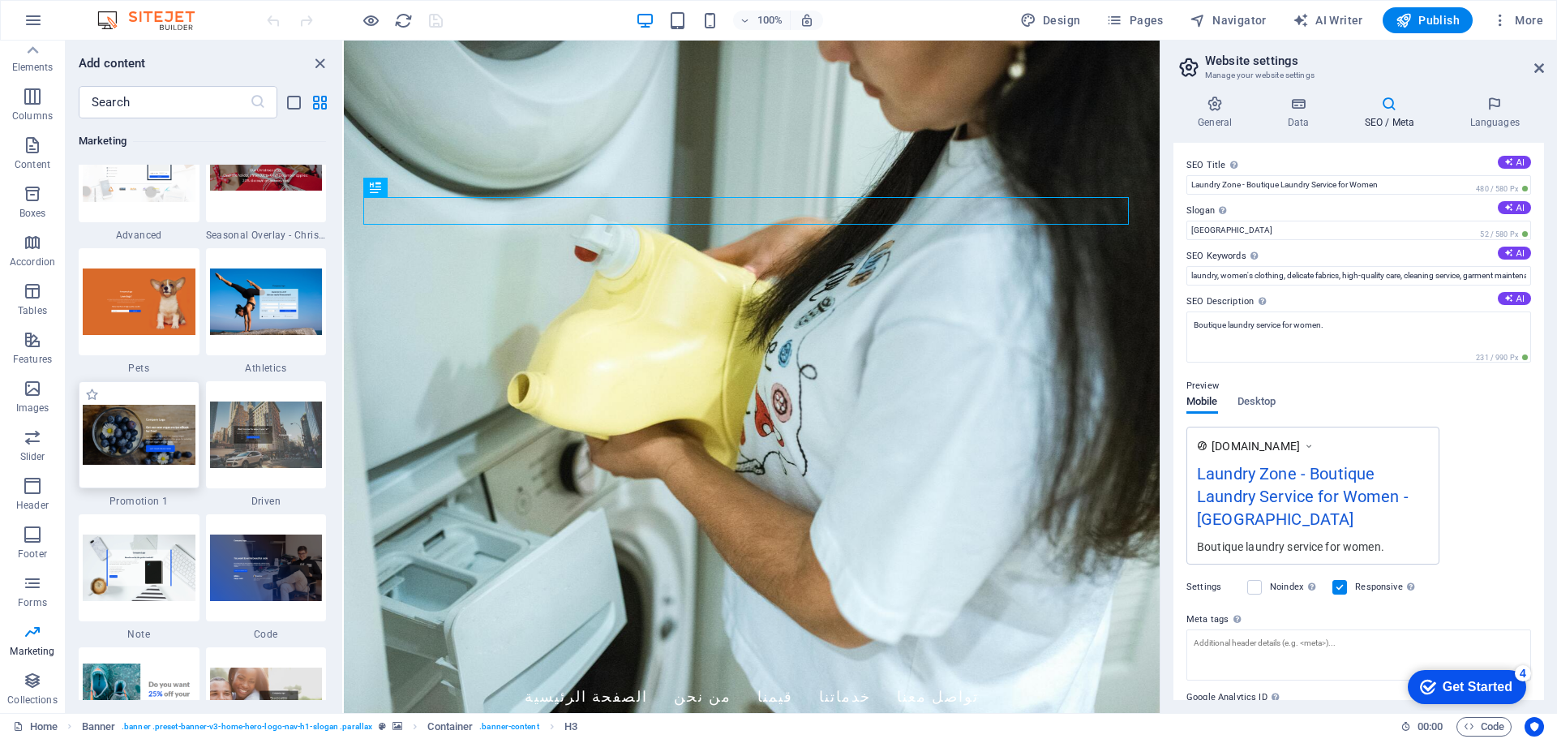
click at [159, 418] on img at bounding box center [139, 435] width 113 height 61
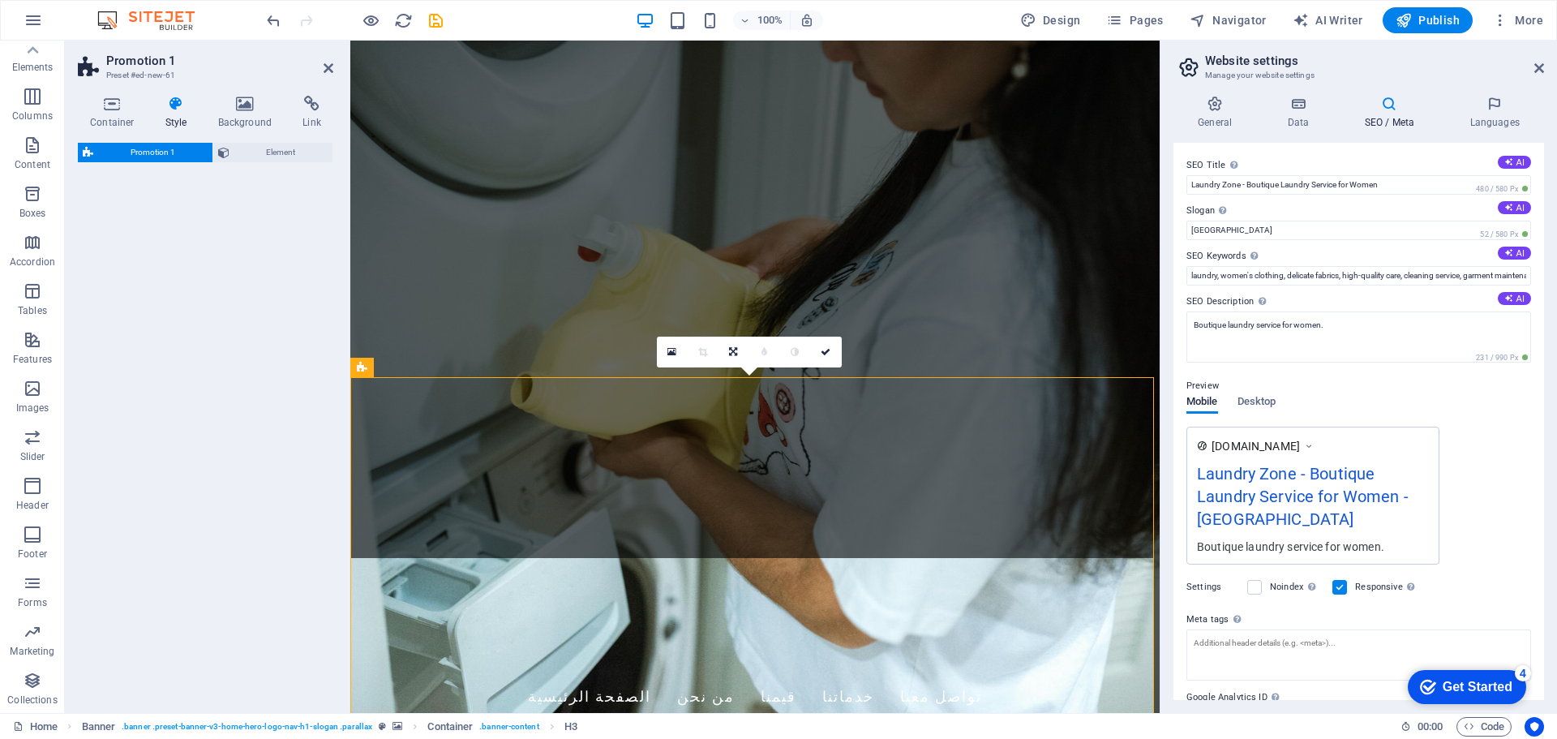
select select "rem"
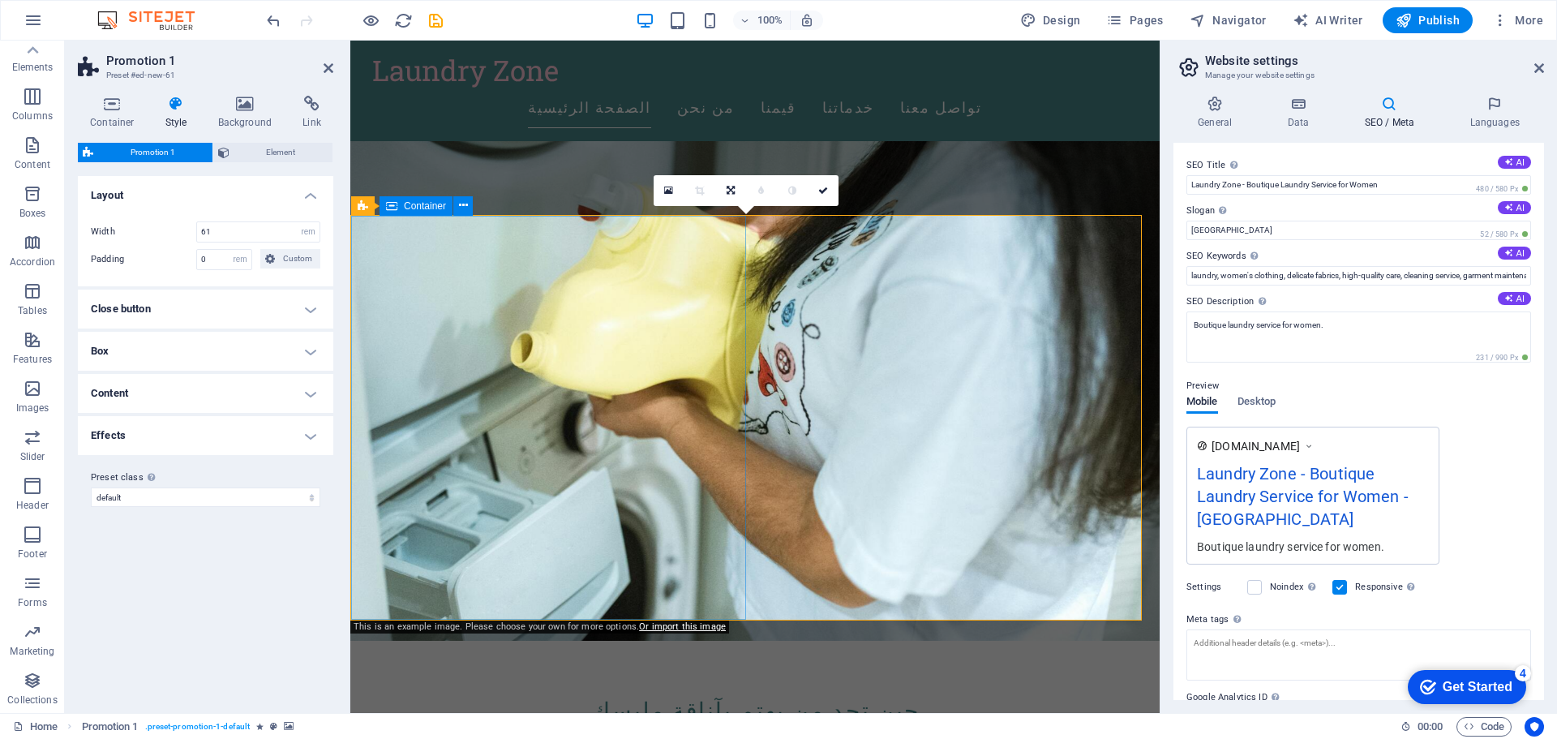
scroll to position [0, 0]
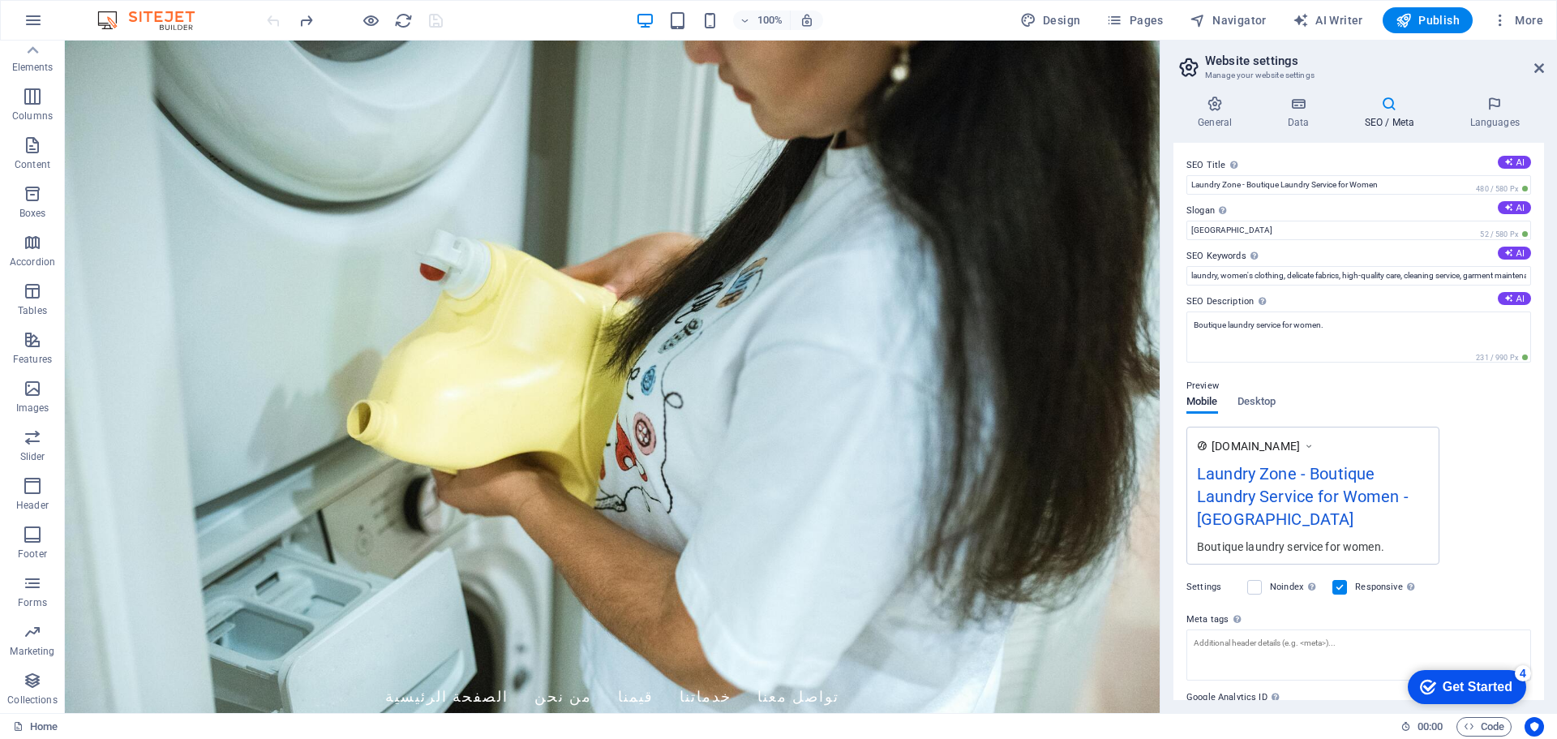
click at [171, 17] on img at bounding box center [154, 20] width 122 height 19
click at [1538, 67] on icon at bounding box center [1539, 68] width 10 height 13
